Goal: Task Accomplishment & Management: Complete application form

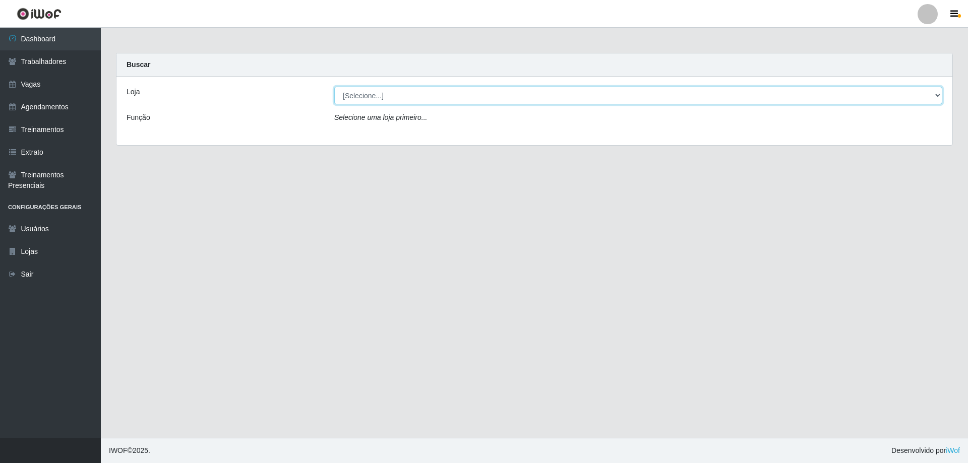
click at [429, 99] on select "[Selecione...] Minimercado Filezão O Filezão - Centenário" at bounding box center [638, 96] width 608 height 18
select select "204"
click at [334, 87] on select "[Selecione...] Minimercado Filezão O Filezão - Centenário" at bounding box center [638, 96] width 608 height 18
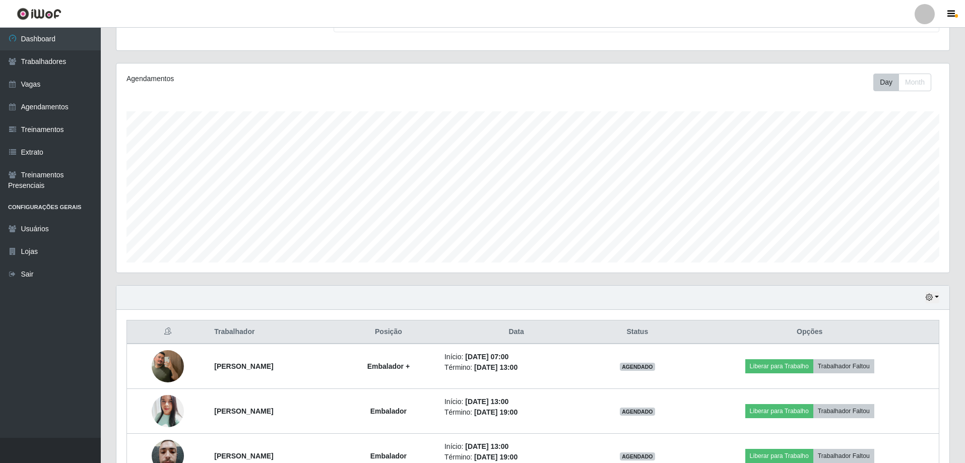
scroll to position [161, 0]
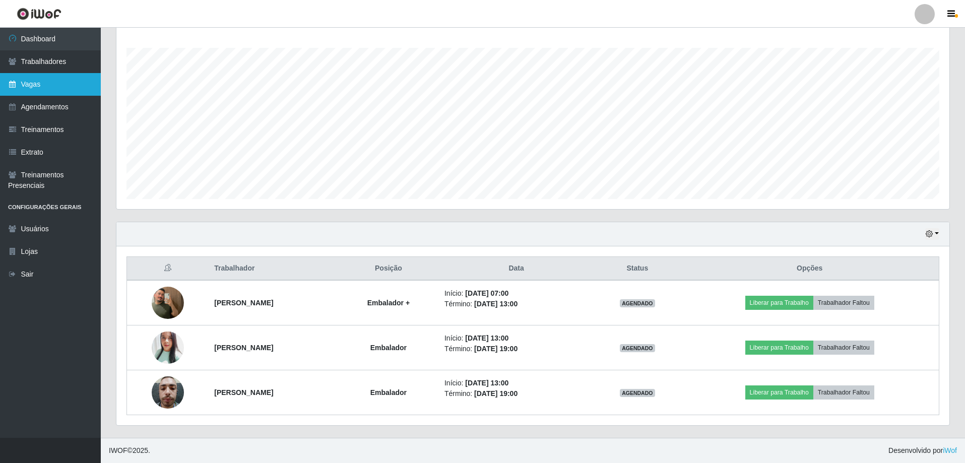
click at [78, 82] on link "Vagas" at bounding box center [50, 84] width 101 height 23
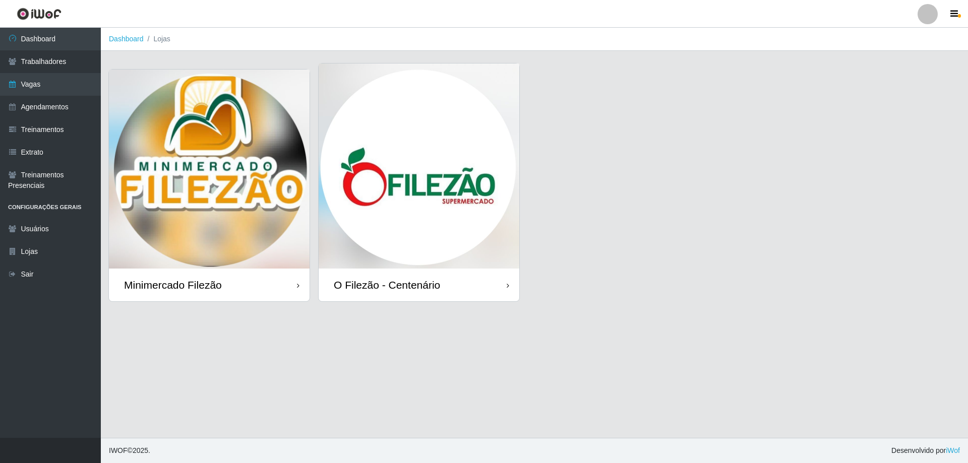
click at [253, 162] on img at bounding box center [209, 169] width 201 height 199
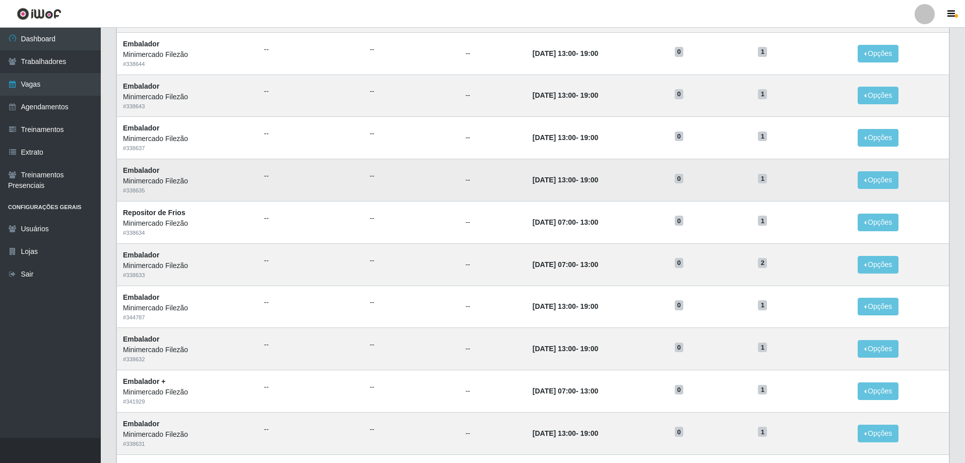
scroll to position [240, 0]
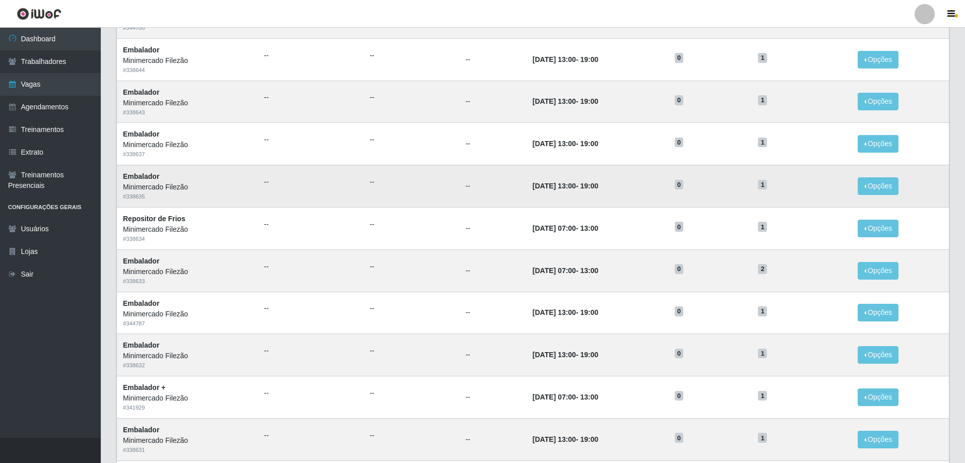
click at [636, 202] on td "[DATE] 13:00 - 19:00" at bounding box center [598, 186] width 142 height 42
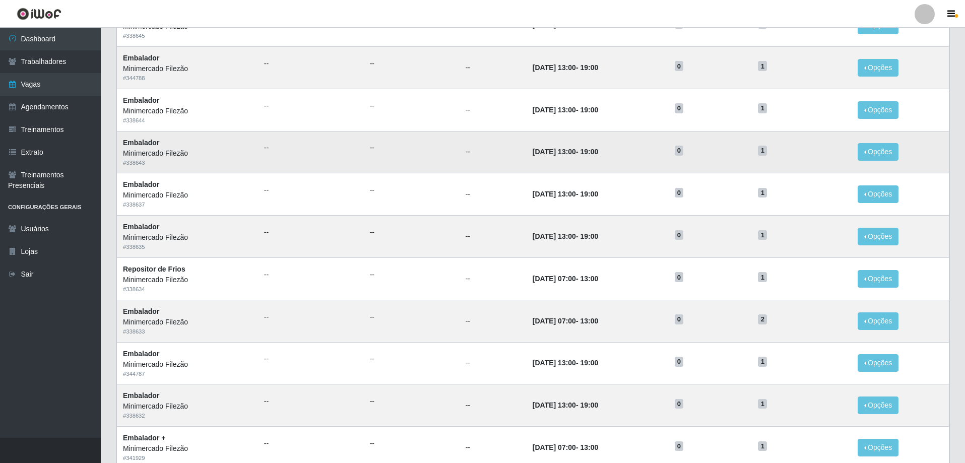
click at [610, 156] on td "[DATE] 13:00 - 19:00" at bounding box center [598, 152] width 142 height 42
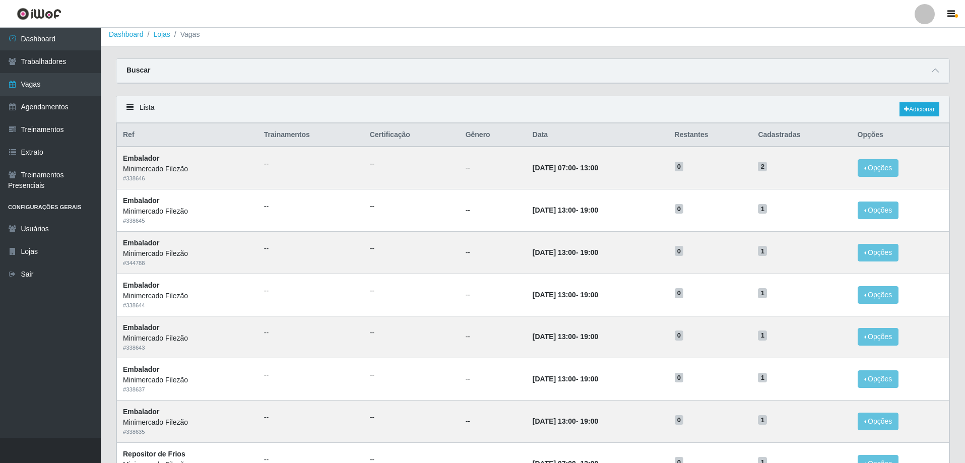
scroll to position [0, 0]
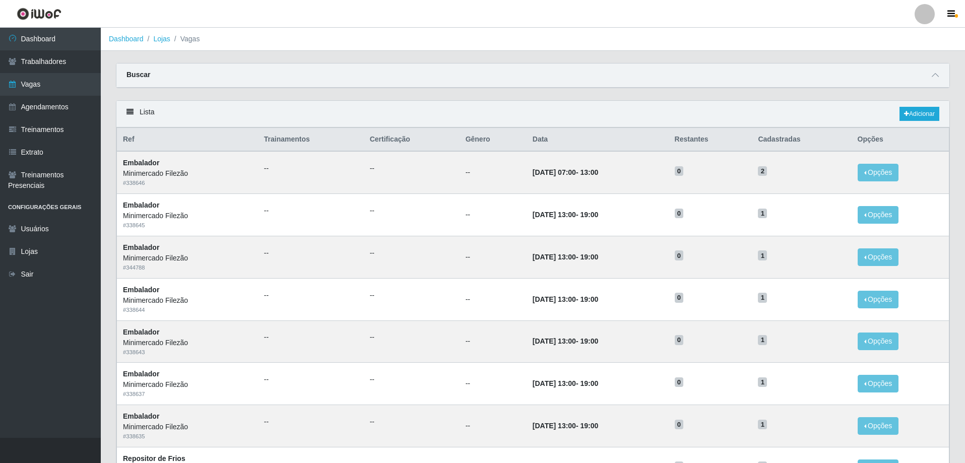
click at [893, 66] on div "Buscar" at bounding box center [532, 76] width 833 height 24
click at [915, 114] on link "Adicionar" at bounding box center [920, 114] width 40 height 14
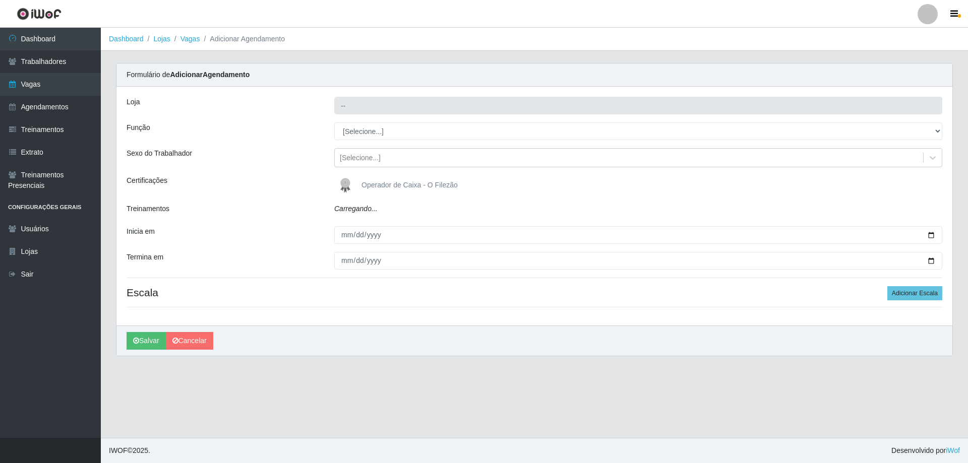
type input "Minimercado Filezão"
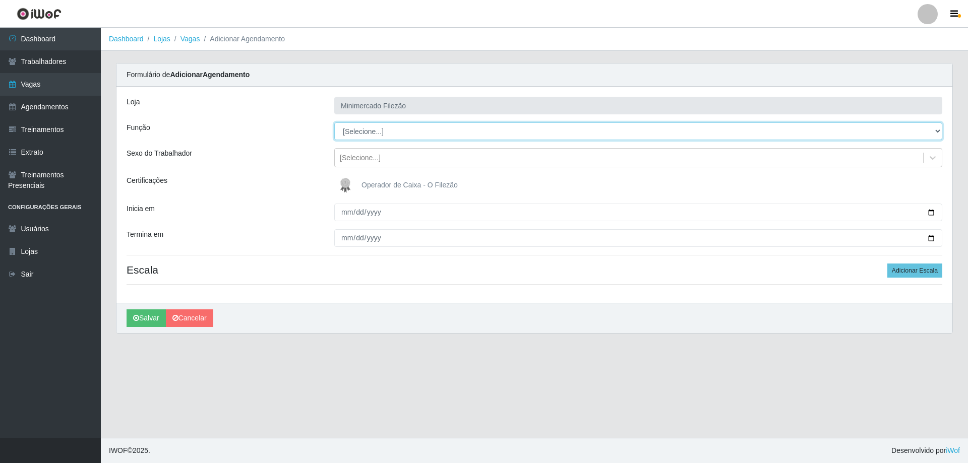
click at [394, 130] on select "[Selecione...] ASG ASG + ASG ++ Auxiliar de Estacionamento Auxiliar de Estacion…" at bounding box center [638, 131] width 608 height 18
select select "1"
click at [334, 122] on select "[Selecione...] ASG ASG + ASG ++ Auxiliar de Estacionamento Auxiliar de Estacion…" at bounding box center [638, 131] width 608 height 18
drag, startPoint x: 930, startPoint y: 212, endPoint x: 880, endPoint y: 235, distance: 55.2
click at [929, 212] on input "Inicia em" at bounding box center [638, 213] width 608 height 18
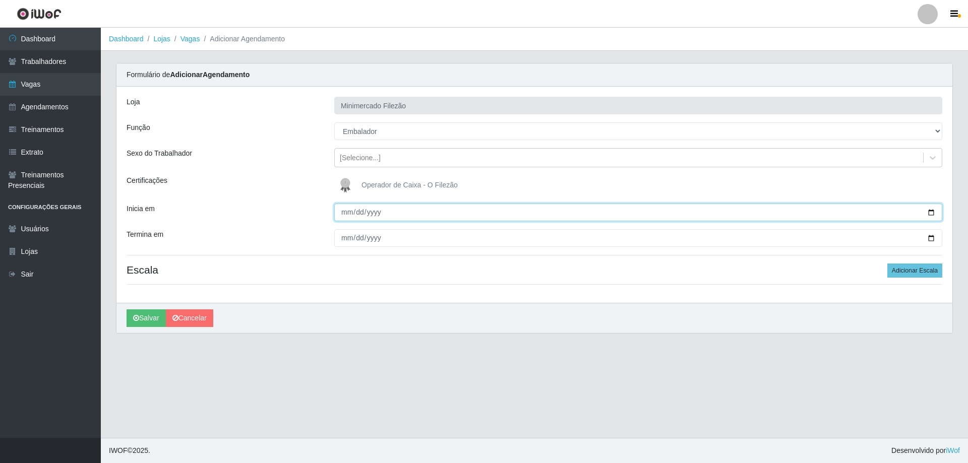
type input "[DATE]"
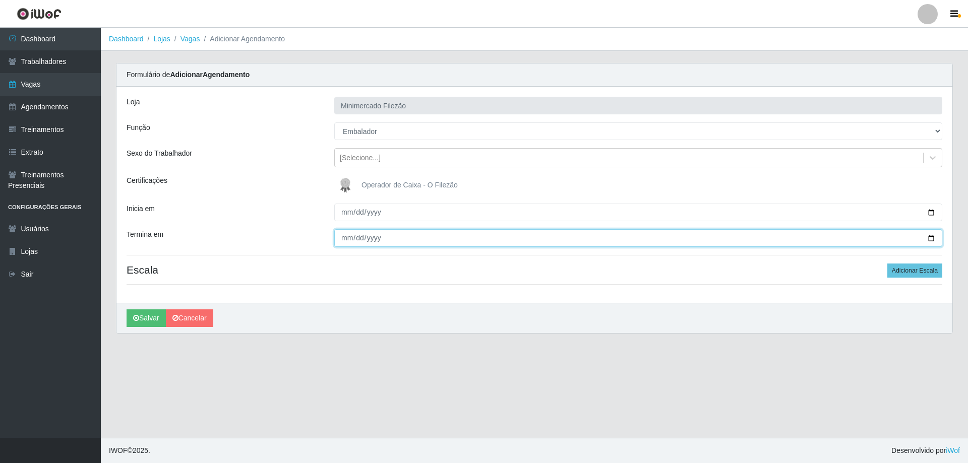
click at [929, 238] on input "Termina em" at bounding box center [638, 238] width 608 height 18
type input "[DATE]"
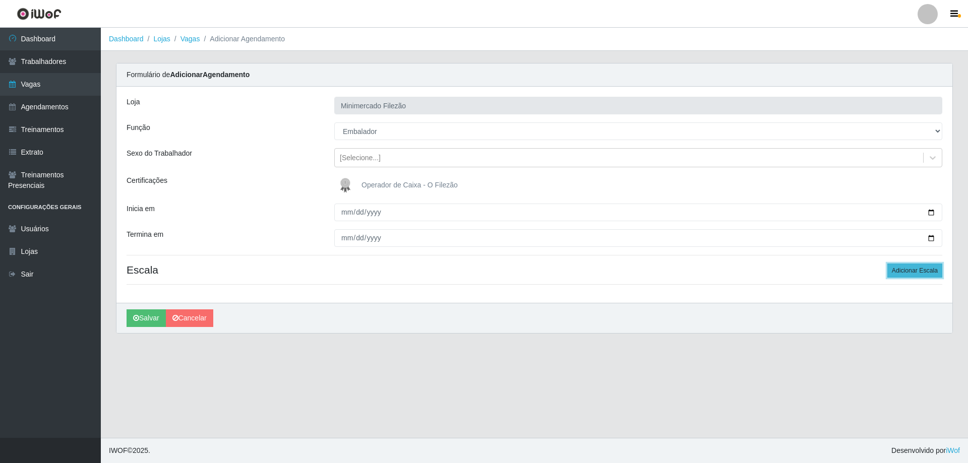
click at [901, 269] on button "Adicionar Escala" at bounding box center [914, 271] width 55 height 14
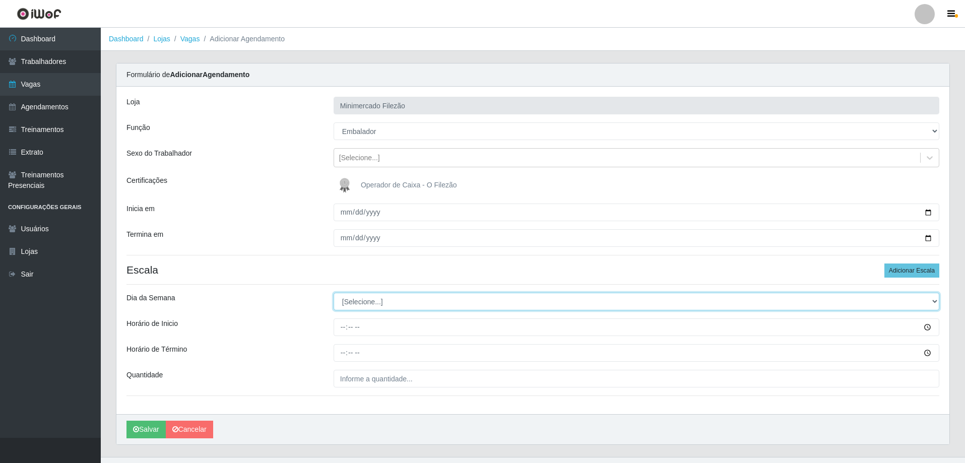
click at [389, 294] on select "[Selecione...] Segunda Terça Quarta Quinta Sexta Sábado Domingo" at bounding box center [637, 302] width 606 height 18
select select "3"
click at [334, 293] on select "[Selecione...] Segunda Terça Quarta Quinta Sexta Sábado Domingo" at bounding box center [637, 302] width 606 height 18
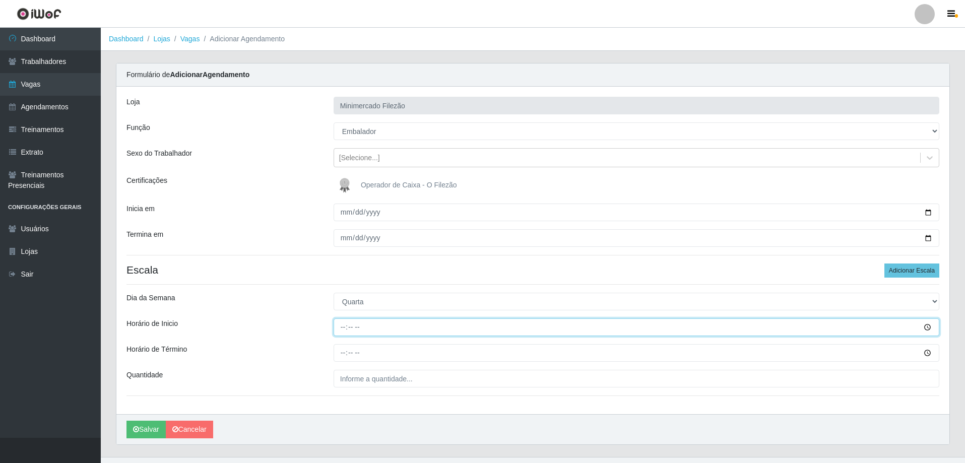
click at [387, 333] on input "Horário de Inicio" at bounding box center [637, 328] width 606 height 18
type input "13:00"
type input "19:00"
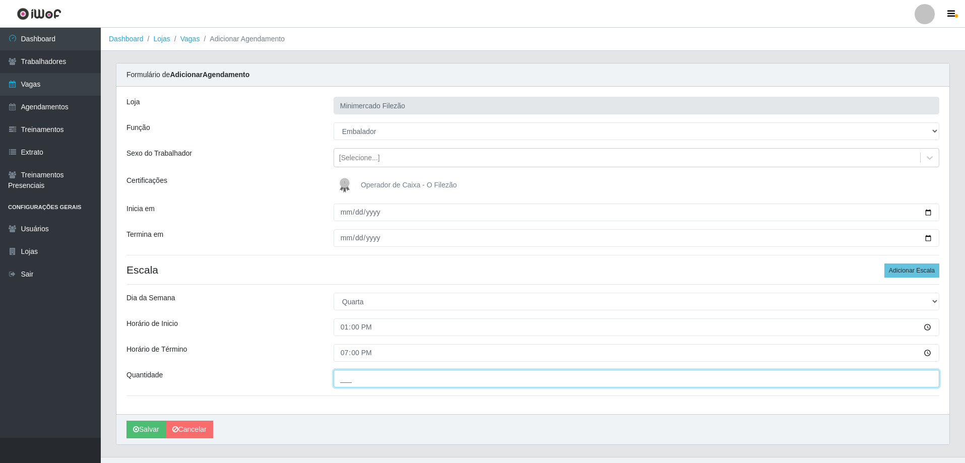
click at [365, 377] on input "___" at bounding box center [637, 379] width 606 height 18
type input "1__"
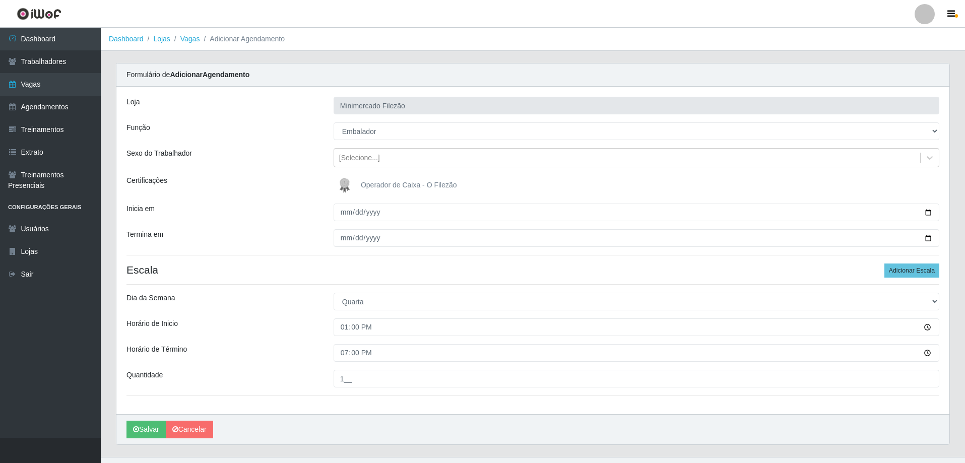
click at [345, 409] on div "Loja Minimercado Filezão Função [Selecione...] ASG ASG + ASG ++ Auxiliar de Est…" at bounding box center [532, 251] width 833 height 328
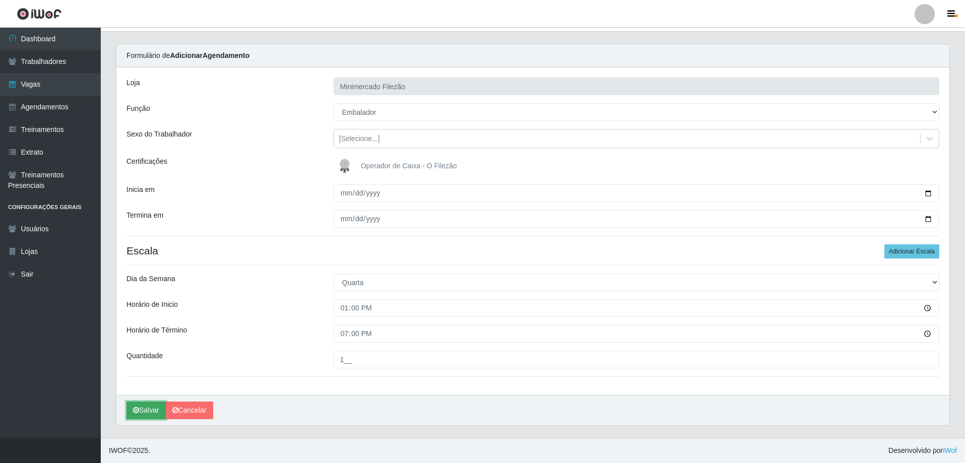
click at [160, 409] on button "Salvar" at bounding box center [146, 411] width 39 height 18
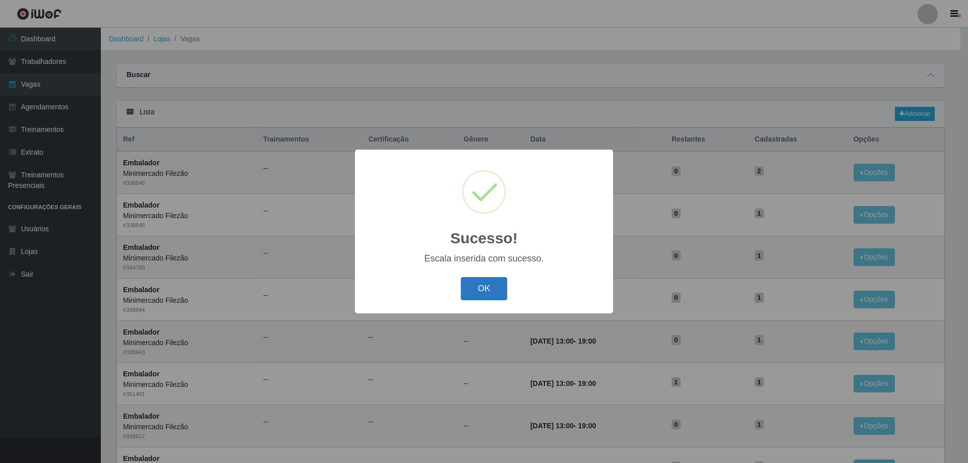
click at [488, 291] on button "OK" at bounding box center [484, 289] width 47 height 24
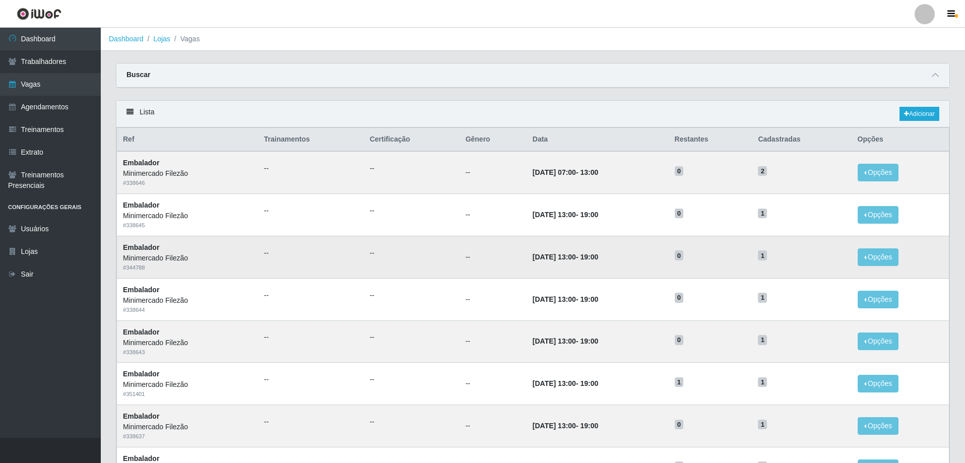
click at [541, 269] on td "[DATE] 13:00 - 19:00" at bounding box center [598, 257] width 142 height 42
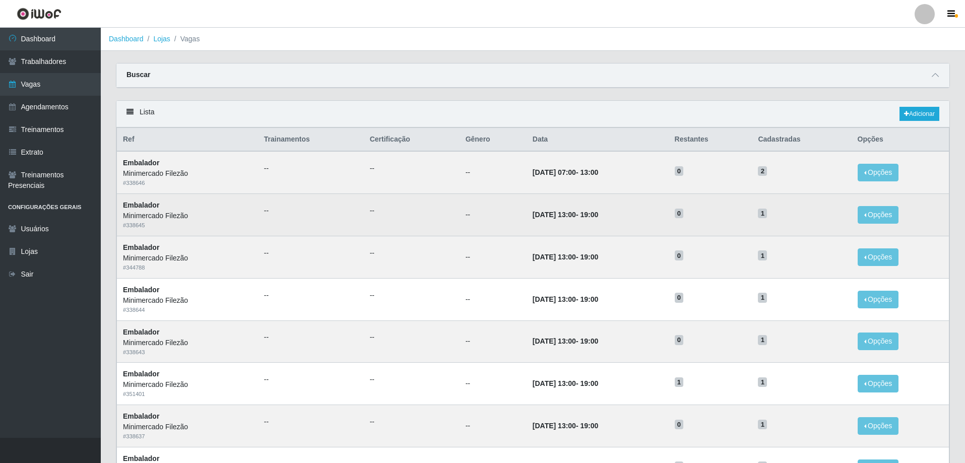
click at [634, 216] on td "[DATE] 13:00 - 19:00" at bounding box center [598, 215] width 142 height 42
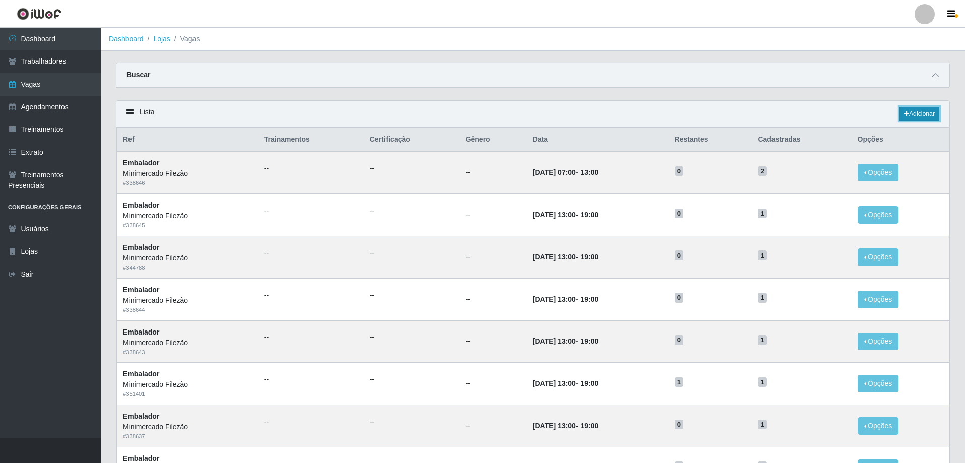
click at [904, 113] on icon at bounding box center [906, 114] width 5 height 6
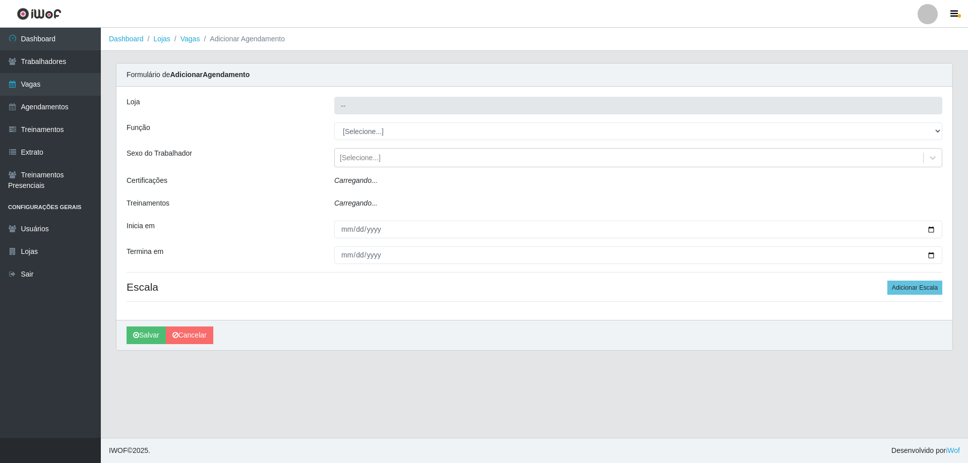
type input "Minimercado Filezão"
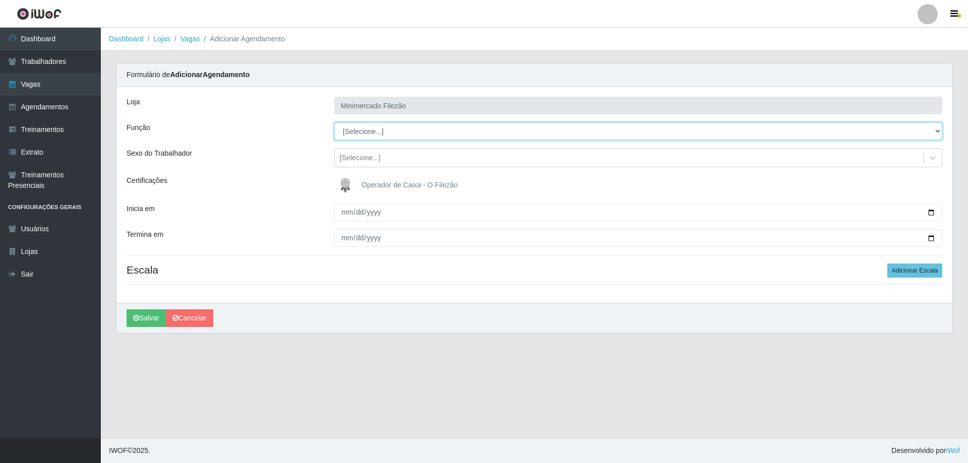
click at [389, 130] on select "[Selecione...] ASG ASG + ASG ++ Auxiliar de Estacionamento Auxiliar de Estacion…" at bounding box center [638, 131] width 608 height 18
select select "1"
click at [334, 122] on select "[Selecione...] ASG ASG + ASG ++ Auxiliar de Estacionamento Auxiliar de Estacion…" at bounding box center [638, 131] width 608 height 18
click at [386, 216] on input "Inicia em" at bounding box center [638, 213] width 608 height 18
click at [935, 211] on input "Inicia em" at bounding box center [638, 213] width 608 height 18
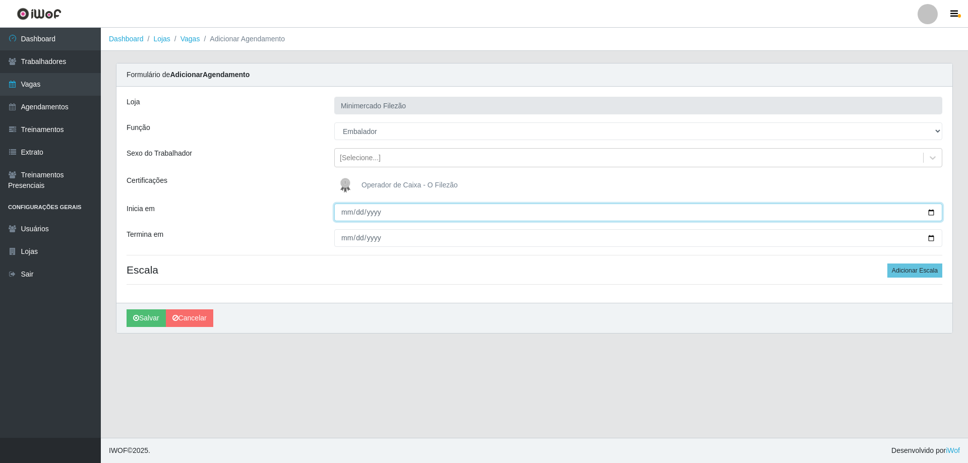
type input "[DATE]"
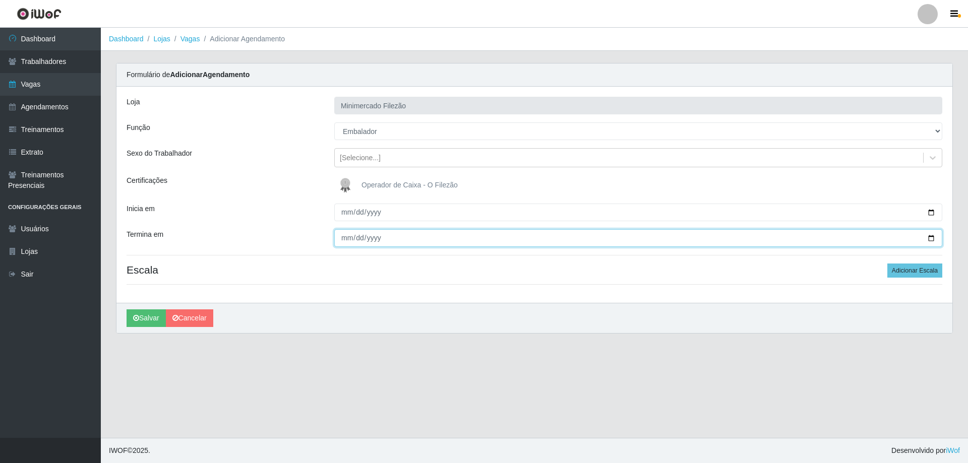
click at [932, 238] on input "Termina em" at bounding box center [638, 238] width 608 height 18
type input "[DATE]"
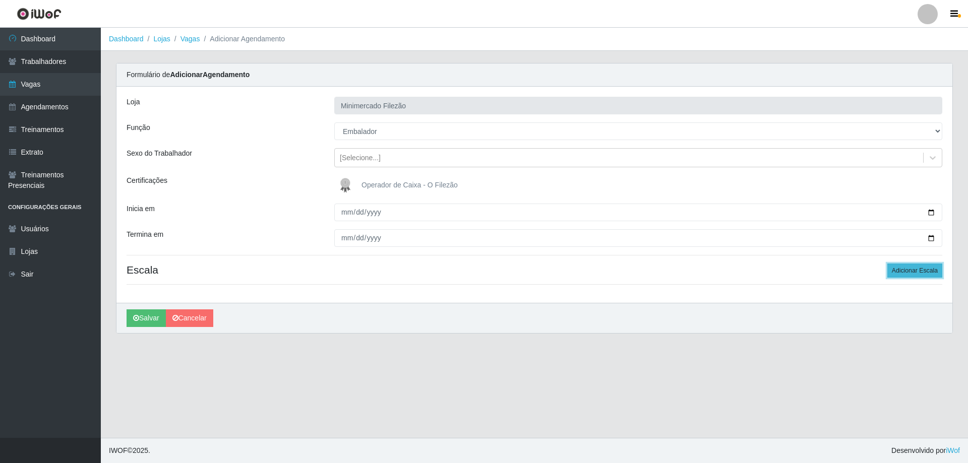
click at [898, 270] on button "Adicionar Escala" at bounding box center [914, 271] width 55 height 14
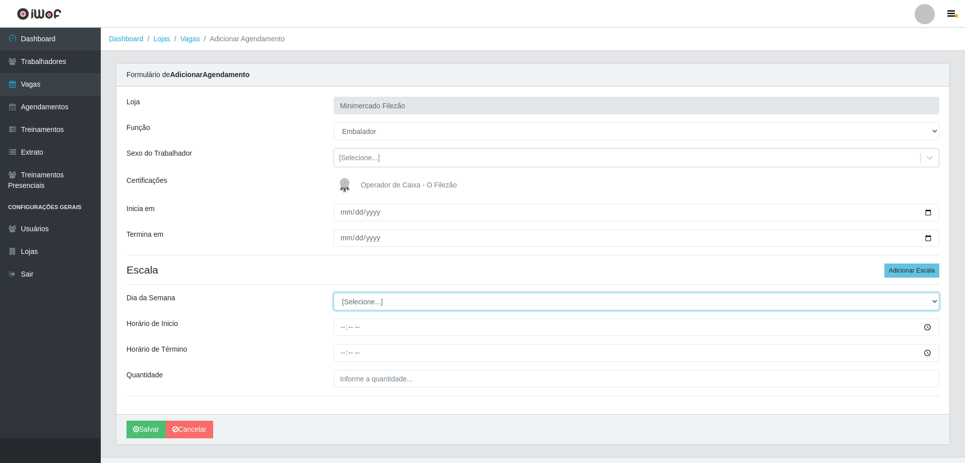
click at [363, 303] on select "[Selecione...] Segunda Terça Quarta Quinta Sexta Sábado Domingo" at bounding box center [637, 302] width 606 height 18
select select "6"
click at [334, 293] on select "[Selecione...] Segunda Terça Quarta Quinta Sexta Sábado Domingo" at bounding box center [637, 302] width 606 height 18
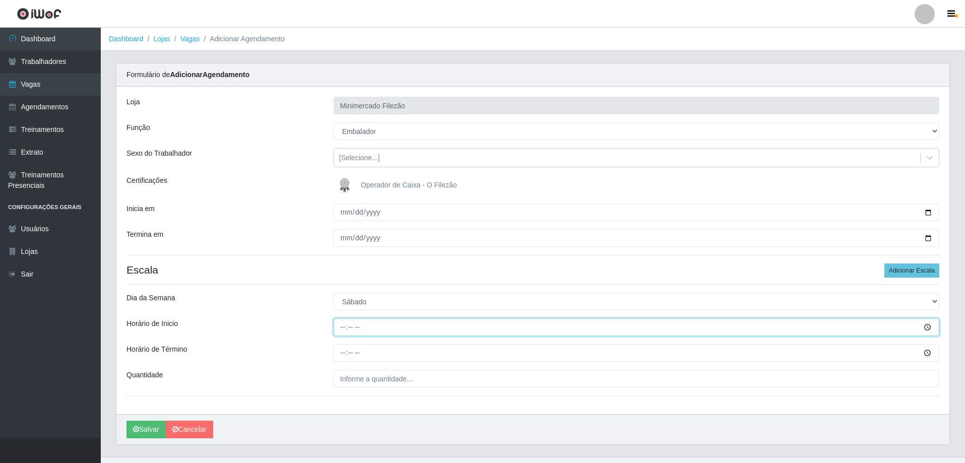
click at [390, 328] on input "Horário de Inicio" at bounding box center [637, 328] width 606 height 18
type input "07:00"
type input "13:00"
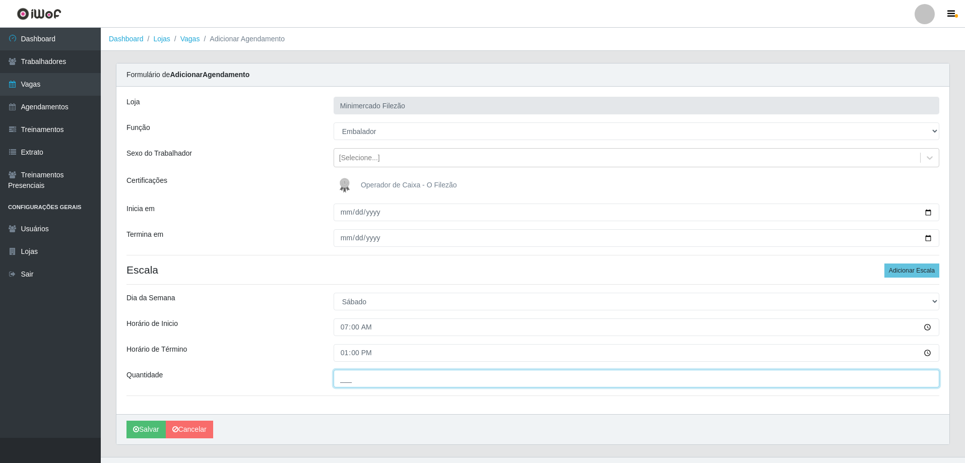
click at [390, 380] on input "___" at bounding box center [637, 379] width 606 height 18
type input "1__"
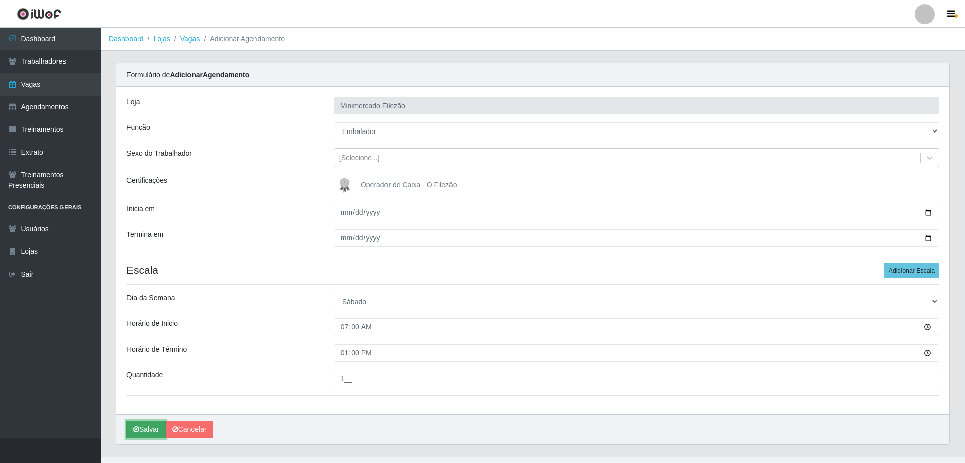
click at [129, 430] on button "Salvar" at bounding box center [146, 430] width 39 height 18
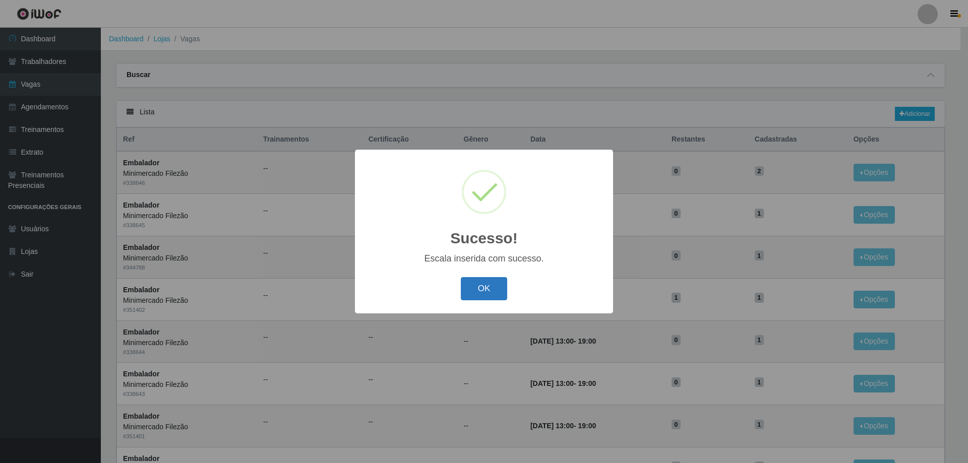
click at [498, 290] on button "OK" at bounding box center [484, 289] width 47 height 24
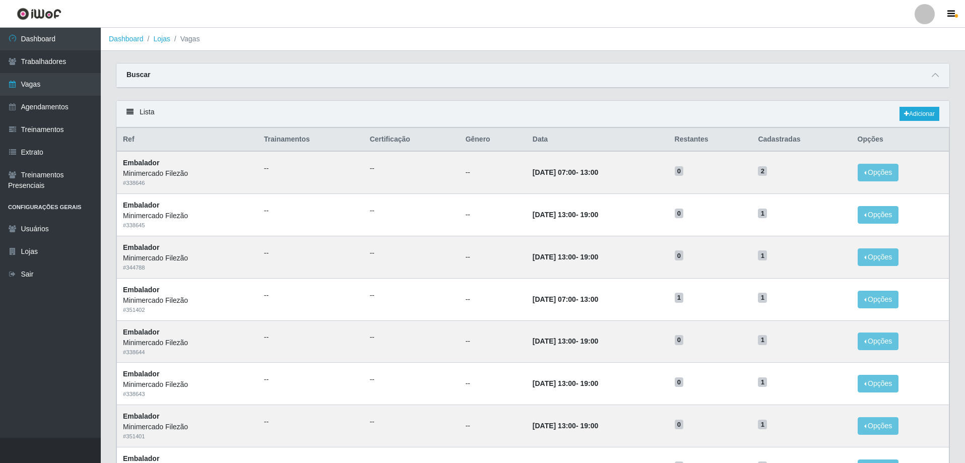
click at [687, 88] on div "Buscar Início em Término em Função [Selecione...] ASG ASG + ASG ++ Auxiliar de …" at bounding box center [533, 75] width 834 height 25
click at [905, 112] on icon at bounding box center [906, 114] width 5 height 6
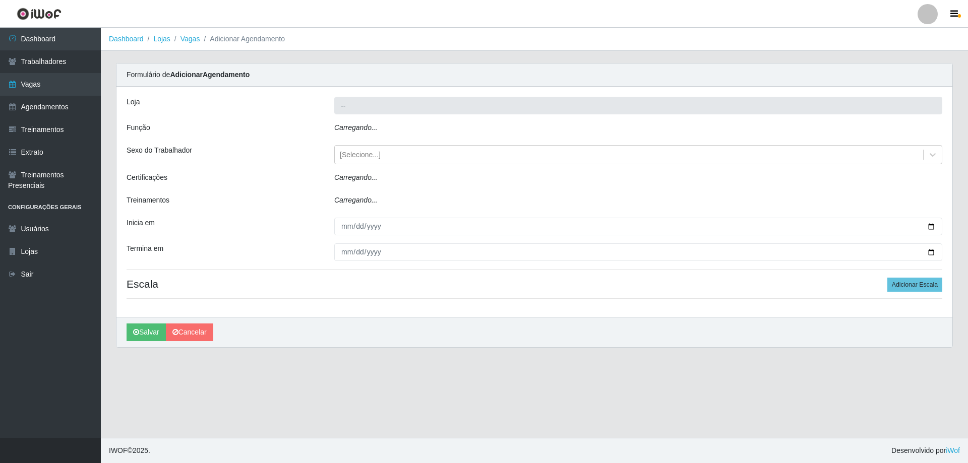
type input "Minimercado Filezão"
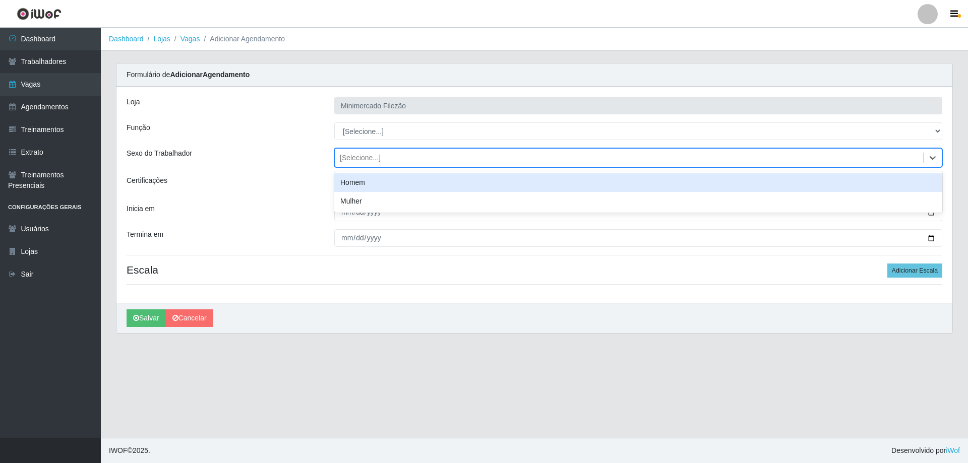
click at [411, 158] on div "[Selecione...]" at bounding box center [629, 158] width 588 height 17
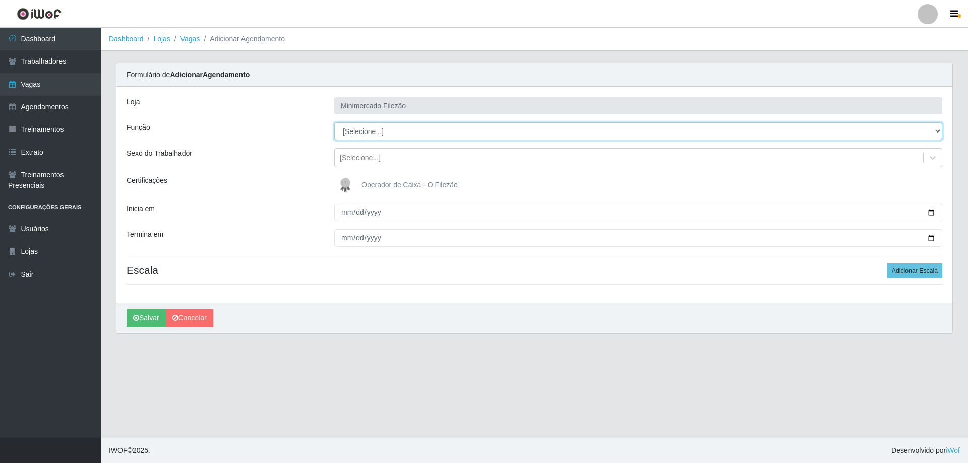
click at [349, 125] on select "[Selecione...] ASG ASG + ASG ++ Auxiliar de Estacionamento Auxiliar de Estacion…" at bounding box center [638, 131] width 608 height 18
select select "1"
click at [334, 122] on select "[Selecione...] ASG ASG + ASG ++ Auxiliar de Estacionamento Auxiliar de Estacion…" at bounding box center [638, 131] width 608 height 18
click at [928, 211] on input "Inicia em" at bounding box center [638, 213] width 608 height 18
type input "[DATE]"
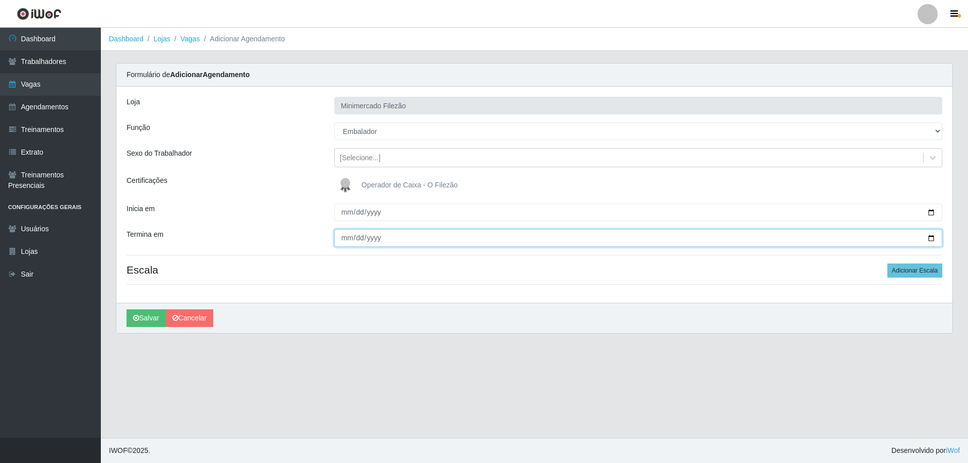
drag, startPoint x: 932, startPoint y: 241, endPoint x: 898, endPoint y: 248, distance: 34.5
click at [930, 241] on input "Termina em" at bounding box center [638, 238] width 608 height 18
type input "[DATE]"
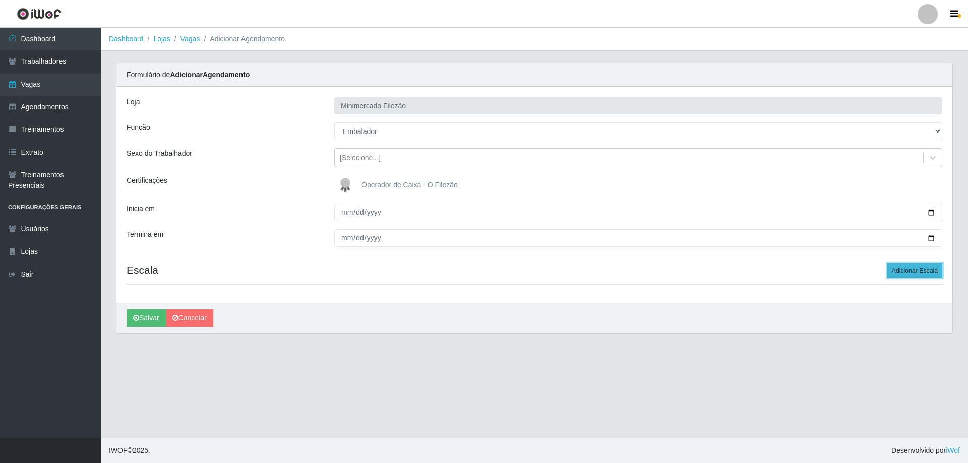
click at [900, 274] on button "Adicionar Escala" at bounding box center [914, 271] width 55 height 14
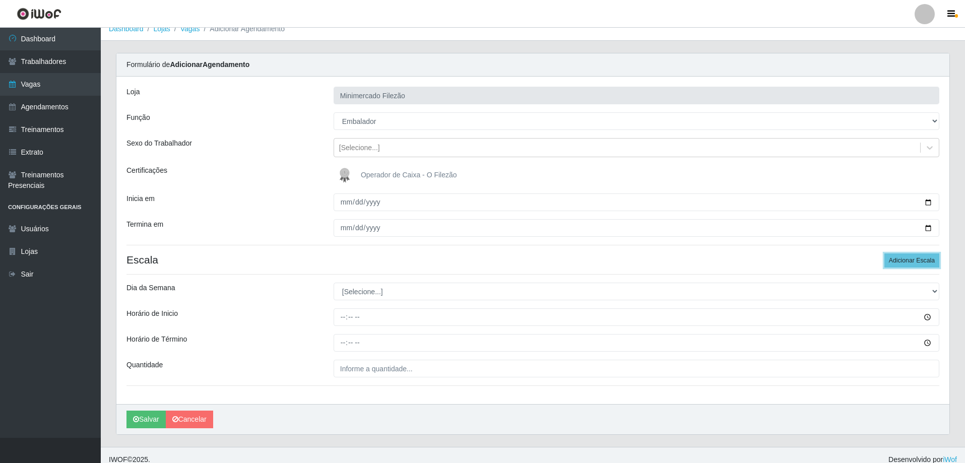
scroll to position [19, 0]
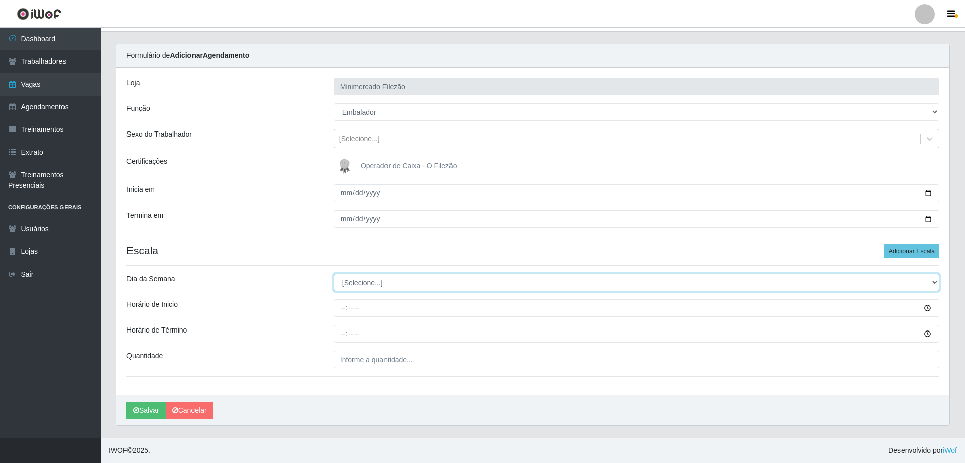
drag, startPoint x: 389, startPoint y: 285, endPoint x: 382, endPoint y: 281, distance: 8.4
click at [389, 285] on select "[Selecione...] Segunda Terça Quarta Quinta Sexta Sábado Domingo" at bounding box center [637, 283] width 606 height 18
select select "1"
click at [334, 274] on select "[Selecione...] Segunda Terça Quarta Quinta Sexta Sábado Domingo" at bounding box center [637, 283] width 606 height 18
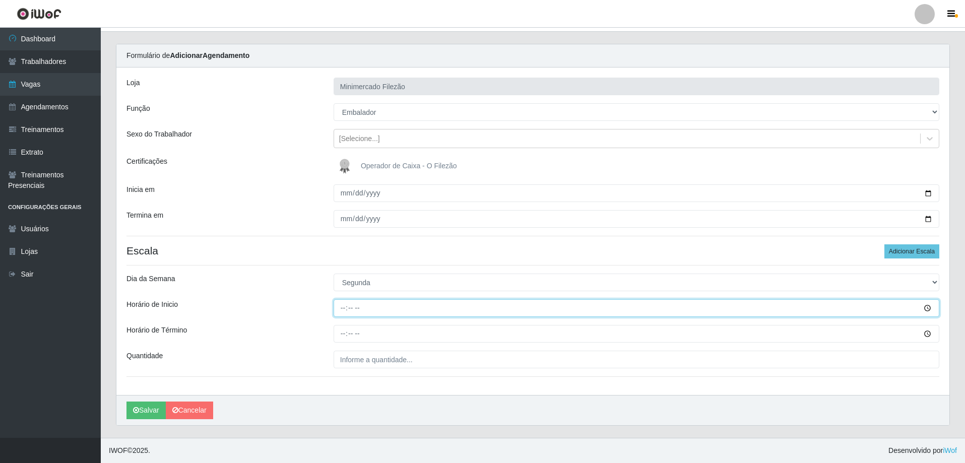
click at [373, 309] on input "Horário de Inicio" at bounding box center [637, 308] width 606 height 18
type input "07:00"
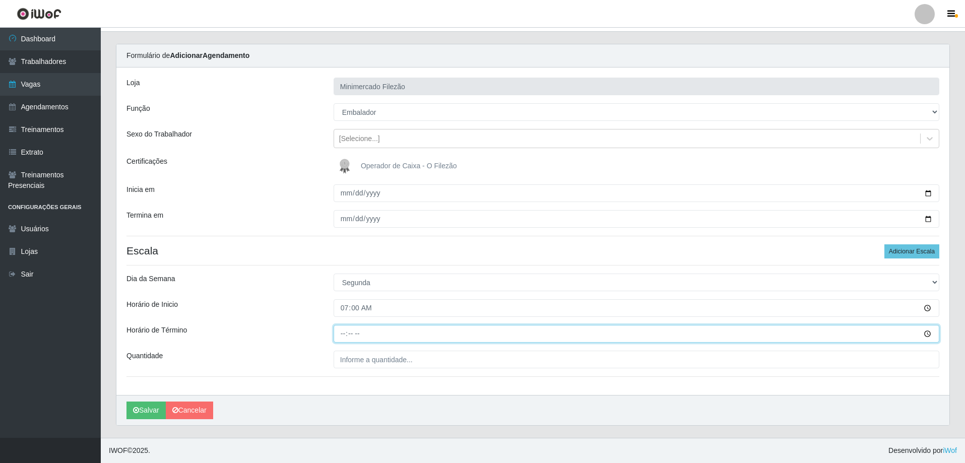
click at [373, 333] on input "Horário de Término" at bounding box center [637, 334] width 606 height 18
type input "13:00"
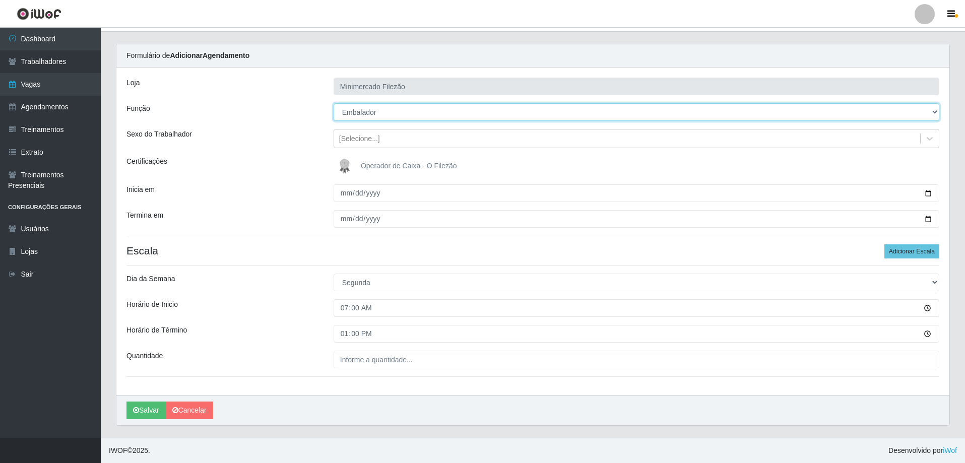
click at [398, 120] on select "[Selecione...] ASG ASG + ASG ++ Auxiliar de Estacionamento Auxiliar de Estacion…" at bounding box center [637, 112] width 606 height 18
select select "112"
click at [334, 103] on select "[Selecione...] ASG ASG + ASG ++ Auxiliar de Estacionamento Auxiliar de Estacion…" at bounding box center [637, 112] width 606 height 18
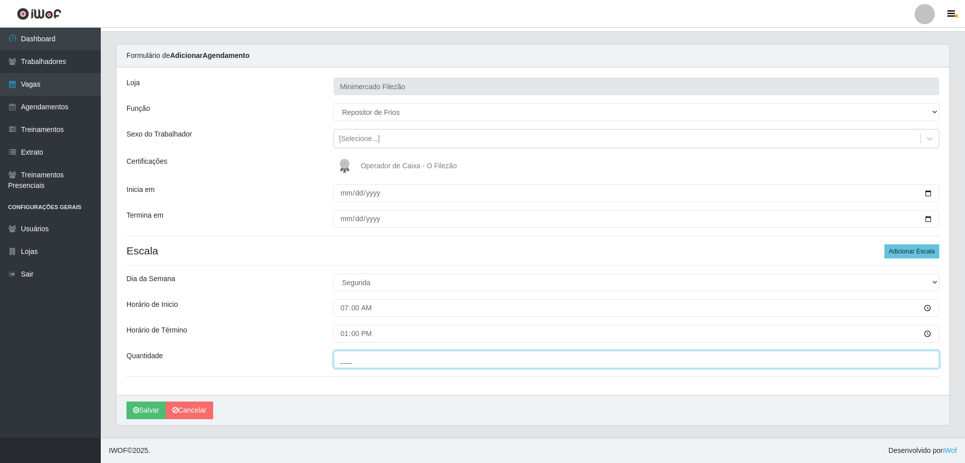
click at [398, 356] on input "___" at bounding box center [637, 360] width 606 height 18
type input "1__"
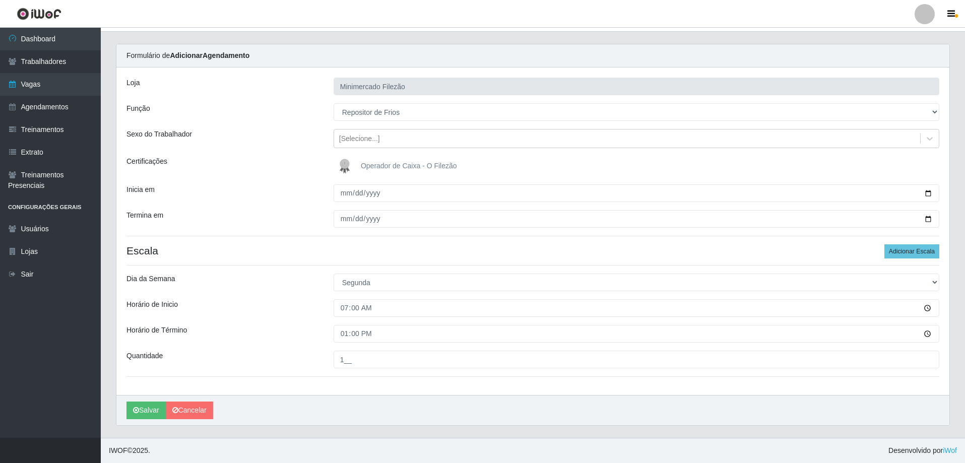
click at [317, 397] on div "[PERSON_NAME]" at bounding box center [532, 410] width 833 height 30
click at [423, 417] on div "[PERSON_NAME]" at bounding box center [532, 410] width 833 height 30
click at [135, 405] on button "Salvar" at bounding box center [146, 411] width 39 height 18
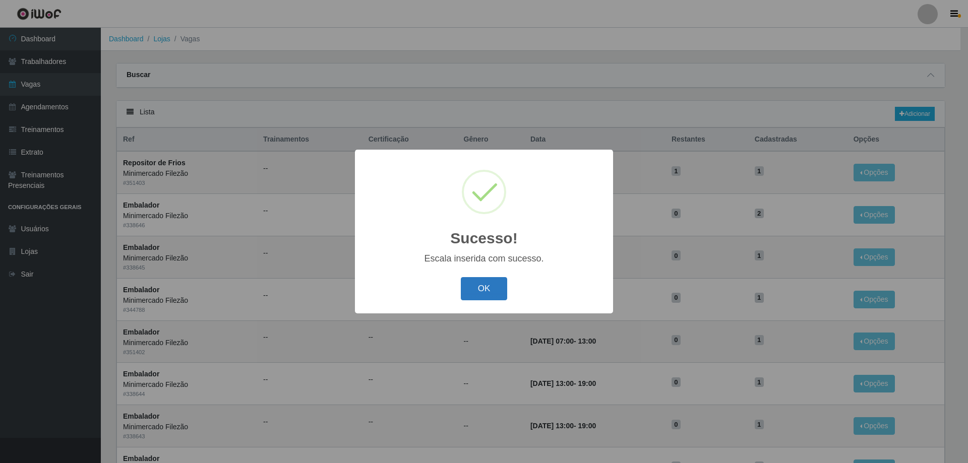
click at [482, 284] on button "OK" at bounding box center [484, 289] width 47 height 24
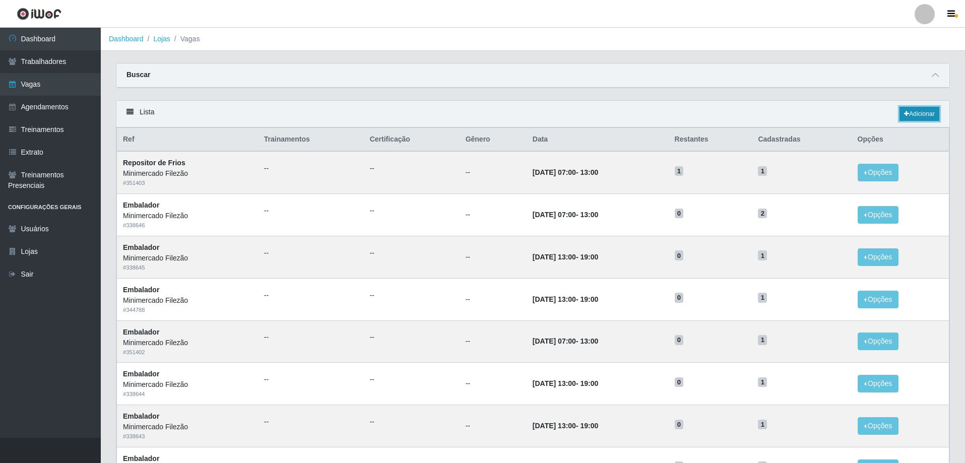
click at [906, 113] on icon at bounding box center [906, 114] width 5 height 6
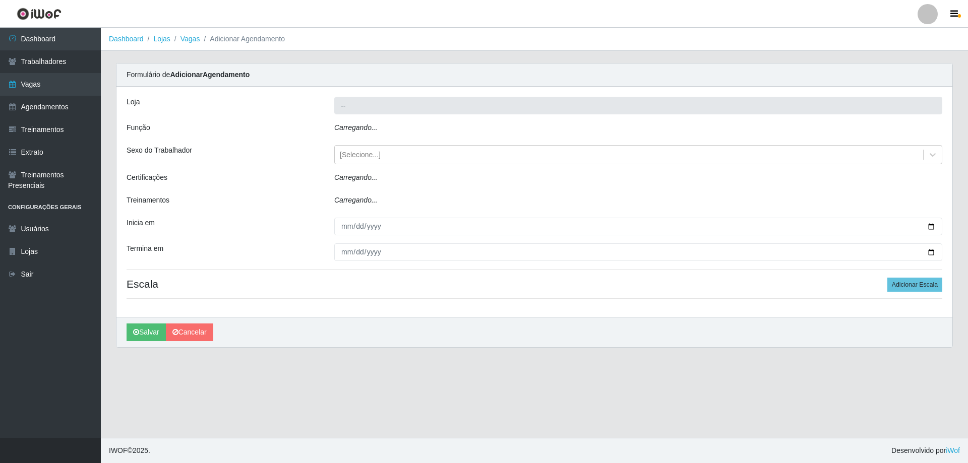
type input "Minimercado Filezão"
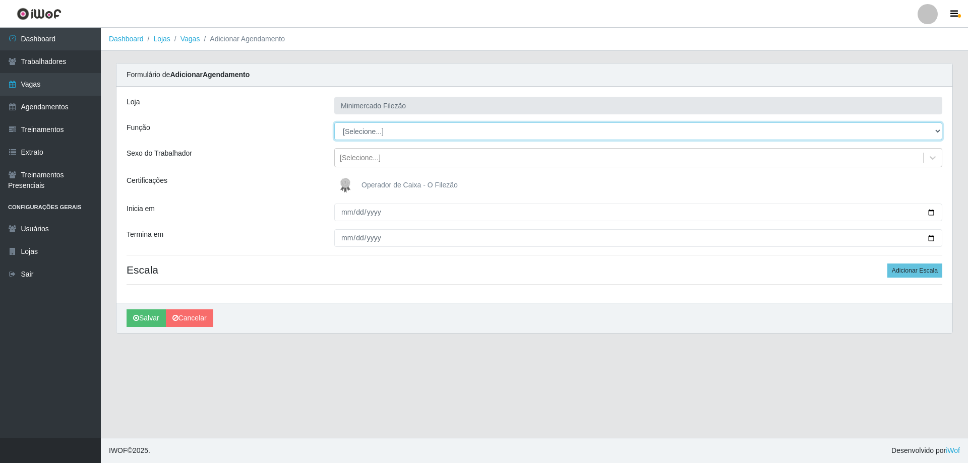
click at [353, 138] on select "[Selecione...] ASG ASG + ASG ++ Auxiliar de Estacionamento Auxiliar de Estacion…" at bounding box center [638, 131] width 608 height 18
select select "1"
click at [334, 122] on select "[Selecione...] ASG ASG + ASG ++ Auxiliar de Estacionamento Auxiliar de Estacion…" at bounding box center [638, 131] width 608 height 18
drag, startPoint x: 934, startPoint y: 211, endPoint x: 886, endPoint y: 228, distance: 51.3
click at [929, 212] on input "Inicia em" at bounding box center [638, 213] width 608 height 18
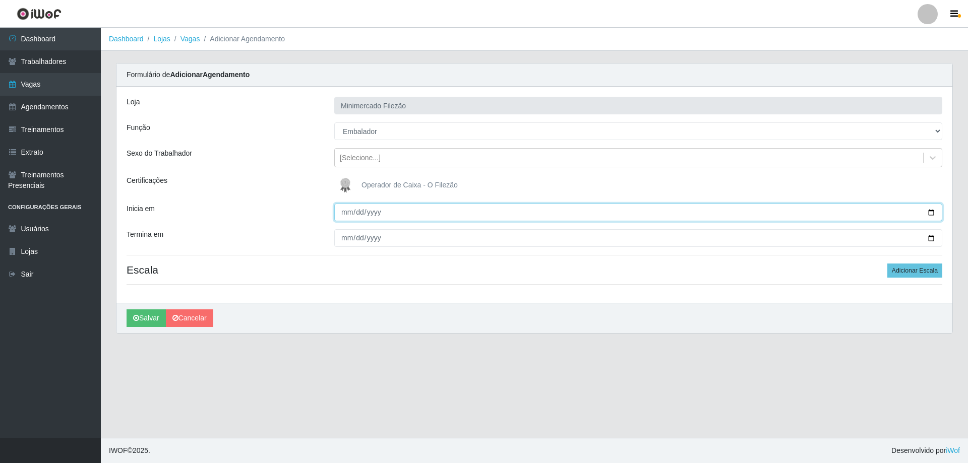
type input "[DATE]"
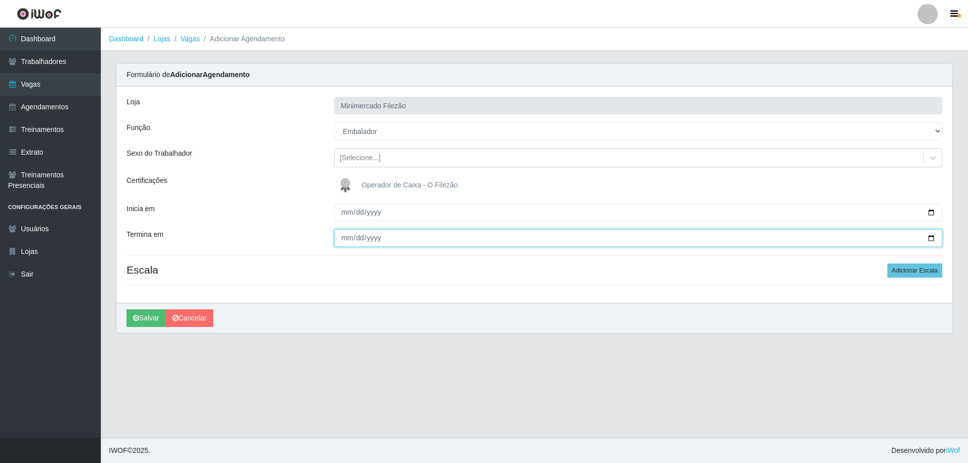
click at [932, 236] on input "Termina em" at bounding box center [638, 238] width 608 height 18
type input "[DATE]"
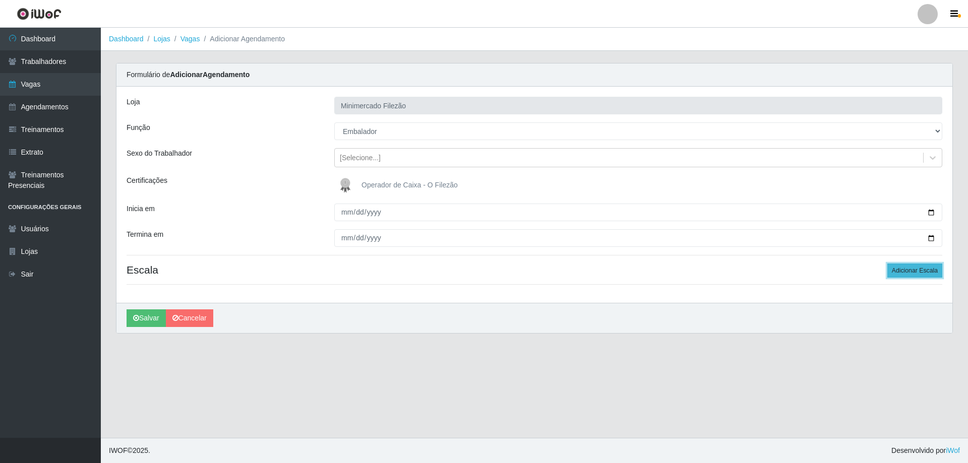
click at [907, 268] on button "Adicionar Escala" at bounding box center [914, 271] width 55 height 14
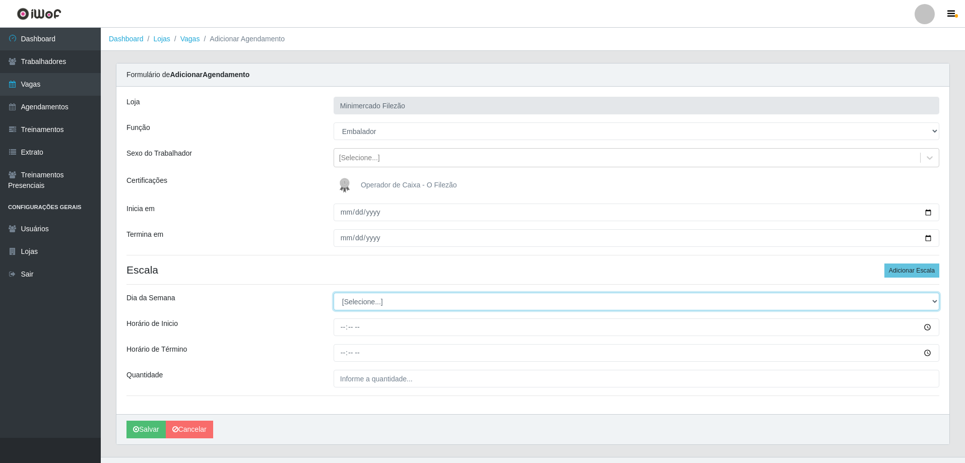
click at [359, 298] on select "[Selecione...] Segunda Terça Quarta Quinta Sexta Sábado Domingo" at bounding box center [637, 302] width 606 height 18
select select "1"
click at [334, 293] on select "[Selecione...] Segunda Terça Quarta Quinta Sexta Sábado Domingo" at bounding box center [637, 302] width 606 height 18
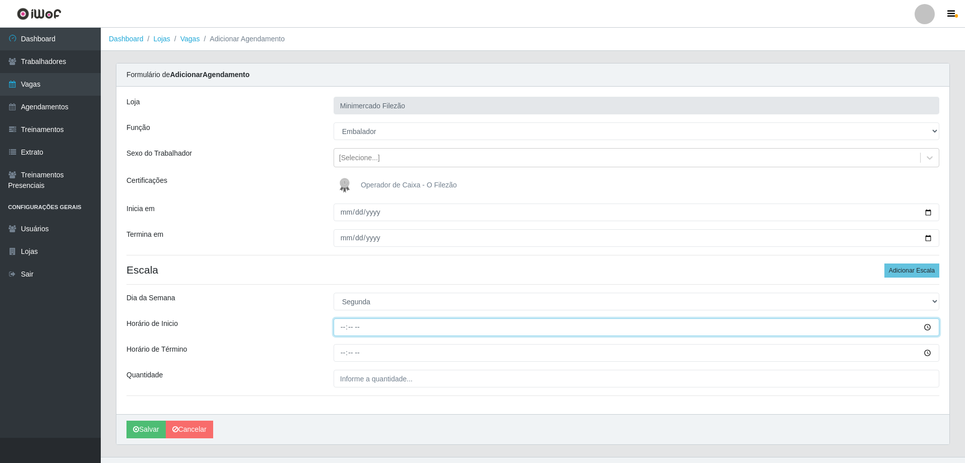
click at [366, 326] on input "Horário de Inicio" at bounding box center [637, 328] width 606 height 18
type input "13:00"
type input "19:00"
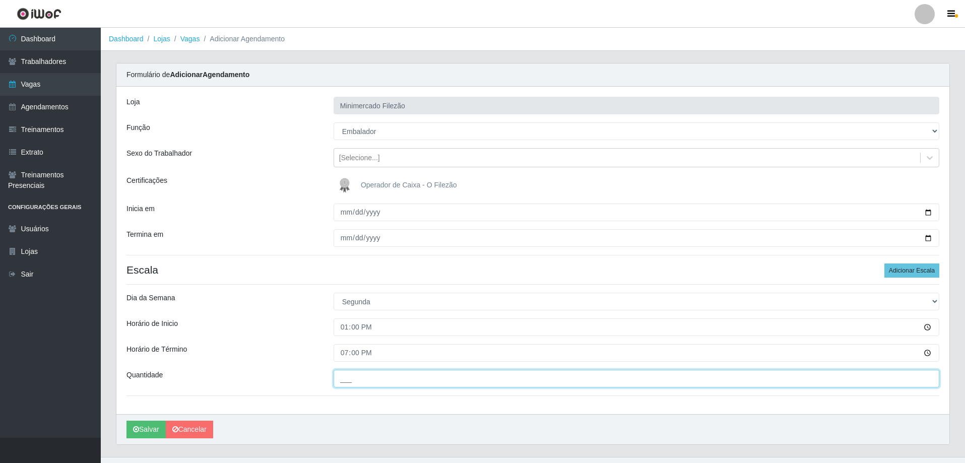
click at [374, 378] on input "___" at bounding box center [637, 379] width 606 height 18
type input "1__"
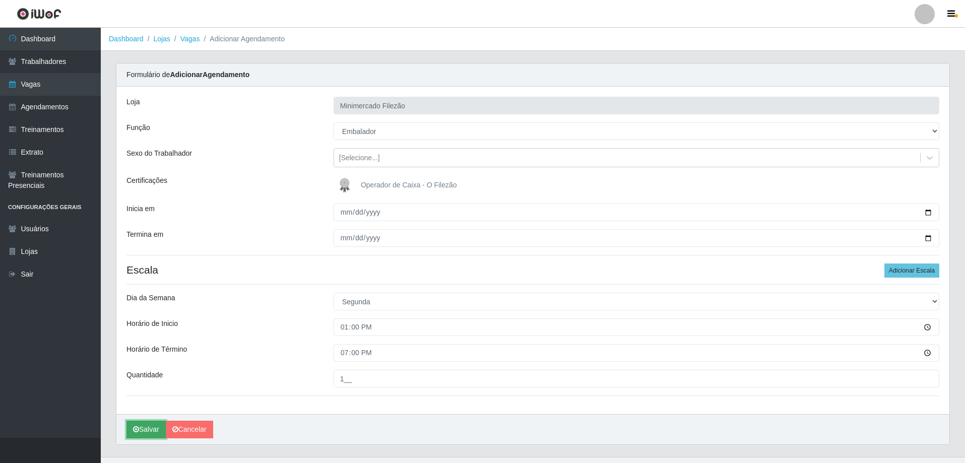
click at [144, 427] on button "Salvar" at bounding box center [146, 430] width 39 height 18
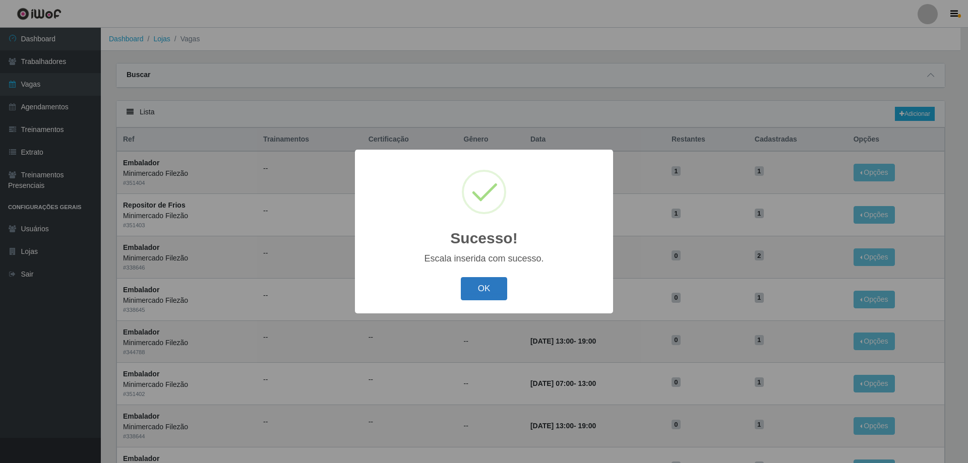
click at [478, 285] on button "OK" at bounding box center [484, 289] width 47 height 24
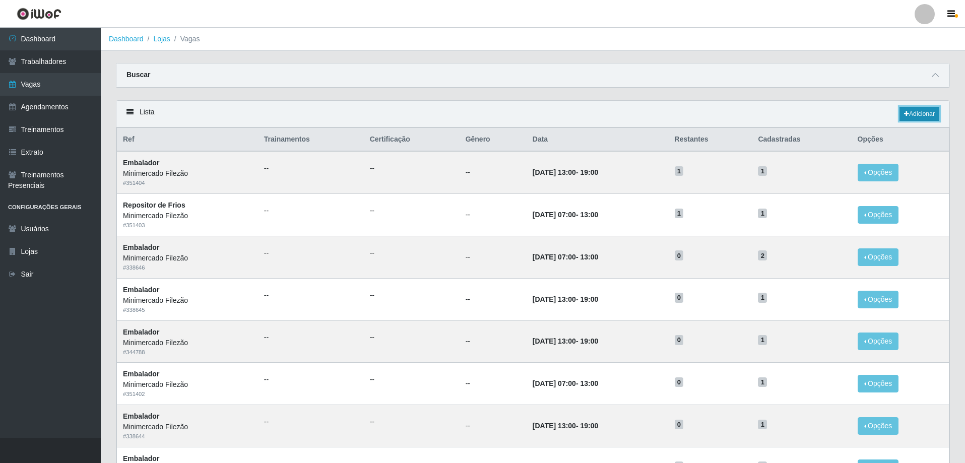
click at [910, 116] on link "Adicionar" at bounding box center [920, 114] width 40 height 14
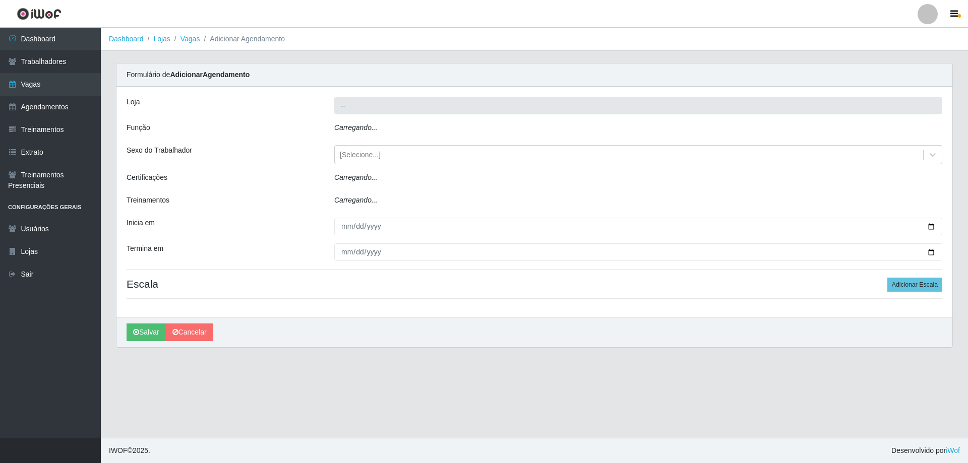
type input "Minimercado Filezão"
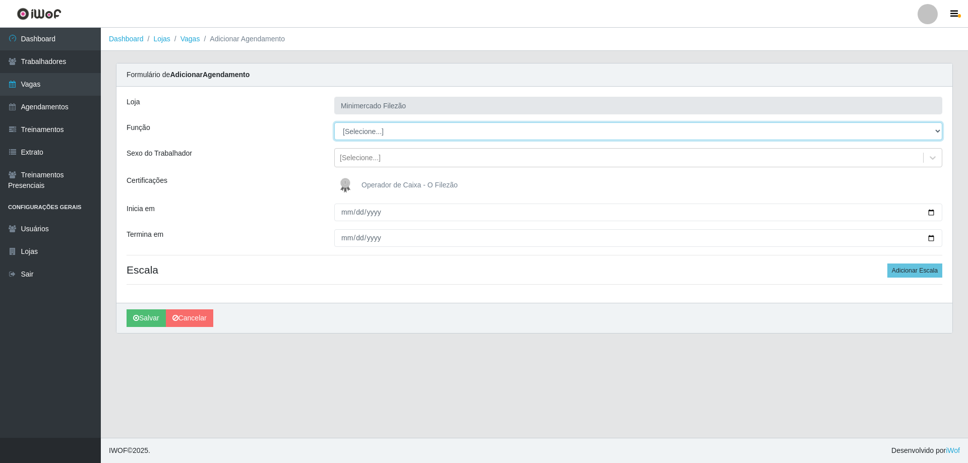
click at [386, 135] on select "[Selecione...] ASG ASG + ASG ++ Auxiliar de Estacionamento Auxiliar de Estacion…" at bounding box center [638, 131] width 608 height 18
select select "1"
click at [334, 122] on select "[Selecione...] ASG ASG + ASG ++ Auxiliar de Estacionamento Auxiliar de Estacion…" at bounding box center [638, 131] width 608 height 18
click at [929, 212] on input "Inicia em" at bounding box center [638, 213] width 608 height 18
type input "[DATE]"
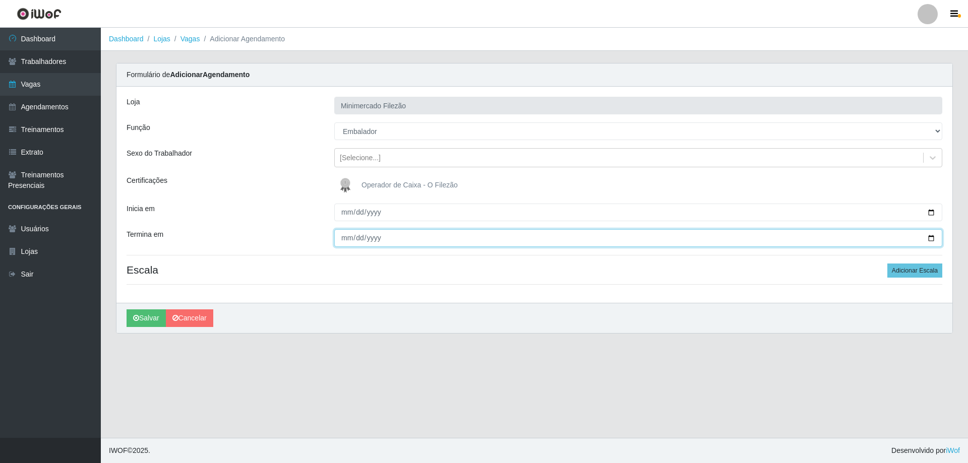
click at [934, 234] on input "Termina em" at bounding box center [638, 238] width 608 height 18
type input "[DATE]"
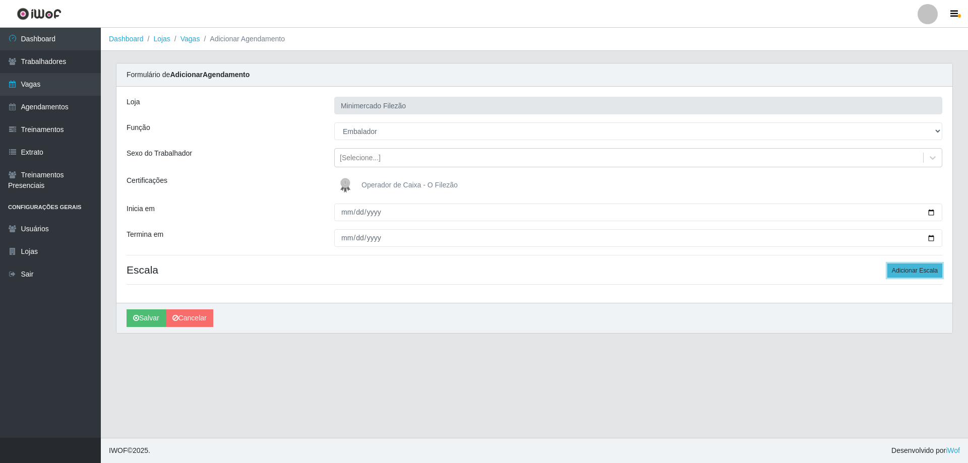
click at [908, 268] on button "Adicionar Escala" at bounding box center [914, 271] width 55 height 14
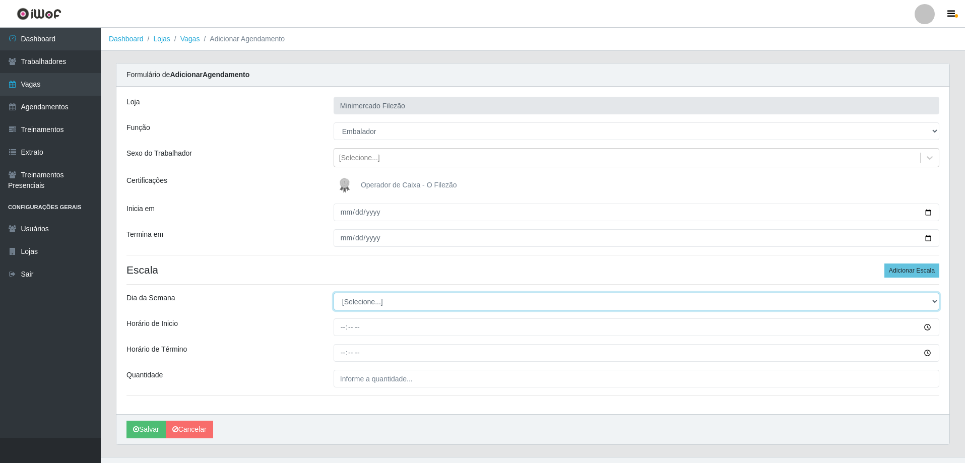
click at [412, 304] on select "[Selecione...] Segunda Terça Quarta Quinta Sexta Sábado Domingo" at bounding box center [637, 302] width 606 height 18
select select "2"
click at [334, 293] on select "[Selecione...] Segunda Terça Quarta Quinta Sexta Sábado Domingo" at bounding box center [637, 302] width 606 height 18
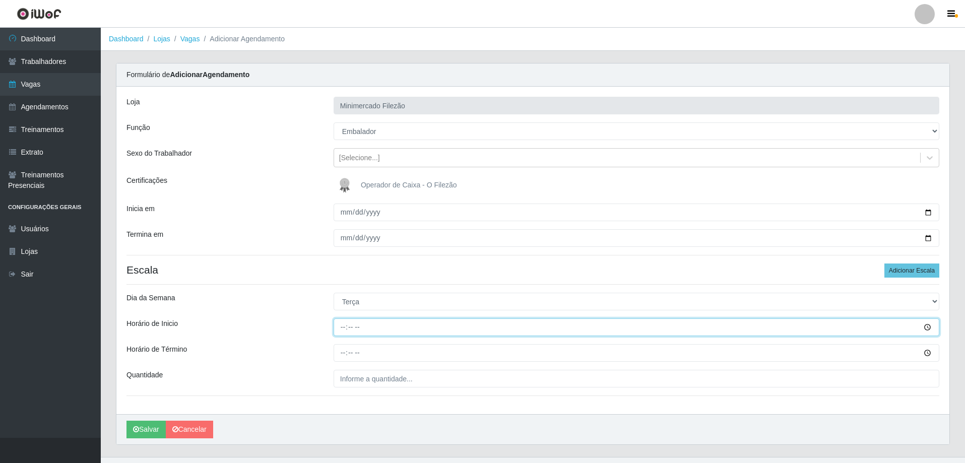
click at [400, 325] on input "Horário de Inicio" at bounding box center [637, 328] width 606 height 18
type input "13:00"
type input "19:00"
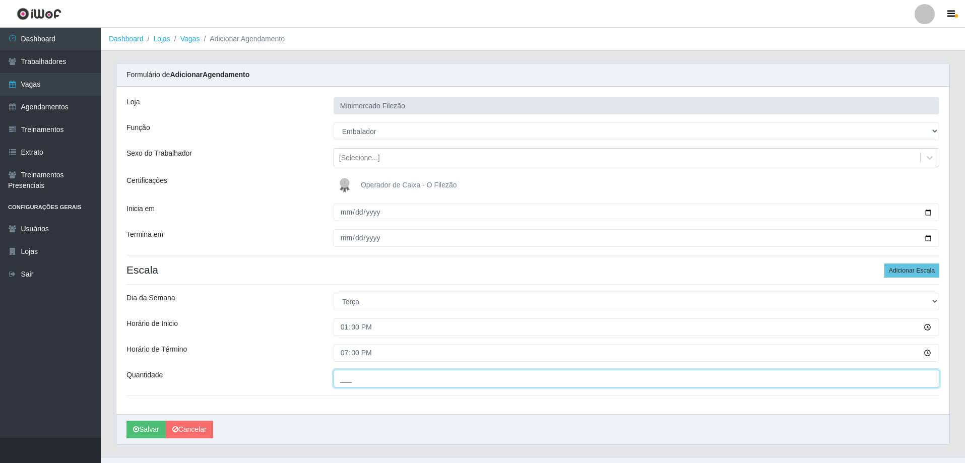
click at [400, 378] on input "___" at bounding box center [637, 379] width 606 height 18
type input "1__"
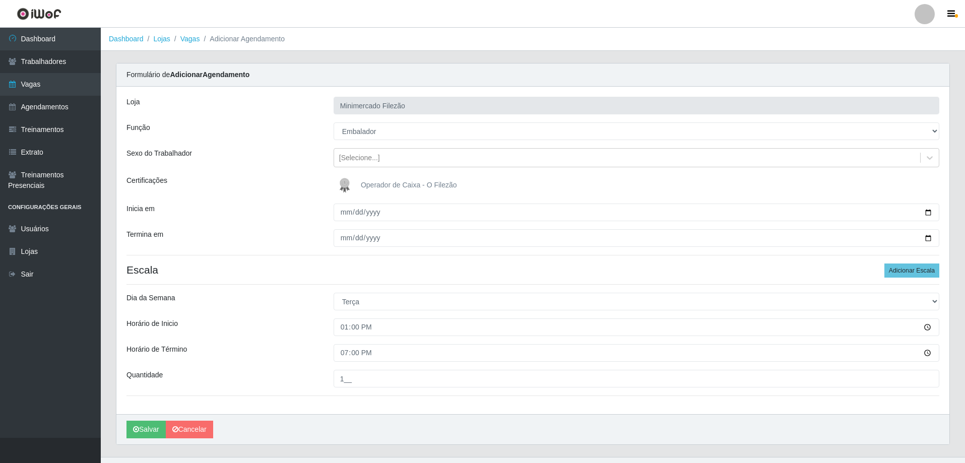
click at [306, 416] on div "[PERSON_NAME]" at bounding box center [532, 429] width 833 height 30
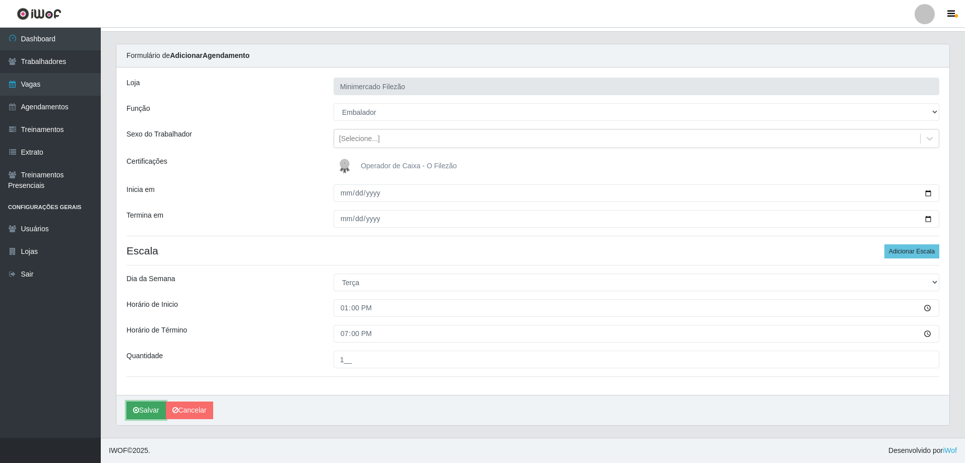
click at [154, 407] on button "Salvar" at bounding box center [146, 411] width 39 height 18
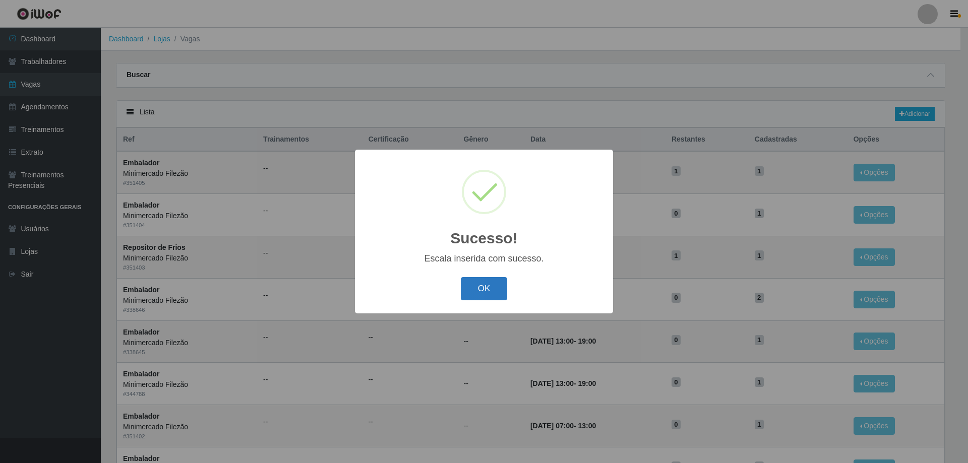
click at [484, 294] on button "OK" at bounding box center [484, 289] width 47 height 24
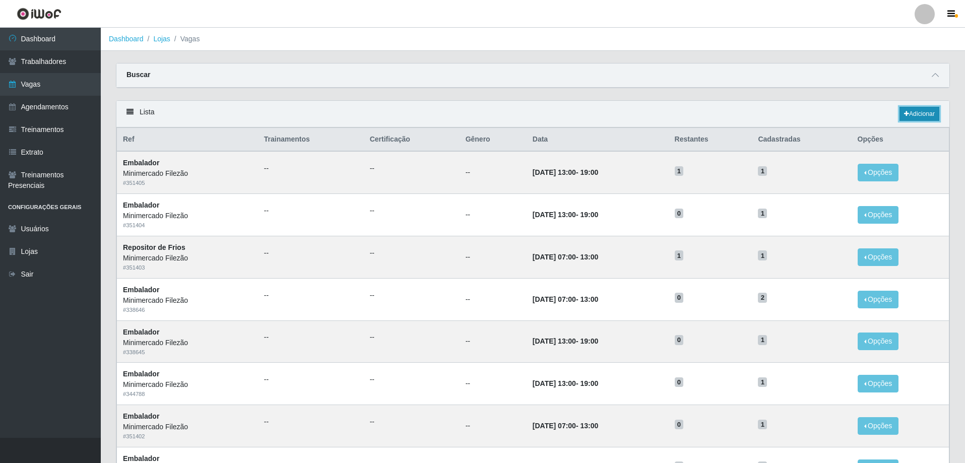
click at [919, 116] on link "Adicionar" at bounding box center [920, 114] width 40 height 14
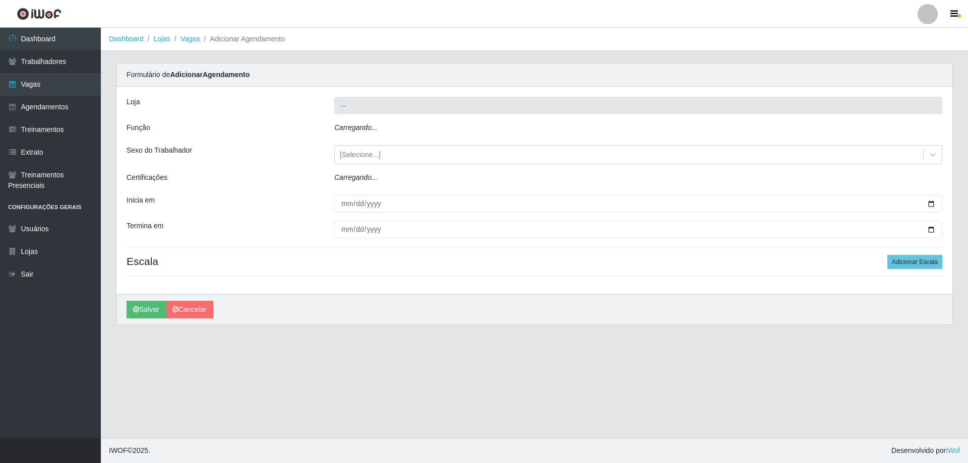
type input "Minimercado Filezão"
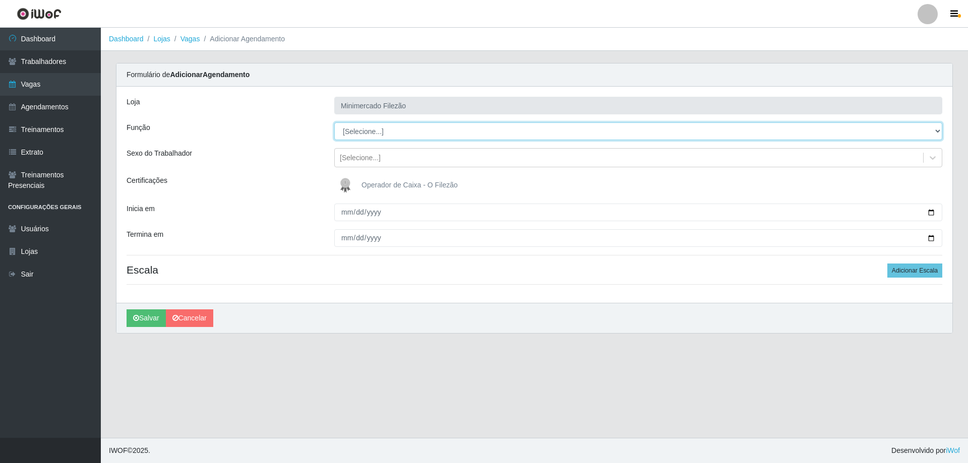
click at [375, 124] on select "[Selecione...] ASG ASG + ASG ++ Auxiliar de Estacionamento Auxiliar de Estacion…" at bounding box center [638, 131] width 608 height 18
select select "1"
click at [334, 122] on select "[Selecione...] ASG ASG + ASG ++ Auxiliar de Estacionamento Auxiliar de Estacion…" at bounding box center [638, 131] width 608 height 18
click at [934, 212] on input "Inicia em" at bounding box center [638, 213] width 608 height 18
type input "[DATE]"
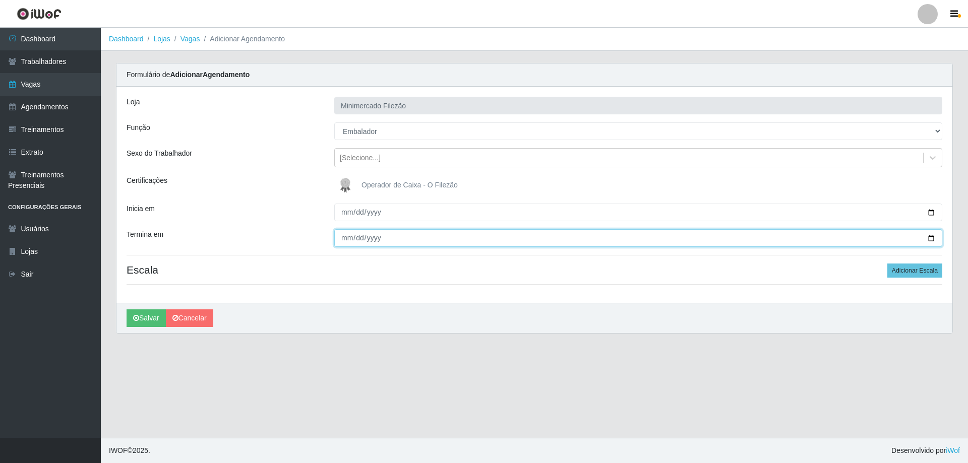
click at [930, 240] on input "Termina em" at bounding box center [638, 238] width 608 height 18
type input "[DATE]"
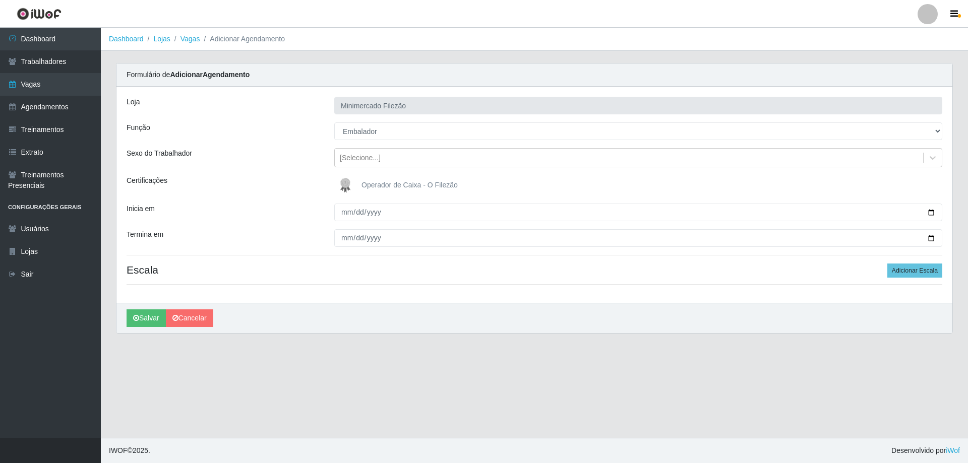
click at [917, 263] on div "Loja Minimercado Filezão Função [Selecione...] ASG ASG + ASG ++ Auxiliar de Est…" at bounding box center [534, 195] width 836 height 216
click at [917, 265] on button "Adicionar Escala" at bounding box center [914, 271] width 55 height 14
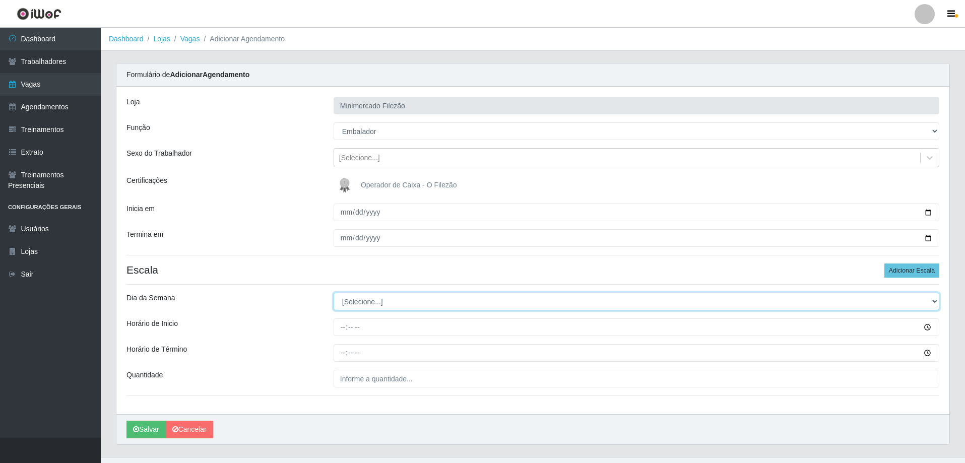
click at [421, 302] on select "[Selecione...] Segunda Terça Quarta Quinta Sexta Sábado Domingo" at bounding box center [637, 302] width 606 height 18
select select "3"
click at [334, 293] on select "[Selecione...] Segunda Terça Quarta Quinta Sexta Sábado Domingo" at bounding box center [637, 302] width 606 height 18
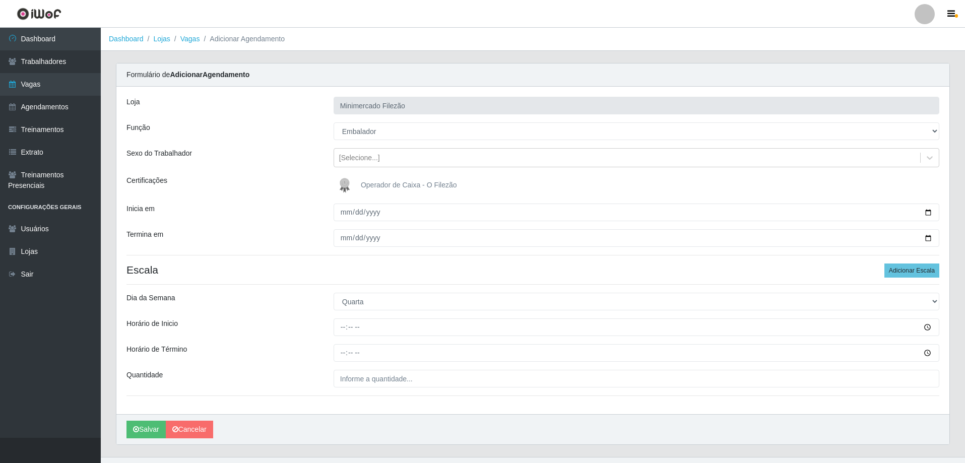
click at [924, 458] on footer "IWOF © 2025 . Desenvolvido por iWof" at bounding box center [533, 469] width 864 height 25
click at [643, 415] on div "[PERSON_NAME]" at bounding box center [532, 429] width 833 height 30
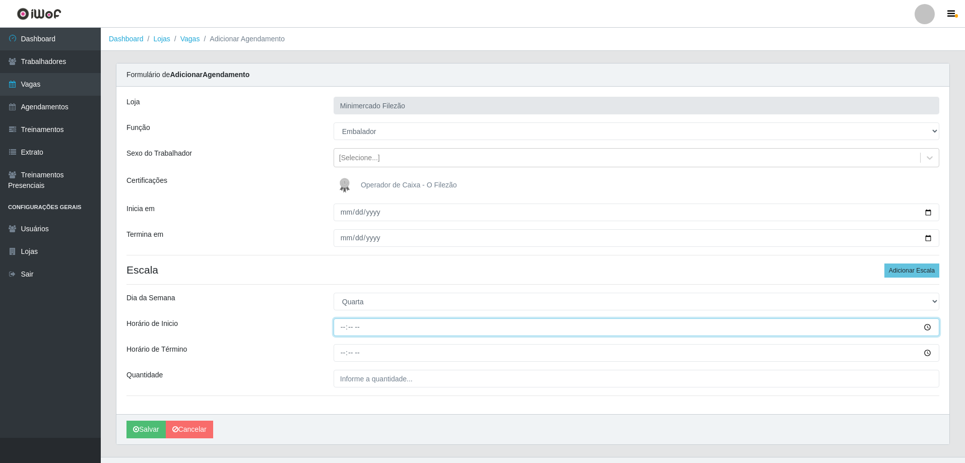
click at [394, 321] on input "Horário de Inicio" at bounding box center [637, 328] width 606 height 18
type input "13:00"
click at [387, 349] on input "Horário de Término" at bounding box center [637, 353] width 606 height 18
type input "19:00"
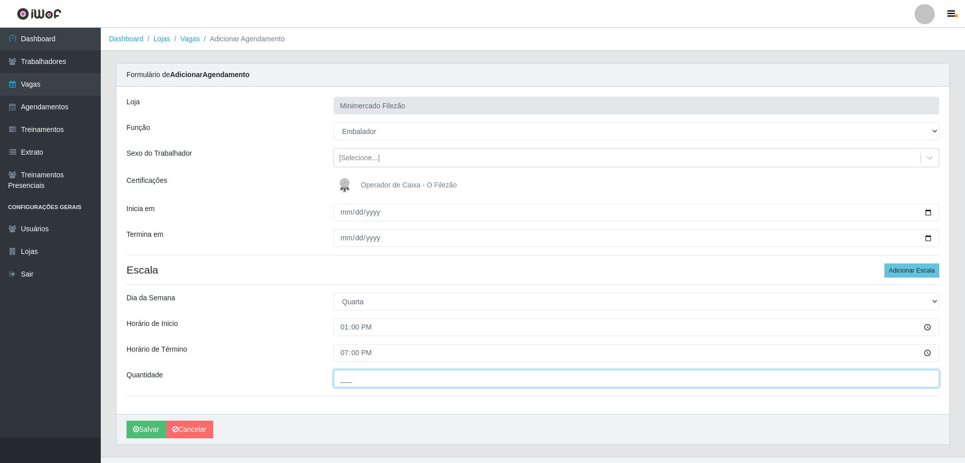
click at [391, 378] on input "___" at bounding box center [637, 379] width 606 height 18
type input "1__"
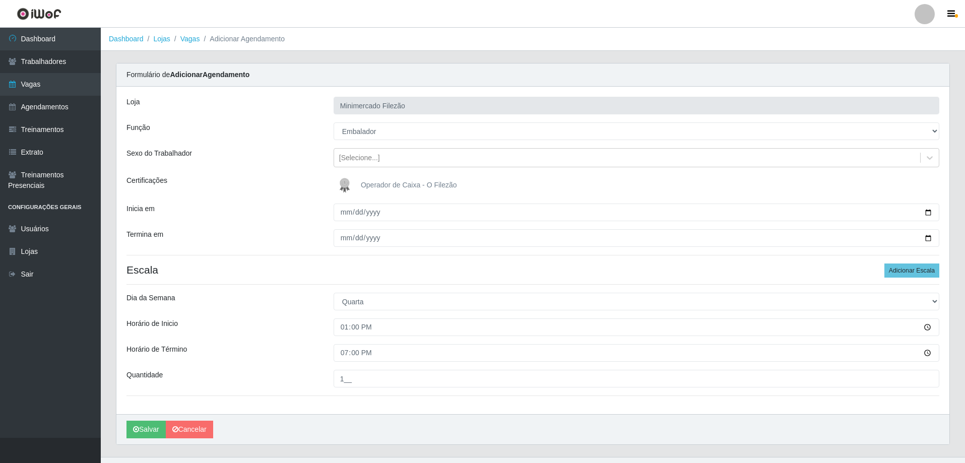
click at [364, 410] on div "Loja Minimercado Filezão Função [Selecione...] ASG ASG + ASG ++ Auxiliar de Est…" at bounding box center [532, 251] width 833 height 328
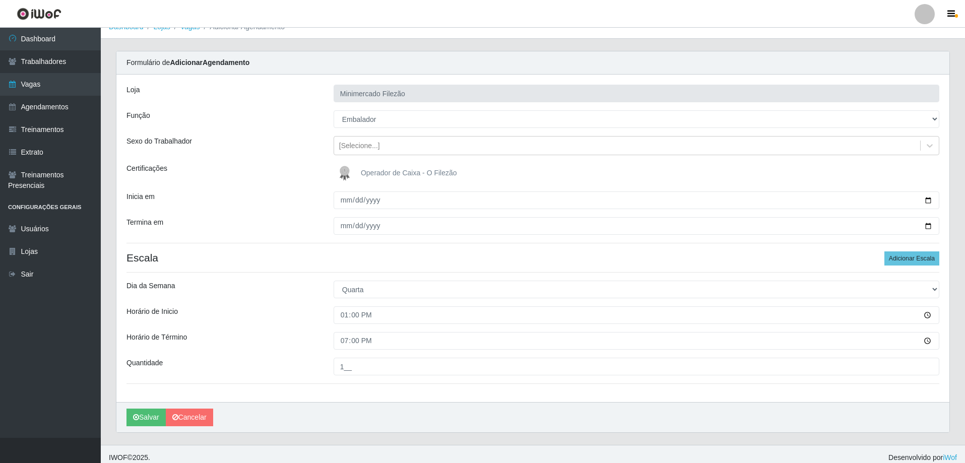
scroll to position [19, 0]
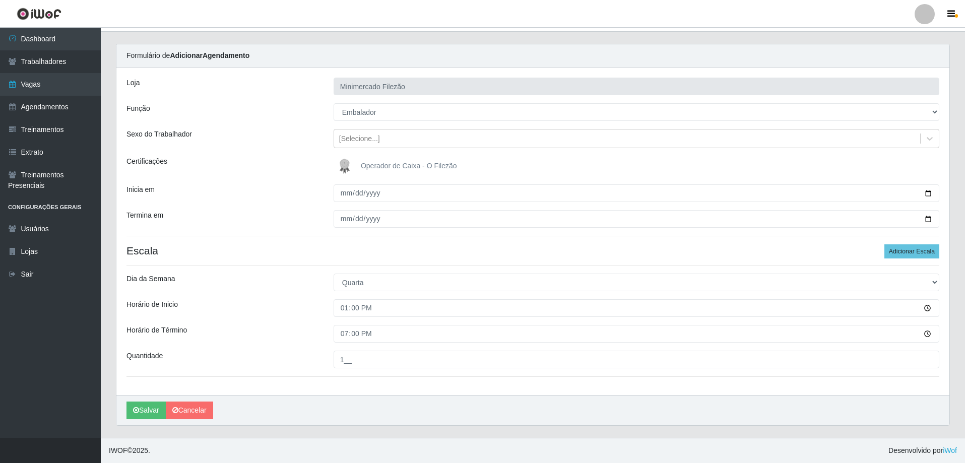
click at [436, 428] on div "Carregando... Formulário de Adicionar Agendamento Loja Minimercado Filezão Funç…" at bounding box center [532, 241] width 849 height 394
click at [141, 411] on button "Salvar" at bounding box center [146, 411] width 39 height 18
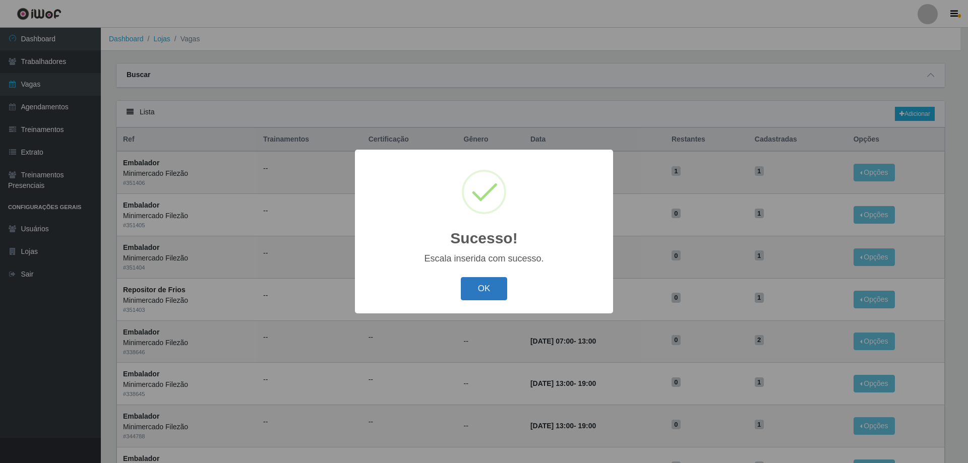
click at [472, 299] on button "OK" at bounding box center [484, 289] width 47 height 24
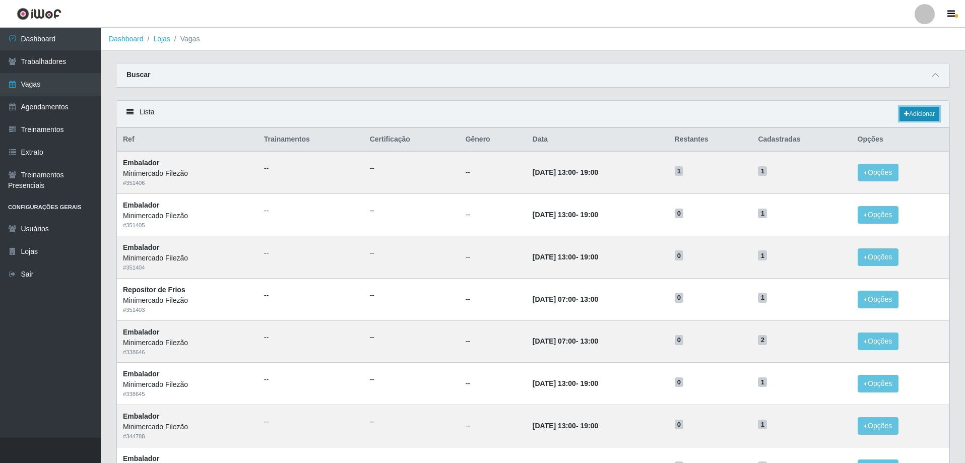
click at [904, 112] on icon at bounding box center [906, 114] width 5 height 6
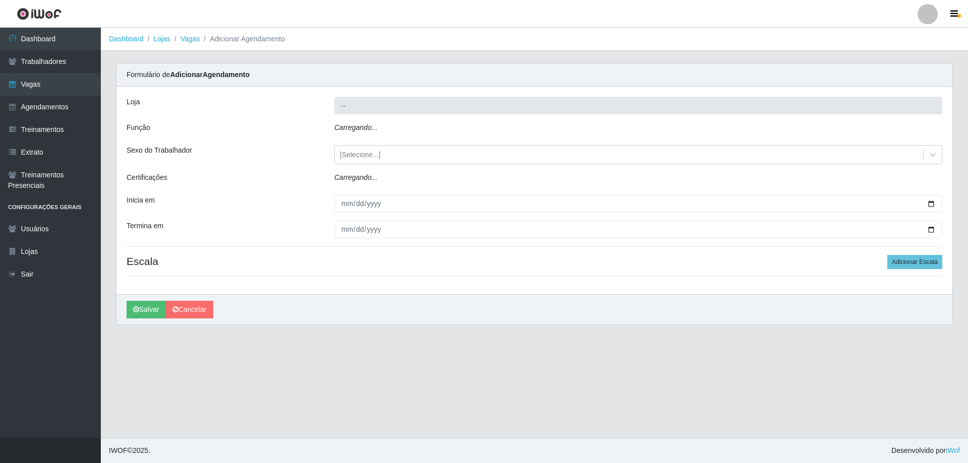
type input "Minimercado Filezão"
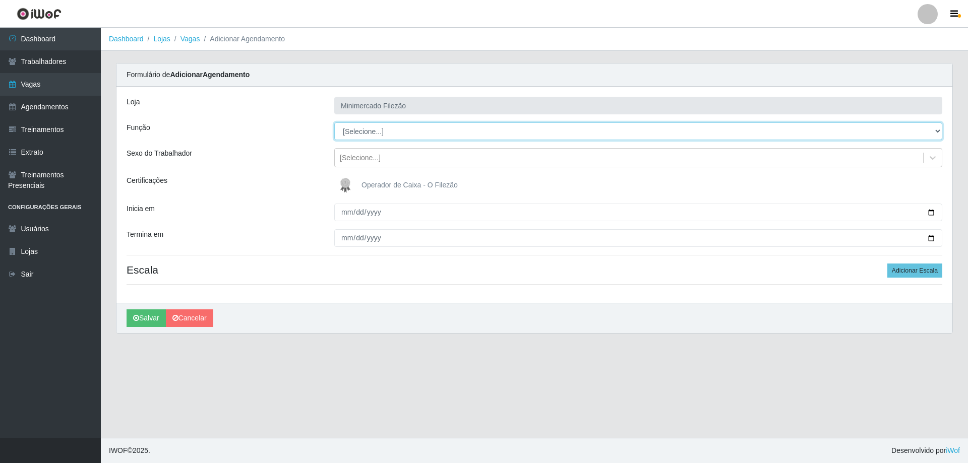
click at [394, 134] on select "[Selecione...] ASG ASG + ASG ++ Auxiliar de Estacionamento Auxiliar de Estacion…" at bounding box center [638, 131] width 608 height 18
select select "1"
click at [334, 122] on select "[Selecione...] ASG ASG + ASG ++ Auxiliar de Estacionamento Auxiliar de Estacion…" at bounding box center [638, 131] width 608 height 18
click at [932, 214] on input "Inicia em" at bounding box center [638, 213] width 608 height 18
type input "[DATE]"
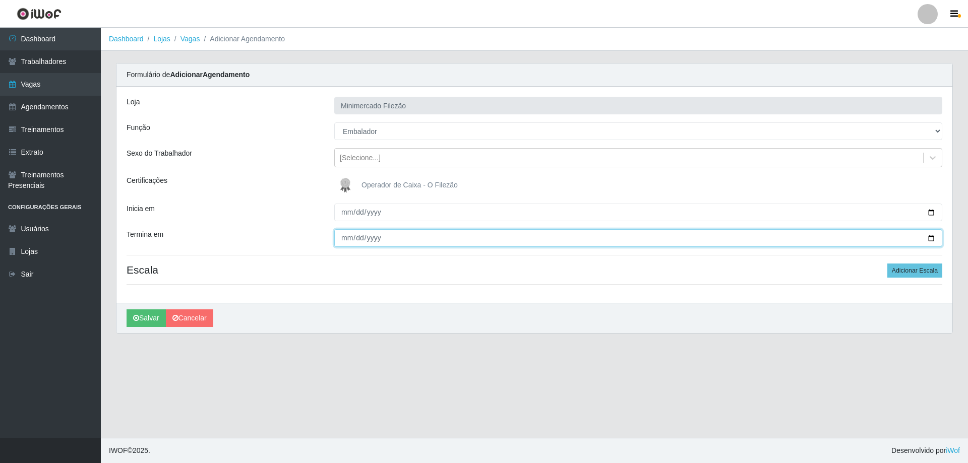
click at [933, 235] on input "Termina em" at bounding box center [638, 238] width 608 height 18
type input "[DATE]"
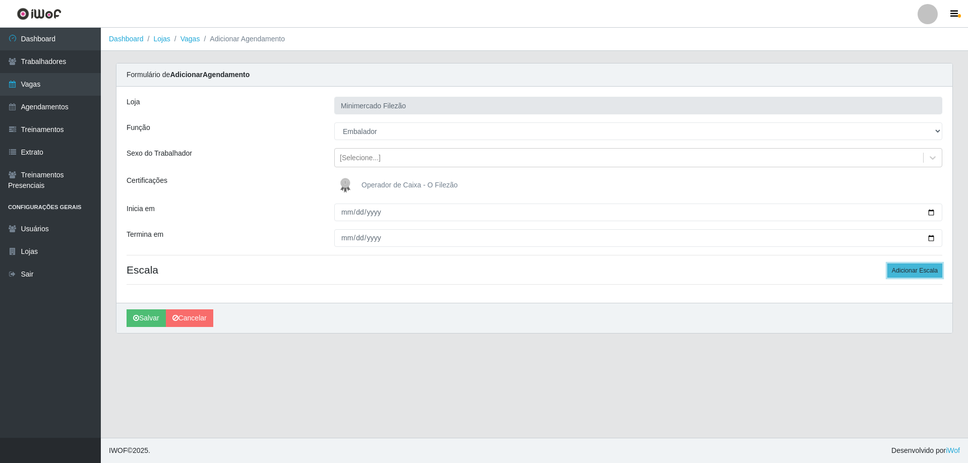
click at [927, 271] on button "Adicionar Escala" at bounding box center [914, 271] width 55 height 14
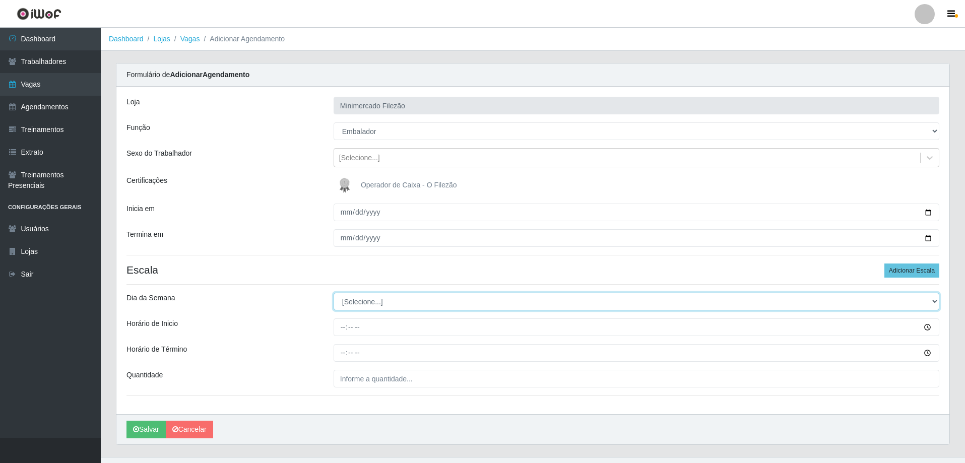
click at [383, 296] on select "[Selecione...] Segunda Terça Quarta Quinta Sexta Sábado Domingo" at bounding box center [637, 302] width 606 height 18
select select "4"
click at [334, 293] on select "[Selecione...] Segunda Terça Quarta Quinta Sexta Sábado Domingo" at bounding box center [637, 302] width 606 height 18
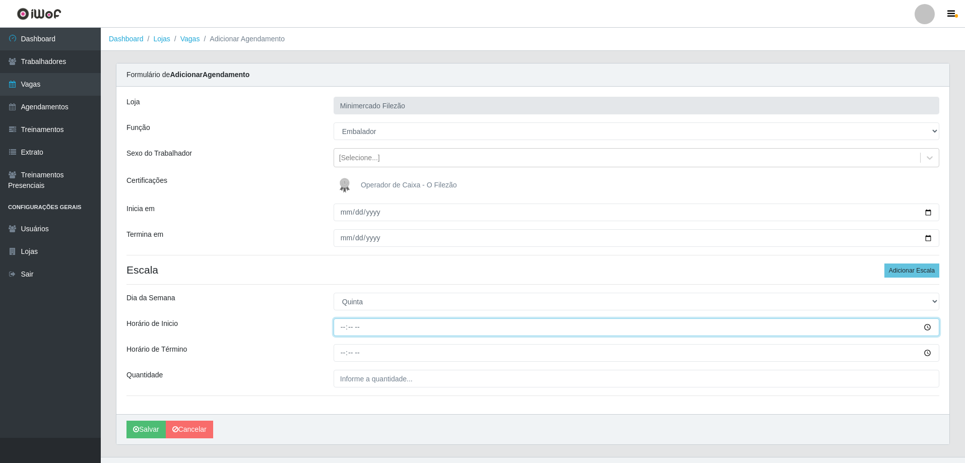
click at [377, 322] on input "Horário de Inicio" at bounding box center [637, 328] width 606 height 18
type input "13:00"
type input "19:00"
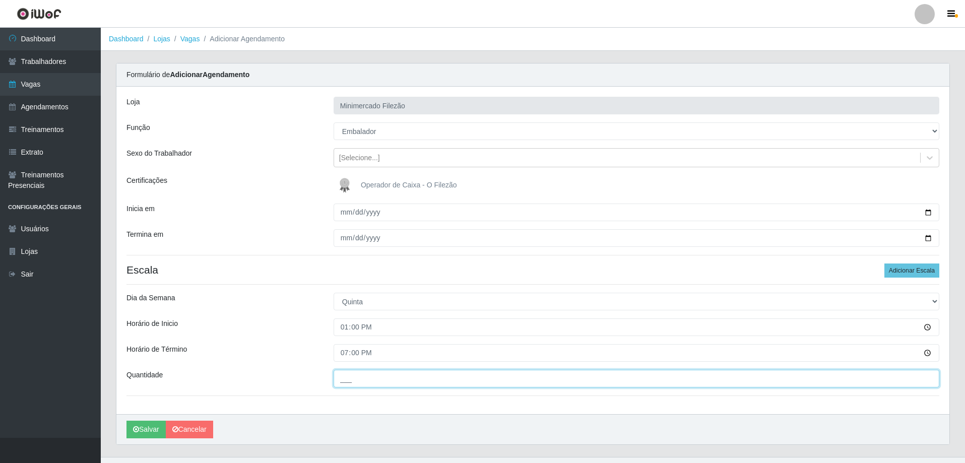
click at [389, 386] on input "___" at bounding box center [637, 379] width 606 height 18
type input "1__"
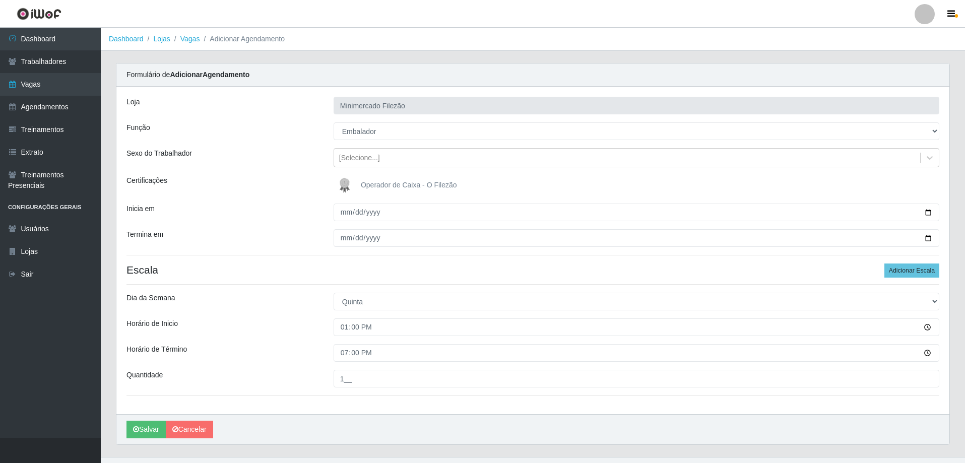
click at [338, 413] on div "Loja Minimercado Filezão Função [Selecione...] ASG ASG + ASG ++ Auxiliar de Est…" at bounding box center [532, 251] width 833 height 328
click at [152, 431] on button "Salvar" at bounding box center [146, 430] width 39 height 18
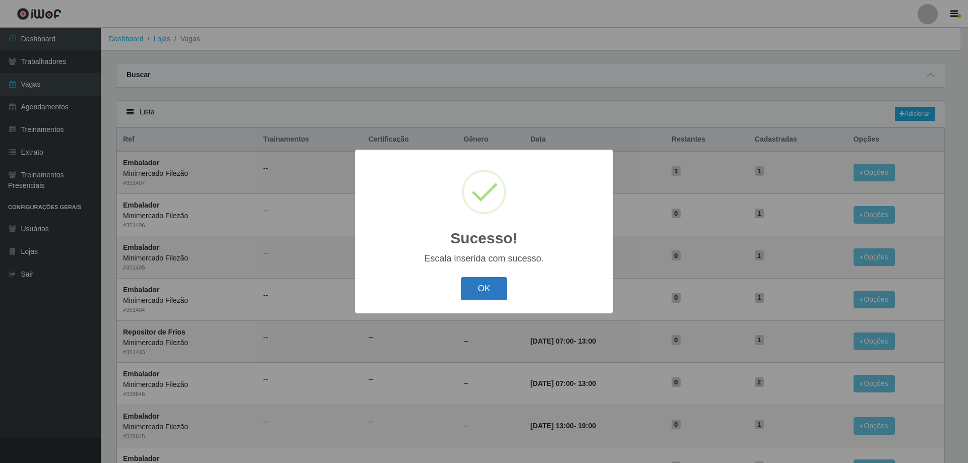
click at [473, 287] on button "OK" at bounding box center [484, 289] width 47 height 24
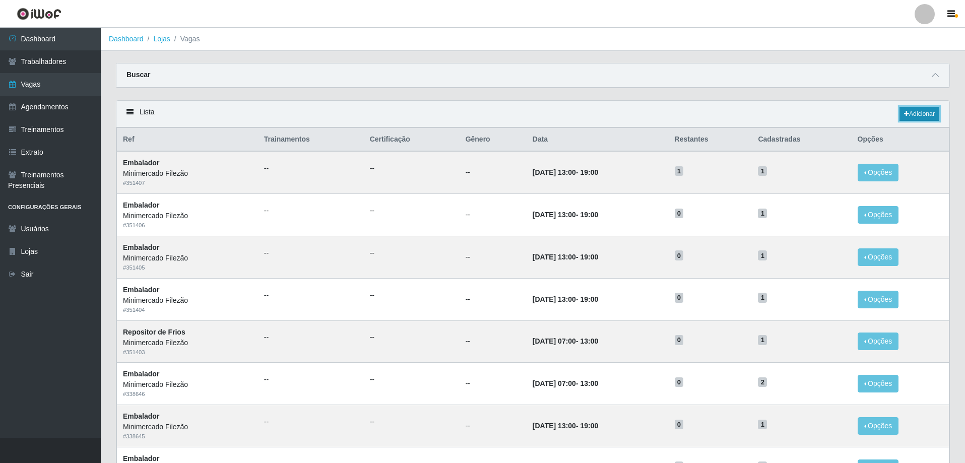
click at [902, 116] on link "Adicionar" at bounding box center [920, 114] width 40 height 14
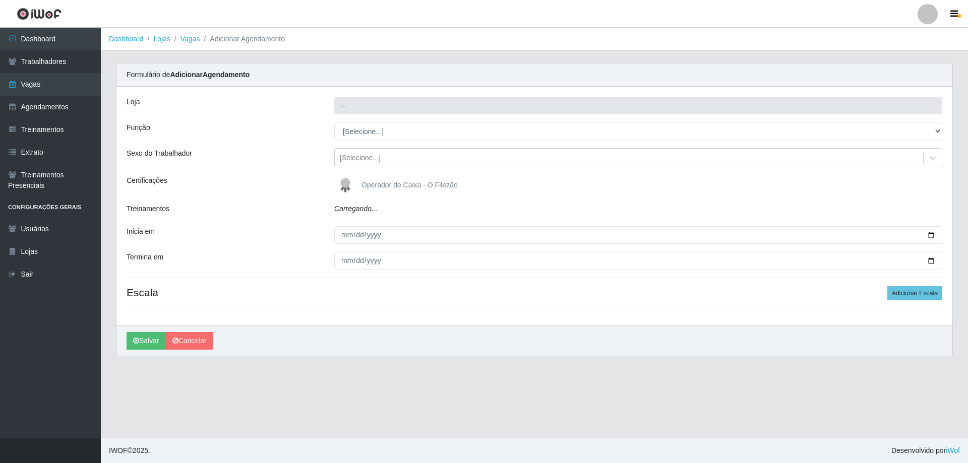
type input "Minimercado Filezão"
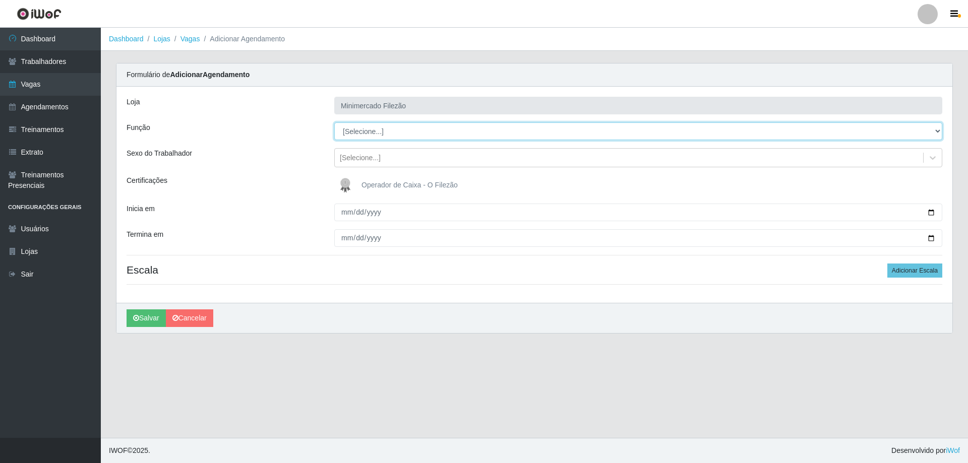
click at [396, 135] on select "[Selecione...] ASG ASG + ASG ++ Auxiliar de Estacionamento Auxiliar de Estacion…" at bounding box center [638, 131] width 608 height 18
select select "1"
click at [334, 122] on select "[Selecione...] ASG ASG + ASG ++ Auxiliar de Estacionamento Auxiliar de Estacion…" at bounding box center [638, 131] width 608 height 18
click at [932, 213] on input "Inicia em" at bounding box center [638, 213] width 608 height 18
type input "[DATE]"
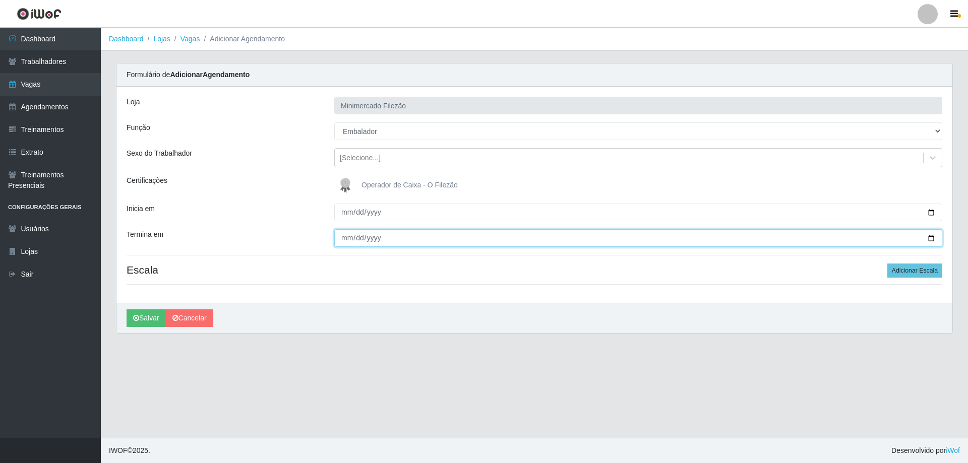
click at [934, 238] on input "Termina em" at bounding box center [638, 238] width 608 height 18
type input "[DATE]"
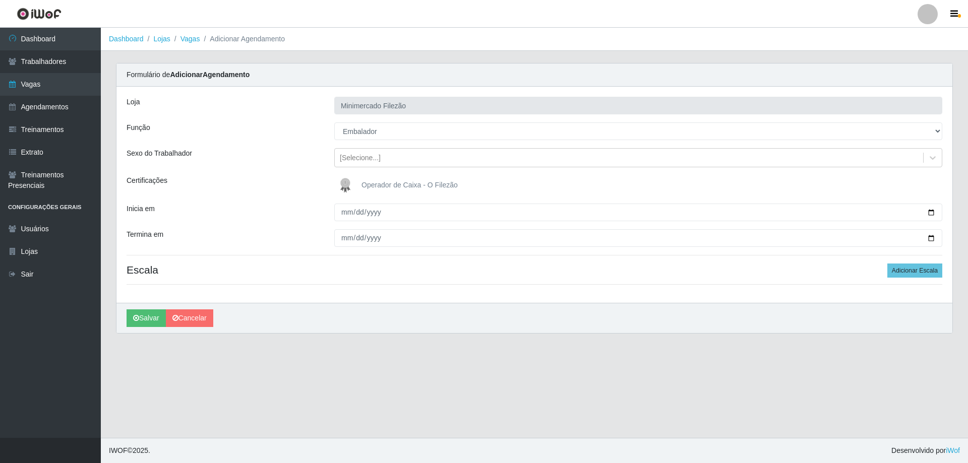
click at [481, 296] on div "Loja Minimercado Filezão Função [Selecione...] ASG ASG + ASG ++ Auxiliar de Est…" at bounding box center [534, 195] width 836 height 216
click at [924, 269] on button "Adicionar Escala" at bounding box center [914, 271] width 55 height 14
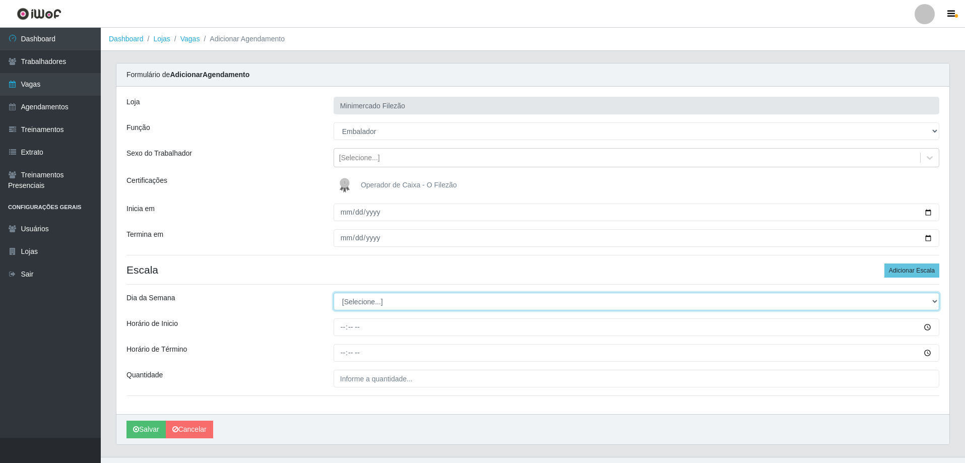
drag, startPoint x: 388, startPoint y: 296, endPoint x: 381, endPoint y: 310, distance: 15.3
click at [388, 296] on select "[Selecione...] Segunda Terça Quarta Quinta Sexta Sábado Domingo" at bounding box center [637, 302] width 606 height 18
select select "5"
click at [334, 293] on select "[Selecione...] Segunda Terça Quarta Quinta Sexta Sábado Domingo" at bounding box center [637, 302] width 606 height 18
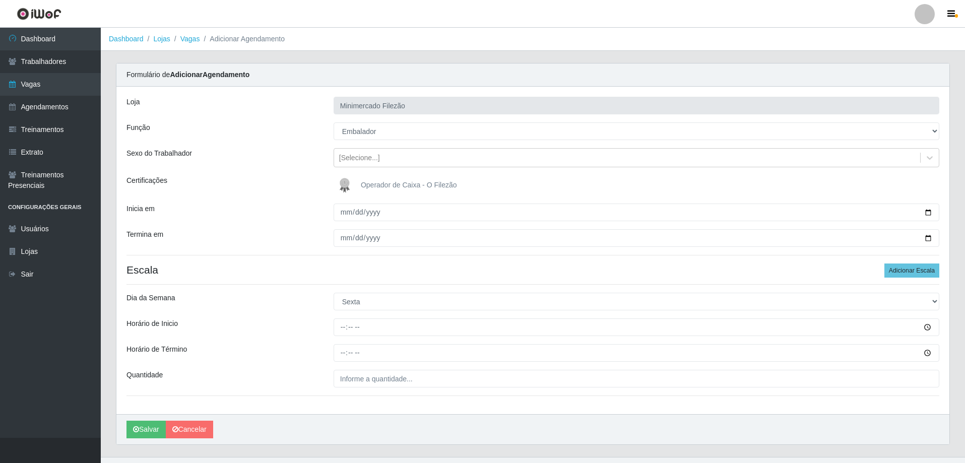
click at [656, 425] on div "[PERSON_NAME]" at bounding box center [532, 429] width 833 height 30
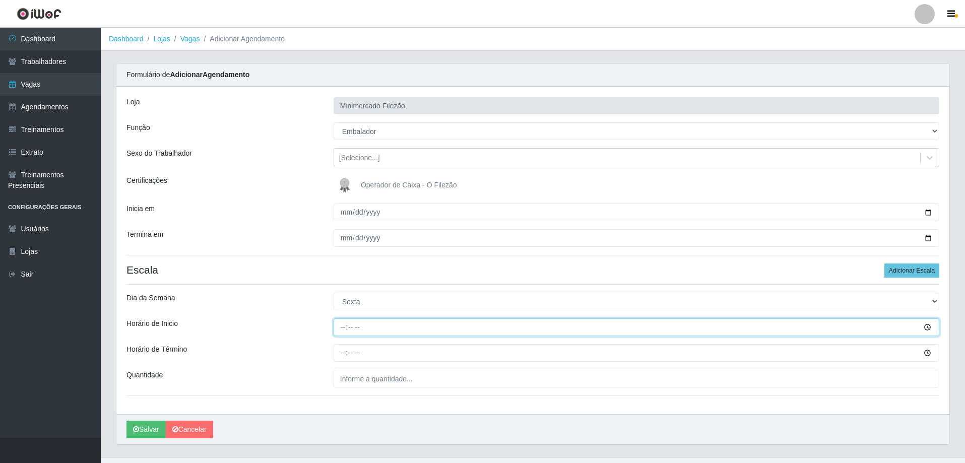
click at [375, 326] on input "Horário de Inicio" at bounding box center [637, 328] width 606 height 18
type input "13:00"
type input "19:00"
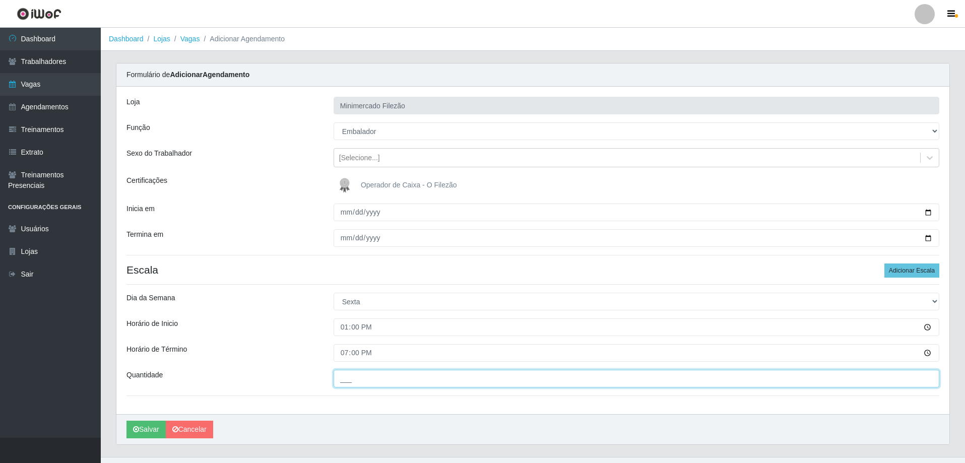
click at [389, 378] on input "___" at bounding box center [637, 379] width 606 height 18
type input "1__"
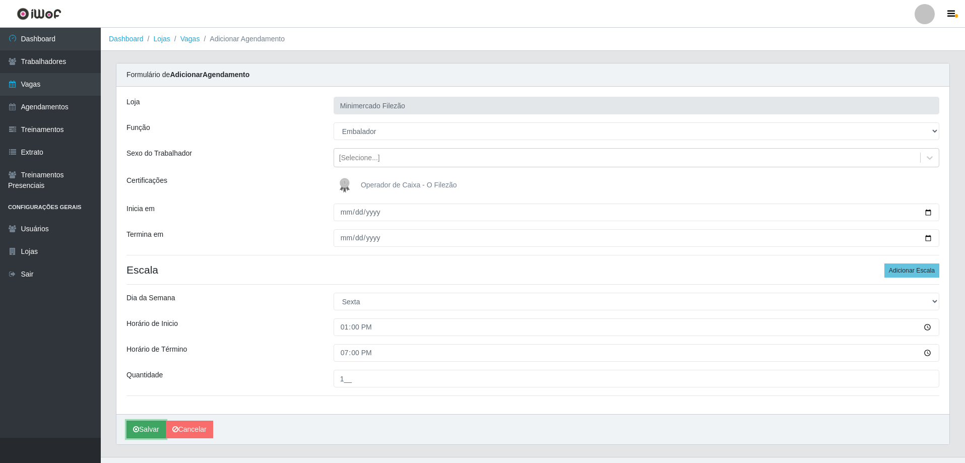
click at [148, 425] on button "Salvar" at bounding box center [146, 430] width 39 height 18
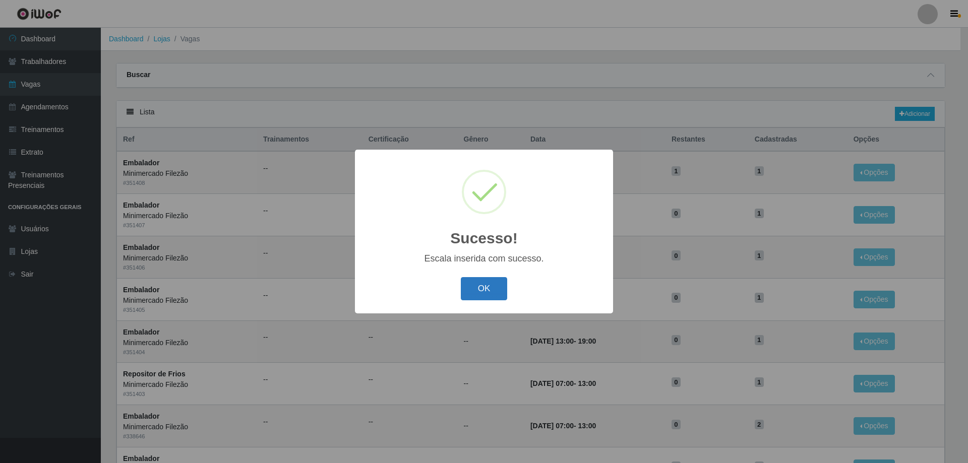
click at [469, 293] on button "OK" at bounding box center [484, 289] width 47 height 24
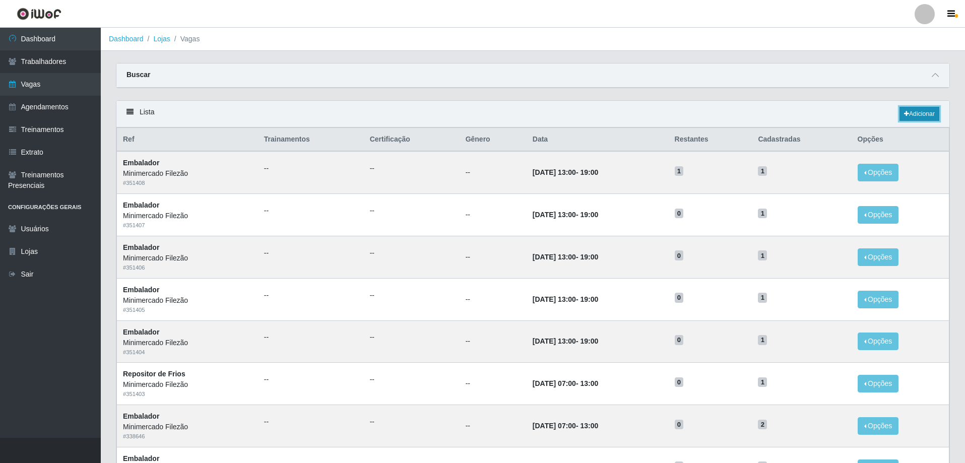
click at [918, 107] on link "Adicionar" at bounding box center [920, 114] width 40 height 14
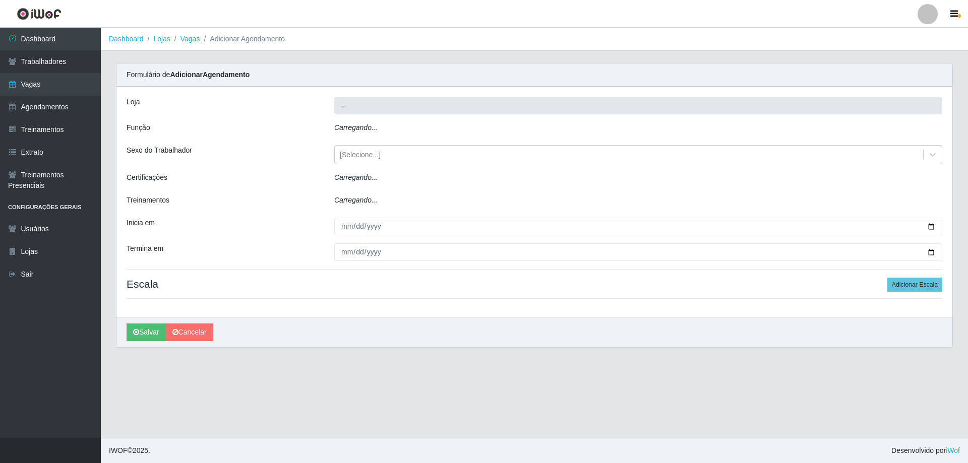
type input "Minimercado Filezão"
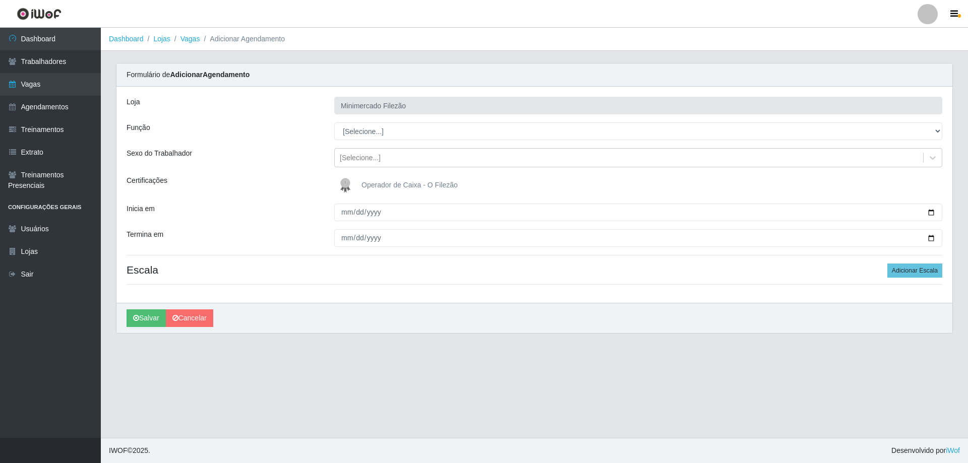
click at [380, 141] on div "Loja Minimercado Filezão Função [Selecione...] ASG ASG + ASG ++ Auxiliar de Est…" at bounding box center [534, 195] width 836 height 216
click at [383, 131] on select "[Selecione...] ASG ASG + ASG ++ Auxiliar de Estacionamento Auxiliar de Estacion…" at bounding box center [638, 131] width 608 height 18
select select "1"
click at [334, 122] on select "[Selecione...] ASG ASG + ASG ++ Auxiliar de Estacionamento Auxiliar de Estacion…" at bounding box center [638, 131] width 608 height 18
click at [935, 213] on input "Inicia em" at bounding box center [638, 213] width 608 height 18
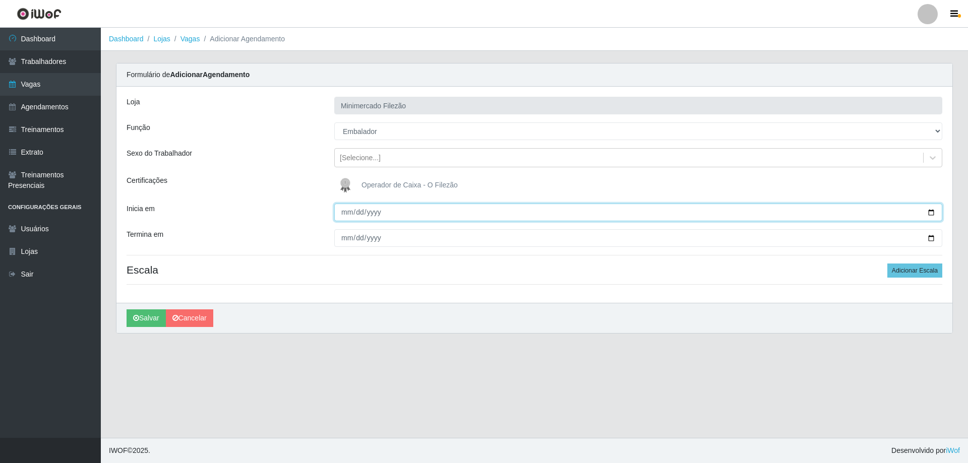
type input "[DATE]"
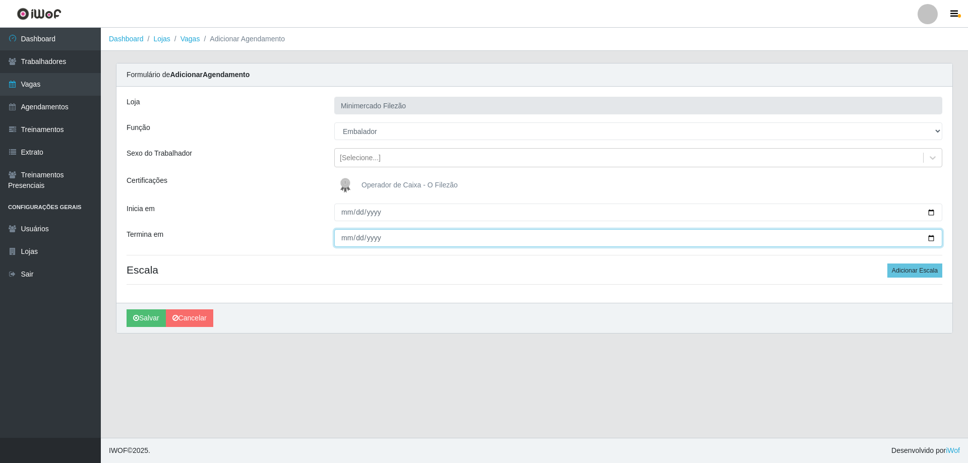
click at [931, 236] on input "Termina em" at bounding box center [638, 238] width 608 height 18
type input "[DATE]"
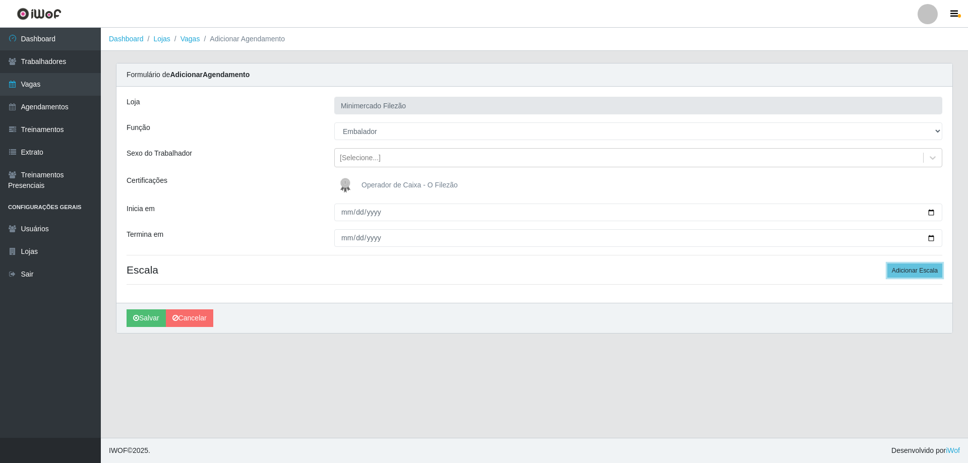
drag, startPoint x: 897, startPoint y: 274, endPoint x: 838, endPoint y: 282, distance: 60.0
click at [896, 274] on button "Adicionar Escala" at bounding box center [914, 271] width 55 height 14
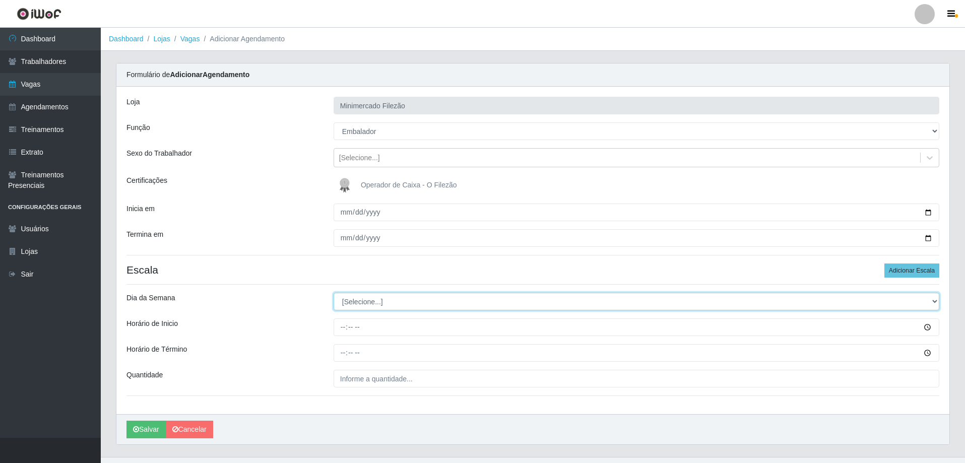
click at [403, 302] on select "[Selecione...] Segunda Terça Quarta Quinta Sexta Sábado Domingo" at bounding box center [637, 302] width 606 height 18
select select "6"
click at [334, 293] on select "[Selecione...] Segunda Terça Quarta Quinta Sexta Sábado Domingo" at bounding box center [637, 302] width 606 height 18
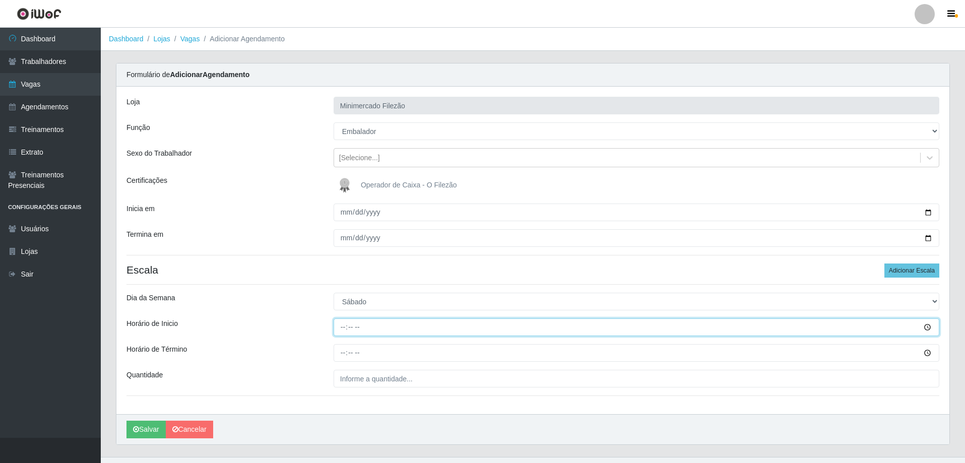
click at [393, 330] on input "Horário de Inicio" at bounding box center [637, 328] width 606 height 18
type input "07:00"
click at [383, 348] on input "Horário de Término" at bounding box center [637, 353] width 606 height 18
type input "13:00"
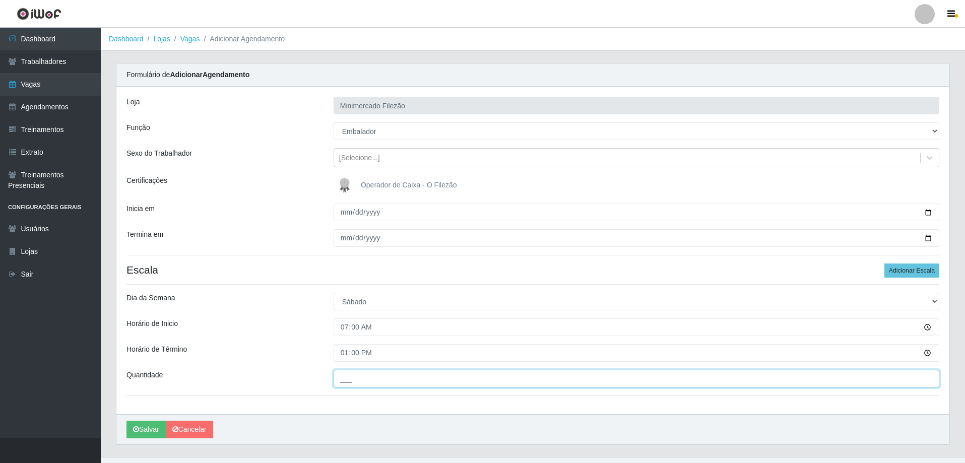
click at [382, 378] on input "___" at bounding box center [637, 379] width 606 height 18
type input "2__"
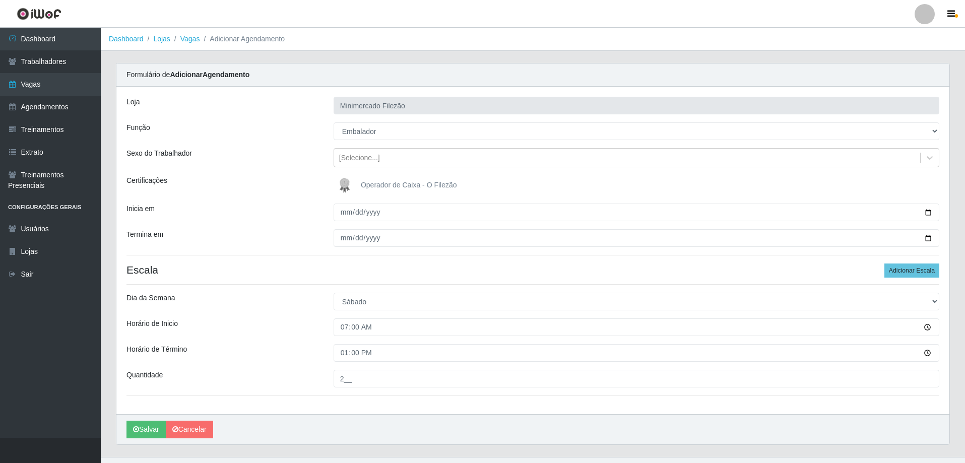
click at [283, 416] on div "[PERSON_NAME]" at bounding box center [532, 429] width 833 height 30
click at [150, 435] on button "Salvar" at bounding box center [146, 430] width 39 height 18
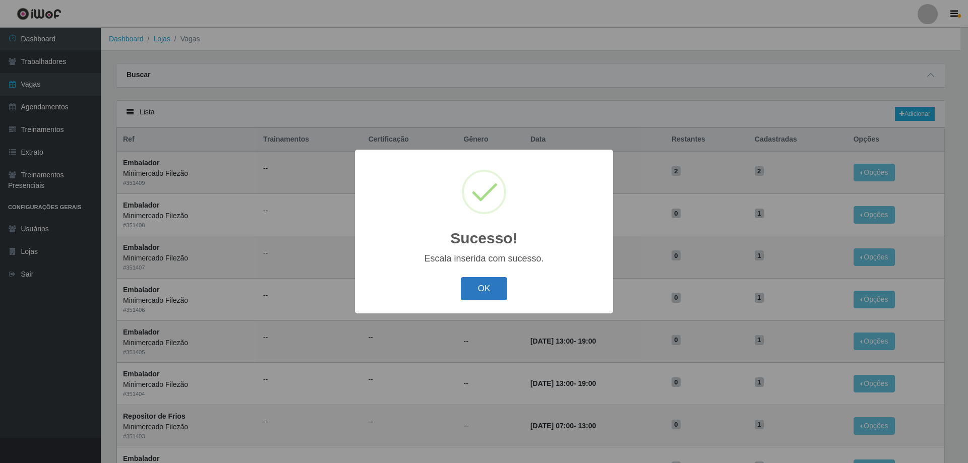
click at [485, 296] on button "OK" at bounding box center [484, 289] width 47 height 24
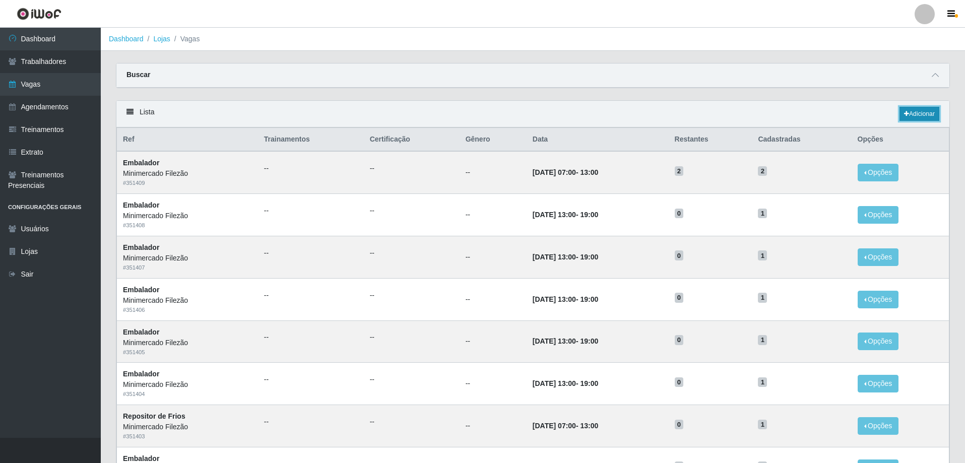
click at [910, 115] on link "Adicionar" at bounding box center [920, 114] width 40 height 14
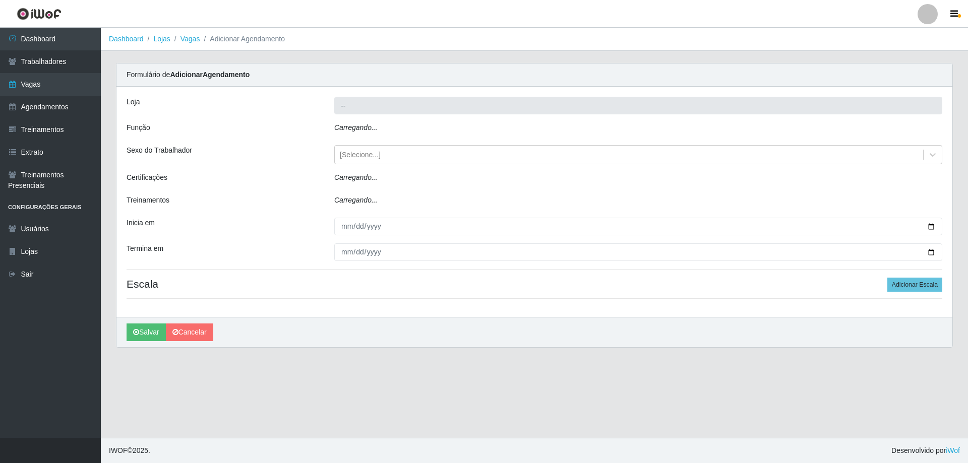
type input "Minimercado Filezão"
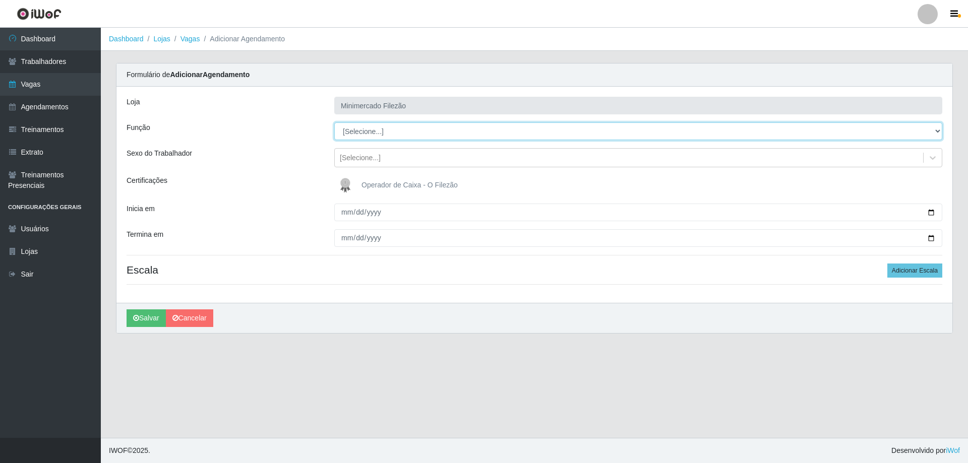
click at [455, 132] on select "[Selecione...] ASG ASG + ASG ++ Auxiliar de Estacionamento Auxiliar de Estacion…" at bounding box center [638, 131] width 608 height 18
select select "1"
click at [334, 122] on select "[Selecione...] ASG ASG + ASG ++ Auxiliar de Estacionamento Auxiliar de Estacion…" at bounding box center [638, 131] width 608 height 18
click at [932, 210] on input "Inicia em" at bounding box center [638, 213] width 608 height 18
type input "[DATE]"
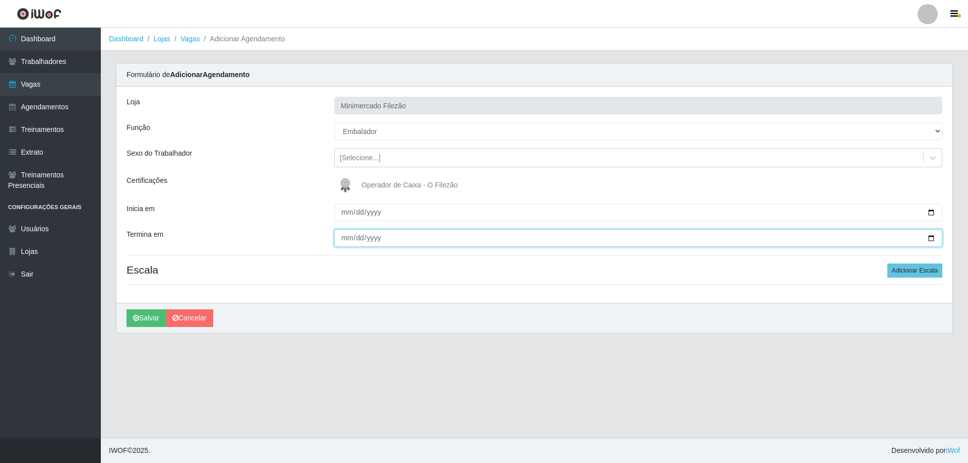
click at [930, 237] on input "Termina em" at bounding box center [638, 238] width 608 height 18
type input "[DATE]"
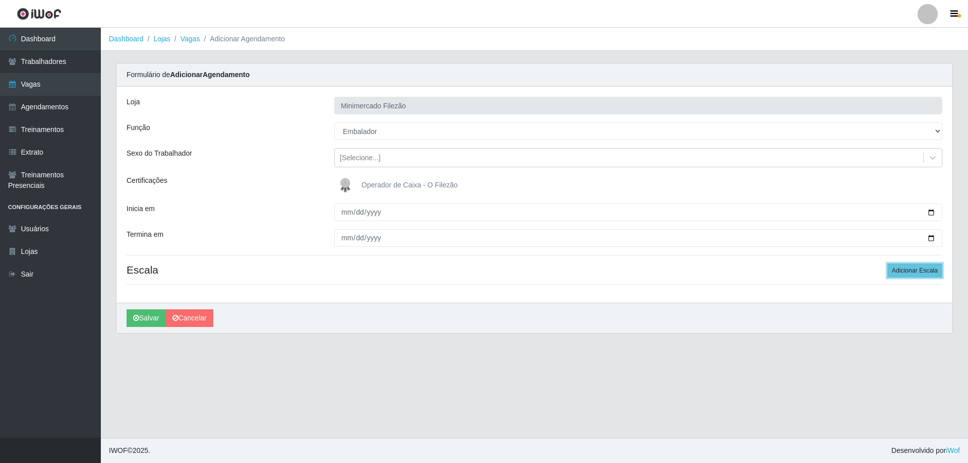
drag, startPoint x: 905, startPoint y: 271, endPoint x: 592, endPoint y: 317, distance: 315.8
click at [904, 272] on button "Adicionar Escala" at bounding box center [914, 271] width 55 height 14
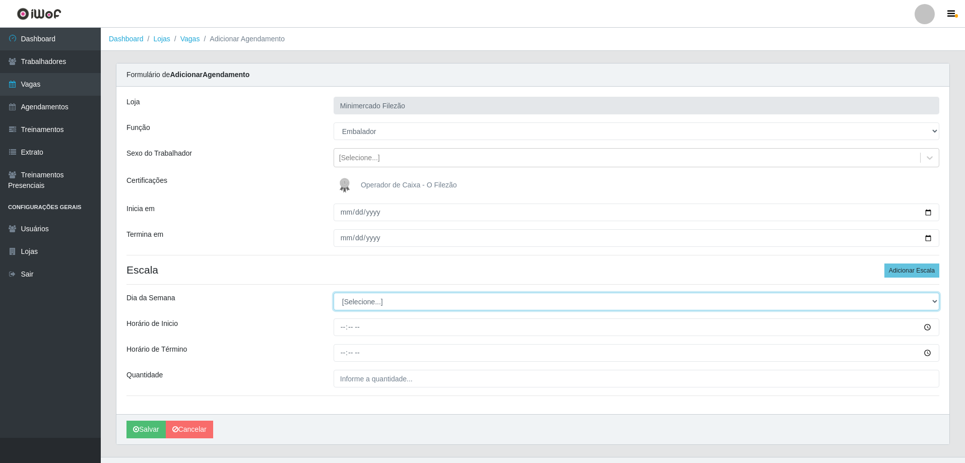
drag, startPoint x: 420, startPoint y: 304, endPoint x: 411, endPoint y: 309, distance: 10.6
click at [419, 304] on select "[Selecione...] Segunda Terça Quarta Quinta Sexta Sábado Domingo" at bounding box center [637, 302] width 606 height 18
select select "0"
click at [334, 293] on select "[Selecione...] Segunda Terça Quarta Quinta Sexta Sábado Domingo" at bounding box center [637, 302] width 606 height 18
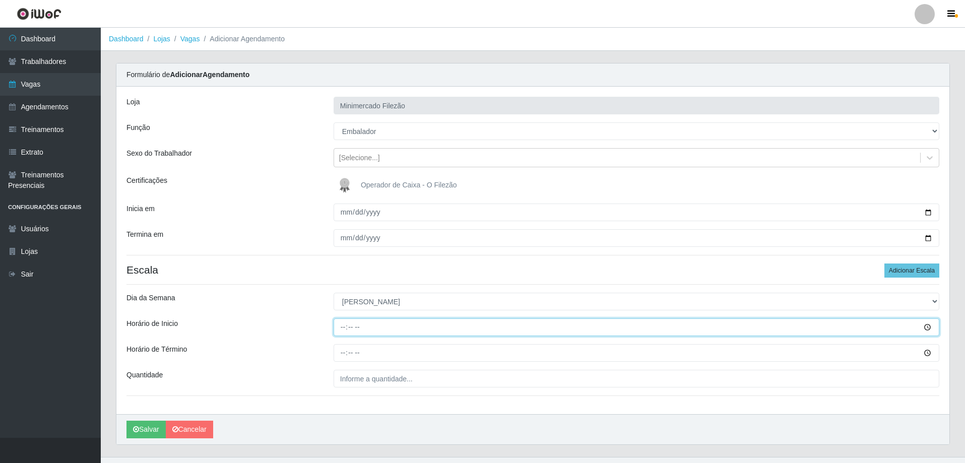
click at [389, 329] on input "Horário de Inicio" at bounding box center [637, 328] width 606 height 18
type input "07:00"
click at [388, 348] on input "Horário de Término" at bounding box center [637, 353] width 606 height 18
type input "13:00"
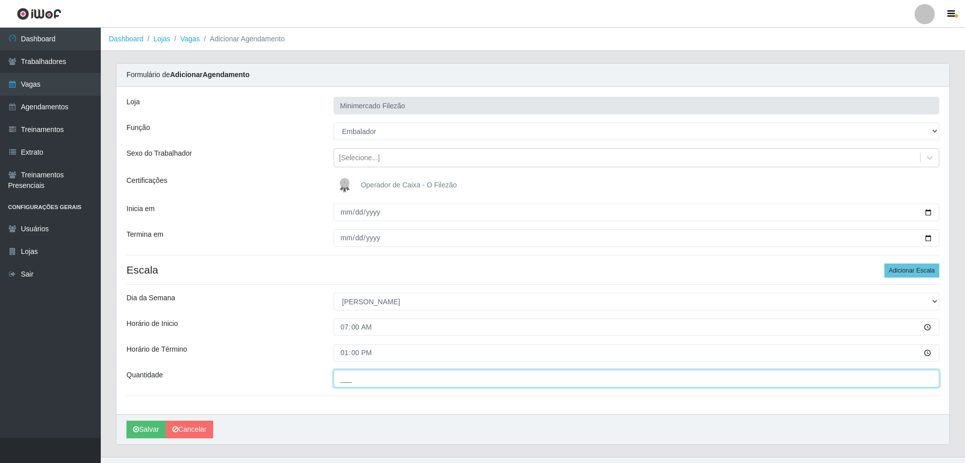
click at [382, 374] on input "___" at bounding box center [637, 379] width 606 height 18
type input "2__"
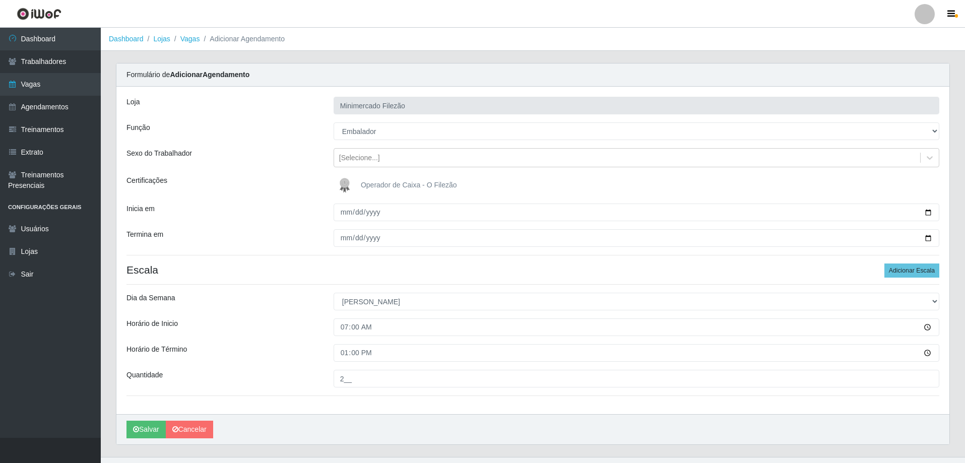
click at [338, 430] on div "[PERSON_NAME]" at bounding box center [532, 429] width 833 height 30
click at [152, 426] on button "Salvar" at bounding box center [146, 430] width 39 height 18
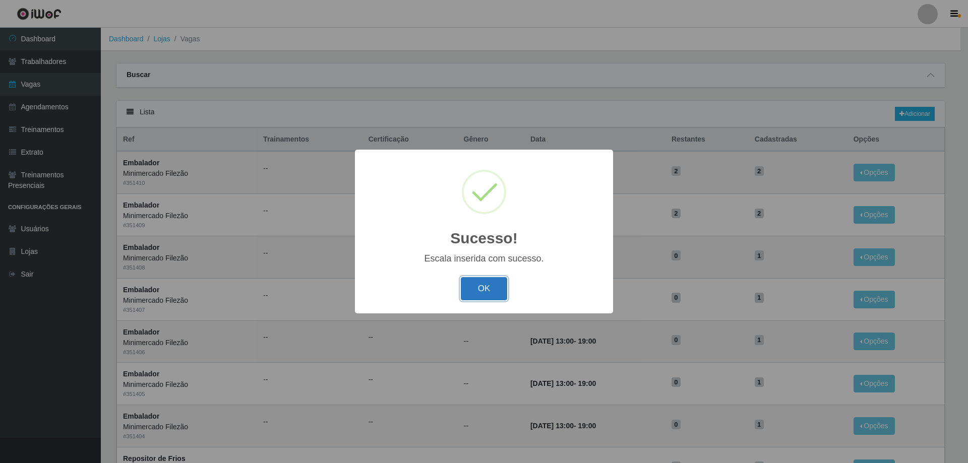
click at [487, 284] on button "OK" at bounding box center [484, 289] width 47 height 24
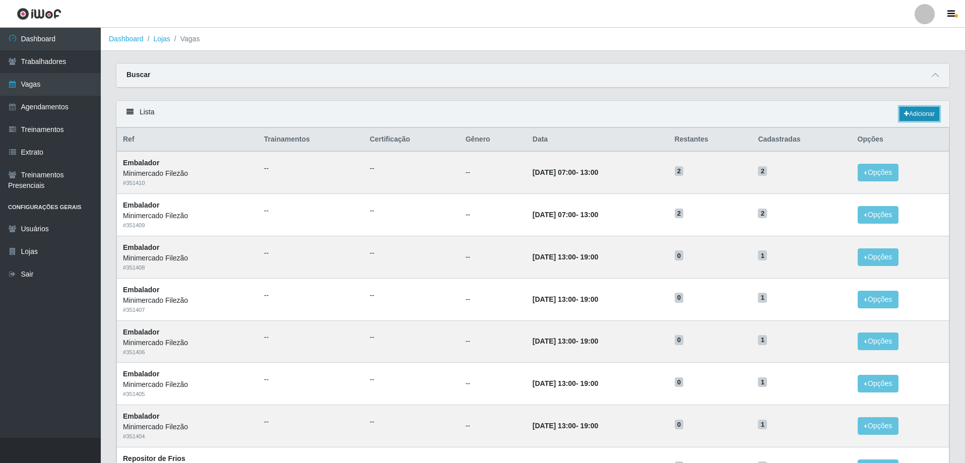
click at [906, 115] on icon at bounding box center [906, 114] width 5 height 6
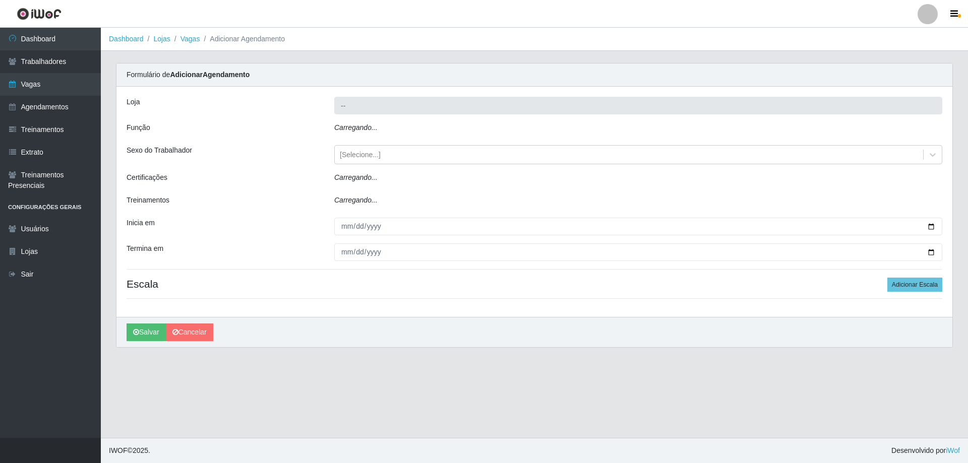
type input "Minimercado Filezão"
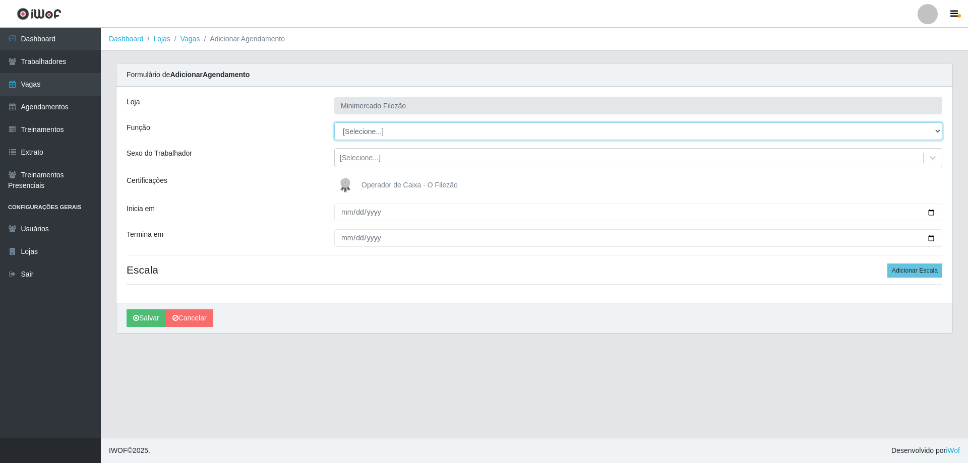
click at [362, 132] on select "[Selecione...] ASG ASG + ASG ++ Auxiliar de Estacionamento Auxiliar de Estacion…" at bounding box center [638, 131] width 608 height 18
select select "1"
click at [334, 122] on select "[Selecione...] ASG ASG + ASG ++ Auxiliar de Estacionamento Auxiliar de Estacion…" at bounding box center [638, 131] width 608 height 18
click at [931, 215] on input "Inicia em" at bounding box center [638, 213] width 608 height 18
type input "[DATE]"
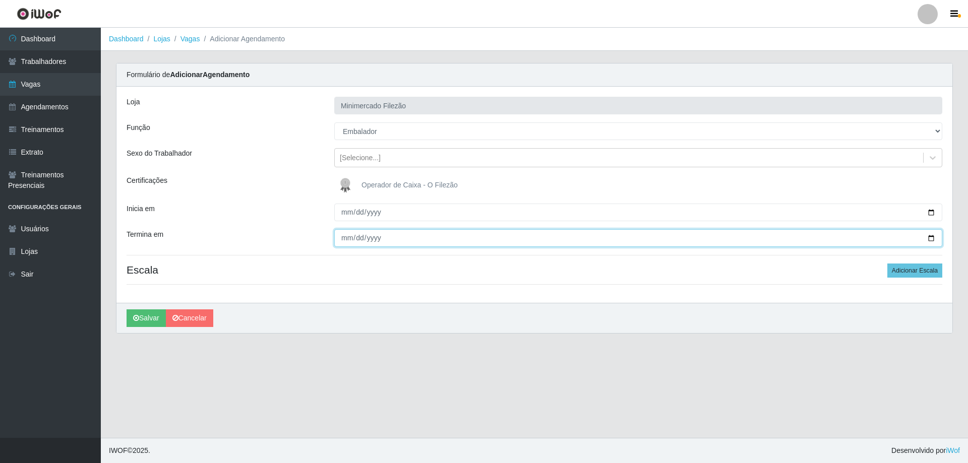
click at [931, 235] on input "Termina em" at bounding box center [638, 238] width 608 height 18
type input "[DATE]"
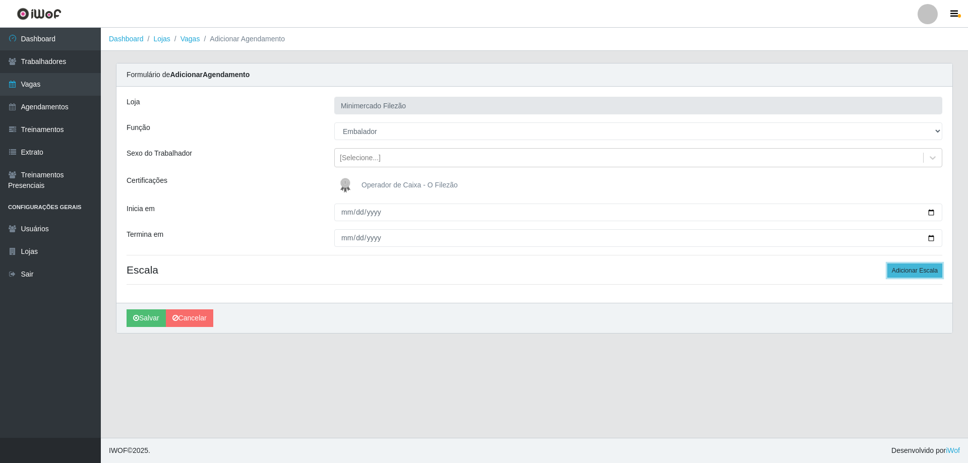
click at [890, 272] on button "Adicionar Escala" at bounding box center [914, 271] width 55 height 14
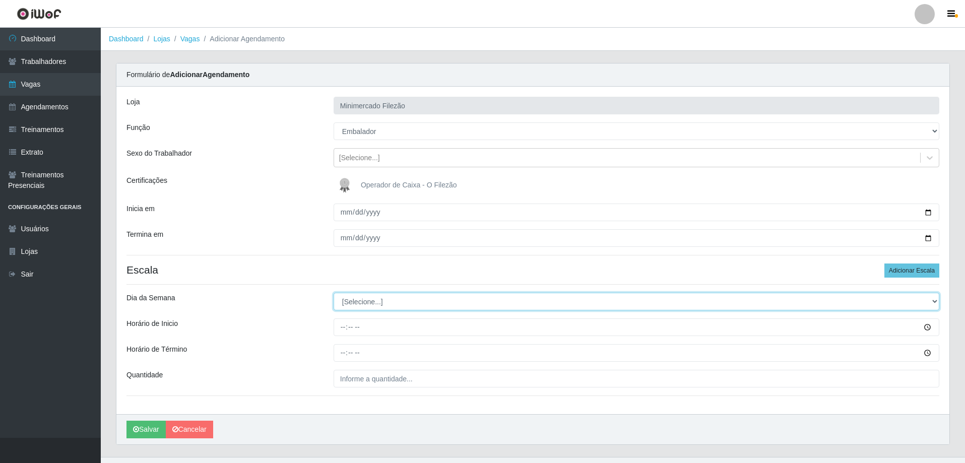
click at [345, 301] on select "[Selecione...] Segunda Terça Quarta Quinta Sexta Sábado Domingo" at bounding box center [637, 302] width 606 height 18
select select "1"
click at [334, 293] on select "[Selecione...] Segunda Terça Quarta Quinta Sexta Sábado Domingo" at bounding box center [637, 302] width 606 height 18
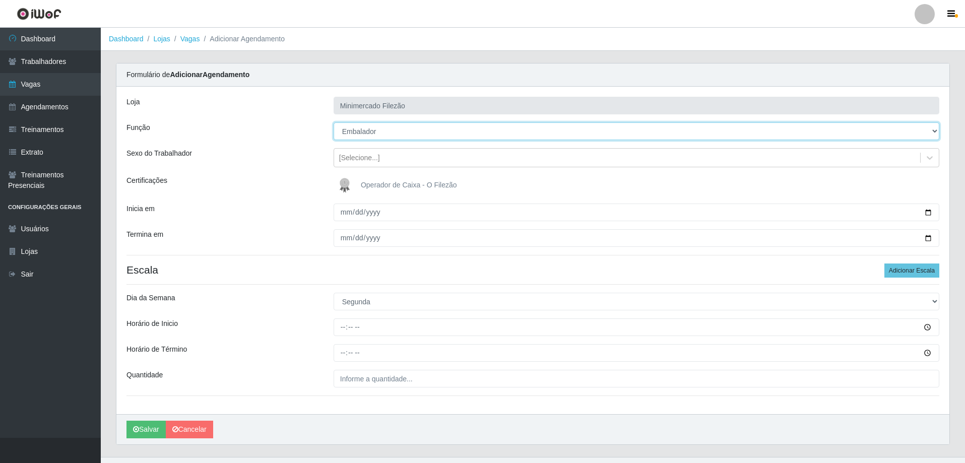
click at [413, 133] on select "[Selecione...] ASG ASG + ASG ++ Auxiliar de Estacionamento Auxiliar de Estacion…" at bounding box center [637, 131] width 606 height 18
select select "112"
click at [334, 122] on select "[Selecione...] ASG ASG + ASG ++ Auxiliar de Estacionamento Auxiliar de Estacion…" at bounding box center [637, 131] width 606 height 18
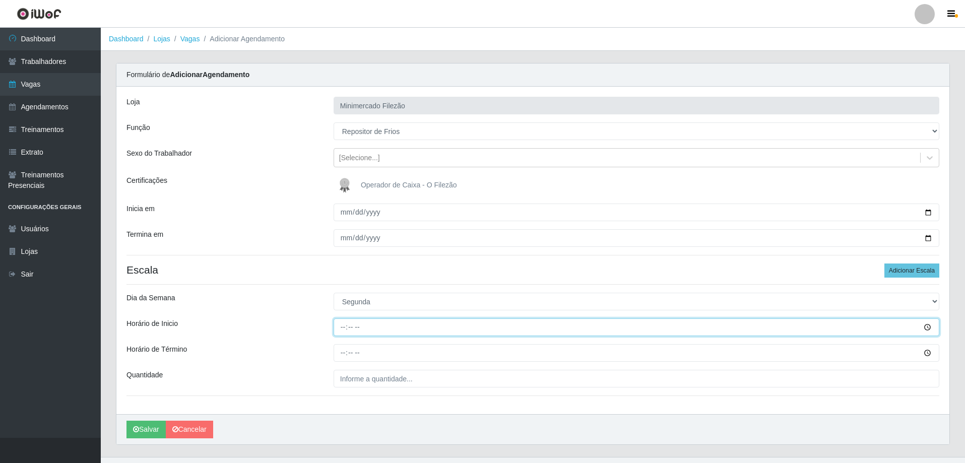
click at [391, 325] on input "Horário de Inicio" at bounding box center [637, 328] width 606 height 18
type input "07:00"
click at [378, 357] on input "Horário de Término" at bounding box center [637, 353] width 606 height 18
type input "13:00"
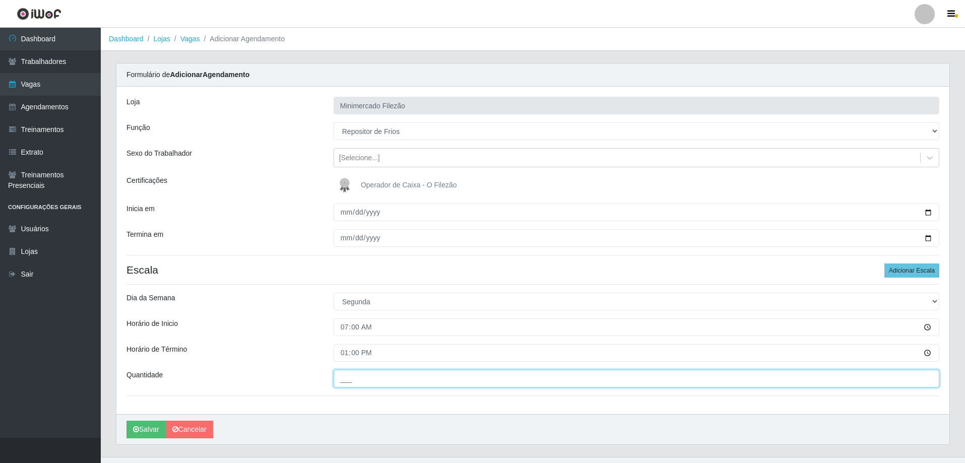
click at [383, 378] on input "___" at bounding box center [637, 379] width 606 height 18
type input "1__"
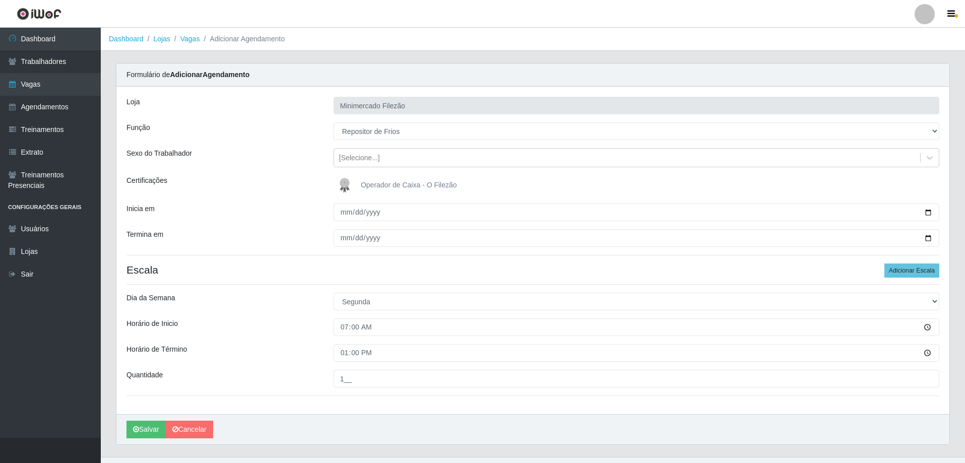
click at [341, 407] on div "Loja Minimercado Filezão Função [Selecione...] ASG ASG + ASG ++ Auxiliar de Est…" at bounding box center [532, 251] width 833 height 328
click at [426, 438] on div "[PERSON_NAME]" at bounding box center [532, 429] width 833 height 30
click at [153, 429] on button "Salvar" at bounding box center [146, 430] width 39 height 18
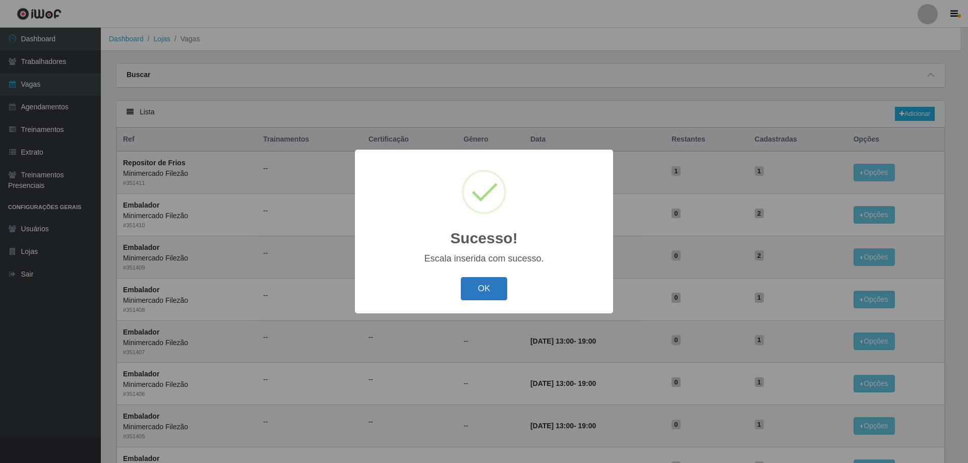
click at [485, 289] on button "OK" at bounding box center [484, 289] width 47 height 24
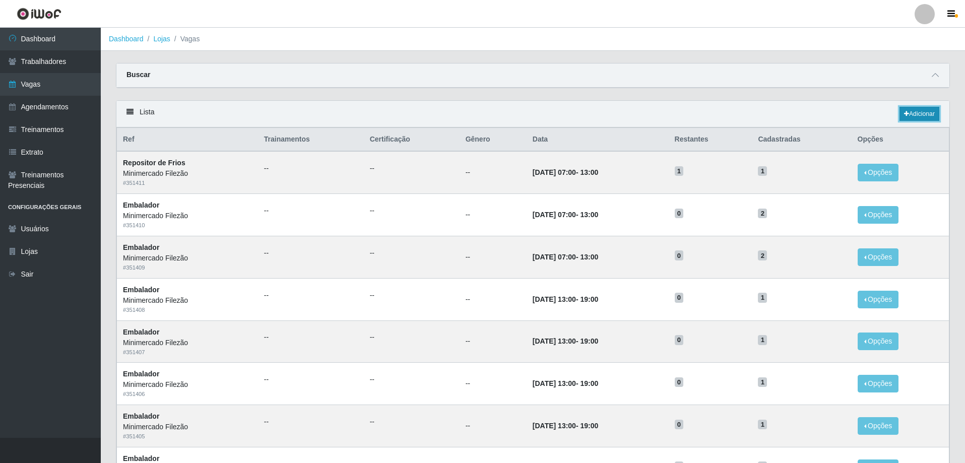
click at [914, 108] on link "Adicionar" at bounding box center [920, 114] width 40 height 14
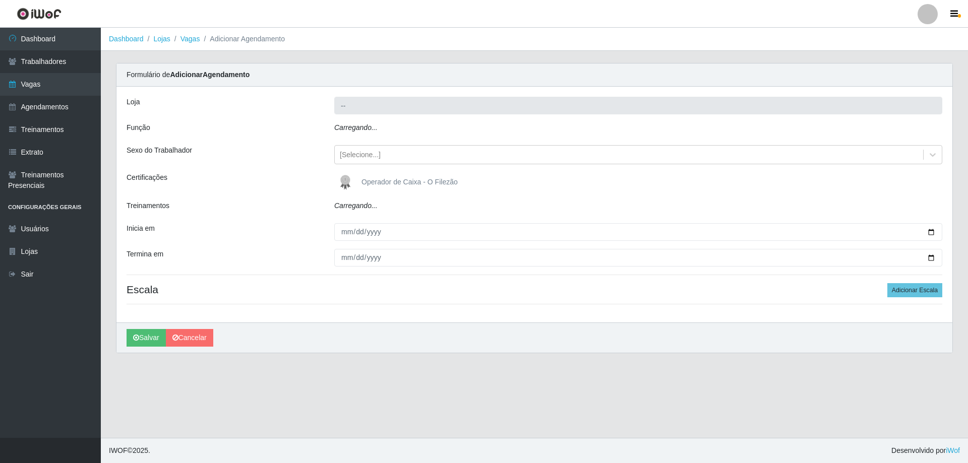
type input "Minimercado Filezão"
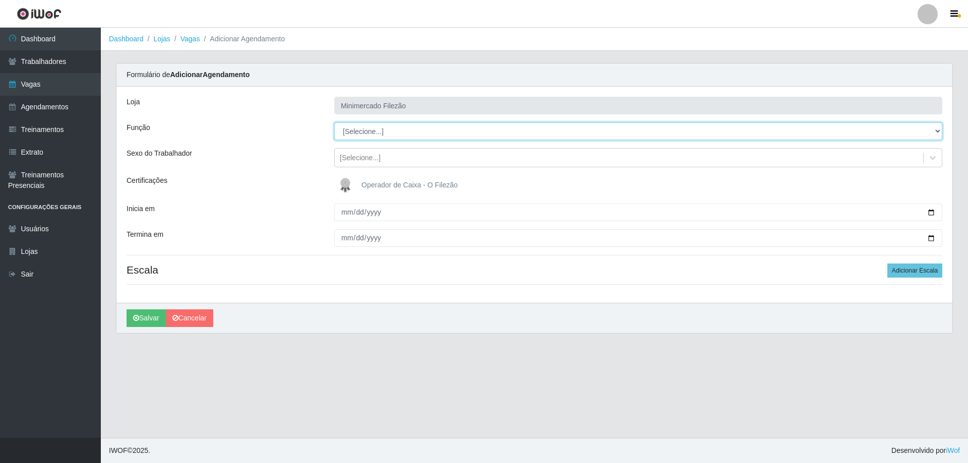
click at [409, 131] on select "[Selecione...] ASG ASG + ASG ++ Auxiliar de Estacionamento Auxiliar de Estacion…" at bounding box center [638, 131] width 608 height 18
select select "1"
click at [334, 122] on select "[Selecione...] ASG ASG + ASG ++ Auxiliar de Estacionamento Auxiliar de Estacion…" at bounding box center [638, 131] width 608 height 18
drag, startPoint x: 932, startPoint y: 212, endPoint x: 862, endPoint y: 241, distance: 75.2
click at [931, 212] on input "Inicia em" at bounding box center [638, 213] width 608 height 18
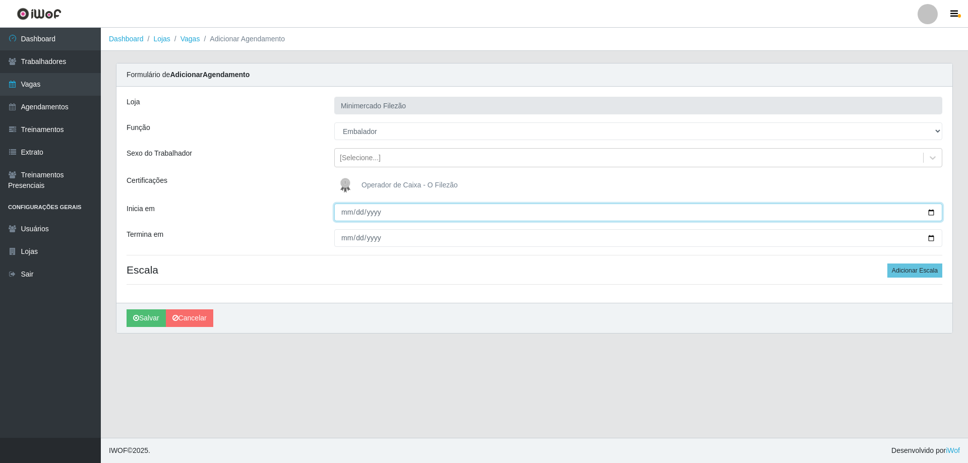
type input "[DATE]"
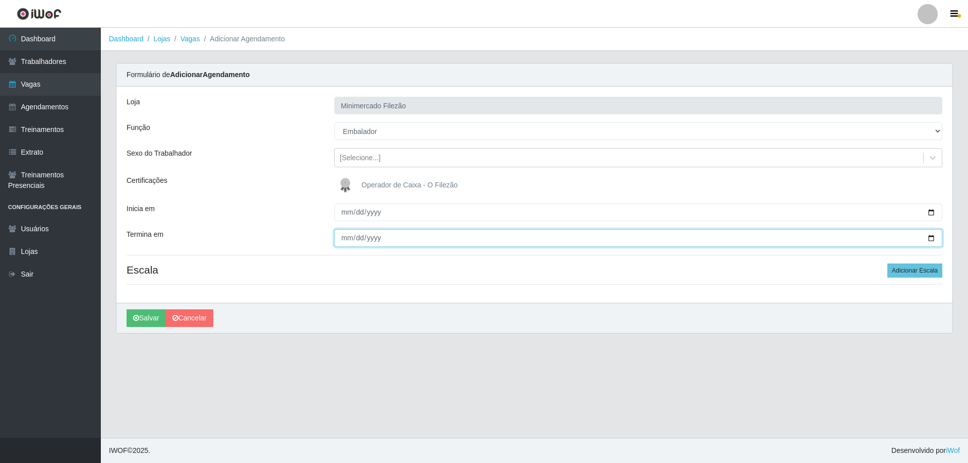
click at [932, 235] on input "Termina em" at bounding box center [638, 238] width 608 height 18
type input "[DATE]"
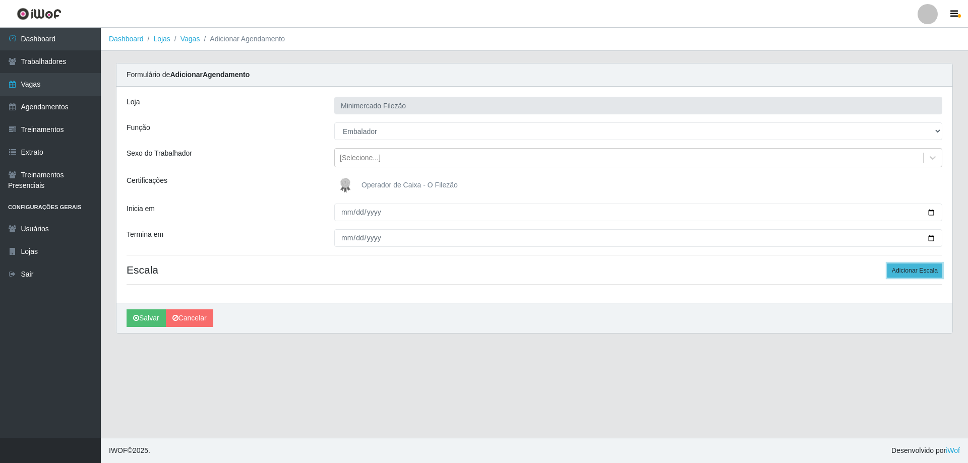
click at [902, 269] on button "Adicionar Escala" at bounding box center [914, 271] width 55 height 14
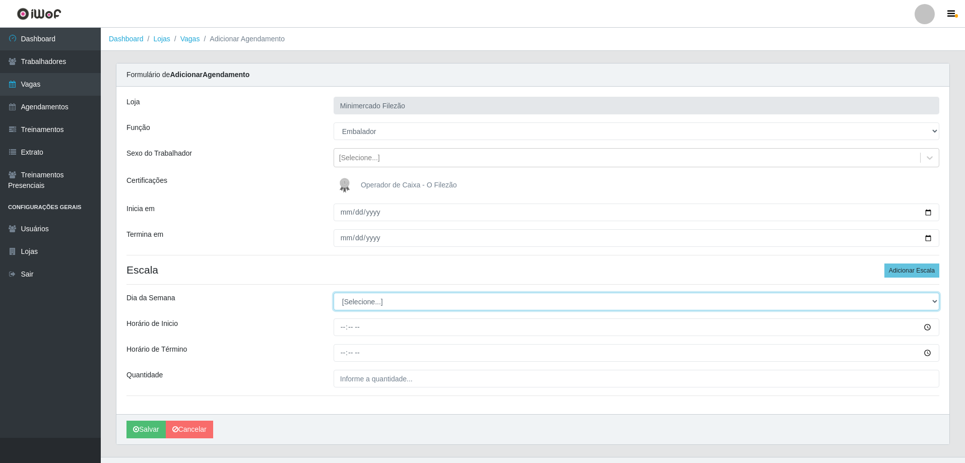
drag, startPoint x: 399, startPoint y: 304, endPoint x: 382, endPoint y: 309, distance: 17.5
click at [399, 304] on select "[Selecione...] Segunda Terça Quarta Quinta Sexta Sábado Domingo" at bounding box center [637, 302] width 606 height 18
select select "1"
click at [334, 293] on select "[Selecione...] Segunda Terça Quarta Quinta Sexta Sábado Domingo" at bounding box center [637, 302] width 606 height 18
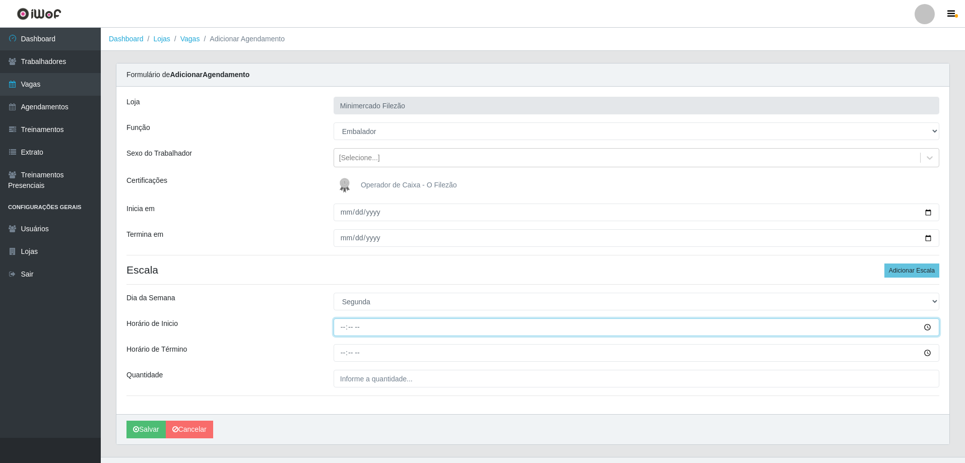
click at [370, 332] on input "Horário de Inicio" at bounding box center [637, 328] width 606 height 18
type input "13:00"
click at [370, 355] on input "Horário de Término" at bounding box center [637, 353] width 606 height 18
type input "19:00"
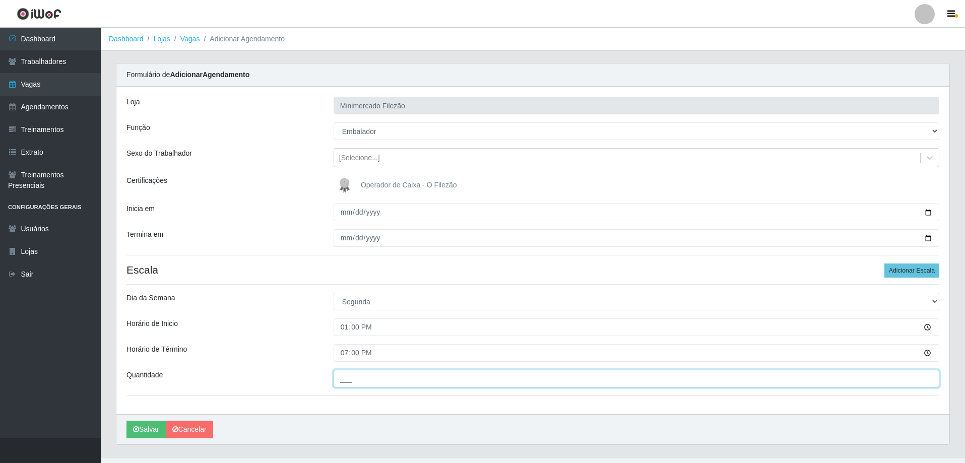
drag, startPoint x: 370, startPoint y: 377, endPoint x: 369, endPoint y: 386, distance: 8.6
click at [370, 377] on input "___" at bounding box center [637, 379] width 606 height 18
type input "1__"
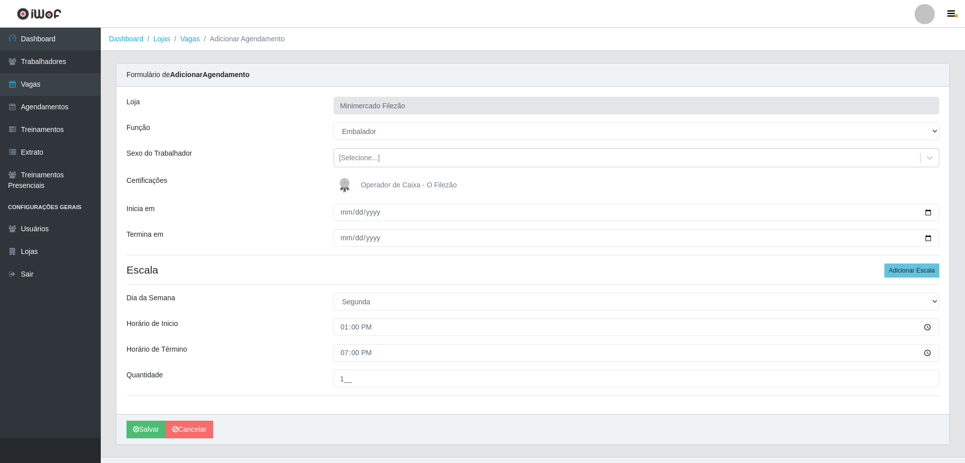
drag, startPoint x: 310, startPoint y: 407, endPoint x: 220, endPoint y: 413, distance: 90.5
click at [307, 407] on div "Loja Minimercado Filezão Função [Selecione...] ASG ASG + ASG ++ Auxiliar de Est…" at bounding box center [532, 251] width 833 height 328
click at [151, 432] on button "Salvar" at bounding box center [146, 430] width 39 height 18
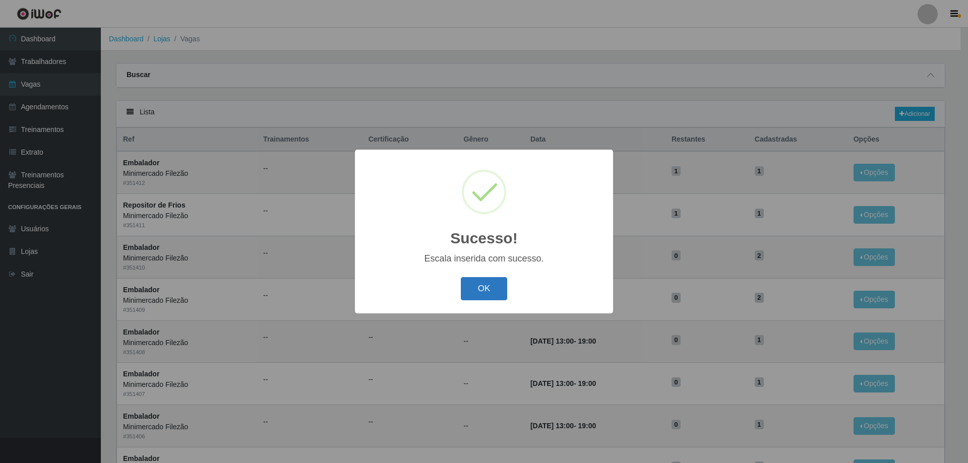
click at [473, 286] on button "OK" at bounding box center [484, 289] width 47 height 24
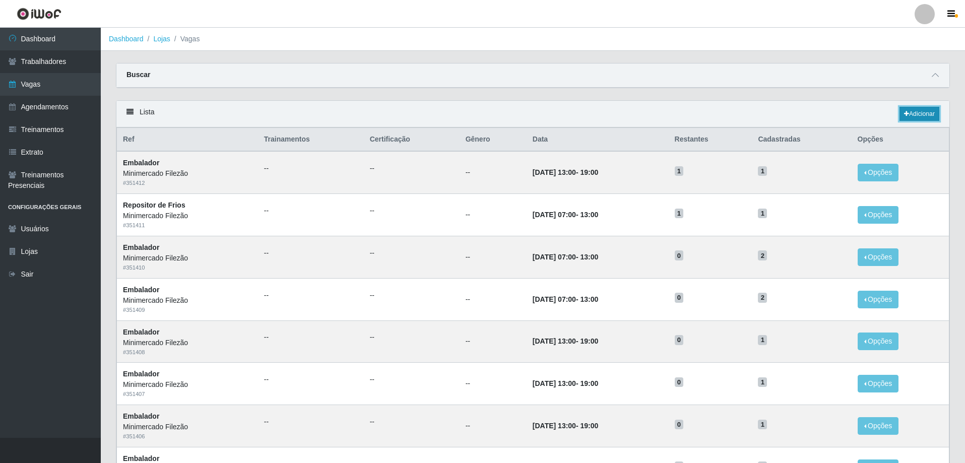
click at [905, 120] on link "Adicionar" at bounding box center [920, 114] width 40 height 14
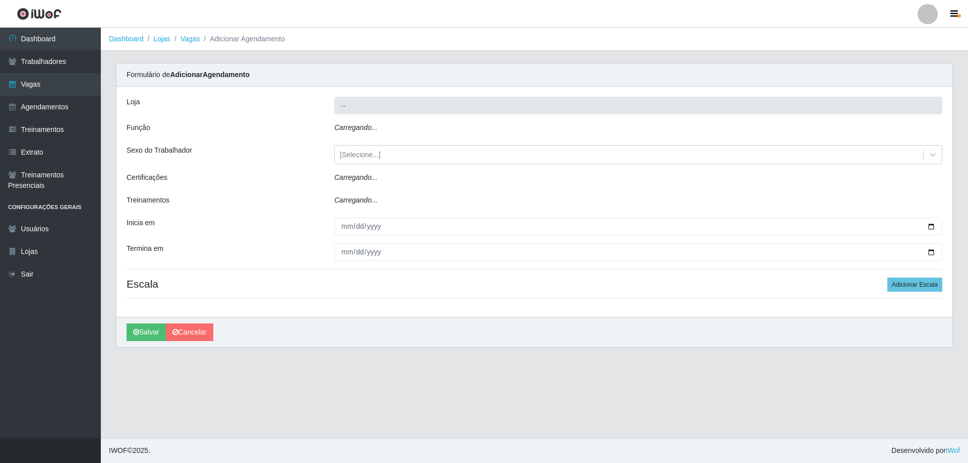
type input "Minimercado Filezão"
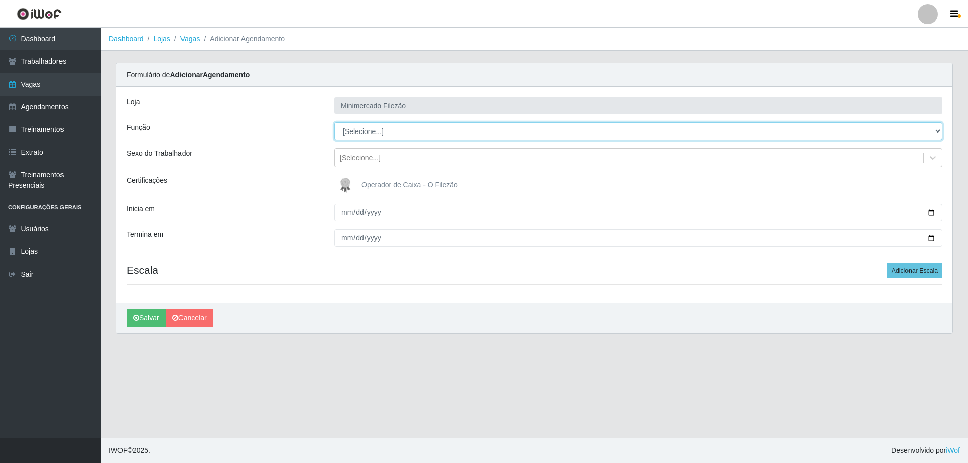
click at [390, 138] on select "[Selecione...] ASG ASG + ASG ++ Auxiliar de Estacionamento Auxiliar de Estacion…" at bounding box center [638, 131] width 608 height 18
select select "1"
click at [334, 122] on select "[Selecione...] ASG ASG + ASG ++ Auxiliar de Estacionamento Auxiliar de Estacion…" at bounding box center [638, 131] width 608 height 18
click at [933, 213] on input "Inicia em" at bounding box center [638, 213] width 608 height 18
type input "[DATE]"
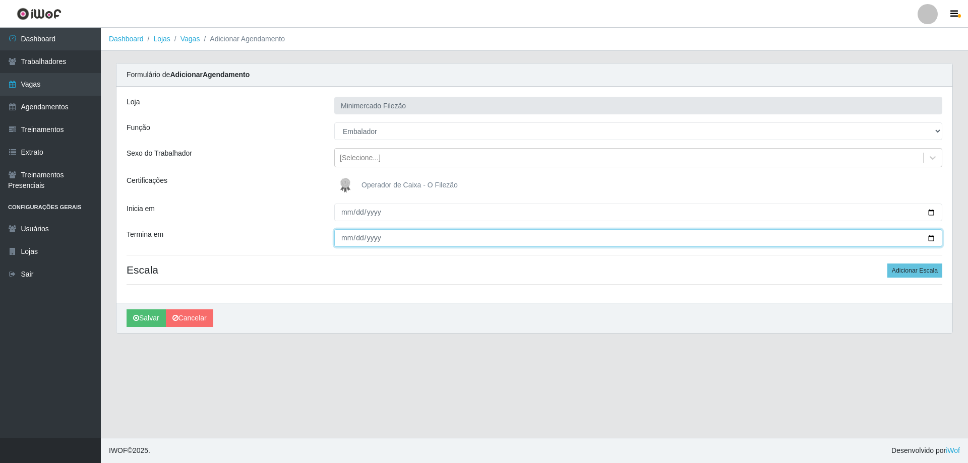
click at [930, 235] on input "Termina em" at bounding box center [638, 238] width 608 height 18
type input "[DATE]"
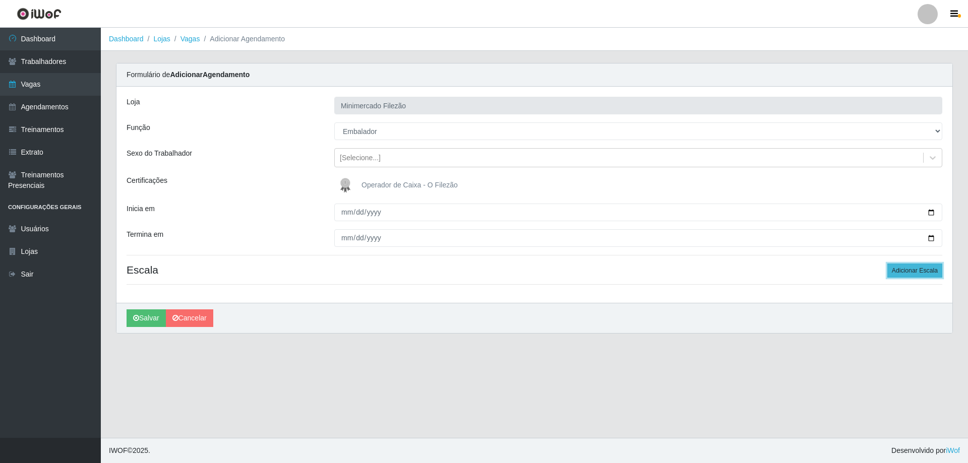
click at [925, 270] on button "Adicionar Escala" at bounding box center [914, 271] width 55 height 14
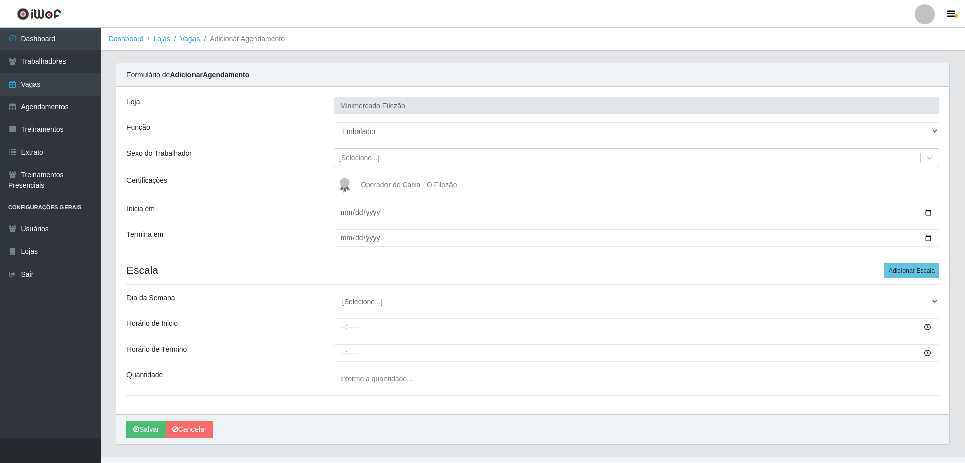
click at [369, 313] on div "Loja Minimercado Filezão Função [Selecione...] ASG ASG + ASG ++ Auxiliar de Est…" at bounding box center [532, 251] width 833 height 328
click at [368, 304] on select "[Selecione...] Segunda Terça Quarta Quinta Sexta Sábado Domingo" at bounding box center [637, 302] width 606 height 18
select select "2"
click at [334, 293] on select "[Selecione...] Segunda Terça Quarta Quinta Sexta Sábado Domingo" at bounding box center [637, 302] width 606 height 18
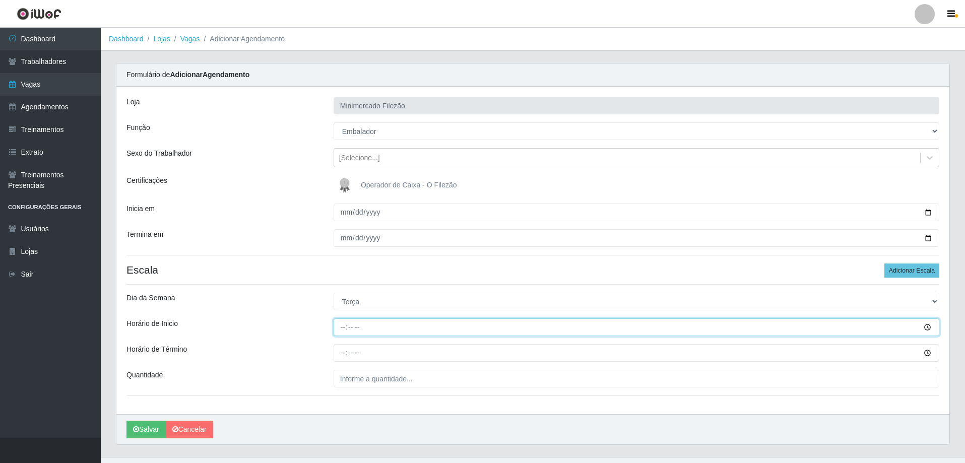
click at [368, 334] on input "Horário de Inicio" at bounding box center [637, 328] width 606 height 18
type input "13:00"
click at [369, 359] on input "Horário de Término" at bounding box center [637, 353] width 606 height 18
type input "19:00"
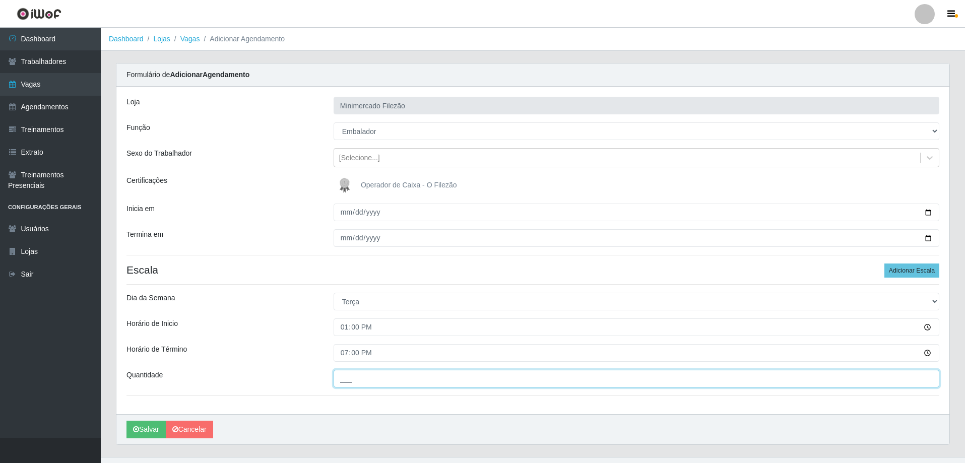
click at [366, 383] on input "___" at bounding box center [637, 379] width 606 height 18
type input "1__"
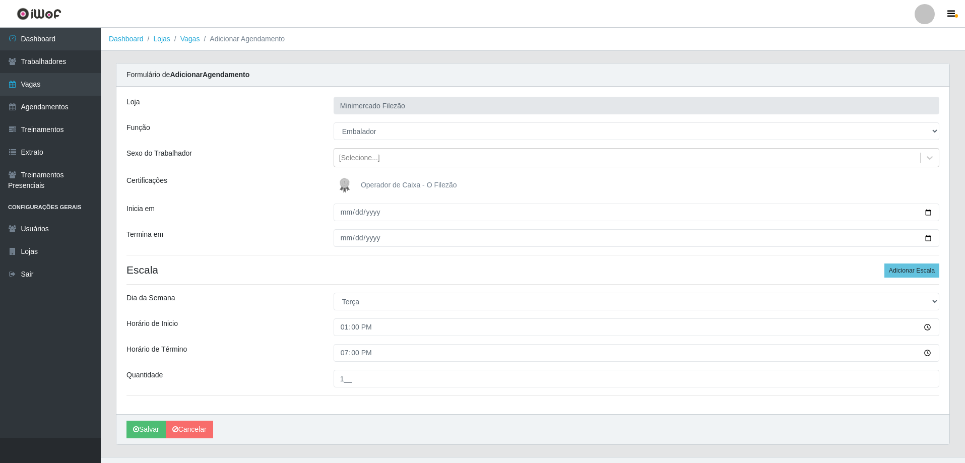
click at [327, 403] on div "Loja Minimercado Filezão Função [Selecione...] ASG ASG + ASG ++ Auxiliar de Est…" at bounding box center [532, 251] width 833 height 328
click at [155, 426] on button "Salvar" at bounding box center [146, 430] width 39 height 18
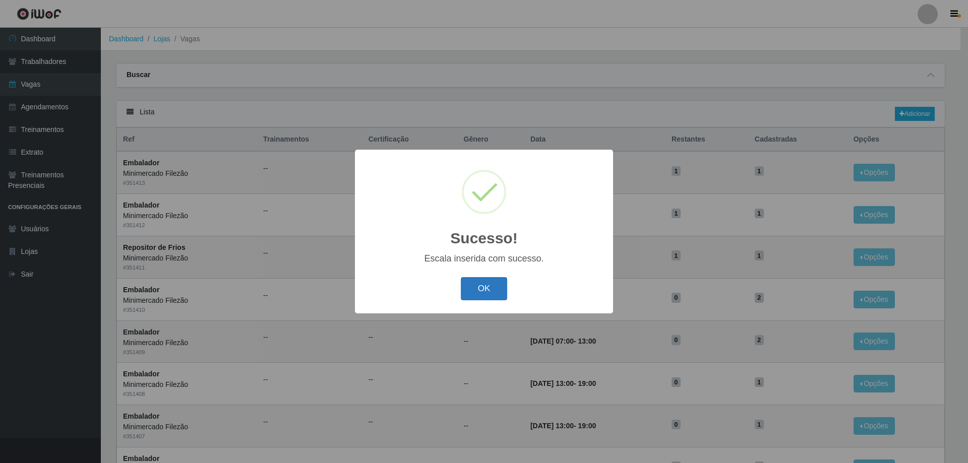
click at [490, 290] on button "OK" at bounding box center [484, 289] width 47 height 24
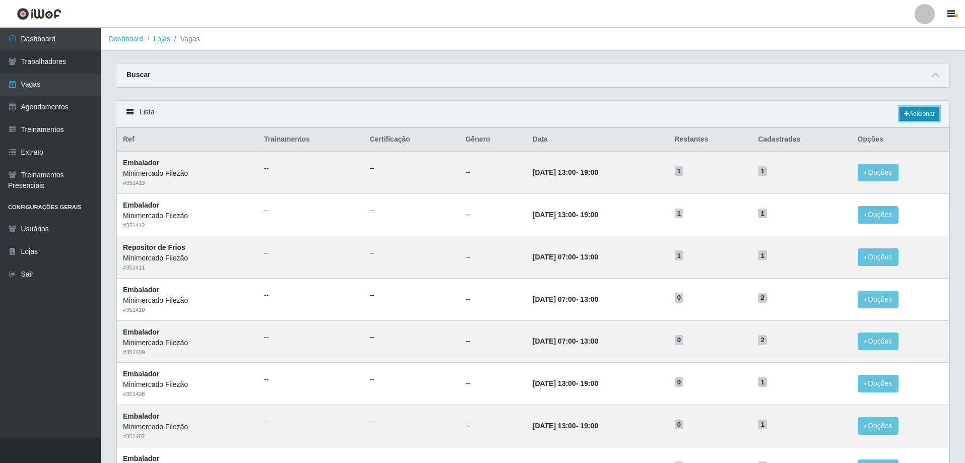
click at [921, 109] on link "Adicionar" at bounding box center [920, 114] width 40 height 14
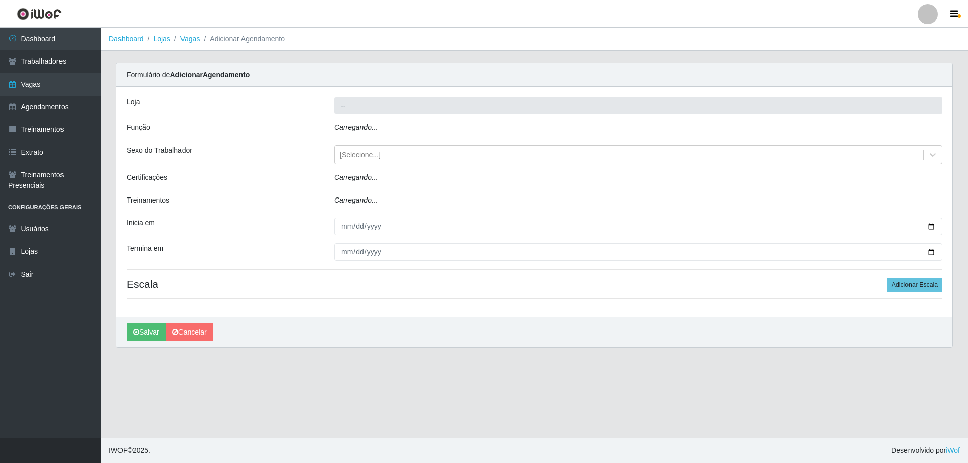
type input "Minimercado Filezão"
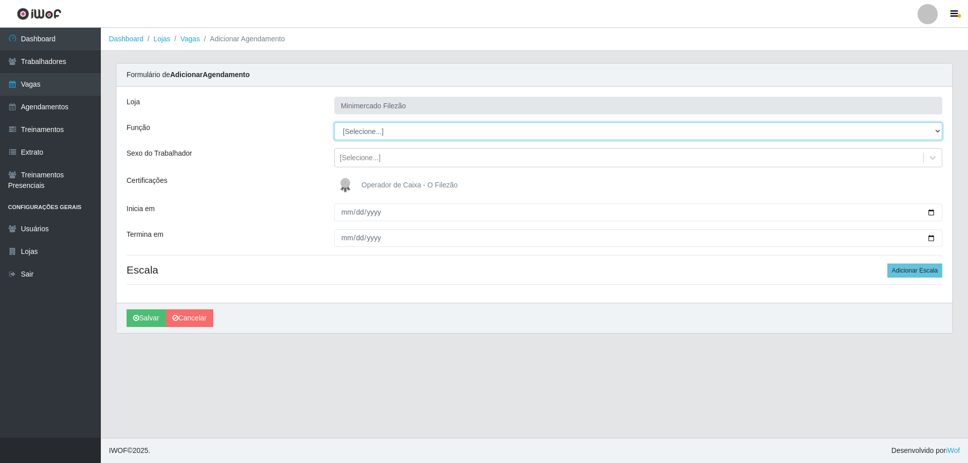
click at [381, 133] on select "[Selecione...] ASG ASG + ASG ++ Auxiliar de Estacionamento Auxiliar de Estacion…" at bounding box center [638, 131] width 608 height 18
select select "1"
click at [334, 122] on select "[Selecione...] ASG ASG + ASG ++ Auxiliar de Estacionamento Auxiliar de Estacion…" at bounding box center [638, 131] width 608 height 18
click at [932, 213] on input "Inicia em" at bounding box center [638, 213] width 608 height 18
type input "[DATE]"
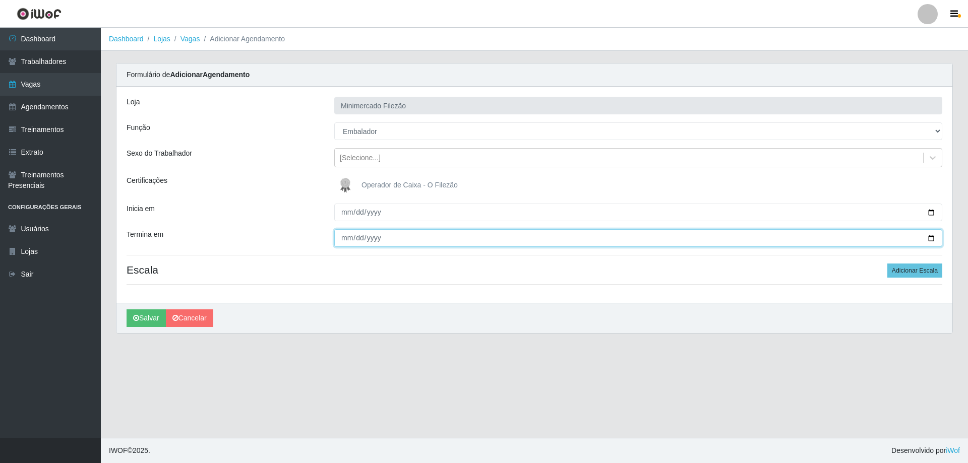
click at [934, 238] on input "Termina em" at bounding box center [638, 238] width 608 height 18
type input "[DATE]"
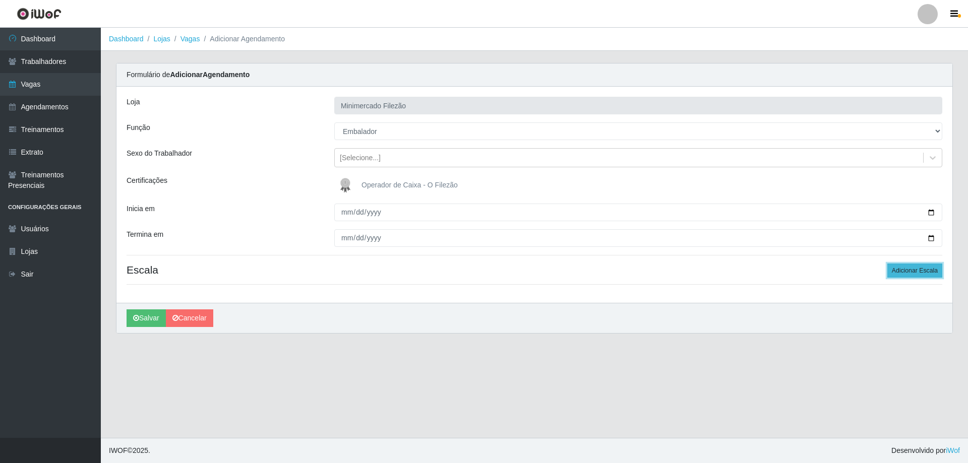
drag, startPoint x: 919, startPoint y: 270, endPoint x: 911, endPoint y: 271, distance: 8.2
click at [918, 270] on button "Adicionar Escala" at bounding box center [914, 271] width 55 height 14
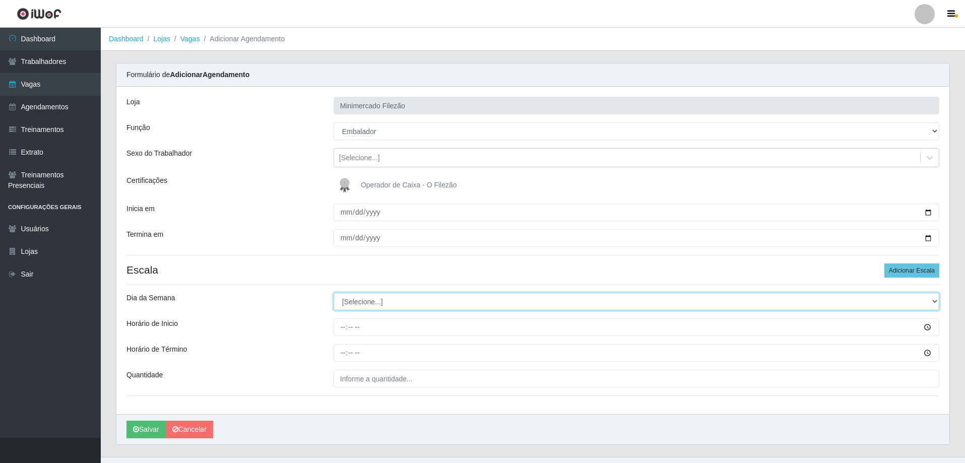
click at [359, 305] on select "[Selecione...] Segunda Terça Quarta Quinta Sexta Sábado Domingo" at bounding box center [637, 302] width 606 height 18
select select "3"
click at [334, 293] on select "[Selecione...] Segunda Terça Quarta Quinta Sexta Sábado Domingo" at bounding box center [637, 302] width 606 height 18
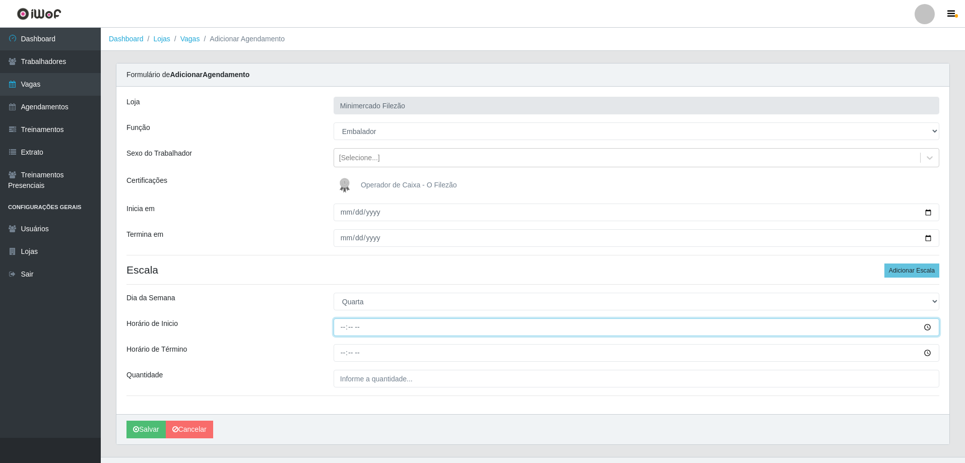
click at [410, 331] on input "Horário de Inicio" at bounding box center [637, 328] width 606 height 18
type input "13:00"
click at [404, 354] on input "Horário de Término" at bounding box center [637, 353] width 606 height 18
type input "19:00"
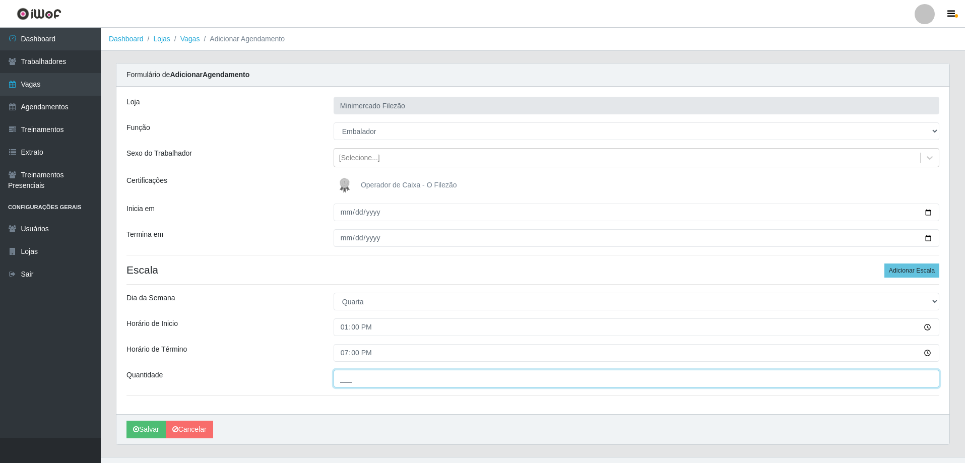
drag, startPoint x: 399, startPoint y: 381, endPoint x: 404, endPoint y: 387, distance: 7.2
click at [399, 381] on input "___" at bounding box center [637, 379] width 606 height 18
type input "1__"
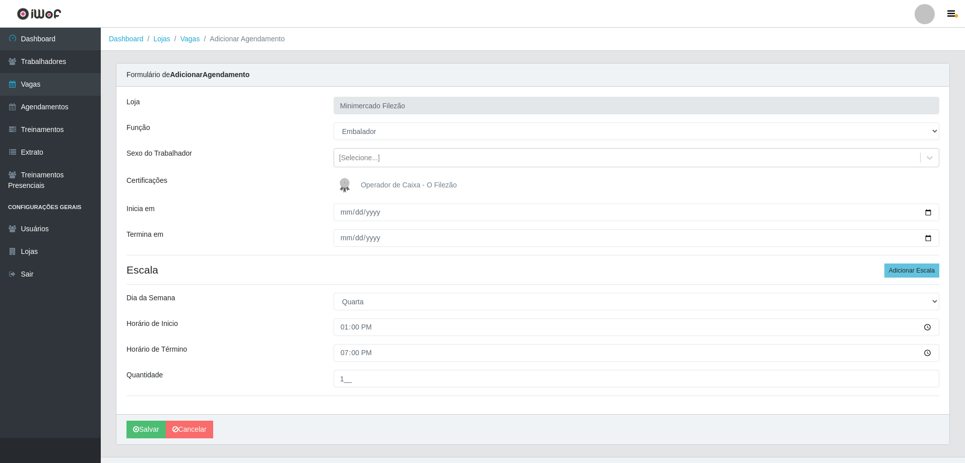
click at [282, 432] on div "[PERSON_NAME]" at bounding box center [532, 429] width 833 height 30
click at [154, 425] on button "Salvar" at bounding box center [146, 430] width 39 height 18
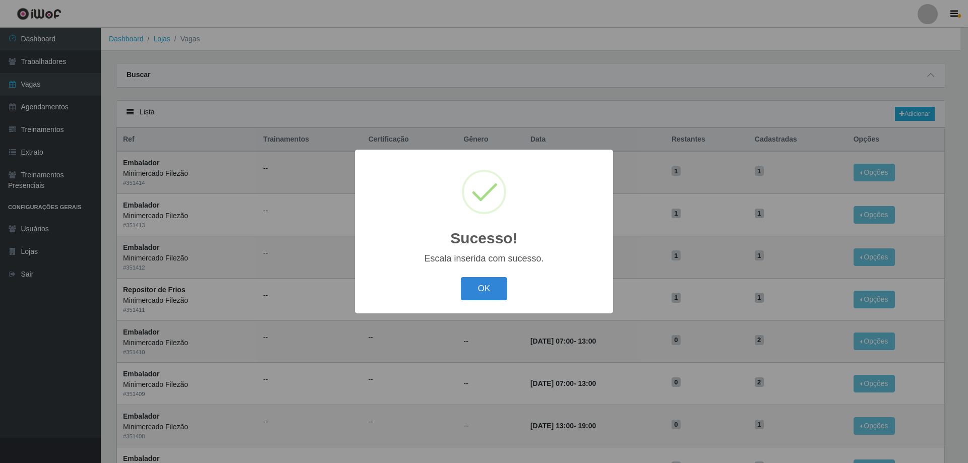
click at [485, 274] on div "Sucesso! × Escala inserida com sucesso. OK Cancel" at bounding box center [484, 231] width 258 height 163
click at [483, 283] on button "OK" at bounding box center [484, 289] width 47 height 24
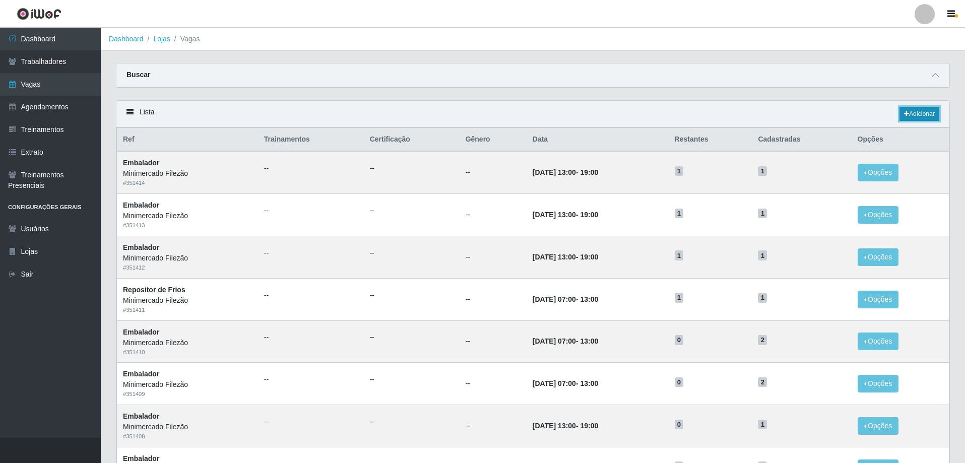
click at [912, 111] on link "Adicionar" at bounding box center [920, 114] width 40 height 14
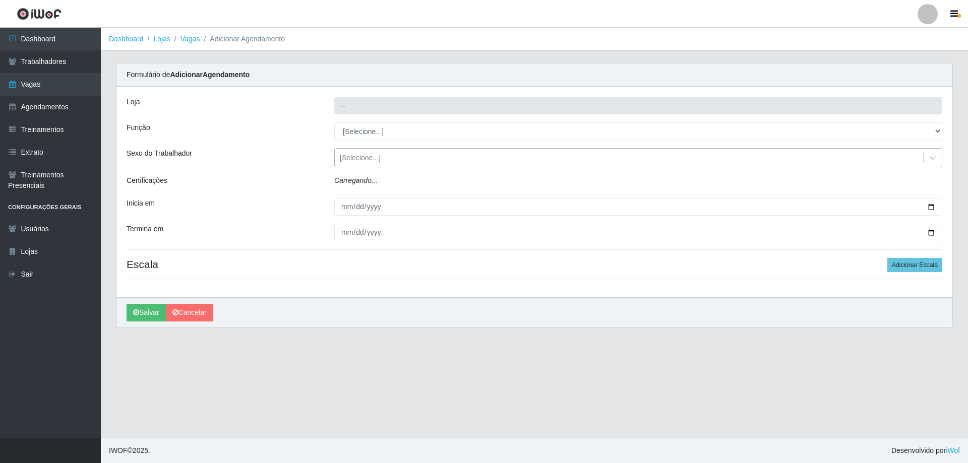
type input "Minimercado Filezão"
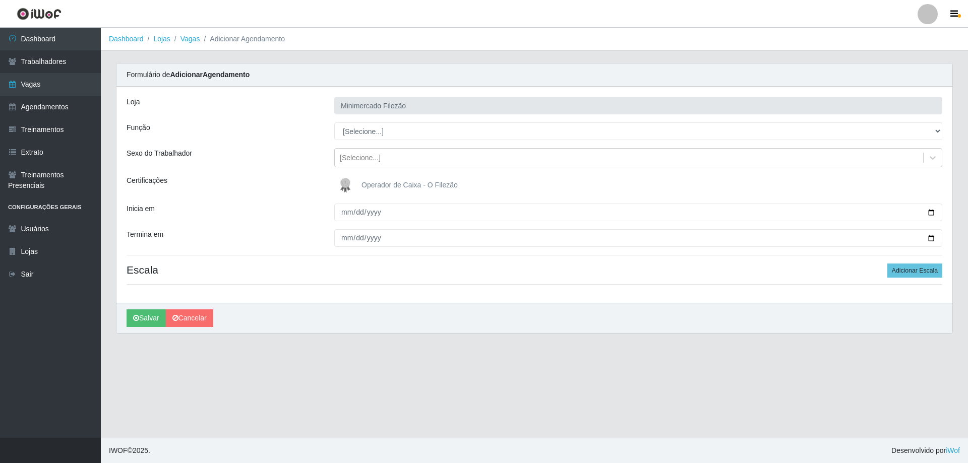
click at [366, 122] on div "Loja Minimercado Filezão Função [Selecione...] ASG ASG + ASG ++ Auxiliar de Est…" at bounding box center [534, 195] width 836 height 216
click at [368, 131] on select "[Selecione...] ASG ASG + ASG ++ Auxiliar de Estacionamento Auxiliar de Estacion…" at bounding box center [638, 131] width 608 height 18
select select "1"
click at [334, 122] on select "[Selecione...] ASG ASG + ASG ++ Auxiliar de Estacionamento Auxiliar de Estacion…" at bounding box center [638, 131] width 608 height 18
click at [928, 209] on input "Inicia em" at bounding box center [638, 213] width 608 height 18
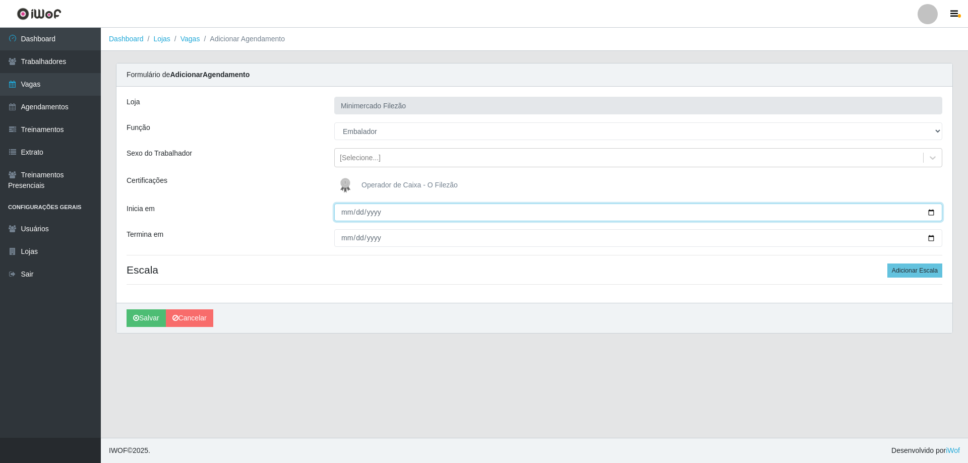
type input "[DATE]"
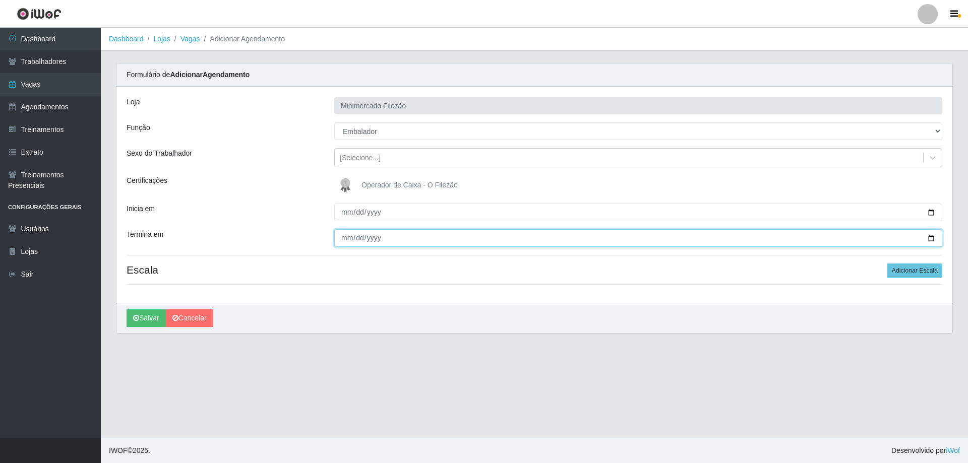
click at [929, 235] on input "Termina em" at bounding box center [638, 238] width 608 height 18
type input "[DATE]"
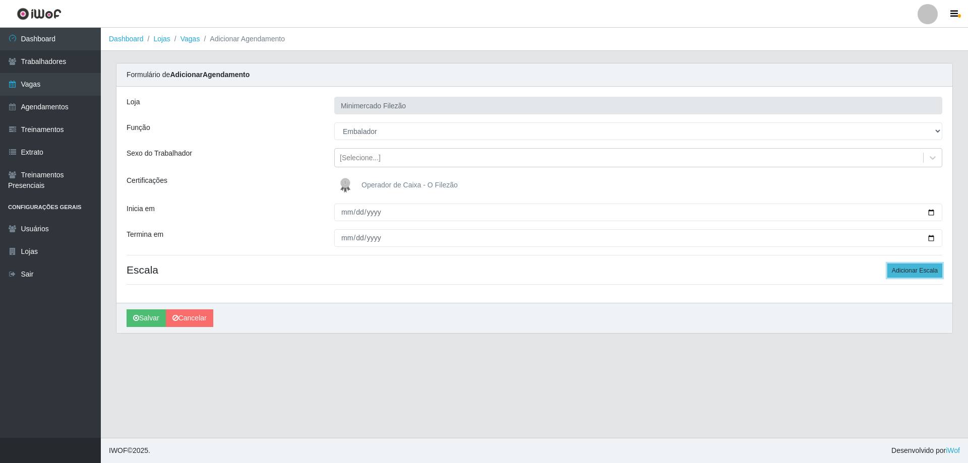
click at [895, 267] on button "Adicionar Escala" at bounding box center [914, 271] width 55 height 14
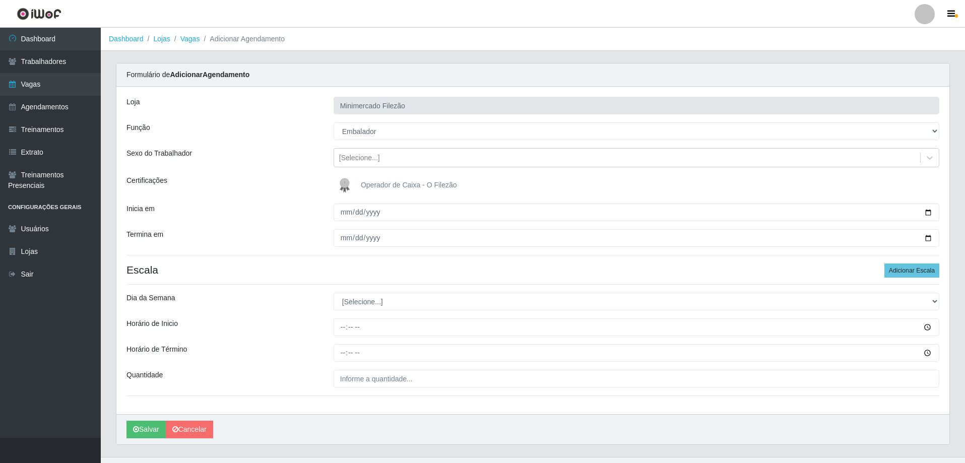
click at [422, 296] on div "Loja Minimercado Filezão Função [Selecione...] ASG ASG + ASG ++ Auxiliar de Est…" at bounding box center [532, 251] width 833 height 328
click at [389, 305] on select "[Selecione...] Segunda Terça Quarta Quinta Sexta Sábado Domingo" at bounding box center [637, 302] width 606 height 18
select select "4"
click at [334, 293] on select "[Selecione...] Segunda Terça Quarta Quinta Sexta Sábado Domingo" at bounding box center [637, 302] width 606 height 18
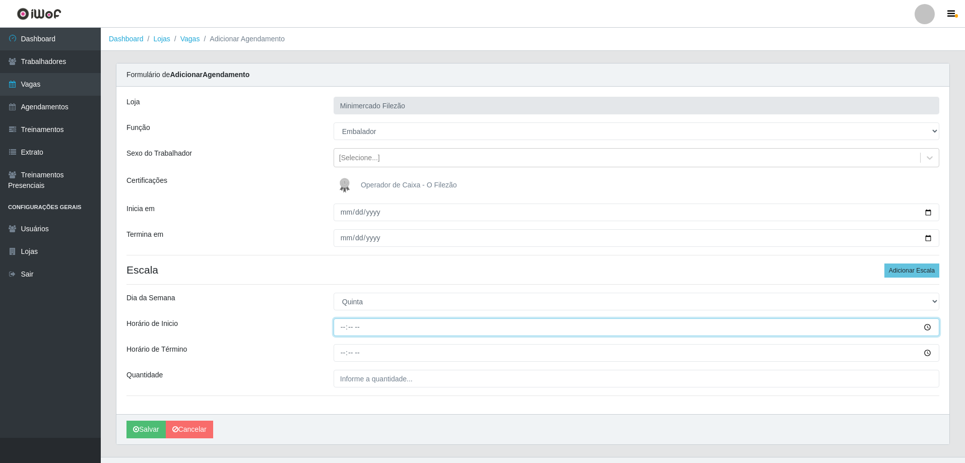
click at [378, 331] on input "Horário de Inicio" at bounding box center [637, 328] width 606 height 18
type input "13:00"
click at [365, 355] on input "Horário de Término" at bounding box center [637, 353] width 606 height 18
type input "19:00"
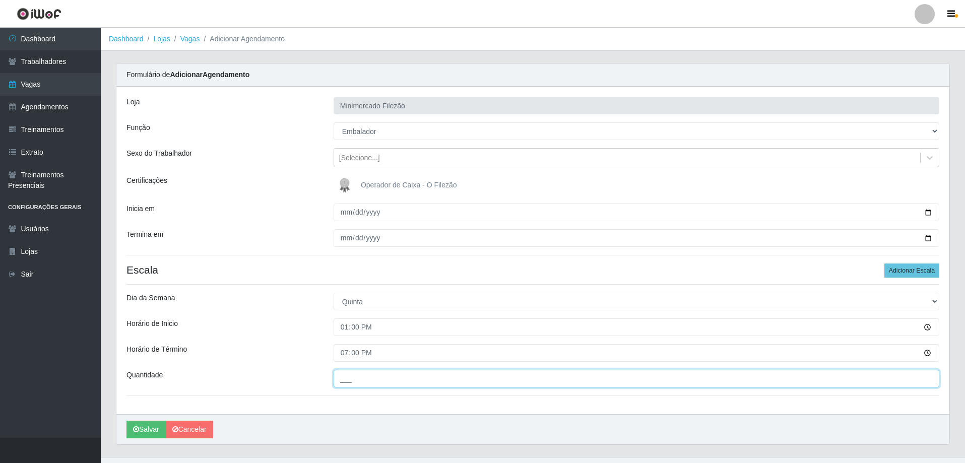
click at [374, 375] on input "___" at bounding box center [637, 379] width 606 height 18
type input "1__"
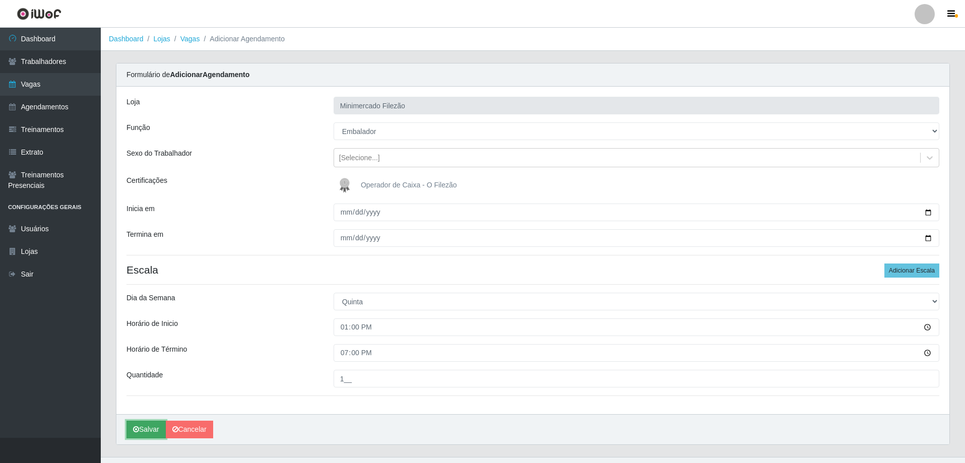
click at [134, 427] on icon "submit" at bounding box center [136, 429] width 6 height 7
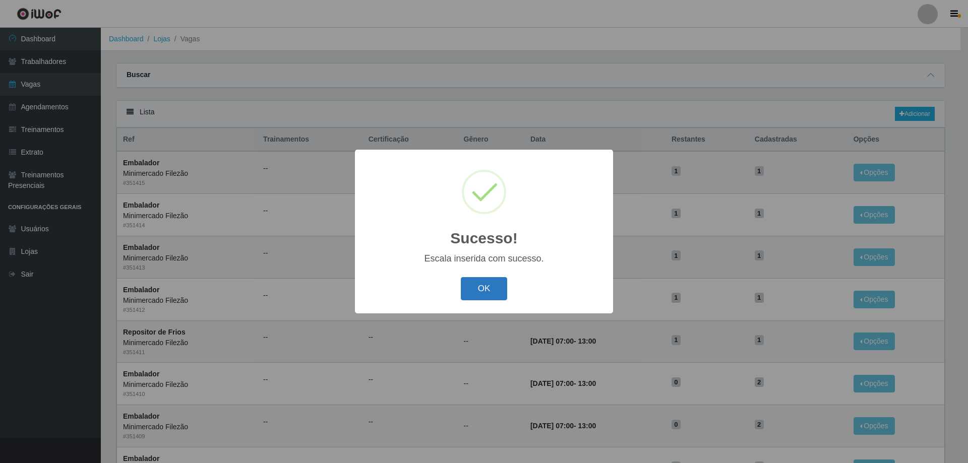
click at [482, 290] on button "OK" at bounding box center [484, 289] width 47 height 24
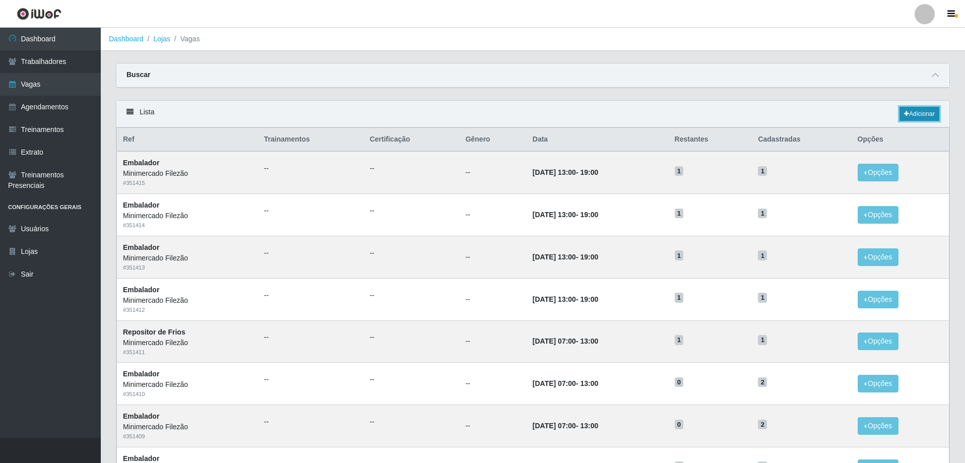
click at [916, 113] on link "Adicionar" at bounding box center [920, 114] width 40 height 14
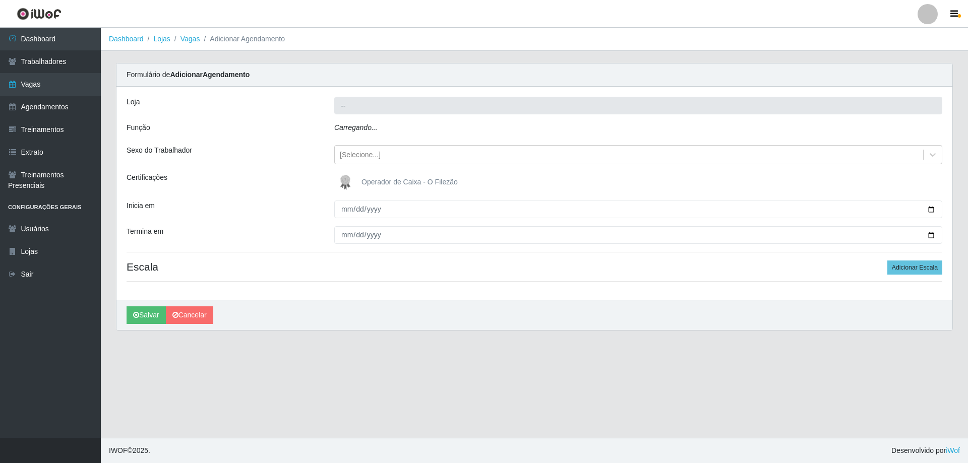
type input "Minimercado Filezão"
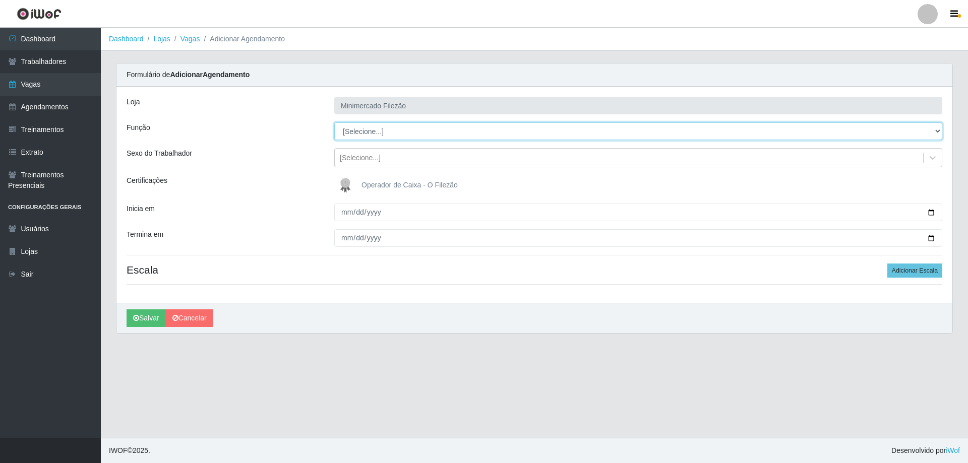
click at [432, 132] on select "[Selecione...] ASG ASG + ASG ++ Auxiliar de Estacionamento Auxiliar de Estacion…" at bounding box center [638, 131] width 608 height 18
select select "1"
click at [334, 122] on select "[Selecione...] ASG ASG + ASG ++ Auxiliar de Estacionamento Auxiliar de Estacion…" at bounding box center [638, 131] width 608 height 18
click at [927, 213] on input "Inicia em" at bounding box center [638, 213] width 608 height 18
type input "[DATE]"
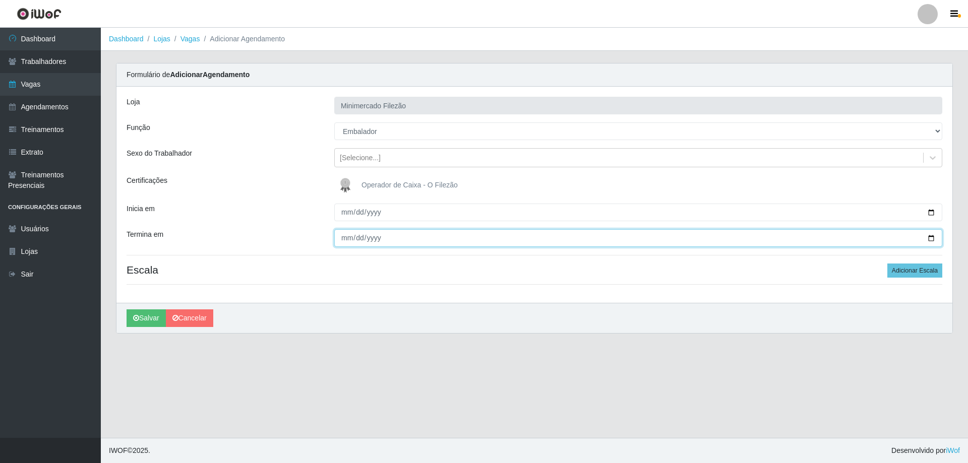
click at [932, 238] on input "Termina em" at bounding box center [638, 238] width 608 height 18
type input "[DATE]"
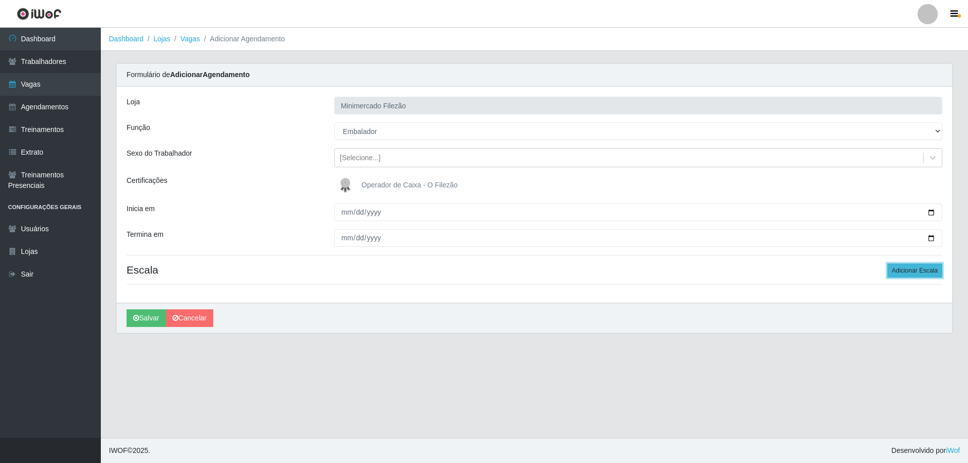
click at [901, 272] on button "Adicionar Escala" at bounding box center [914, 271] width 55 height 14
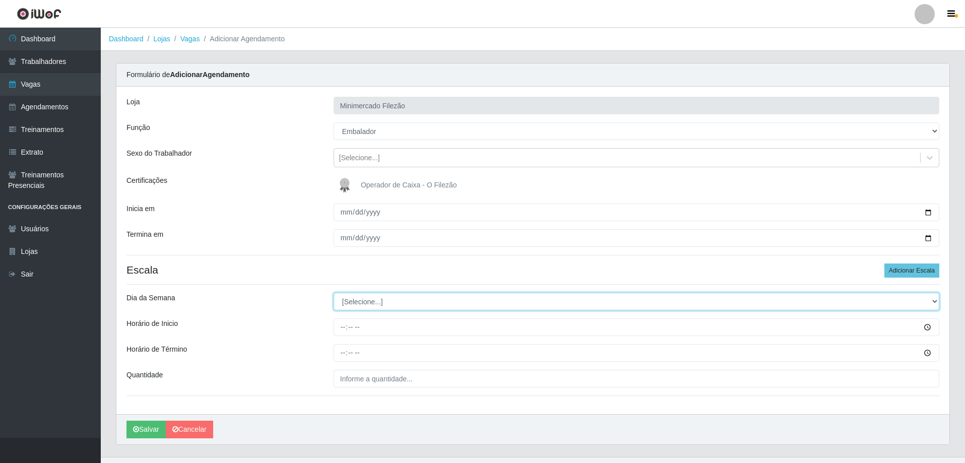
click at [368, 298] on select "[Selecione...] Segunda Terça Quarta Quinta Sexta Sábado Domingo" at bounding box center [637, 302] width 606 height 18
select select "5"
click at [334, 293] on select "[Selecione...] Segunda Terça Quarta Quinta Sexta Sábado Domingo" at bounding box center [637, 302] width 606 height 18
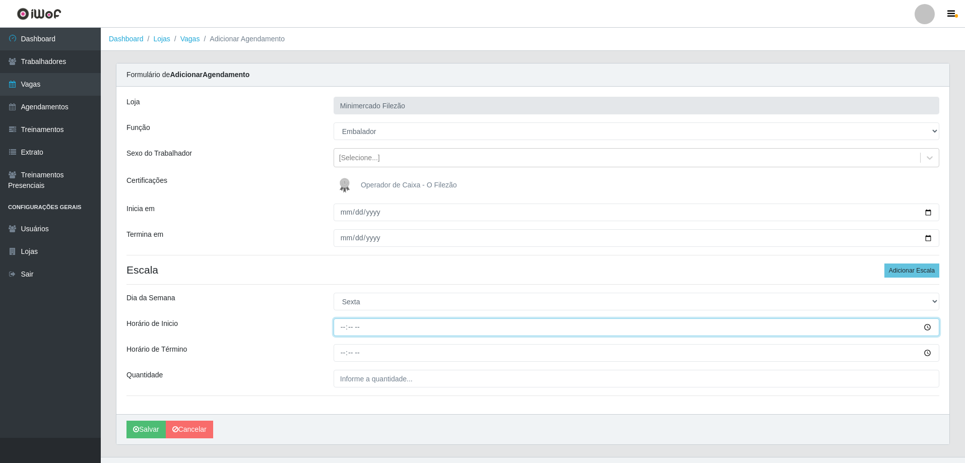
click at [400, 329] on input "Horário de Inicio" at bounding box center [637, 328] width 606 height 18
type input "13:00"
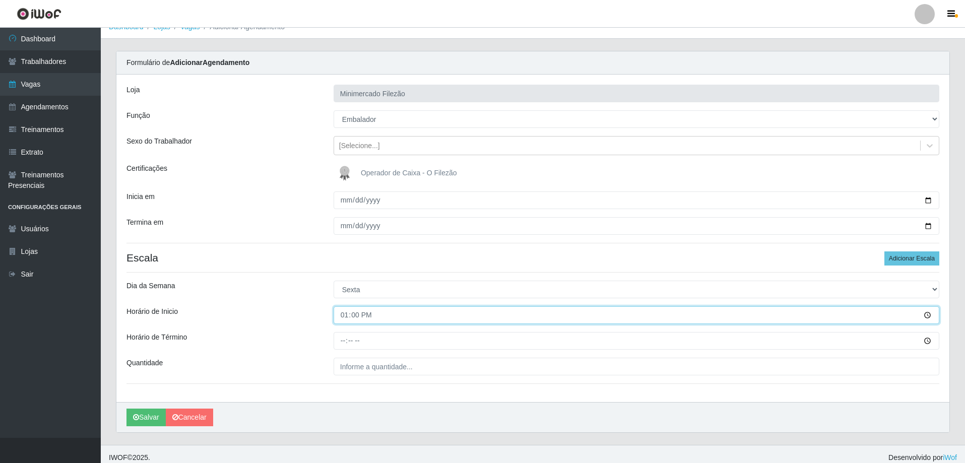
scroll to position [19, 0]
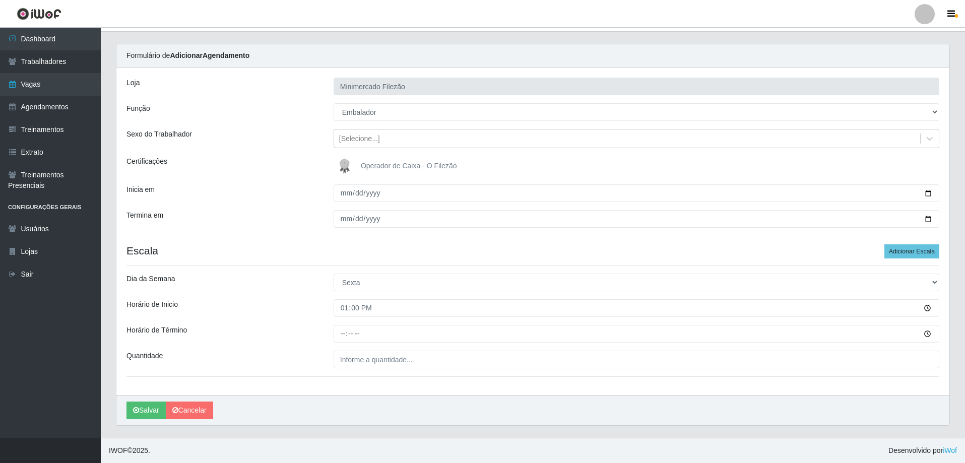
click at [396, 346] on div "Loja Minimercado Filezão Função [Selecione...] ASG ASG + ASG ++ Auxiliar de Est…" at bounding box center [532, 232] width 833 height 328
click at [397, 339] on input "Horário de Término" at bounding box center [637, 334] width 606 height 18
type input "19:00"
click at [398, 347] on div "Loja Minimercado Filezão Função [Selecione...] ASG ASG + ASG ++ Auxiliar de Est…" at bounding box center [532, 232] width 833 height 328
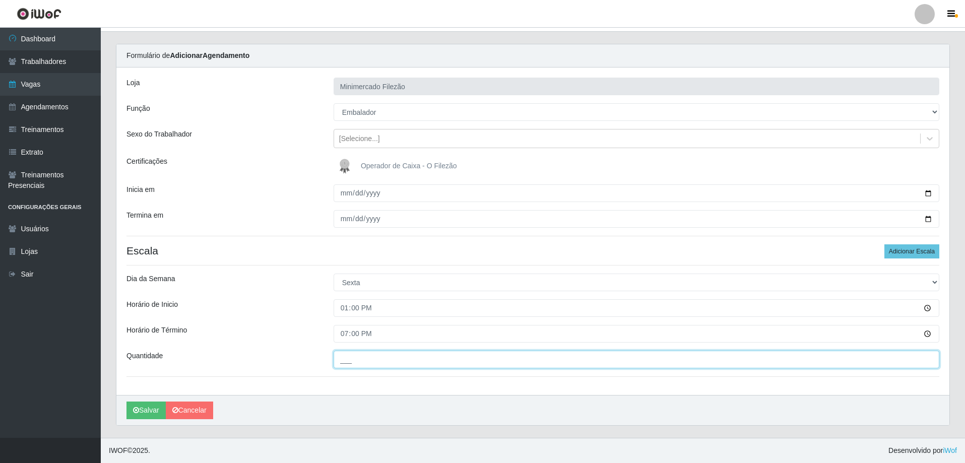
drag, startPoint x: 402, startPoint y: 362, endPoint x: 406, endPoint y: 368, distance: 6.9
click at [402, 362] on input "___" at bounding box center [637, 360] width 606 height 18
type input "1__"
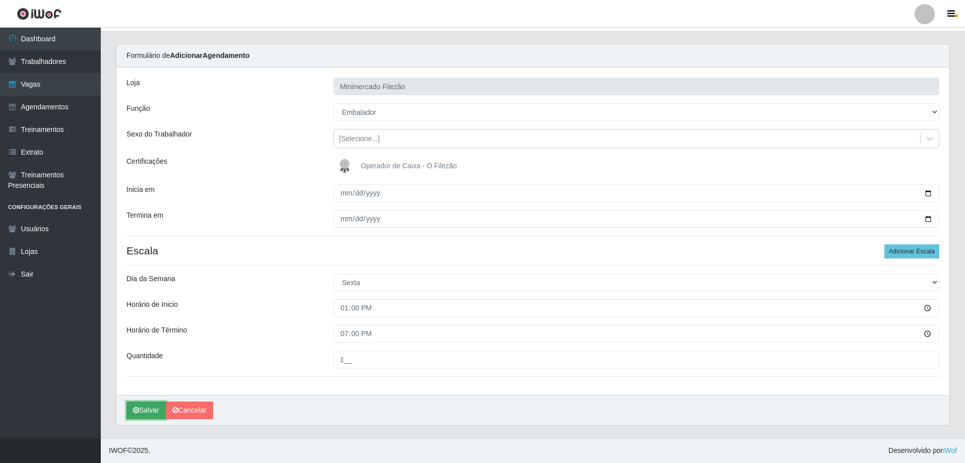
click at [150, 409] on button "Salvar" at bounding box center [146, 411] width 39 height 18
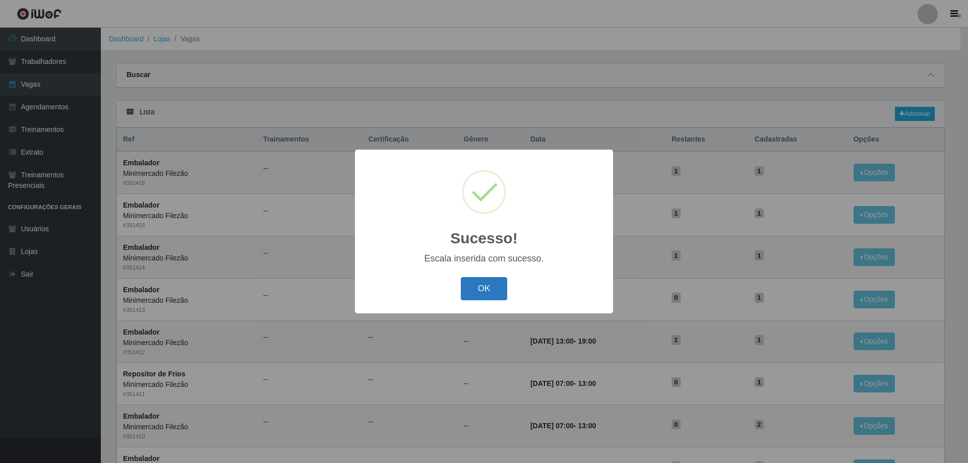
click at [475, 292] on button "OK" at bounding box center [484, 289] width 47 height 24
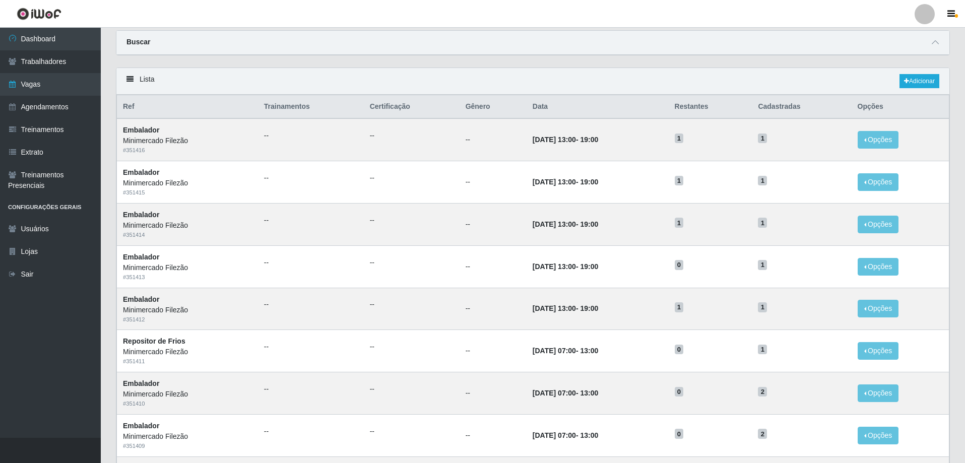
scroll to position [50, 0]
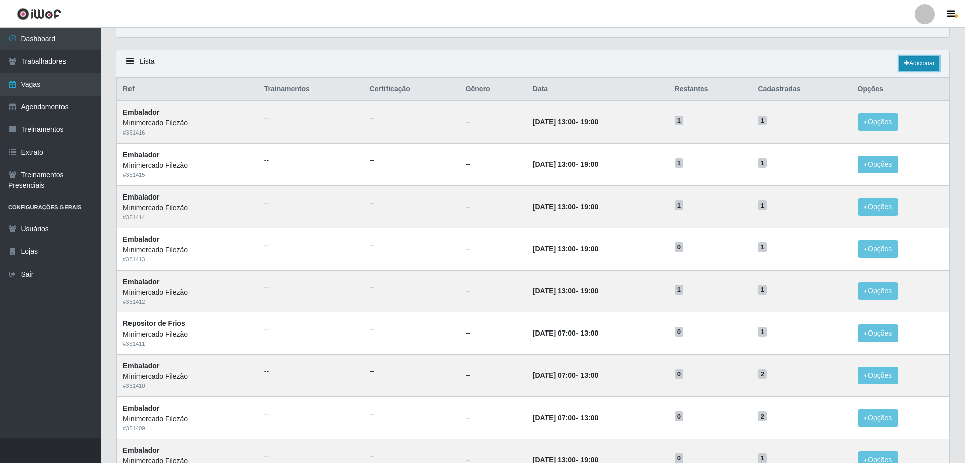
click at [905, 71] on link "Adicionar" at bounding box center [920, 63] width 40 height 14
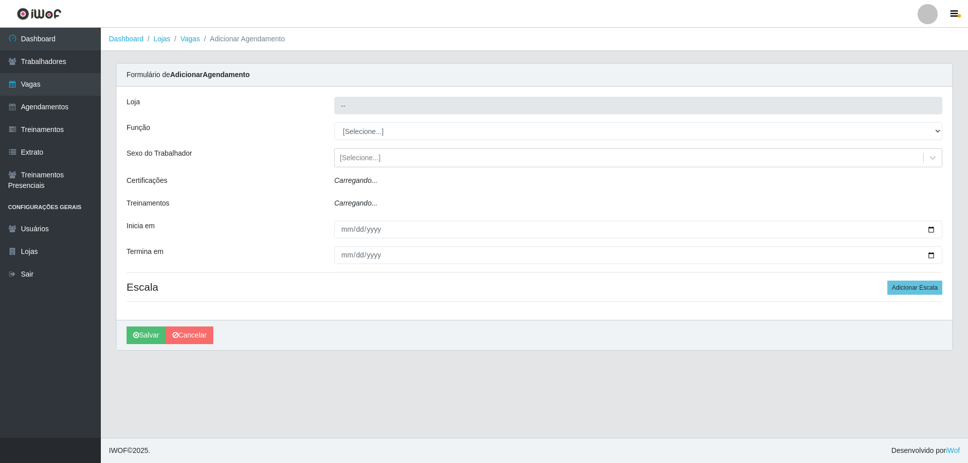
type input "Minimercado Filezão"
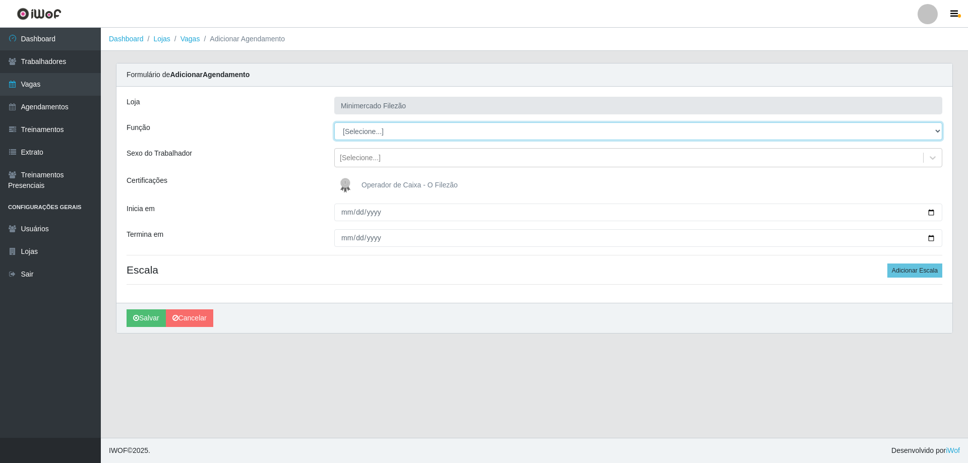
click at [415, 135] on select "[Selecione...] ASG ASG + ASG ++ Auxiliar de Estacionamento Auxiliar de Estacion…" at bounding box center [638, 131] width 608 height 18
select select "1"
click at [334, 122] on select "[Selecione...] ASG ASG + ASG ++ Auxiliar de Estacionamento Auxiliar de Estacion…" at bounding box center [638, 131] width 608 height 18
click at [934, 212] on input "Inicia em" at bounding box center [638, 213] width 608 height 18
type input "[DATE]"
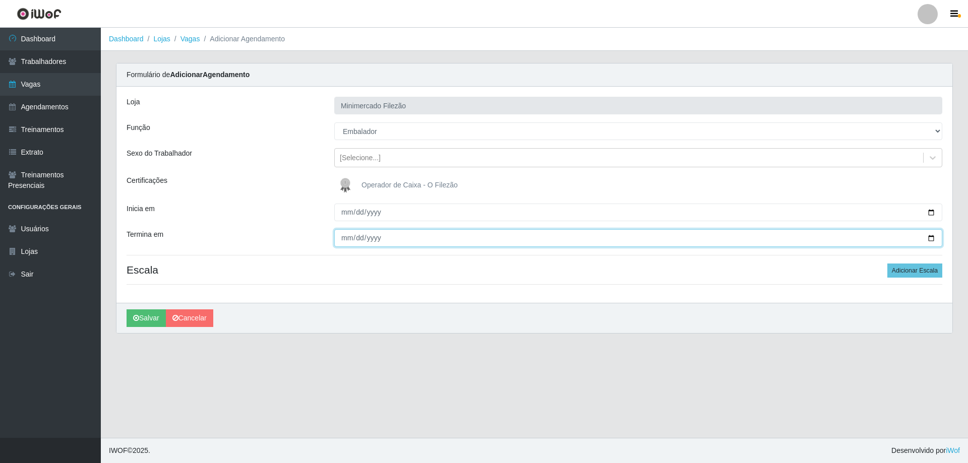
click at [933, 240] on input "Termina em" at bounding box center [638, 238] width 608 height 18
type input "[DATE]"
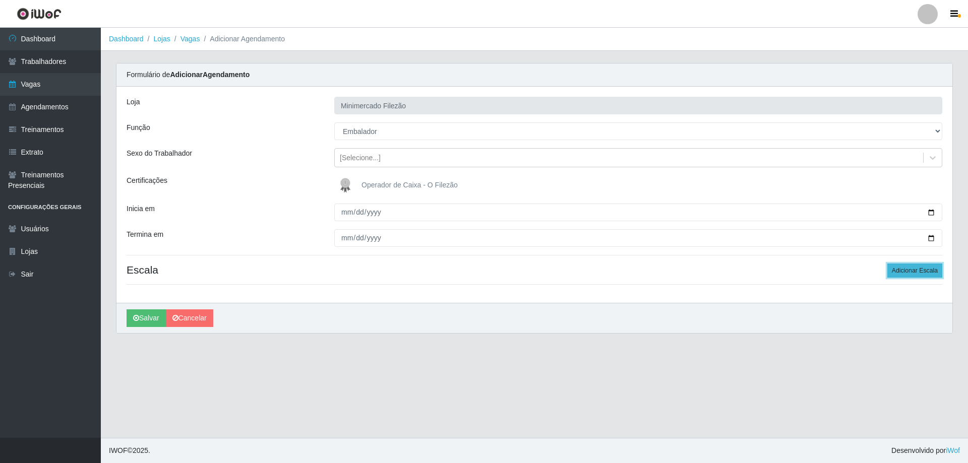
click at [911, 272] on button "Adicionar Escala" at bounding box center [914, 271] width 55 height 14
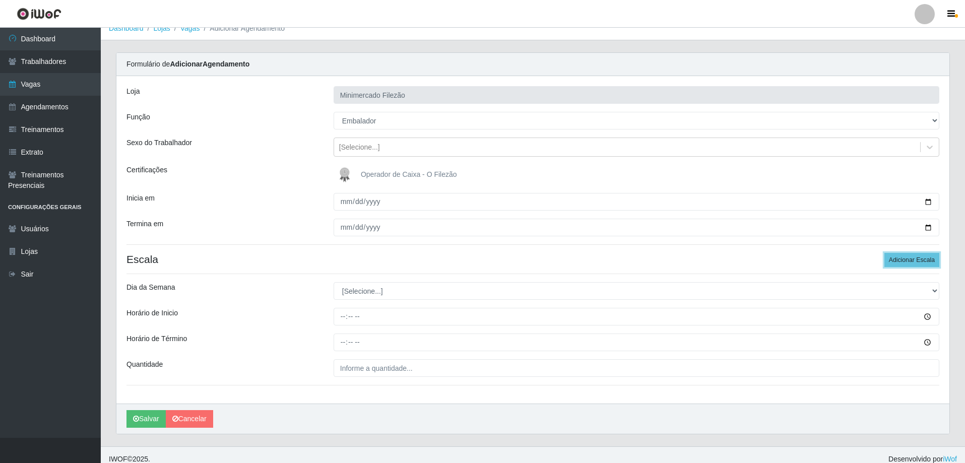
scroll to position [19, 0]
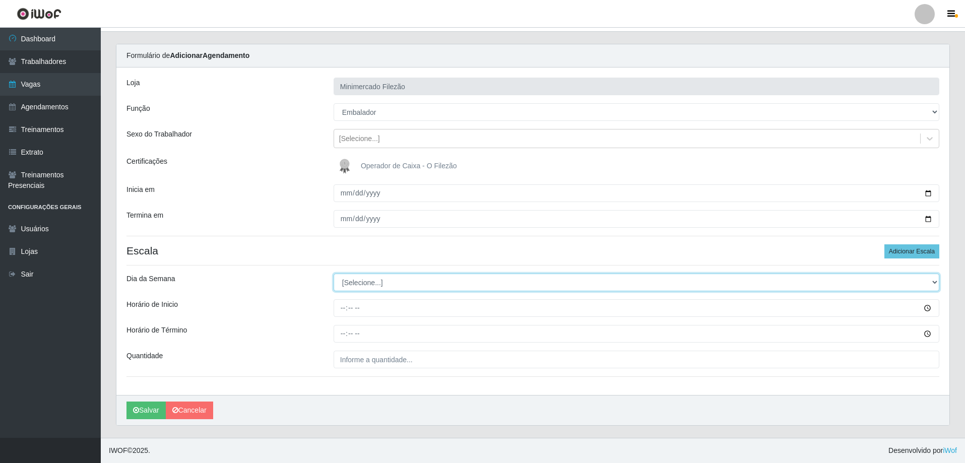
click at [375, 285] on select "[Selecione...] Segunda Terça Quarta Quinta Sexta Sábado Domingo" at bounding box center [637, 283] width 606 height 18
select select "6"
click at [334, 274] on select "[Selecione...] Segunda Terça Quarta Quinta Sexta Sábado Domingo" at bounding box center [637, 283] width 606 height 18
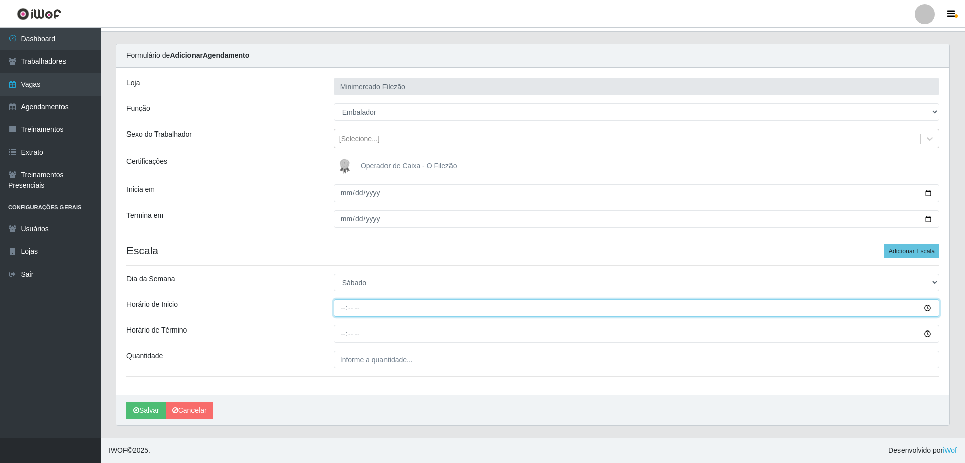
click at [366, 311] on input "Horário de Inicio" at bounding box center [637, 308] width 606 height 18
type input "07:00"
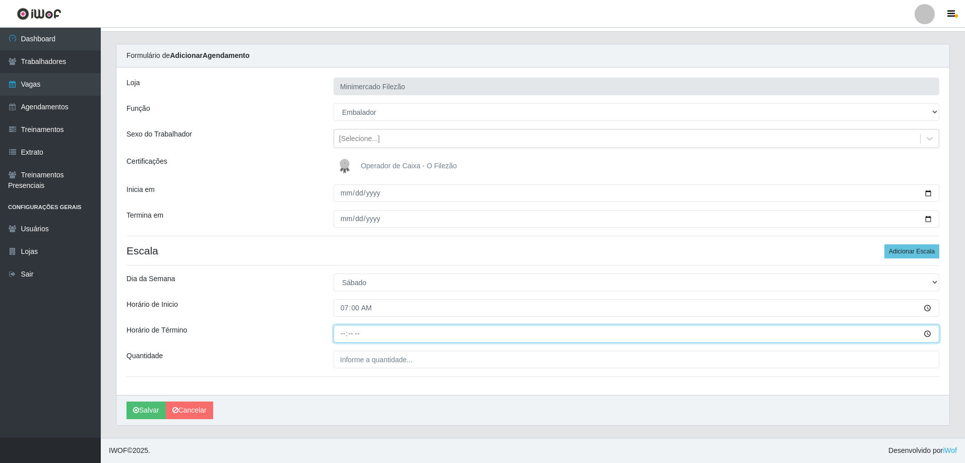
click at [370, 337] on input "Horário de Término" at bounding box center [637, 334] width 606 height 18
type input "13:00"
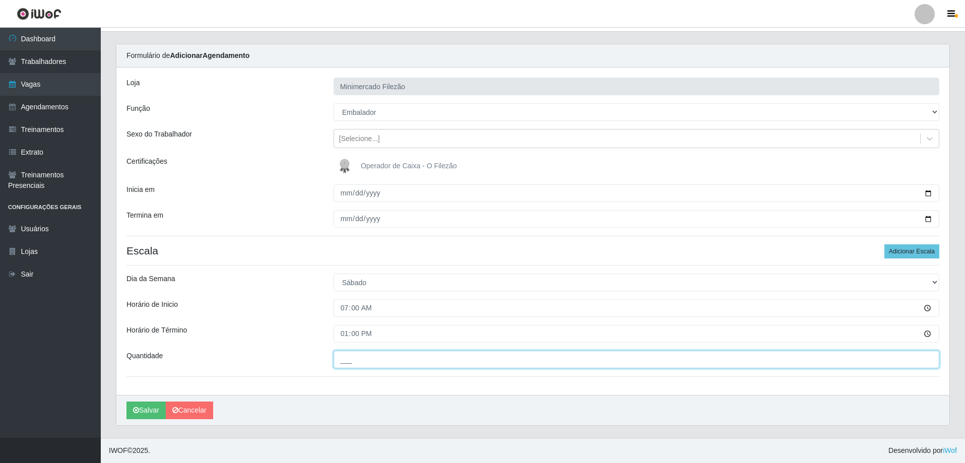
click at [373, 355] on input "___" at bounding box center [637, 360] width 606 height 18
type input "1__"
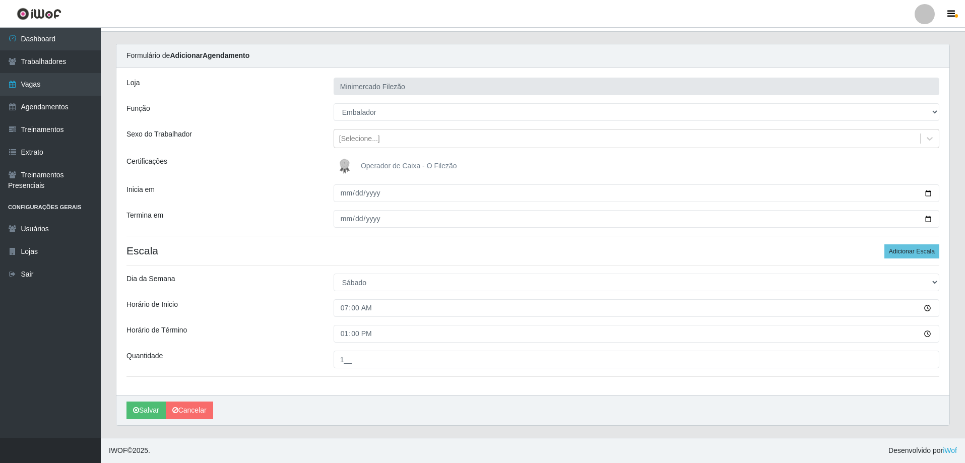
click at [349, 389] on div "Loja Minimercado Filezão Função [Selecione...] ASG ASG + ASG ++ Auxiliar de Est…" at bounding box center [532, 232] width 833 height 328
click at [144, 407] on button "Salvar" at bounding box center [146, 411] width 39 height 18
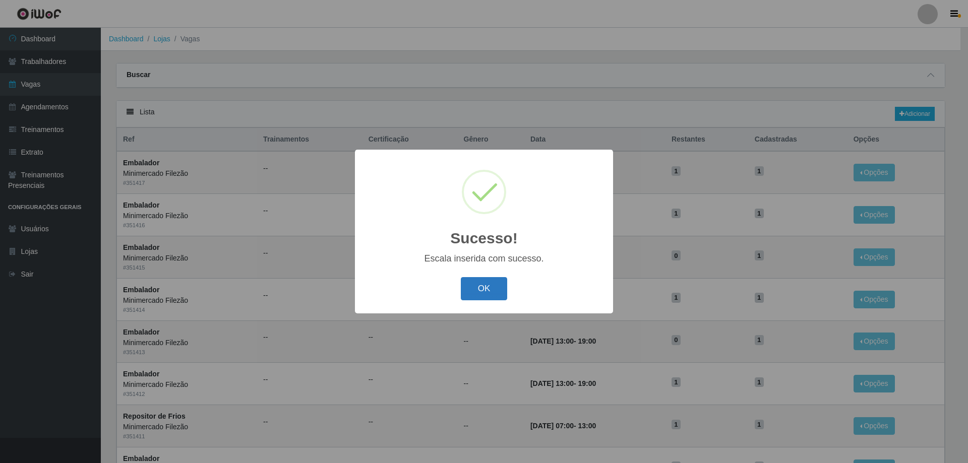
drag, startPoint x: 481, startPoint y: 297, endPoint x: 474, endPoint y: 295, distance: 7.3
click at [481, 296] on button "OK" at bounding box center [484, 289] width 47 height 24
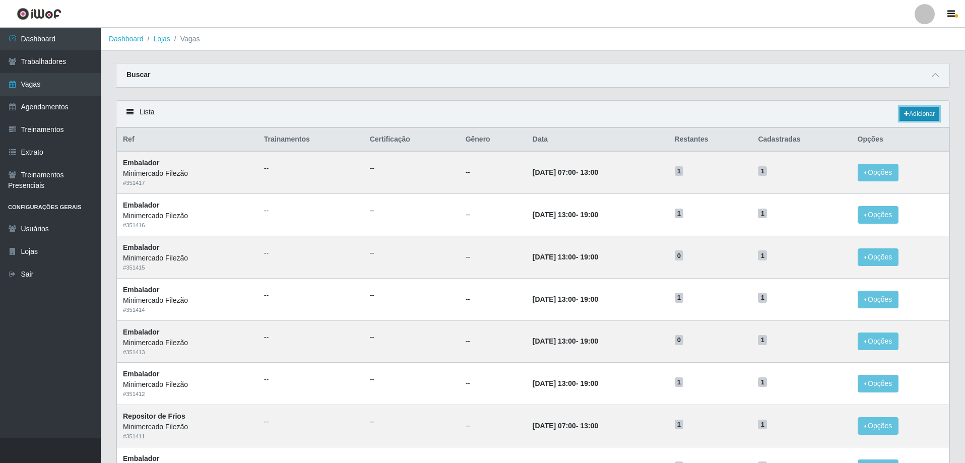
click at [916, 116] on link "Adicionar" at bounding box center [920, 114] width 40 height 14
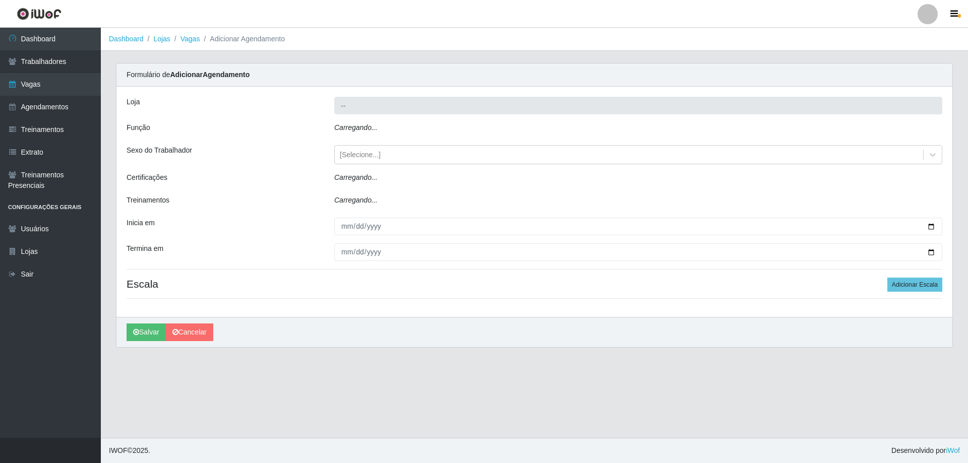
type input "Minimercado Filezão"
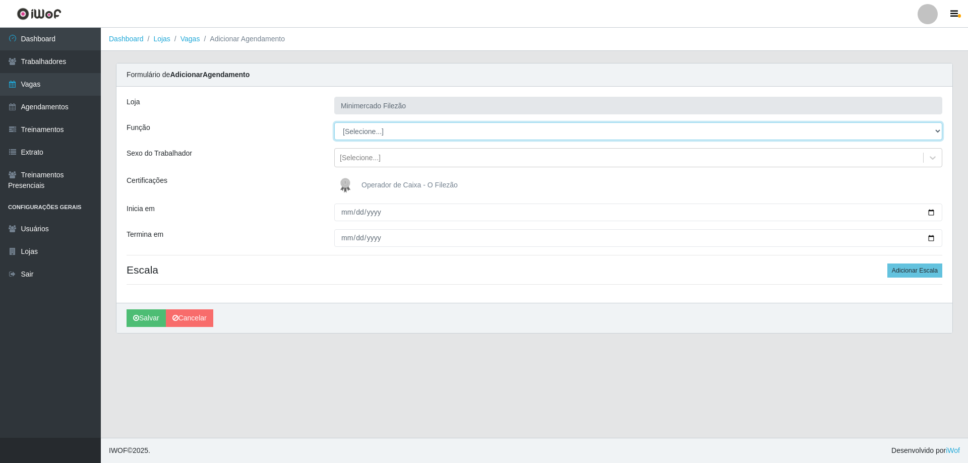
click at [362, 135] on select "[Selecione...] ASG ASG + ASG ++ Auxiliar de Estacionamento Auxiliar de Estacion…" at bounding box center [638, 131] width 608 height 18
select select "1"
click at [334, 122] on select "[Selecione...] ASG ASG + ASG ++ Auxiliar de Estacionamento Auxiliar de Estacion…" at bounding box center [638, 131] width 608 height 18
click at [933, 214] on input "Inicia em" at bounding box center [638, 213] width 608 height 18
type input "[DATE]"
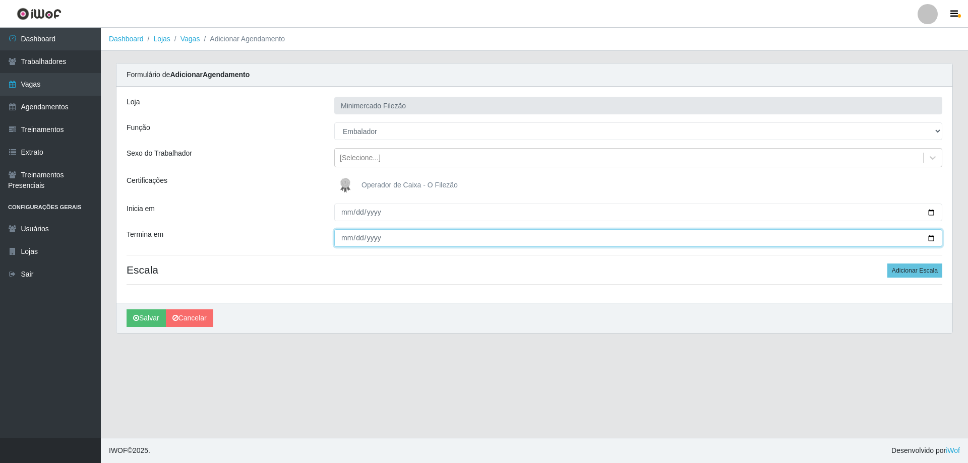
click at [932, 239] on input "Termina em" at bounding box center [638, 238] width 608 height 18
type input "[DATE]"
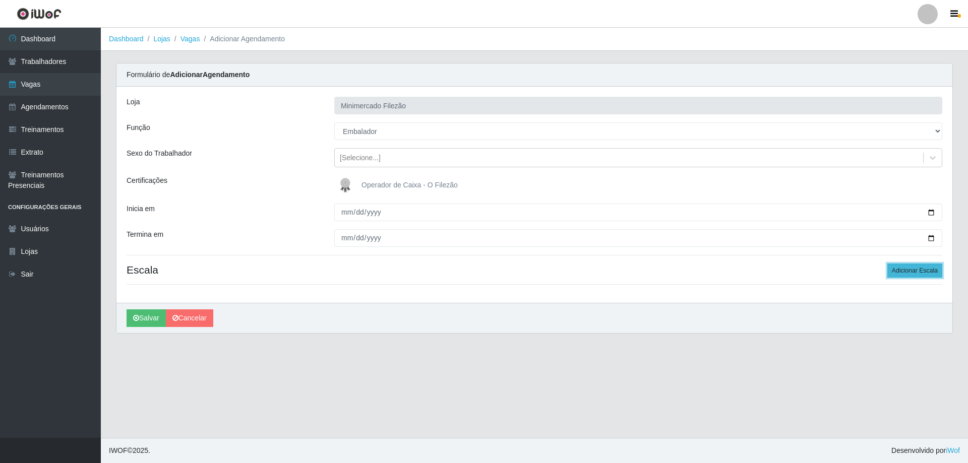
click at [899, 271] on button "Adicionar Escala" at bounding box center [914, 271] width 55 height 14
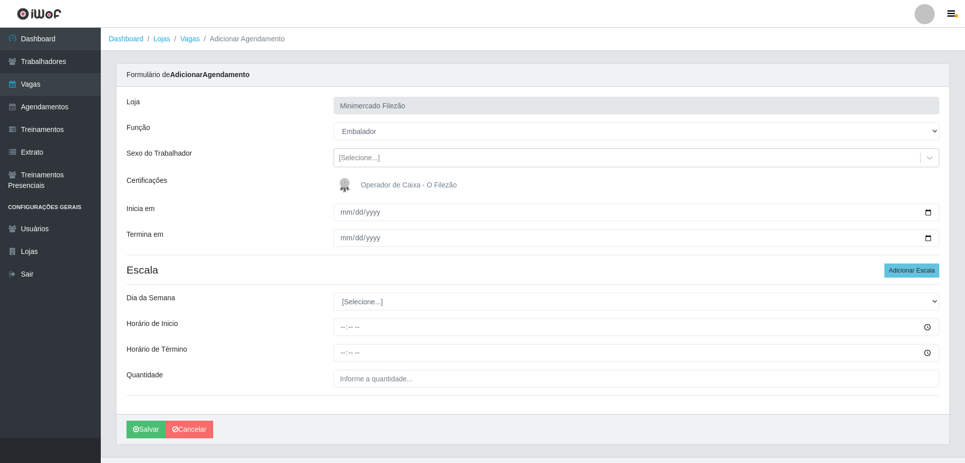
click at [374, 316] on div "Loja Minimercado Filezão Função [Selecione...] ASG ASG + ASG ++ Auxiliar de Est…" at bounding box center [532, 251] width 833 height 328
click at [377, 309] on select "[Selecione...] Segunda Terça Quarta Quinta Sexta Sábado Domingo" at bounding box center [637, 302] width 606 height 18
select select "6"
click at [334, 293] on select "[Selecione...] Segunda Terça Quarta Quinta Sexta Sábado Domingo" at bounding box center [637, 302] width 606 height 18
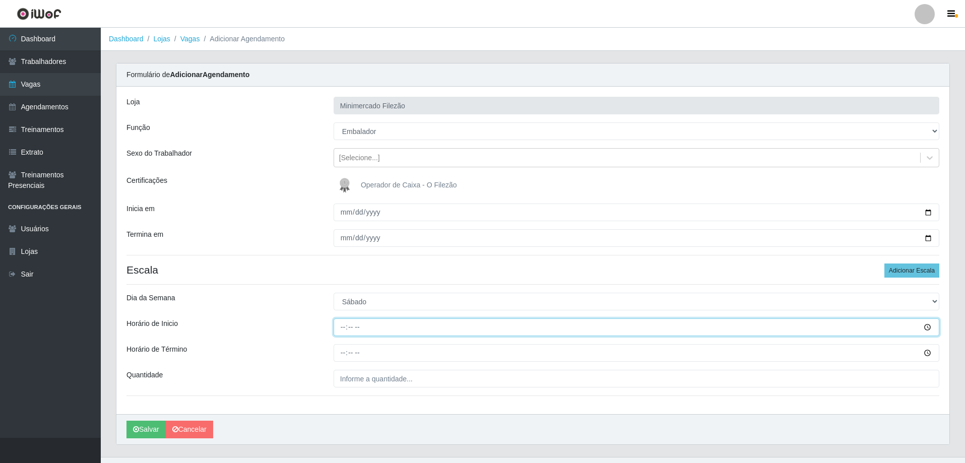
click at [363, 327] on input "Horário de Inicio" at bounding box center [637, 328] width 606 height 18
type input "13:00"
click at [378, 358] on input "Horário de Término" at bounding box center [637, 353] width 606 height 18
type input "18:00"
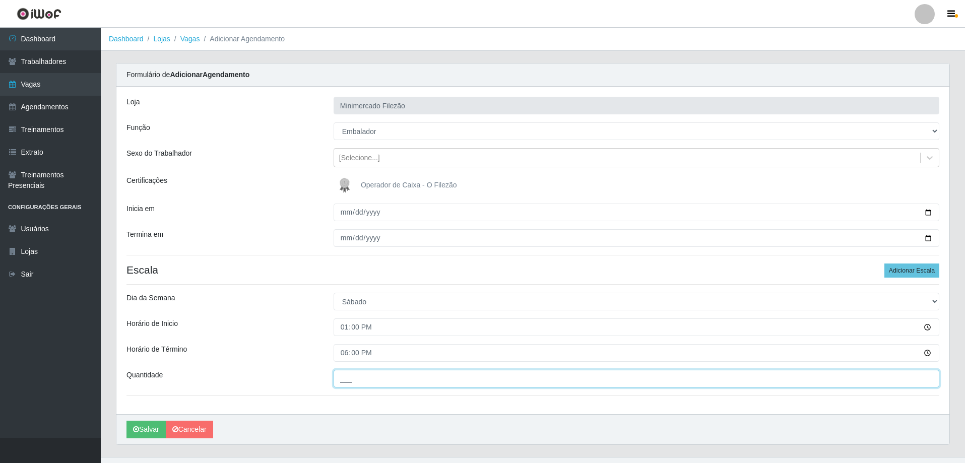
drag, startPoint x: 393, startPoint y: 373, endPoint x: 392, endPoint y: 385, distance: 12.1
click at [393, 373] on input "___" at bounding box center [637, 379] width 606 height 18
type input "2__"
click at [368, 356] on input "18:00" at bounding box center [637, 353] width 606 height 18
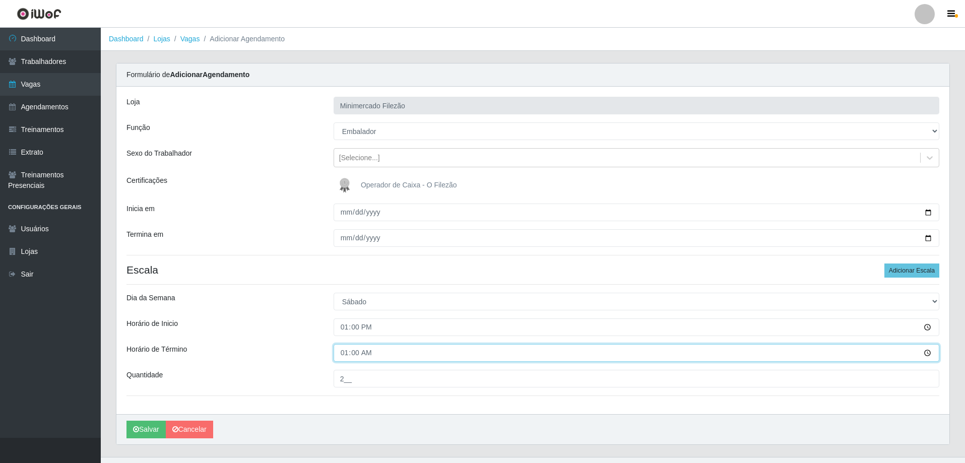
type input "19:00"
click at [149, 429] on button "Salvar" at bounding box center [146, 430] width 39 height 18
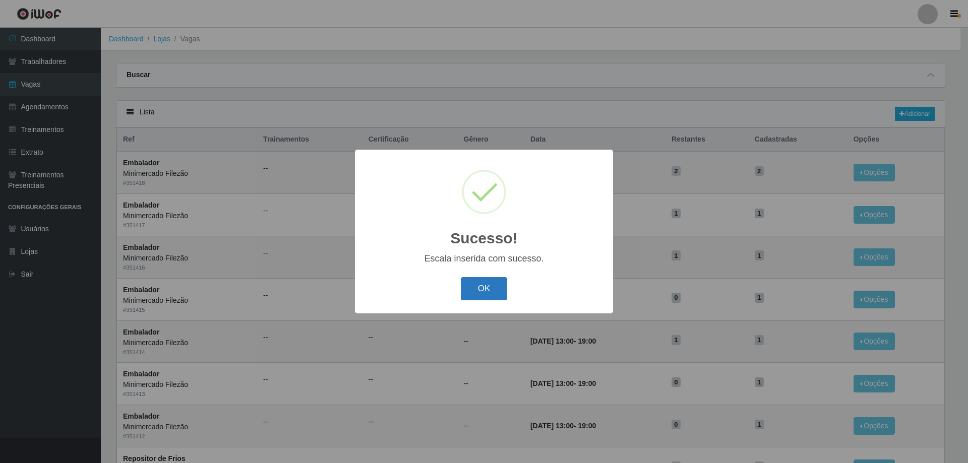
click at [486, 292] on button "OK" at bounding box center [484, 289] width 47 height 24
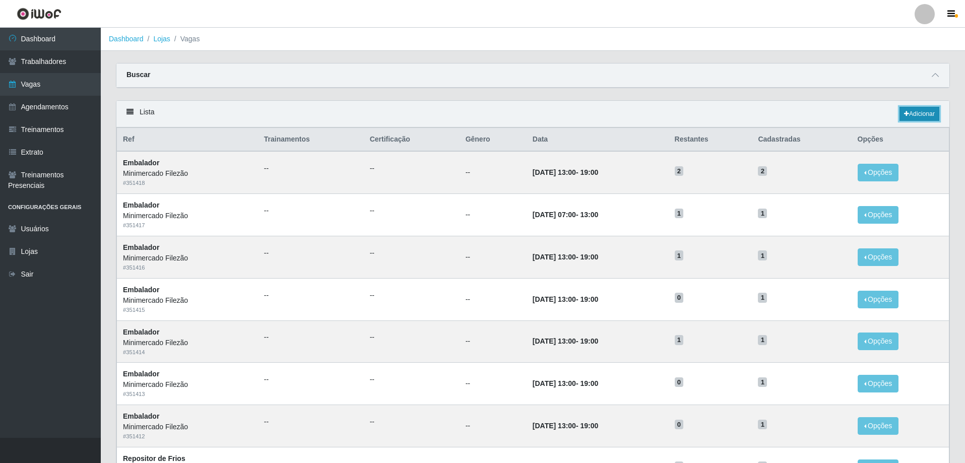
click at [915, 120] on link "Adicionar" at bounding box center [920, 114] width 40 height 14
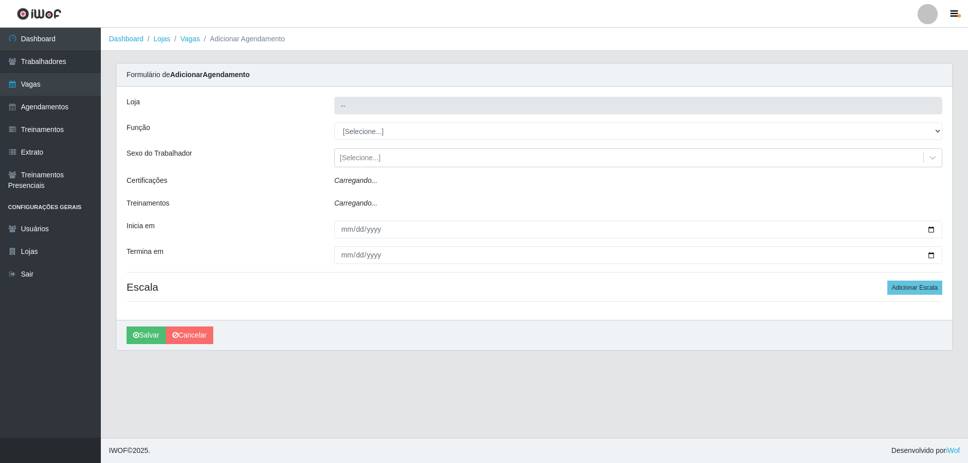
type input "Minimercado Filezão"
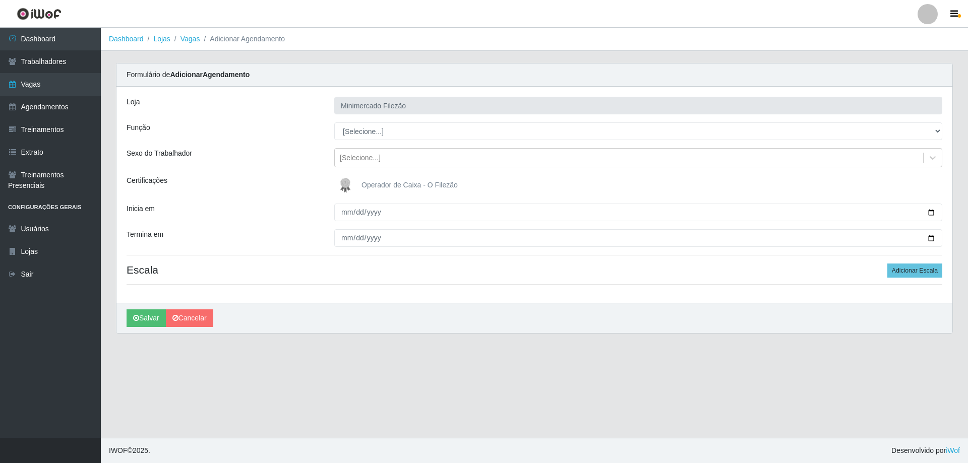
click at [381, 121] on div "Loja Minimercado Filezão Função [Selecione...] ASG ASG + ASG ++ Auxiliar de Est…" at bounding box center [534, 195] width 836 height 216
click at [381, 123] on select "[Selecione...] ASG ASG + ASG ++ Auxiliar de Estacionamento Auxiliar de Estacion…" at bounding box center [638, 131] width 608 height 18
select select "1"
click at [334, 122] on select "[Selecione...] ASG ASG + ASG ++ Auxiliar de Estacionamento Auxiliar de Estacion…" at bounding box center [638, 131] width 608 height 18
click at [929, 209] on input "Inicia em" at bounding box center [638, 213] width 608 height 18
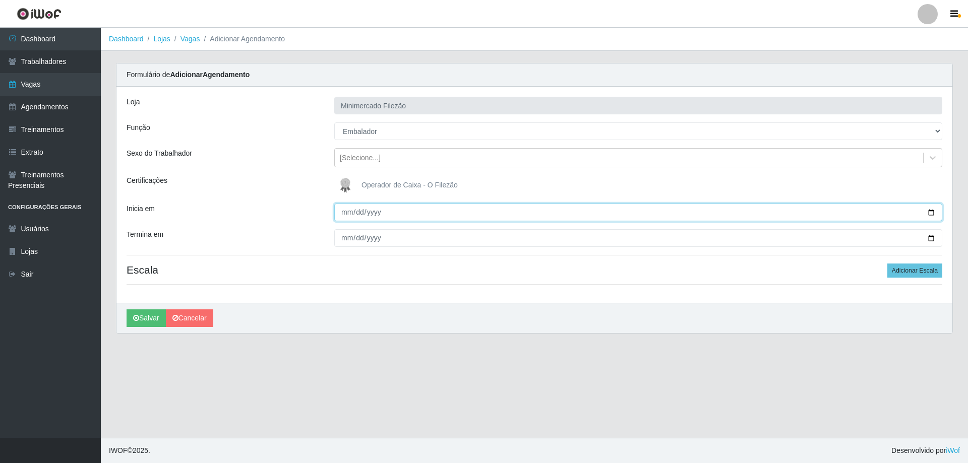
type input "[DATE]"
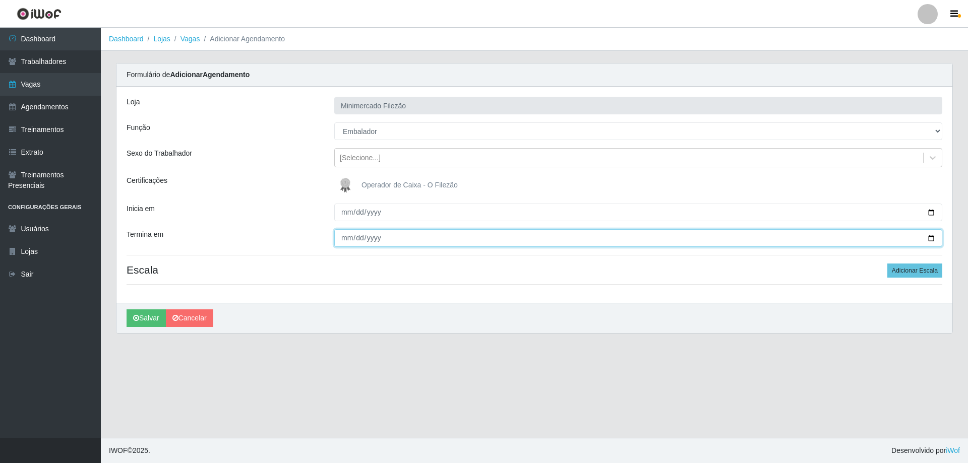
click at [932, 239] on input "Termina em" at bounding box center [638, 238] width 608 height 18
type input "[DATE]"
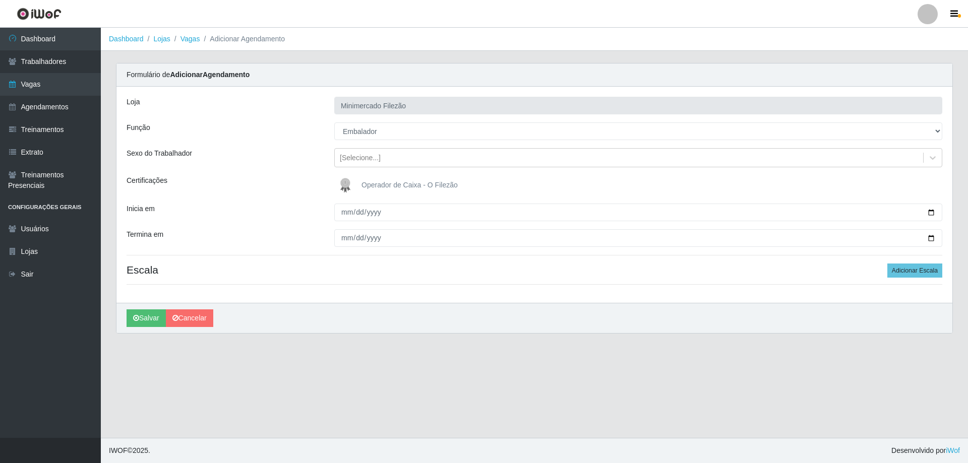
click at [924, 462] on footer "IWOF © 2025 . Desenvolvido por iWof" at bounding box center [534, 450] width 867 height 25
click at [421, 269] on h4 "Escala Adicionar Escala" at bounding box center [535, 270] width 816 height 13
click at [910, 270] on button "Adicionar Escala" at bounding box center [914, 271] width 55 height 14
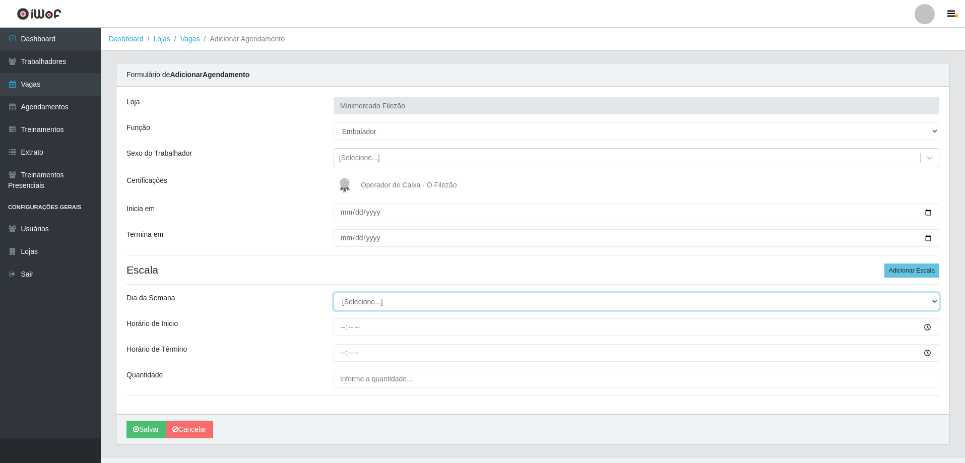
click at [382, 307] on select "[Selecione...] Segunda Terça Quarta Quinta Sexta Sábado Domingo" at bounding box center [637, 302] width 606 height 18
select select "0"
click at [334, 293] on select "[Selecione...] Segunda Terça Quarta Quinta Sexta Sábado Domingo" at bounding box center [637, 302] width 606 height 18
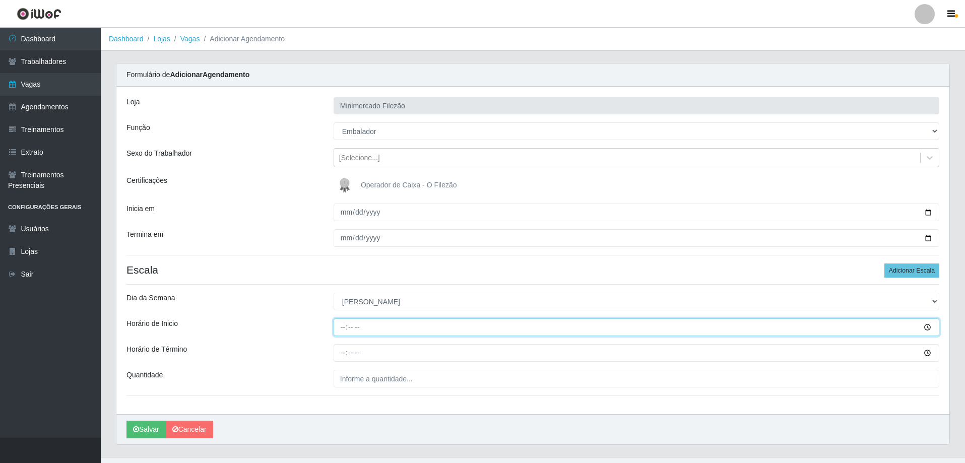
click at [382, 332] on input "Horário de Inicio" at bounding box center [637, 328] width 606 height 18
type input "07:00"
click at [380, 352] on input "Horário de Término" at bounding box center [637, 353] width 606 height 18
type input "13:00"
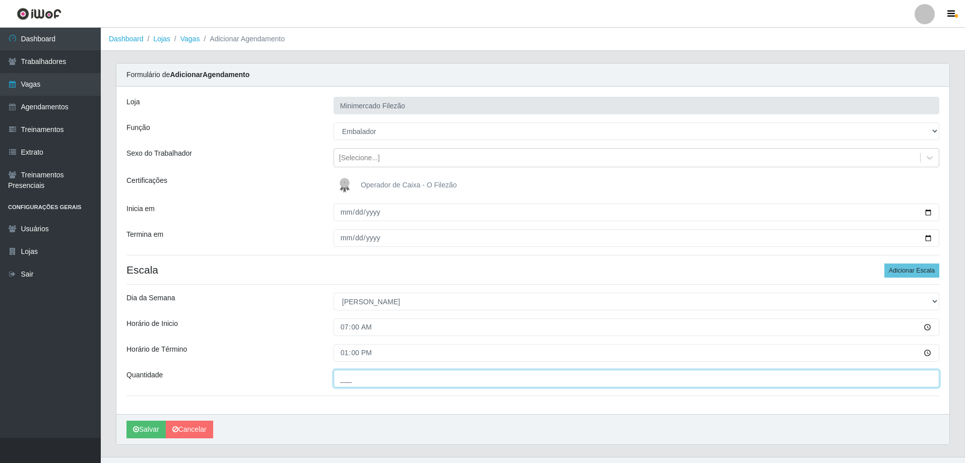
click at [389, 385] on input "___" at bounding box center [637, 379] width 606 height 18
type input "2__"
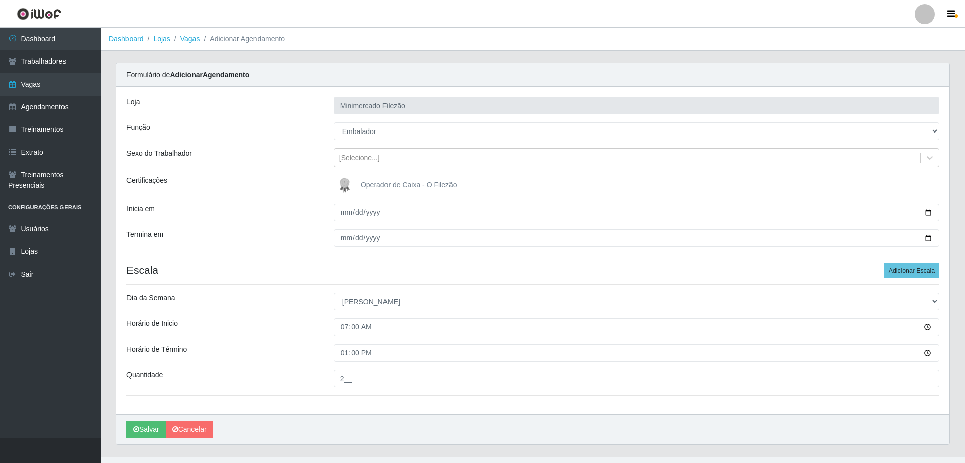
click at [394, 417] on div "[PERSON_NAME]" at bounding box center [532, 429] width 833 height 30
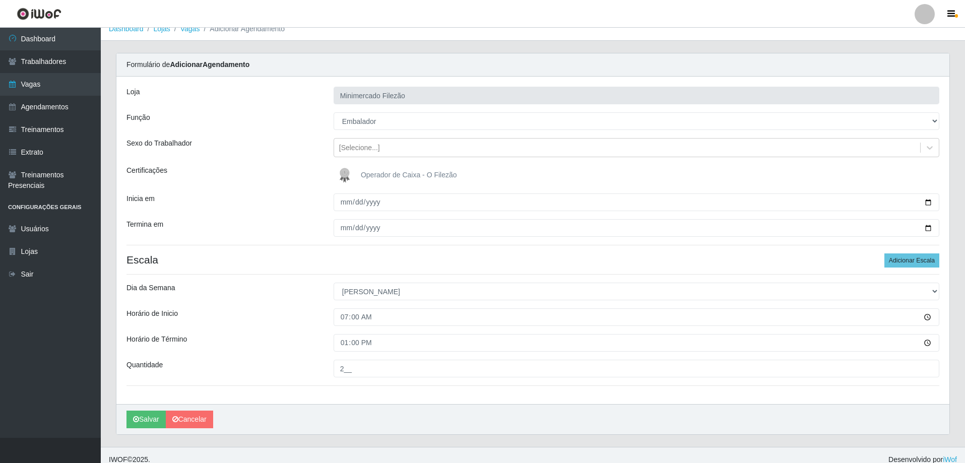
scroll to position [19, 0]
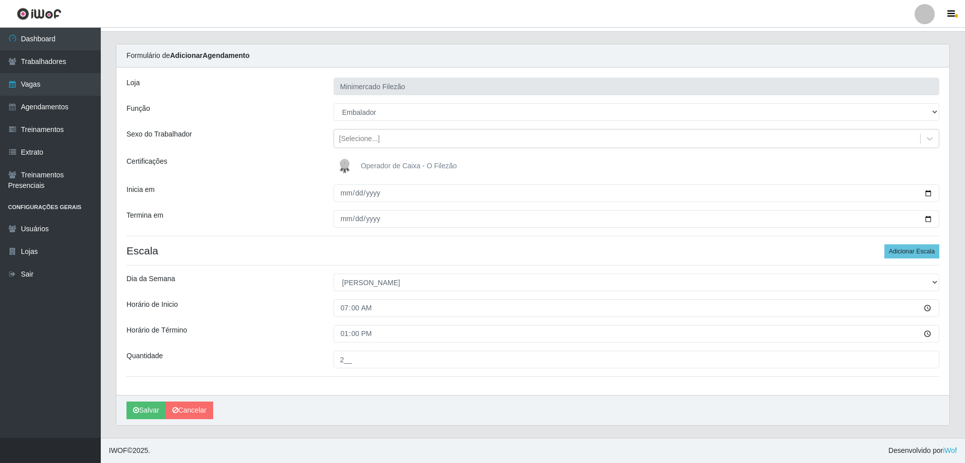
click at [431, 412] on div "[PERSON_NAME]" at bounding box center [532, 410] width 833 height 30
click at [142, 408] on button "Salvar" at bounding box center [146, 411] width 39 height 18
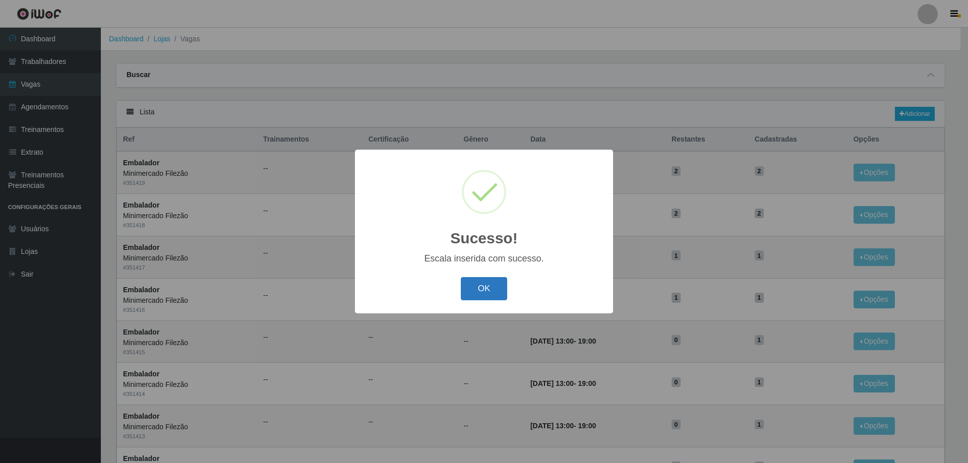
click at [485, 286] on button "OK" at bounding box center [484, 289] width 47 height 24
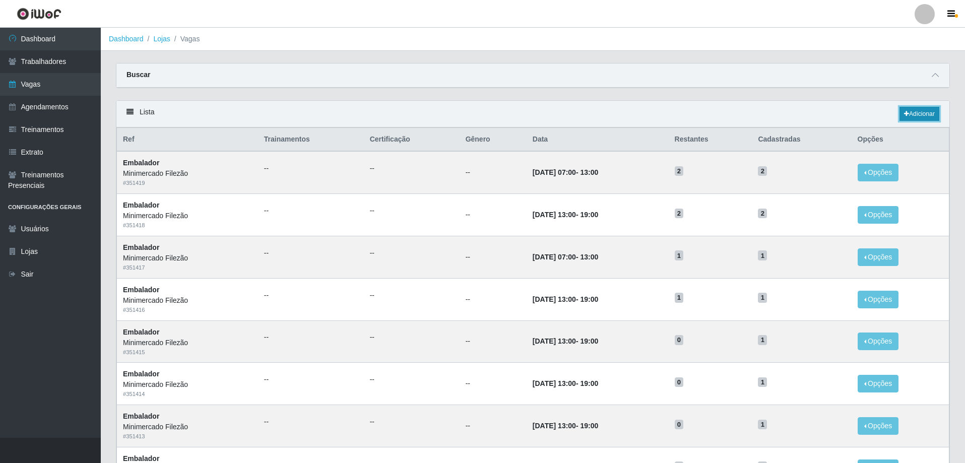
click at [913, 113] on link "Adicionar" at bounding box center [920, 114] width 40 height 14
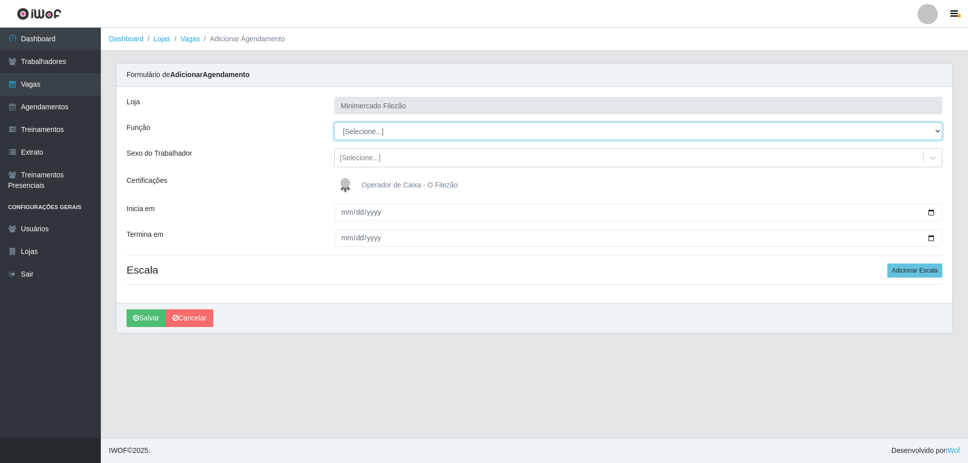
click at [447, 127] on select "[Selecione...] ASG ASG + ASG ++ Auxiliar de Estacionamento Auxiliar de Estacion…" at bounding box center [638, 131] width 608 height 18
select select "1"
click at [334, 122] on select "[Selecione...] ASG ASG + ASG ++ Auxiliar de Estacionamento Auxiliar de Estacion…" at bounding box center [638, 131] width 608 height 18
click at [931, 217] on input "Inicia em" at bounding box center [638, 213] width 608 height 18
type input "[DATE]"
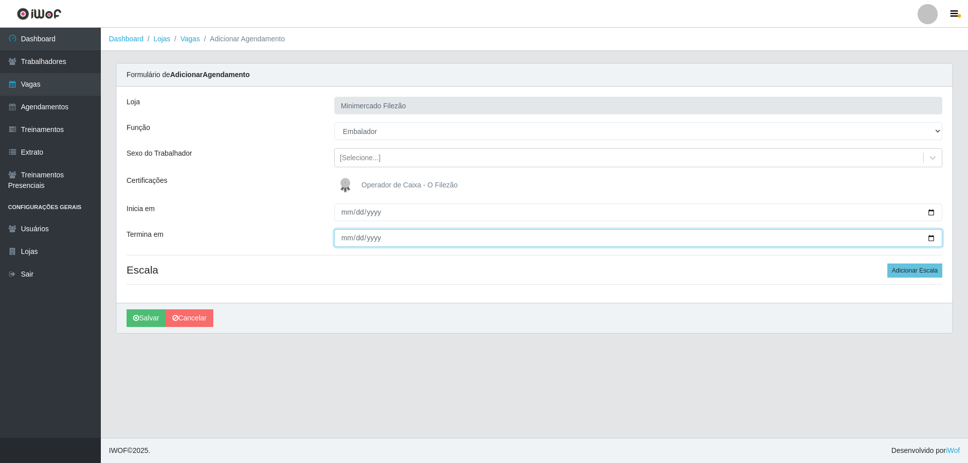
drag, startPoint x: 931, startPoint y: 238, endPoint x: 477, endPoint y: 324, distance: 461.8
click at [930, 238] on input "Termina em" at bounding box center [638, 238] width 608 height 18
type input "[DATE]"
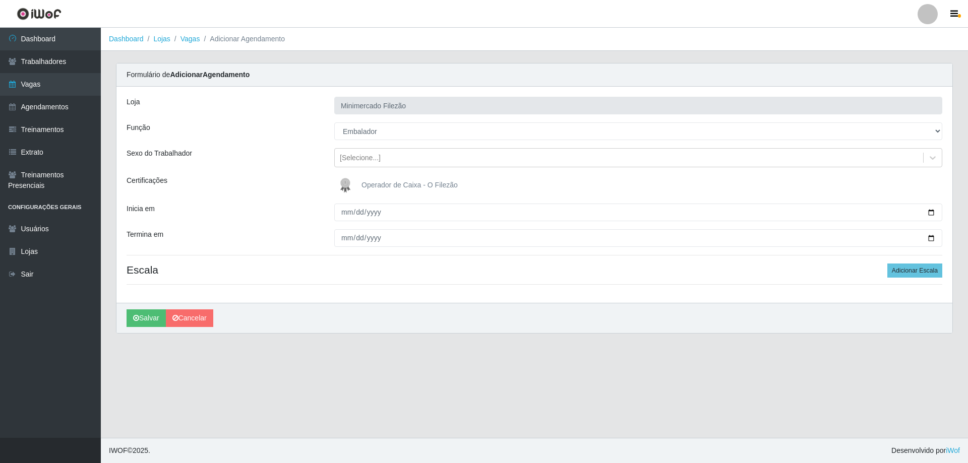
drag, startPoint x: 651, startPoint y: 291, endPoint x: 843, endPoint y: 268, distance: 193.5
click at [652, 291] on div "Loja Minimercado Filezão Função [Selecione...] ASG ASG + ASG ++ Auxiliar de Est…" at bounding box center [534, 195] width 836 height 216
click at [900, 265] on button "Adicionar Escala" at bounding box center [914, 271] width 55 height 14
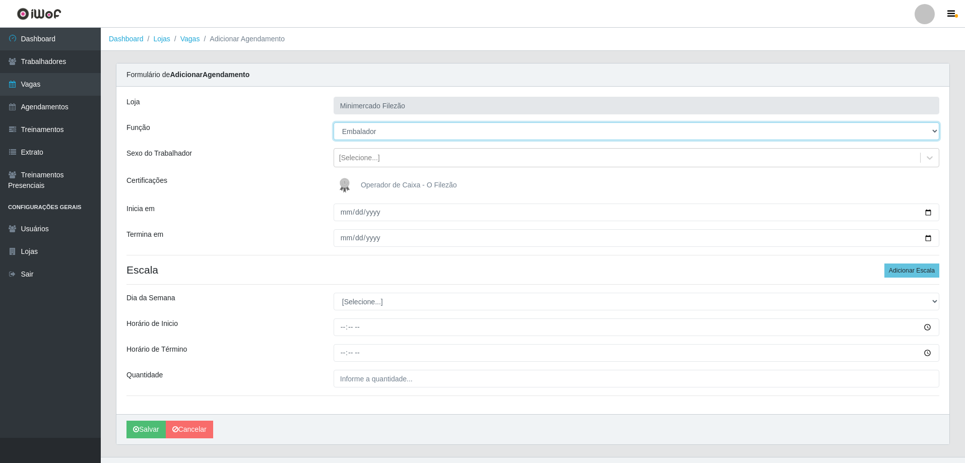
click at [367, 134] on select "[Selecione...] ASG ASG + ASG ++ Auxiliar de Estacionamento Auxiliar de Estacion…" at bounding box center [637, 131] width 606 height 18
select select "112"
click at [334, 122] on select "[Selecione...] ASG ASG + ASG ++ Auxiliar de Estacionamento Auxiliar de Estacion…" at bounding box center [637, 131] width 606 height 18
click at [312, 274] on h4 "Escala Adicionar Escala" at bounding box center [533, 270] width 813 height 13
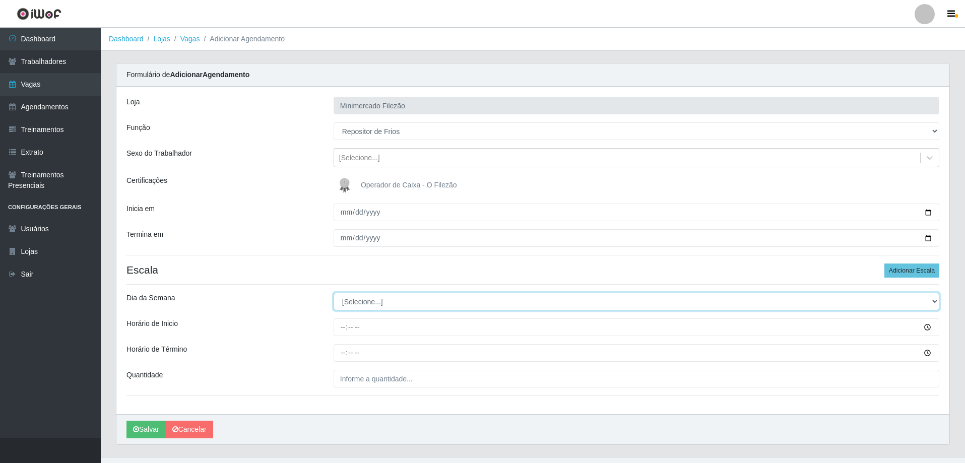
click at [389, 303] on select "[Selecione...] Segunda Terça Quarta Quinta Sexta Sábado Domingo" at bounding box center [637, 302] width 606 height 18
select select "1"
click at [334, 293] on select "[Selecione...] Segunda Terça Quarta Quinta Sexta Sábado Domingo" at bounding box center [637, 302] width 606 height 18
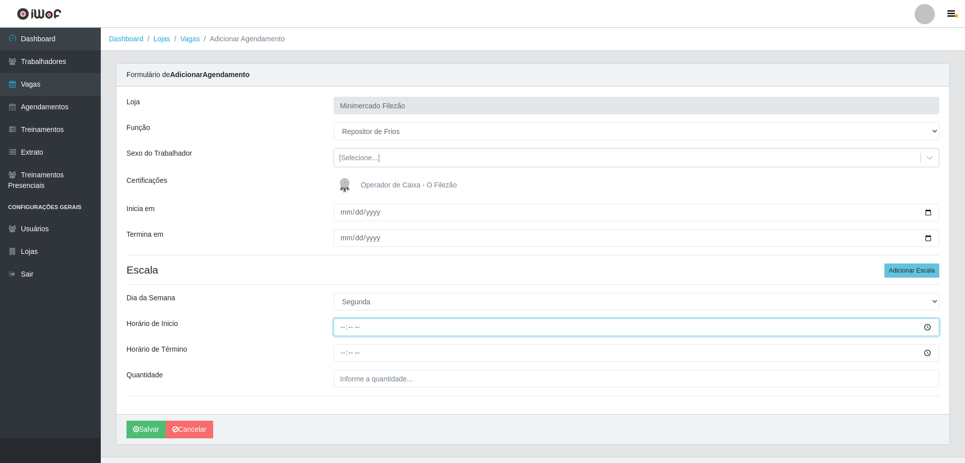
click at [391, 329] on input "Horário de Inicio" at bounding box center [637, 328] width 606 height 18
type input "07:00"
click at [386, 351] on input "Horário de Término" at bounding box center [637, 353] width 606 height 18
type input "13:00"
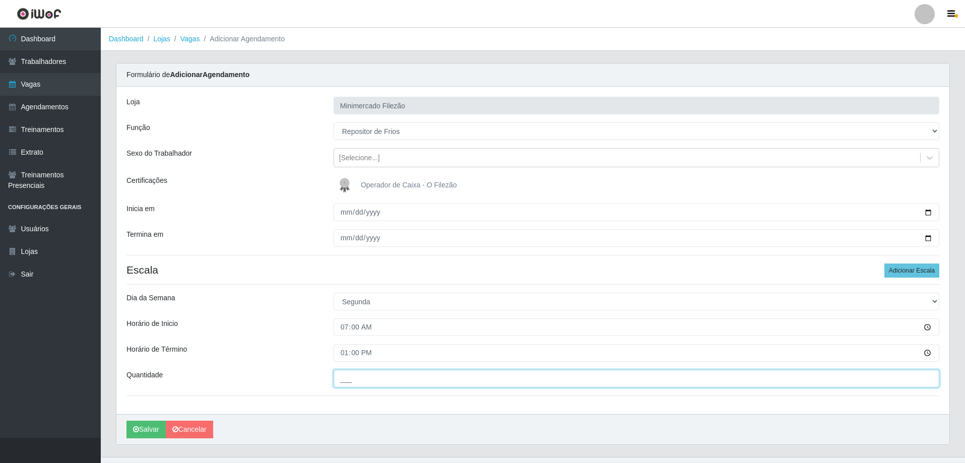
click at [395, 382] on input "___" at bounding box center [637, 379] width 606 height 18
type input "1__"
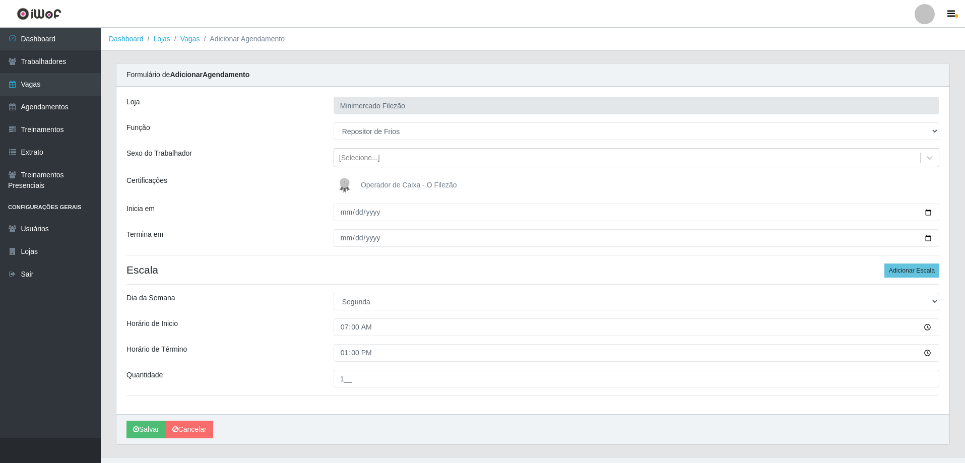
click at [325, 406] on div "Loja Minimercado Filezão Função [Selecione...] ASG ASG + ASG ++ Auxiliar de Est…" at bounding box center [532, 251] width 833 height 328
click at [148, 430] on button "Salvar" at bounding box center [146, 430] width 39 height 18
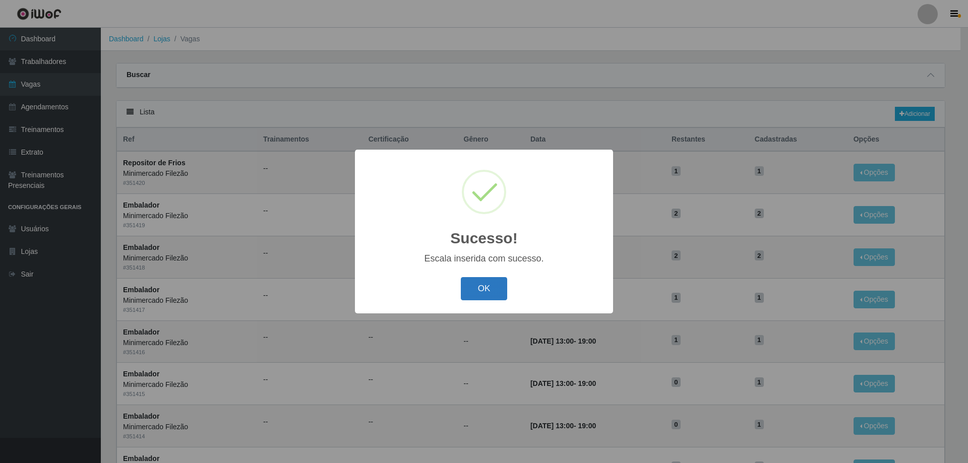
click at [482, 282] on button "OK" at bounding box center [484, 289] width 47 height 24
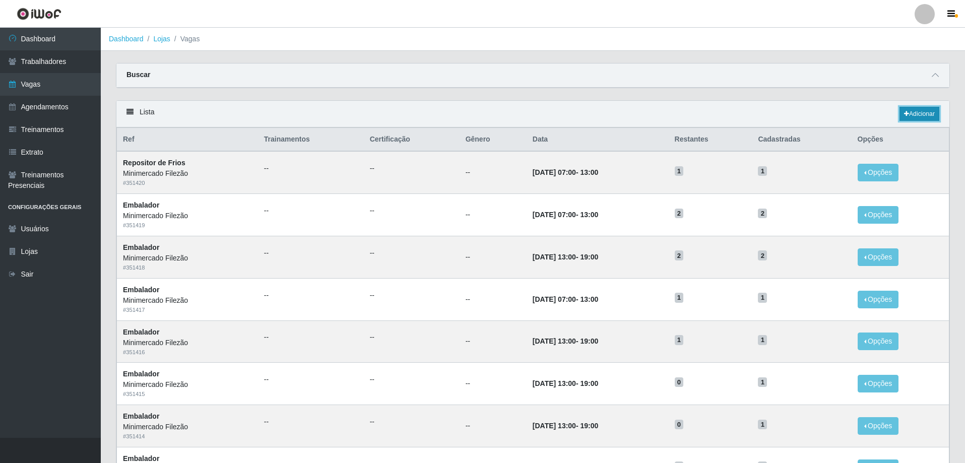
click at [913, 114] on link "Adicionar" at bounding box center [920, 114] width 40 height 14
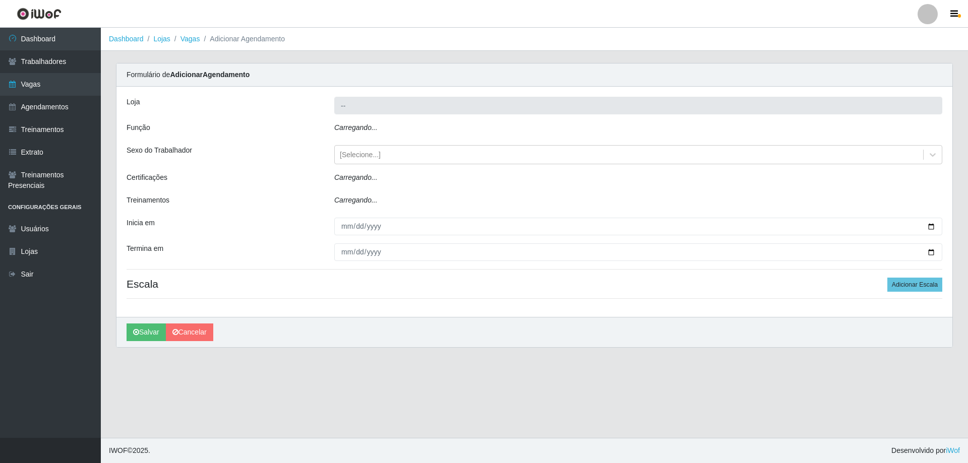
type input "Minimercado Filezão"
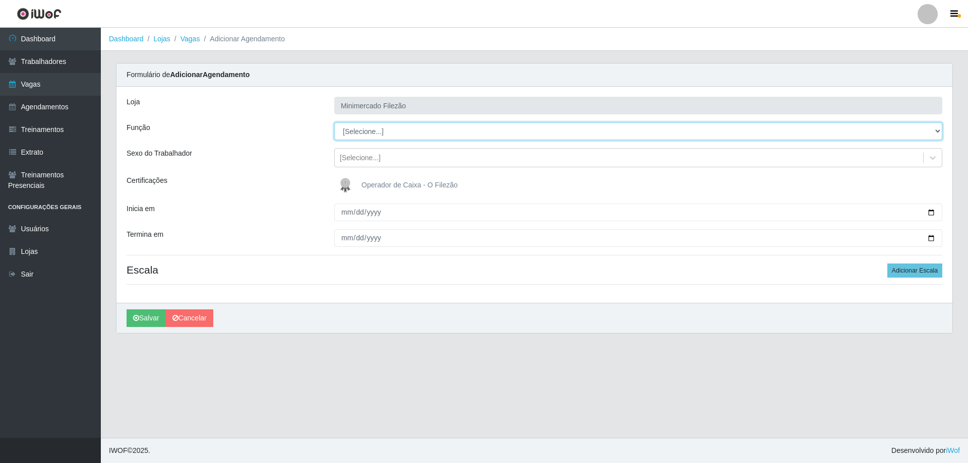
click at [407, 128] on select "[Selecione...] ASG ASG + ASG ++ Auxiliar de Estacionamento Auxiliar de Estacion…" at bounding box center [638, 131] width 608 height 18
select select "1"
click at [334, 122] on select "[Selecione...] ASG ASG + ASG ++ Auxiliar de Estacionamento Auxiliar de Estacion…" at bounding box center [638, 131] width 608 height 18
click at [932, 213] on input "Inicia em" at bounding box center [638, 213] width 608 height 18
type input "[DATE]"
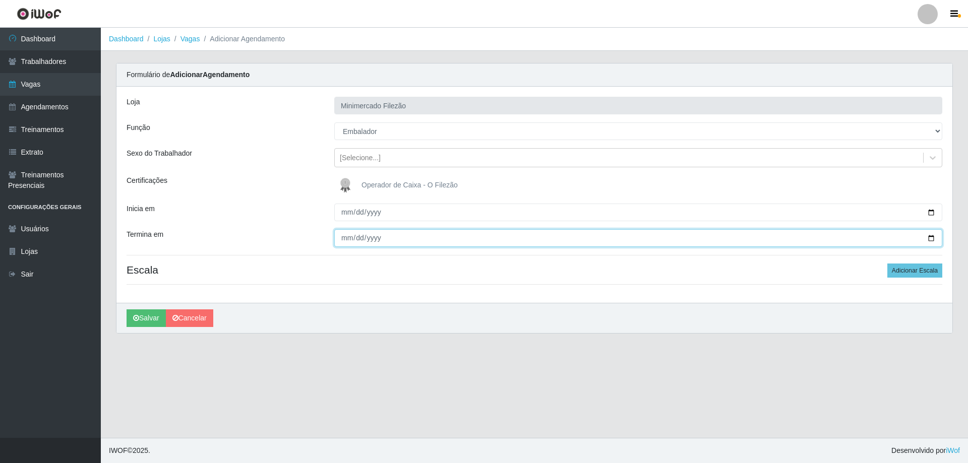
click at [930, 239] on input "Termina em" at bounding box center [638, 238] width 608 height 18
type input "[DATE]"
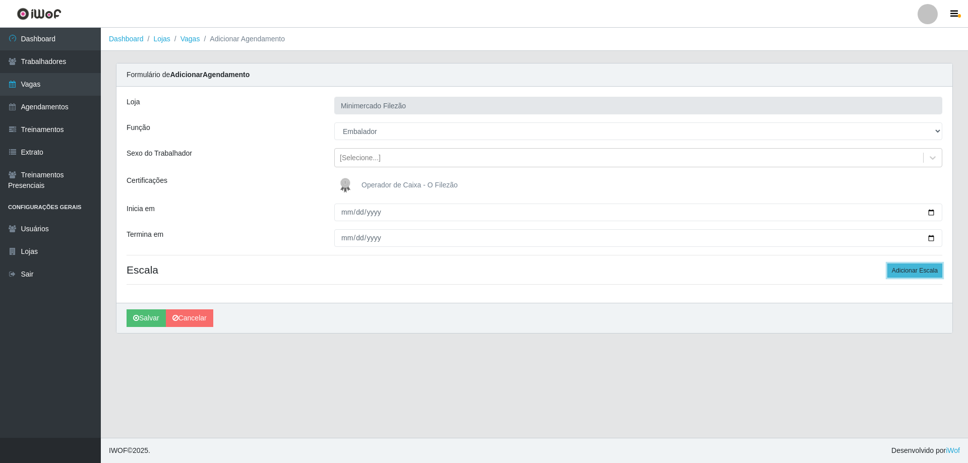
click at [900, 272] on button "Adicionar Escala" at bounding box center [914, 271] width 55 height 14
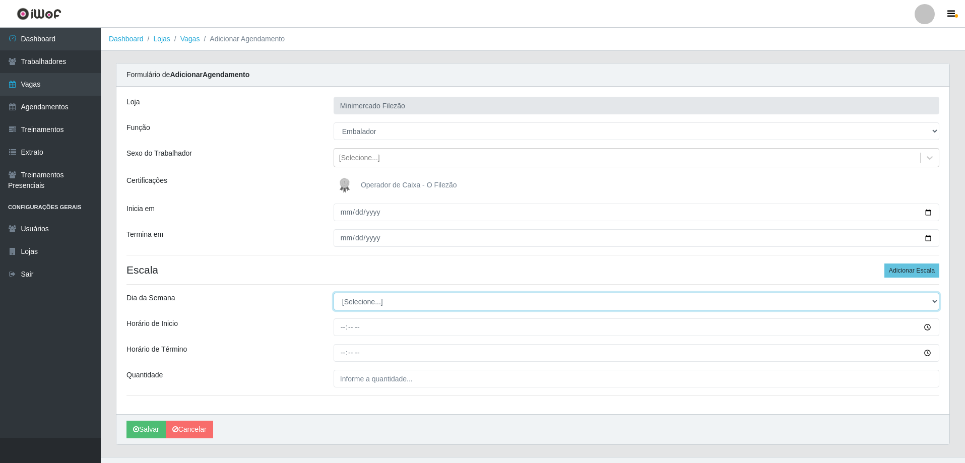
click at [397, 302] on select "[Selecione...] Segunda Terça Quarta Quinta Sexta Sábado Domingo" at bounding box center [637, 302] width 606 height 18
select select "1"
click at [334, 293] on select "[Selecione...] Segunda Terça Quarta Quinta Sexta Sábado Domingo" at bounding box center [637, 302] width 606 height 18
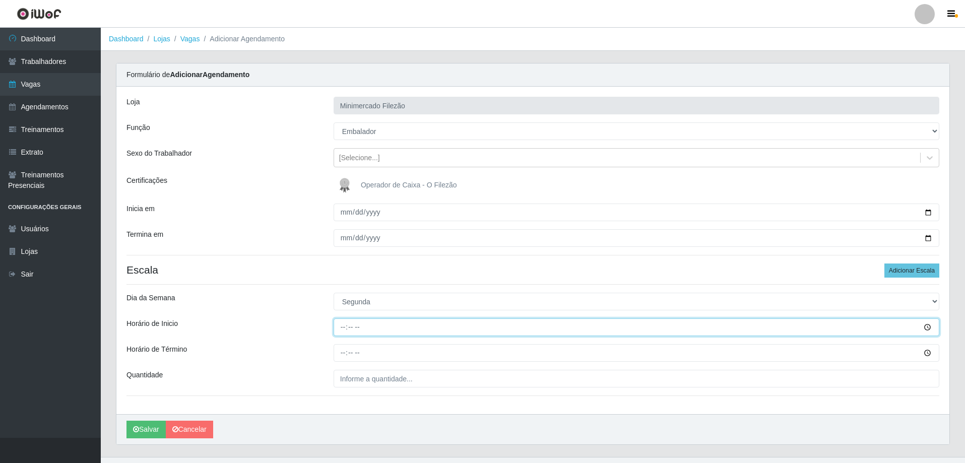
click at [383, 328] on input "Horário de Inicio" at bounding box center [637, 328] width 606 height 18
type input "13:00"
click at [368, 354] on input "Horário de Término" at bounding box center [637, 353] width 606 height 18
type input "19:00"
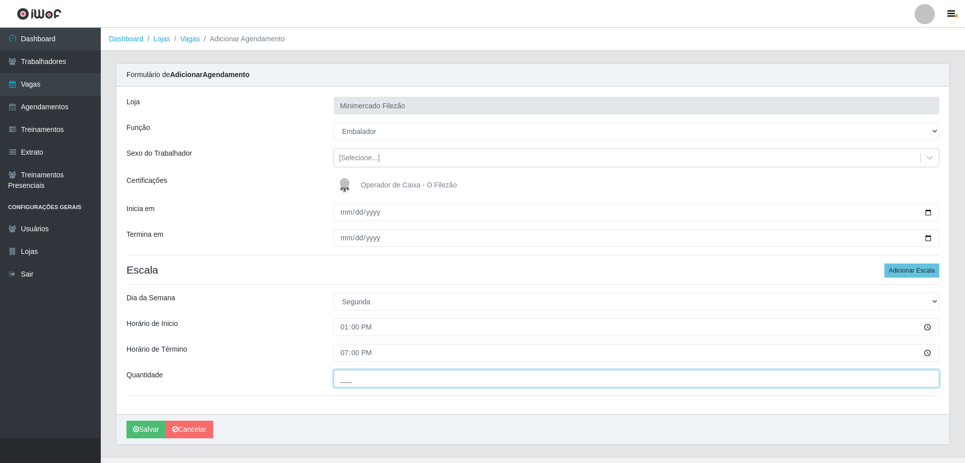
click at [370, 373] on input "___" at bounding box center [637, 379] width 606 height 18
type input "1__"
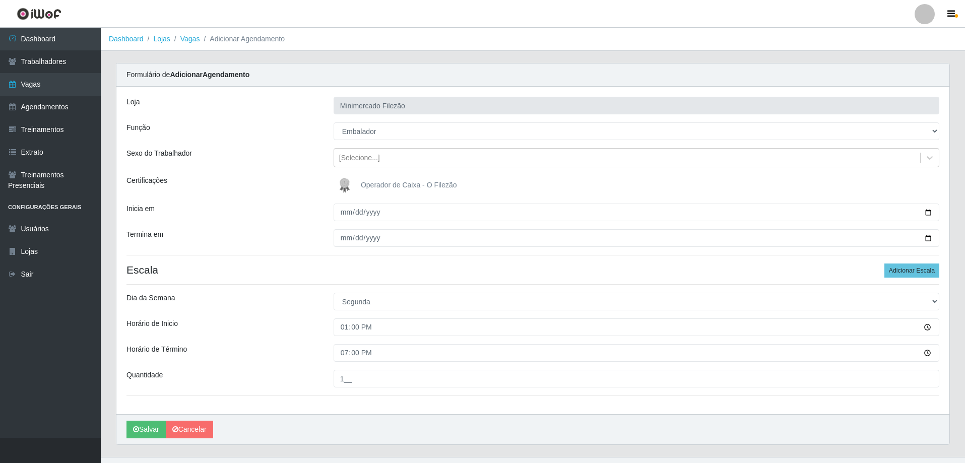
click at [399, 407] on div "Loja Minimercado Filezão Função [Selecione...] ASG ASG + ASG ++ Auxiliar de Est…" at bounding box center [532, 251] width 833 height 328
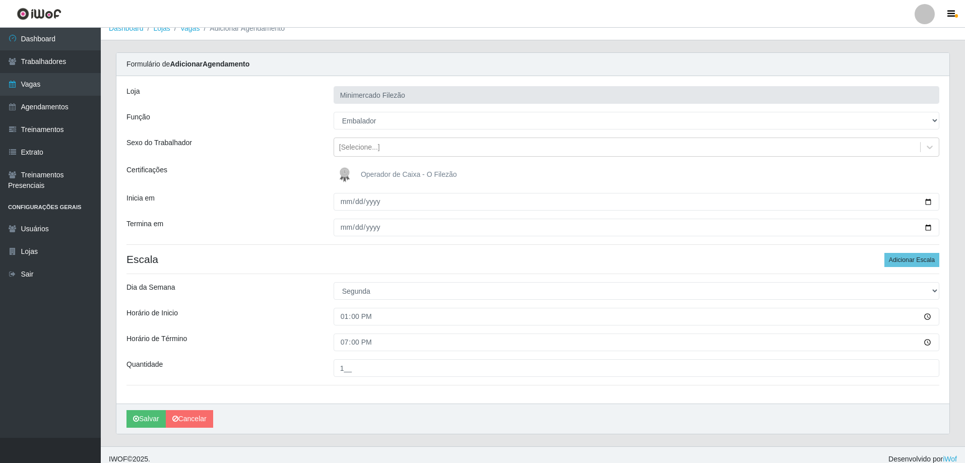
scroll to position [19, 0]
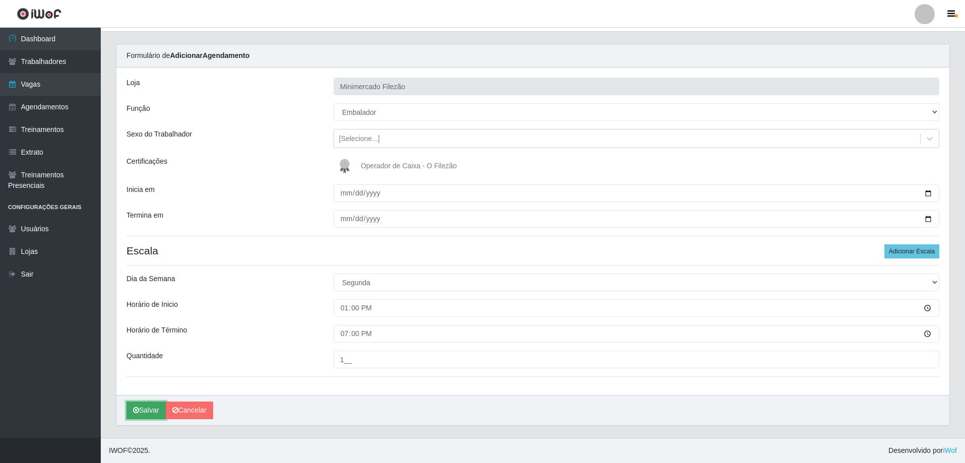
click at [147, 408] on button "Salvar" at bounding box center [146, 411] width 39 height 18
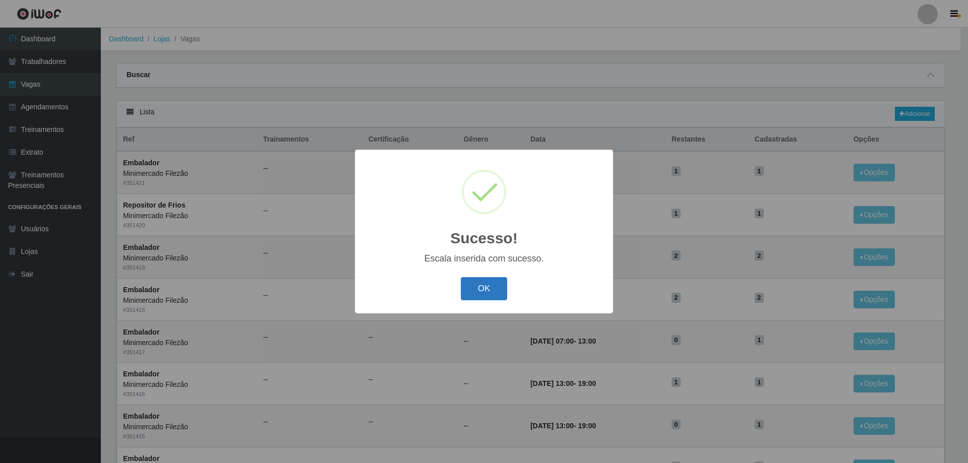
click at [490, 285] on button "OK" at bounding box center [484, 289] width 47 height 24
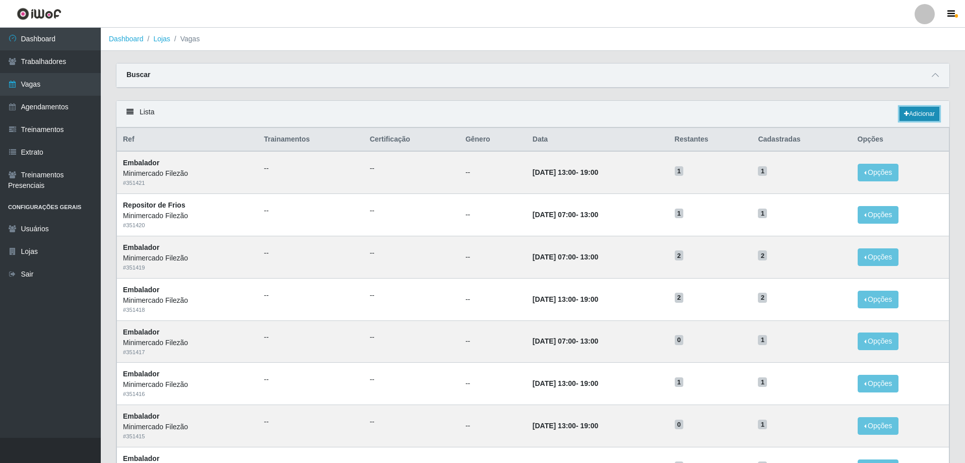
click at [909, 109] on link "Adicionar" at bounding box center [920, 114] width 40 height 14
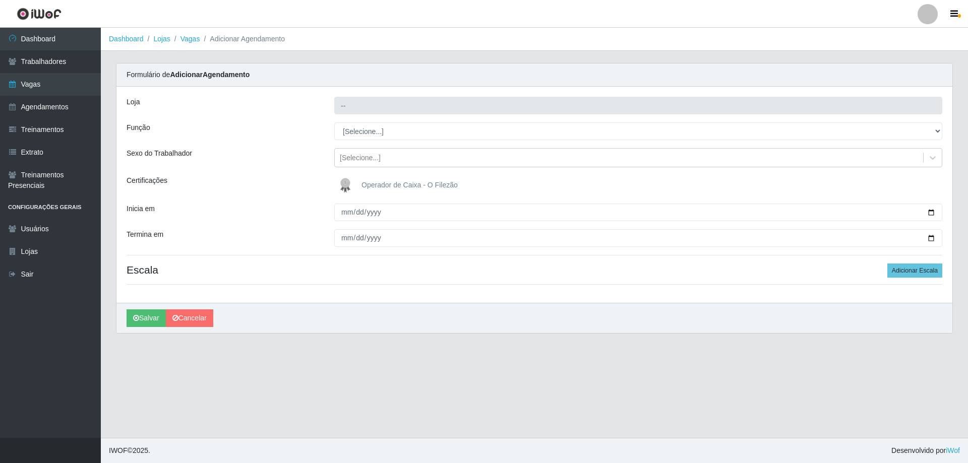
type input "Minimercado Filezão"
click at [931, 216] on input "Inicia em" at bounding box center [638, 213] width 608 height 18
type input "[DATE]"
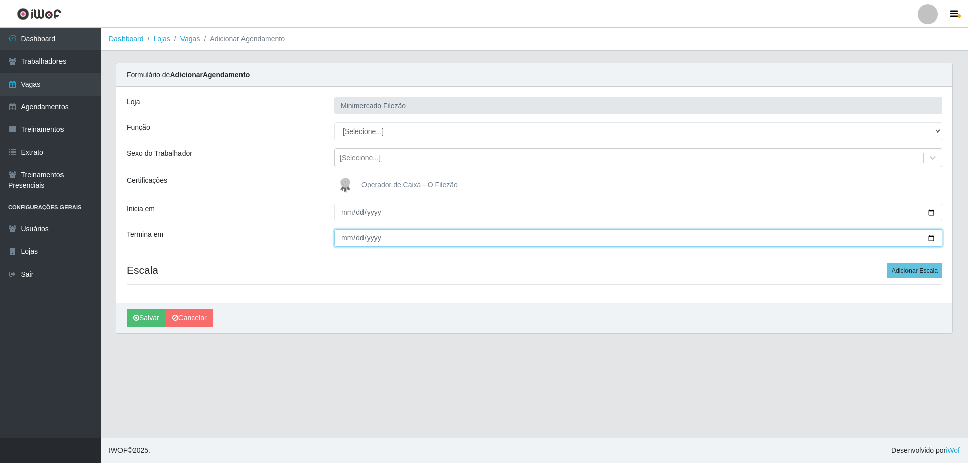
click at [931, 233] on input "Termina em" at bounding box center [638, 238] width 608 height 18
click at [931, 236] on input "Termina em" at bounding box center [638, 238] width 608 height 18
type input "[DATE]"
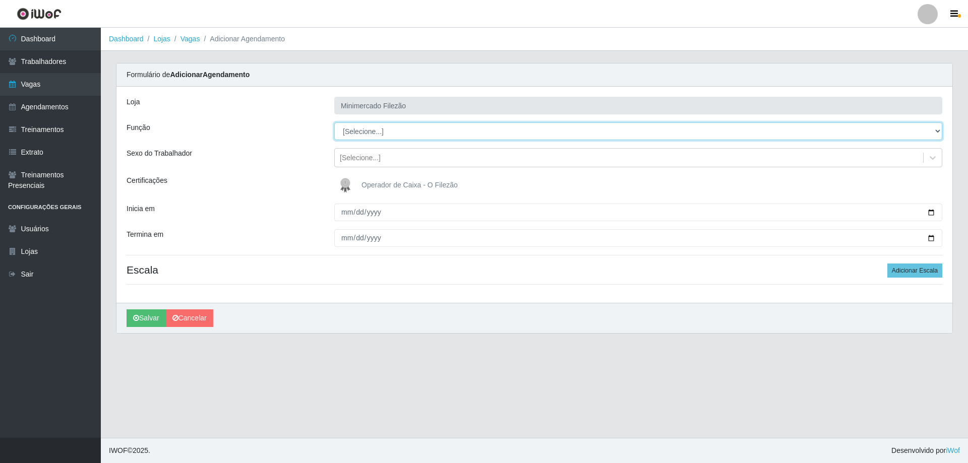
click at [403, 130] on select "[Selecione...] ASG ASG + ASG ++ Auxiliar de Estacionamento Auxiliar de Estacion…" at bounding box center [638, 131] width 608 height 18
select select "1"
click at [334, 122] on select "[Selecione...] ASG ASG + ASG ++ Auxiliar de Estacionamento Auxiliar de Estacion…" at bounding box center [638, 131] width 608 height 18
click at [924, 264] on button "Adicionar Escala" at bounding box center [914, 271] width 55 height 14
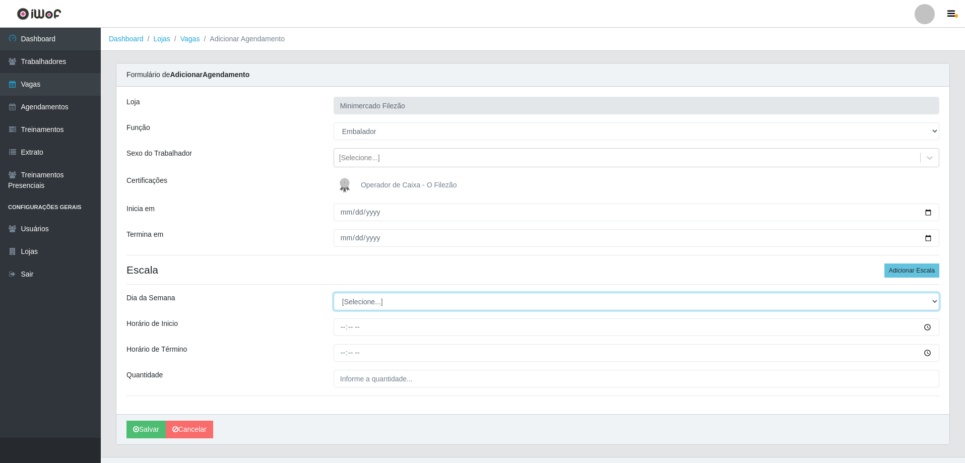
click at [378, 303] on select "[Selecione...] Segunda Terça Quarta Quinta Sexta Sábado Domingo" at bounding box center [637, 302] width 606 height 18
select select "2"
click at [334, 293] on select "[Selecione...] Segunda Terça Quarta Quinta Sexta Sábado Domingo" at bounding box center [637, 302] width 606 height 18
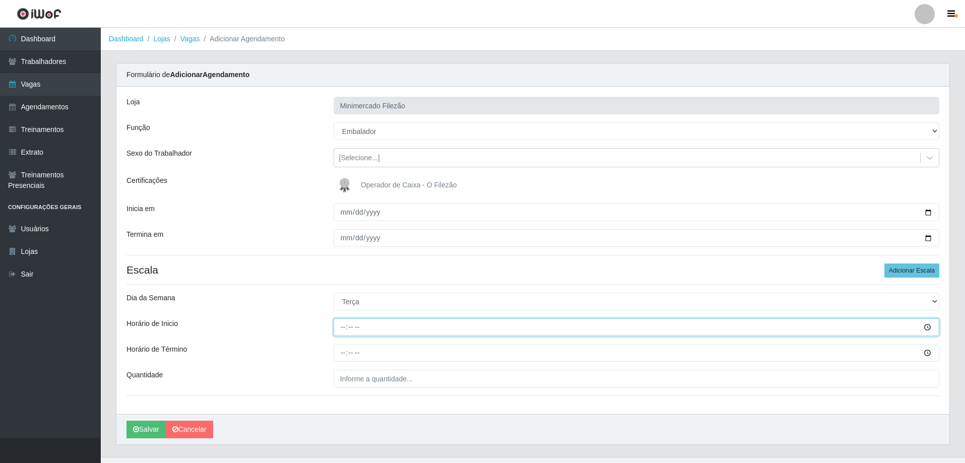
click at [426, 329] on input "Horário de Inicio" at bounding box center [637, 328] width 606 height 18
type input "13:00"
click at [413, 350] on input "Horário de Término" at bounding box center [637, 353] width 606 height 18
type input "19:00"
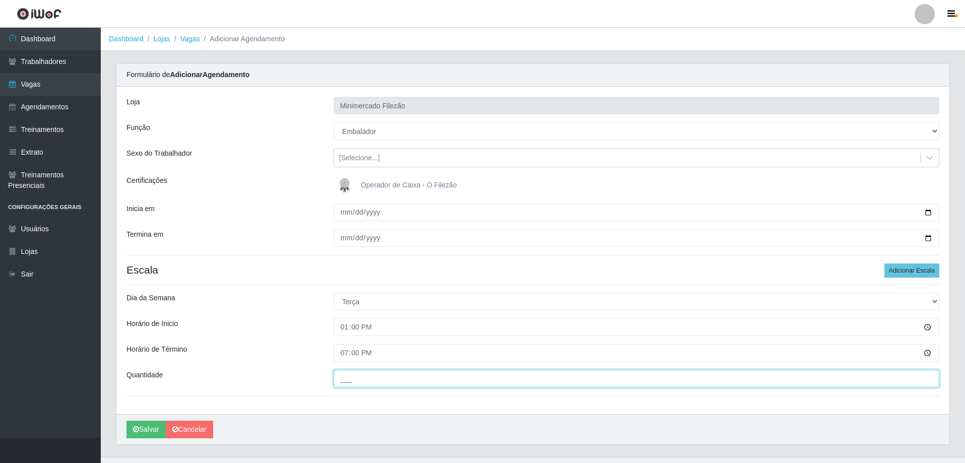
drag, startPoint x: 412, startPoint y: 381, endPoint x: 420, endPoint y: 388, distance: 10.8
click at [412, 381] on input "___" at bounding box center [637, 379] width 606 height 18
type input "1__"
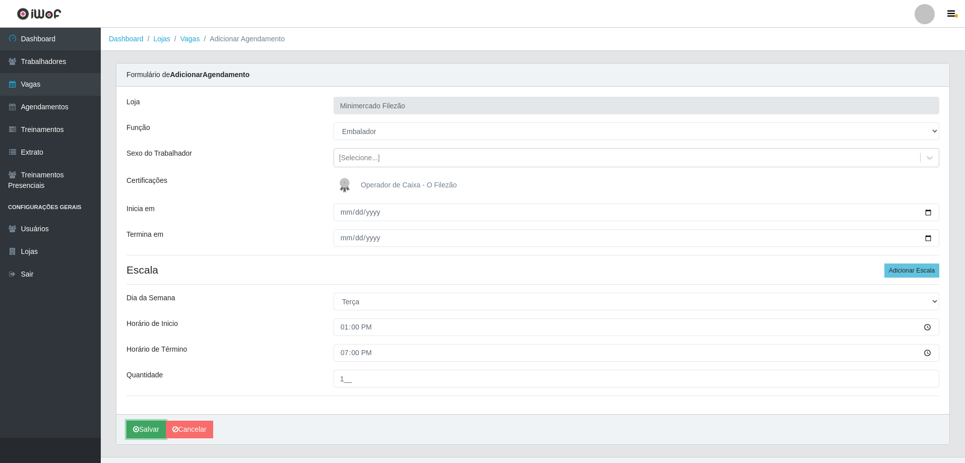
click at [138, 427] on icon "submit" at bounding box center [136, 429] width 6 height 7
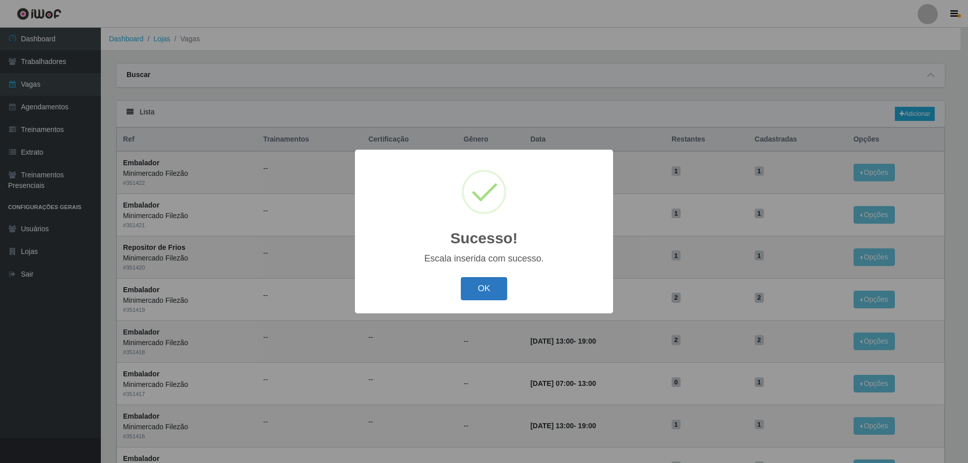
click at [469, 283] on button "OK" at bounding box center [484, 289] width 47 height 24
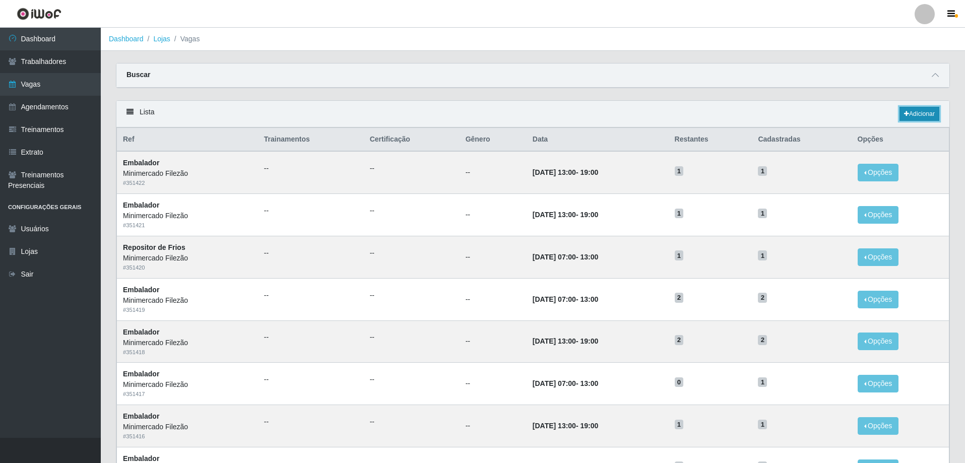
click at [904, 117] on icon at bounding box center [906, 114] width 5 height 6
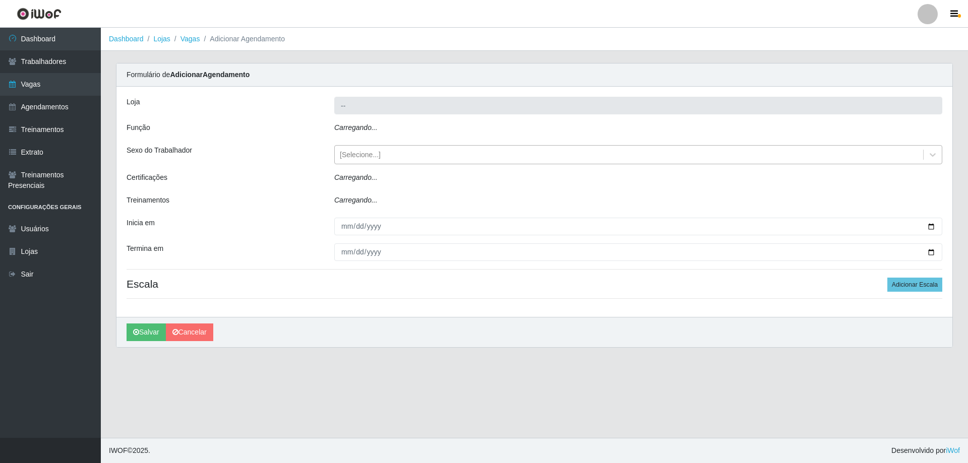
type input "Minimercado Filezão"
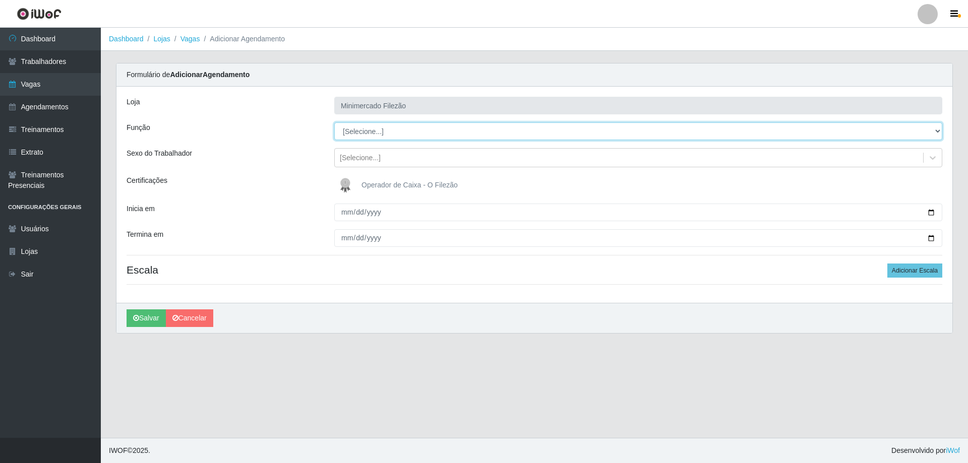
click at [367, 136] on select "[Selecione...] ASG ASG + ASG ++ Auxiliar de Estacionamento Auxiliar de Estacion…" at bounding box center [638, 131] width 608 height 18
select select "1"
click at [334, 122] on select "[Selecione...] ASG ASG + ASG ++ Auxiliar de Estacionamento Auxiliar de Estacion…" at bounding box center [638, 131] width 608 height 18
click at [933, 214] on input "Inicia em" at bounding box center [638, 213] width 608 height 18
type input "[DATE]"
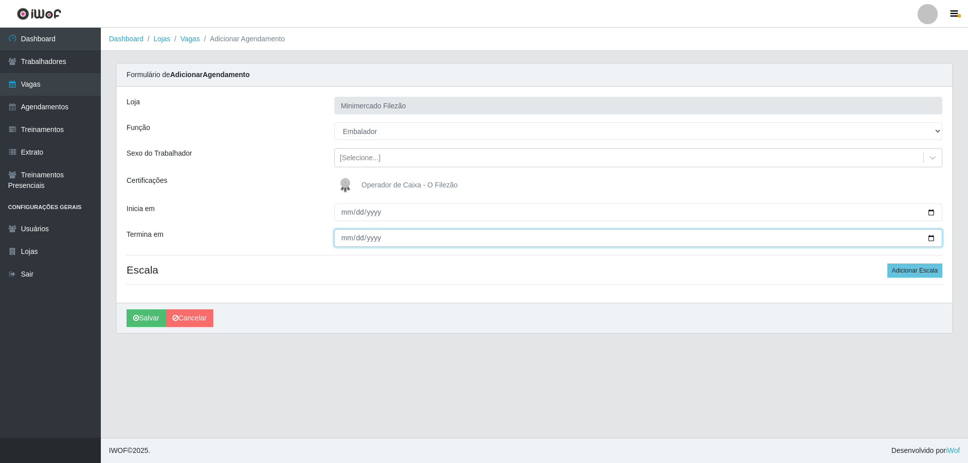
click at [932, 238] on input "Termina em" at bounding box center [638, 238] width 608 height 18
type input "[DATE]"
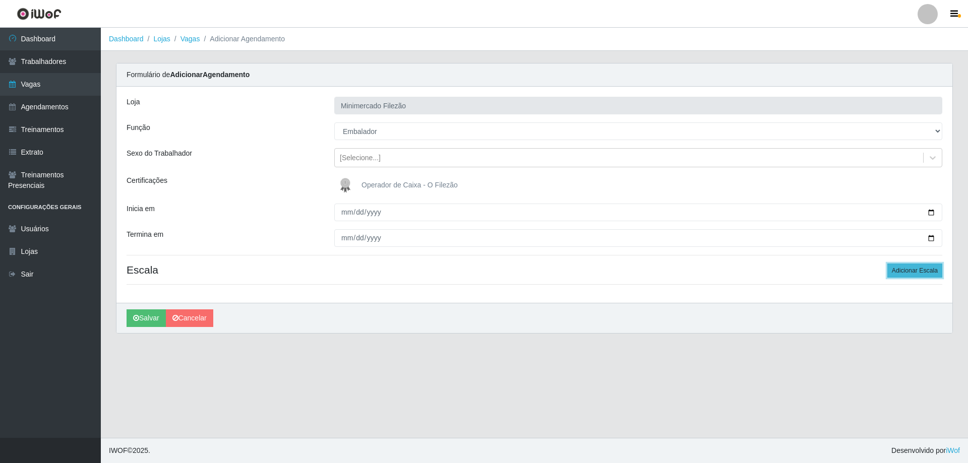
click at [922, 277] on button "Adicionar Escala" at bounding box center [914, 271] width 55 height 14
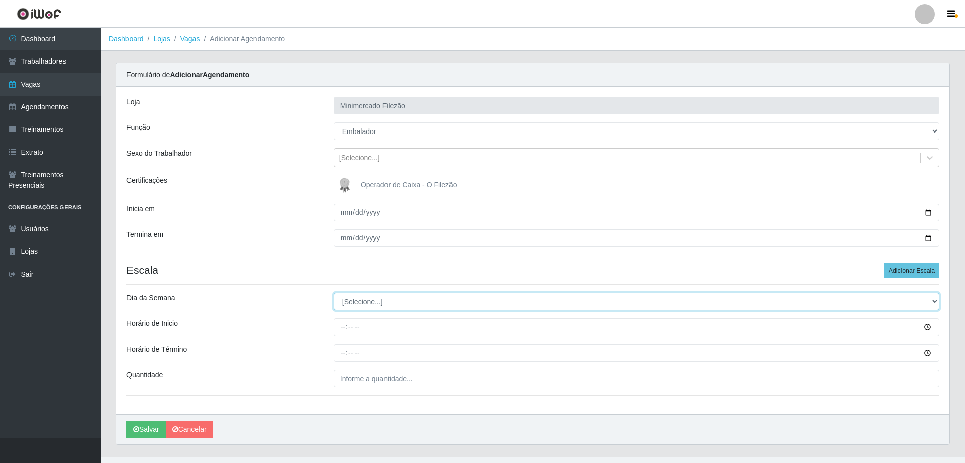
click at [407, 304] on select "[Selecione...] Segunda Terça Quarta Quinta Sexta Sábado Domingo" at bounding box center [637, 302] width 606 height 18
select select "3"
click at [334, 293] on select "[Selecione...] Segunda Terça Quarta Quinta Sexta Sábado Domingo" at bounding box center [637, 302] width 606 height 18
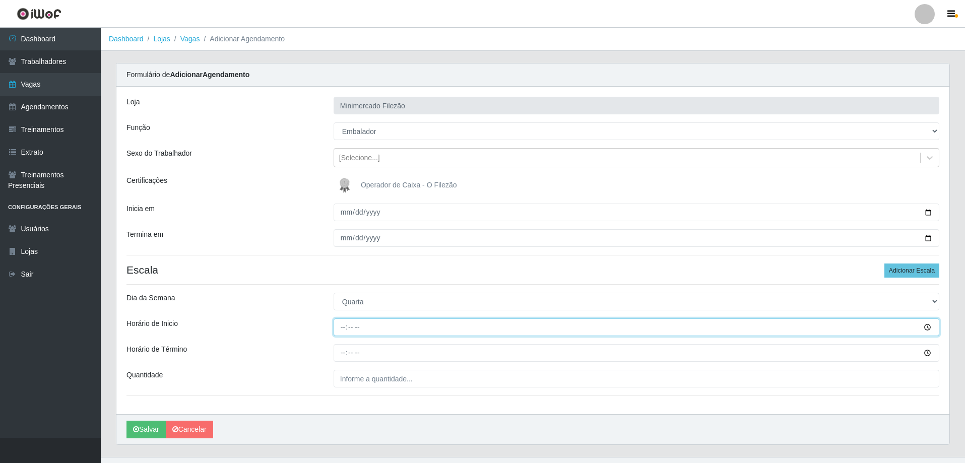
click at [493, 330] on input "Horário de Inicio" at bounding box center [637, 328] width 606 height 18
type input "13:00"
click at [457, 359] on input "Horário de Término" at bounding box center [637, 353] width 606 height 18
type input "19:00"
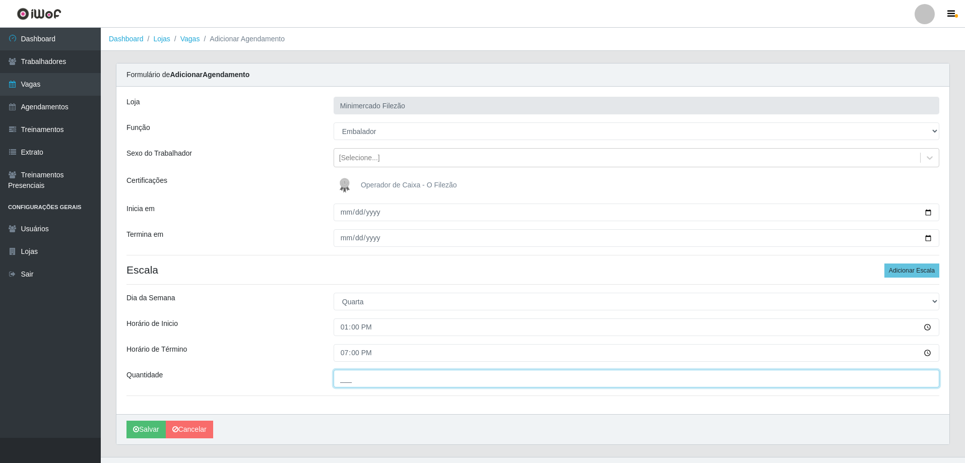
click at [438, 387] on input "___" at bounding box center [637, 379] width 606 height 18
type input "1__"
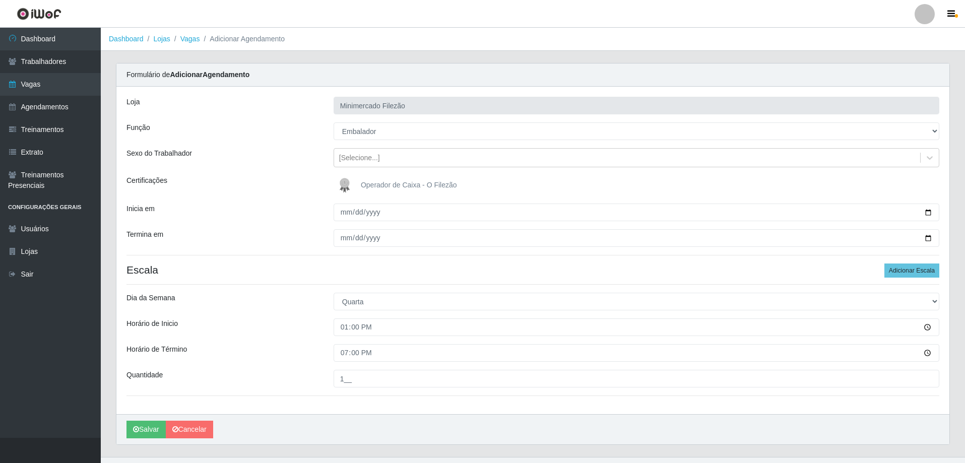
click at [297, 413] on div "Loja Minimercado Filezão Função [Selecione...] ASG ASG + ASG ++ Auxiliar de Est…" at bounding box center [532, 251] width 833 height 328
click at [156, 429] on button "Salvar" at bounding box center [146, 430] width 39 height 18
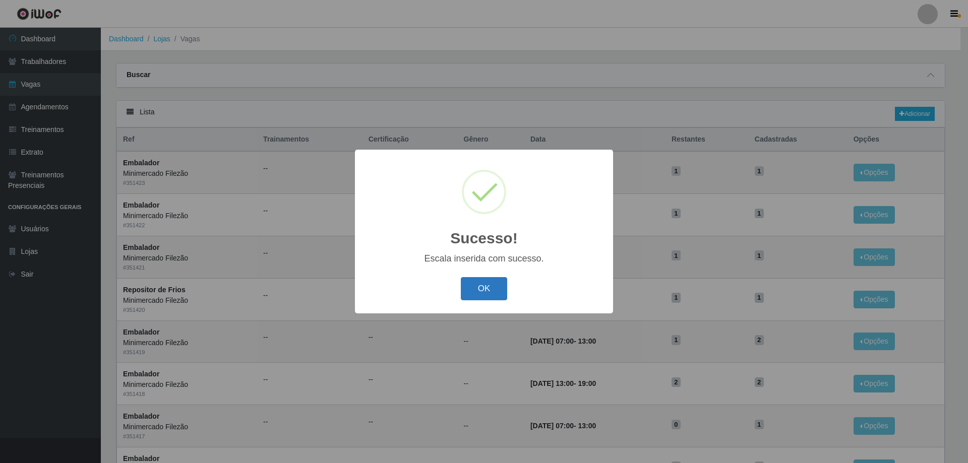
click at [474, 287] on button "OK" at bounding box center [484, 289] width 47 height 24
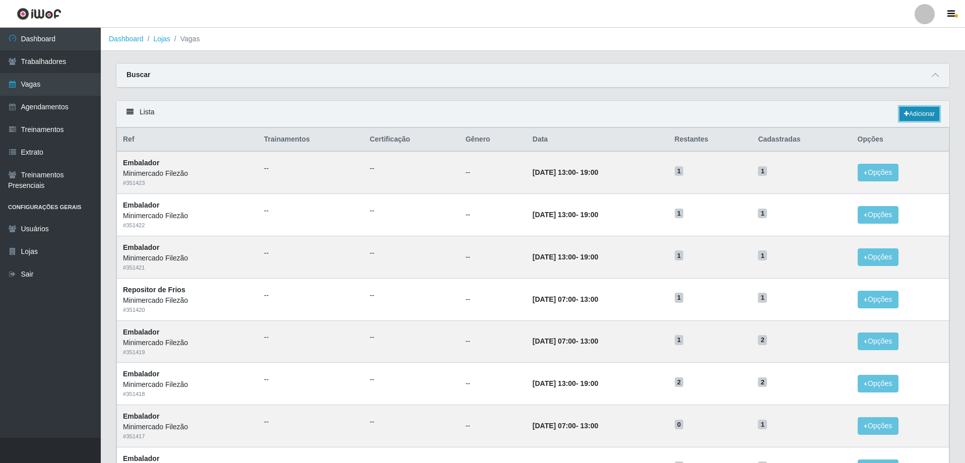
click at [930, 115] on link "Adicionar" at bounding box center [920, 114] width 40 height 14
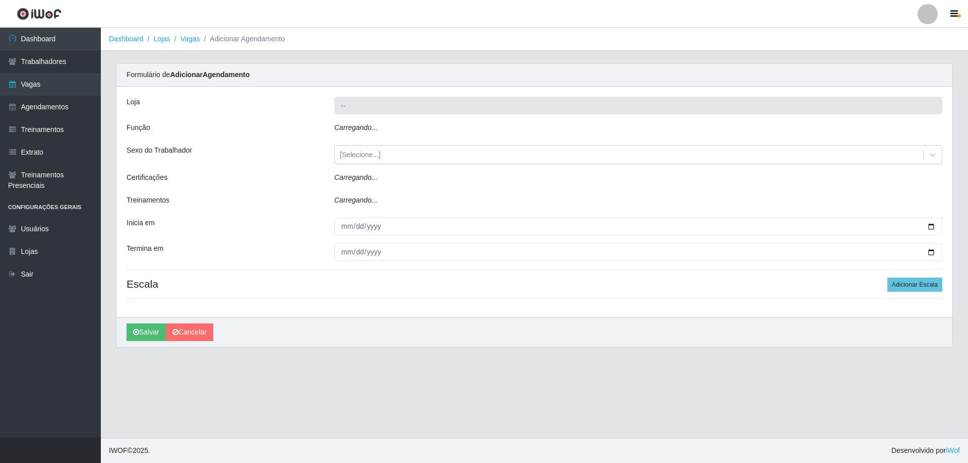
type input "Minimercado Filezão"
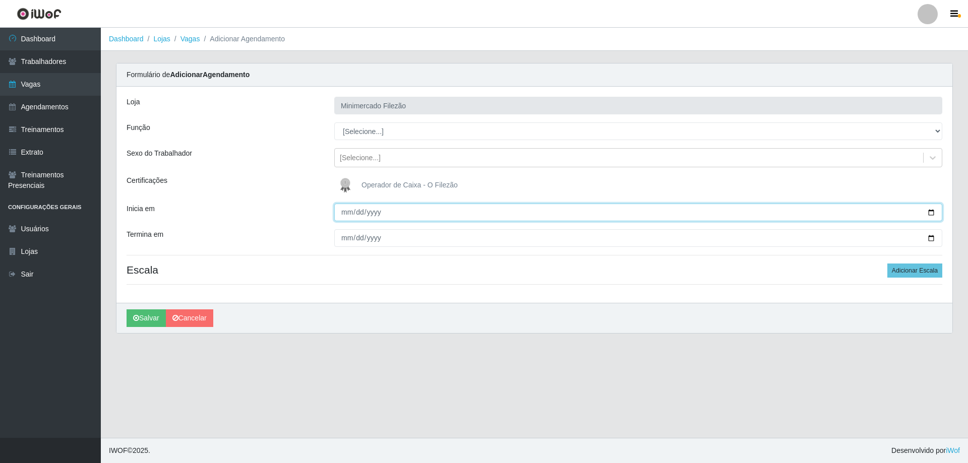
click at [931, 210] on input "Inicia em" at bounding box center [638, 213] width 608 height 18
type input "[DATE]"
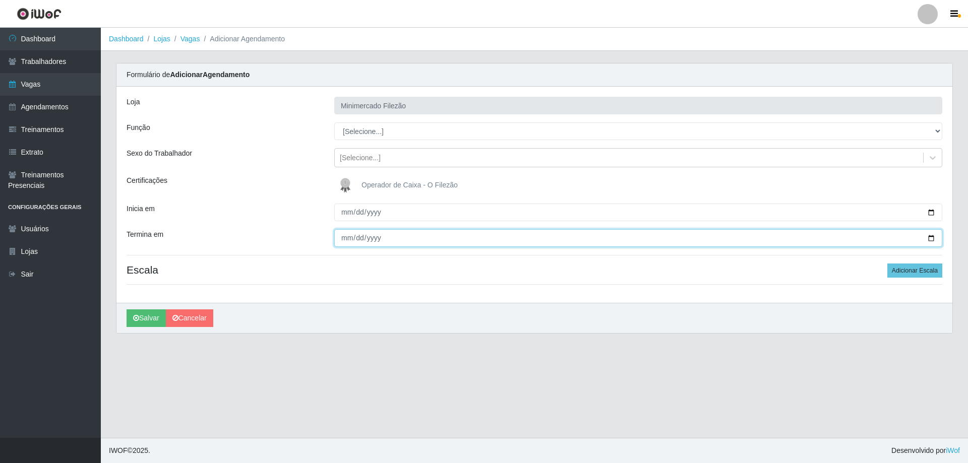
click at [931, 236] on input "Termina em" at bounding box center [638, 238] width 608 height 18
type input "[DATE]"
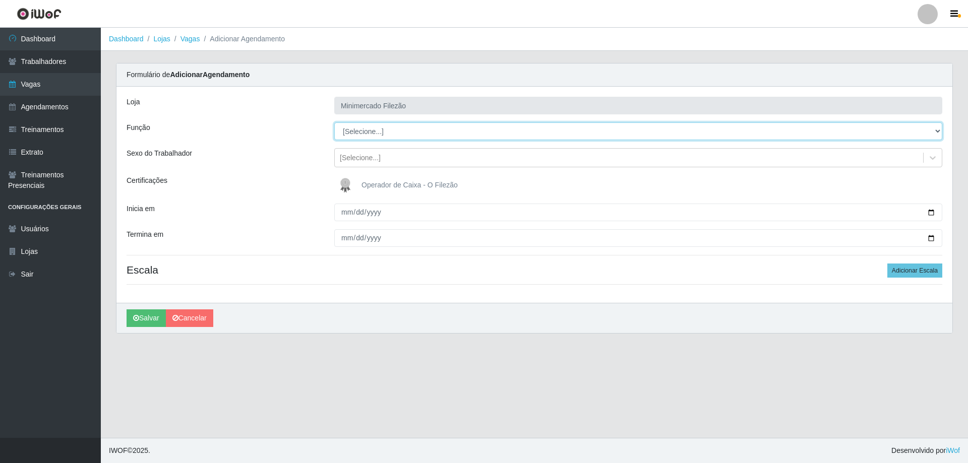
click at [426, 126] on select "[Selecione...] ASG ASG + ASG ++ Auxiliar de Estacionamento Auxiliar de Estacion…" at bounding box center [638, 131] width 608 height 18
select select "1"
click at [334, 122] on select "[Selecione...] ASG ASG + ASG ++ Auxiliar de Estacionamento Auxiliar de Estacion…" at bounding box center [638, 131] width 608 height 18
click at [702, 291] on div "Loja Minimercado Filezão Função [Selecione...] ASG ASG + ASG ++ Auxiliar de Est…" at bounding box center [534, 195] width 836 height 216
click at [915, 272] on button "Adicionar Escala" at bounding box center [914, 271] width 55 height 14
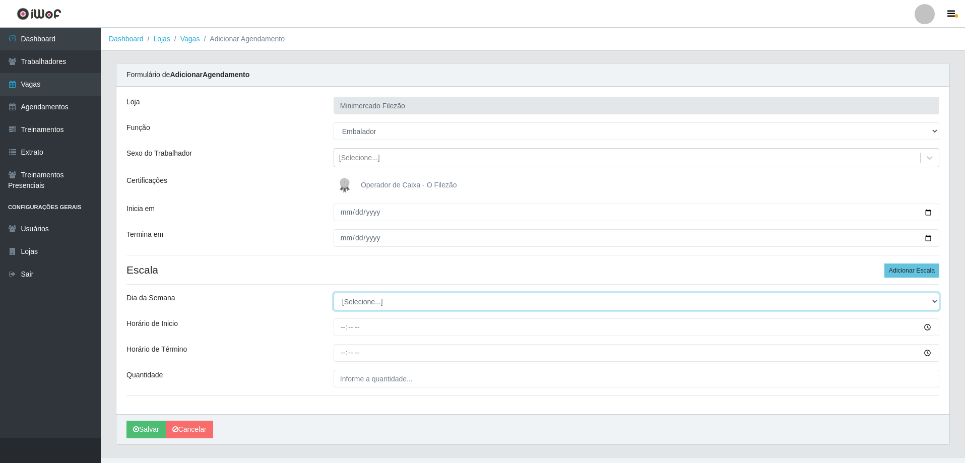
click at [480, 298] on select "[Selecione...] Segunda Terça Quarta Quinta Sexta Sábado Domingo" at bounding box center [637, 302] width 606 height 18
click at [407, 306] on select "[Selecione...] Segunda Terça Quarta Quinta Sexta Sábado Domingo" at bounding box center [637, 302] width 606 height 18
select select "4"
click at [334, 293] on select "[Selecione...] Segunda Terça Quarta Quinta Sexta Sábado Domingo" at bounding box center [637, 302] width 606 height 18
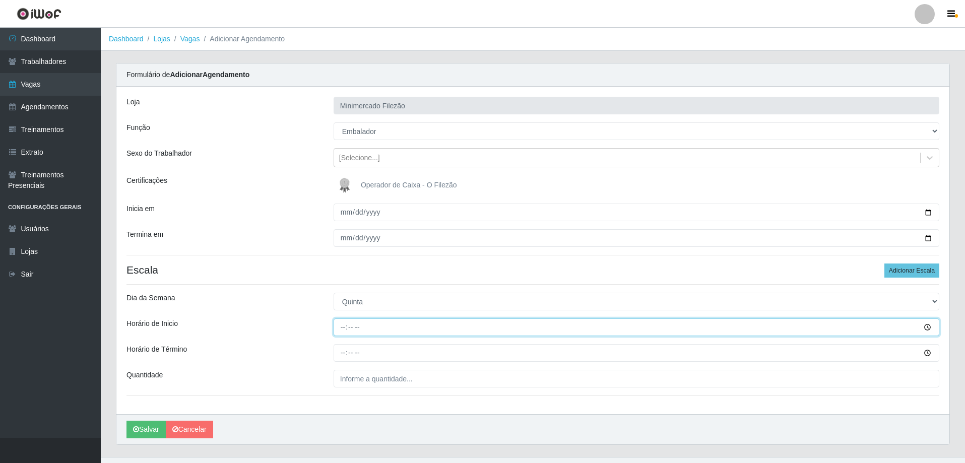
click at [404, 322] on input "Horário de Inicio" at bounding box center [637, 328] width 606 height 18
type input "13:00"
click at [400, 351] on input "Horário de Término" at bounding box center [637, 353] width 606 height 18
type input "19:00"
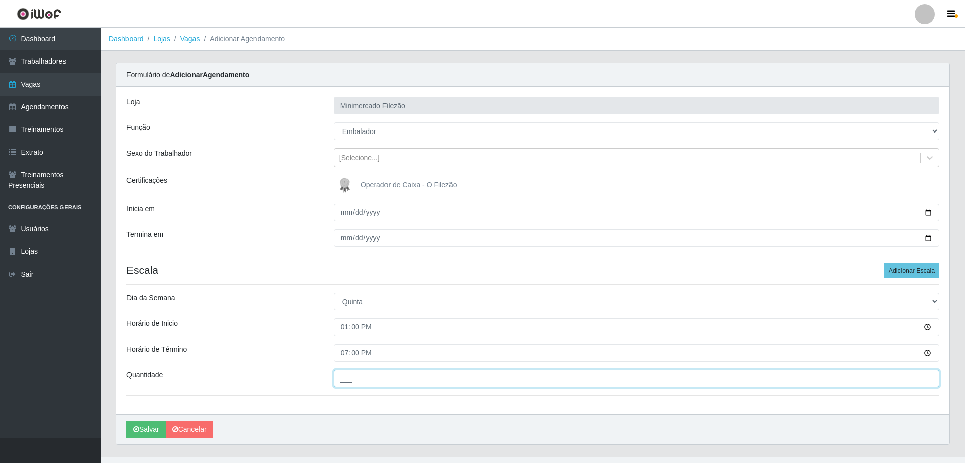
drag, startPoint x: 388, startPoint y: 373, endPoint x: 390, endPoint y: 385, distance: 11.8
click at [388, 373] on input "___" at bounding box center [637, 379] width 606 height 18
type input "1__"
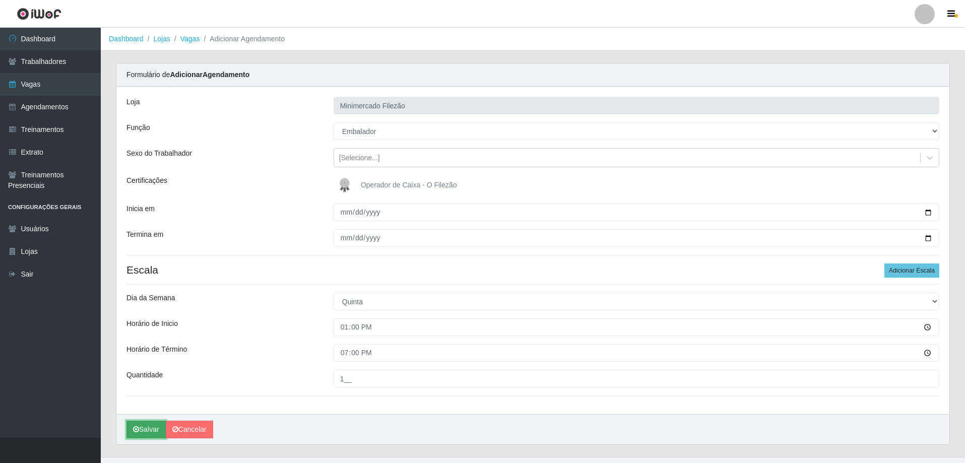
click at [153, 428] on button "Salvar" at bounding box center [146, 430] width 39 height 18
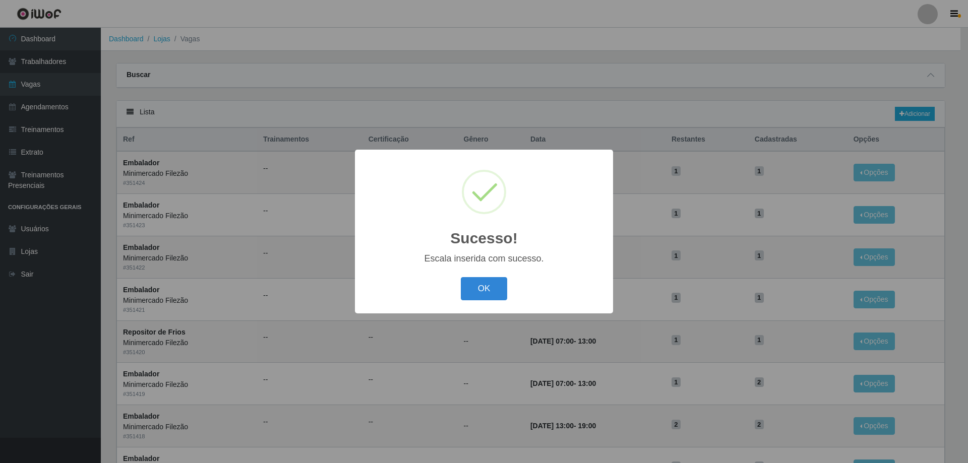
click at [485, 291] on button "OK" at bounding box center [484, 289] width 47 height 24
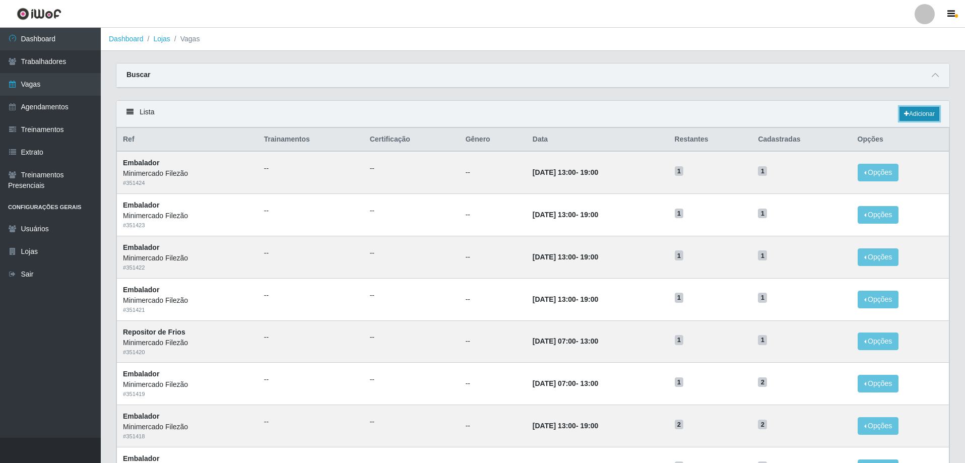
click at [908, 111] on link "Adicionar" at bounding box center [920, 114] width 40 height 14
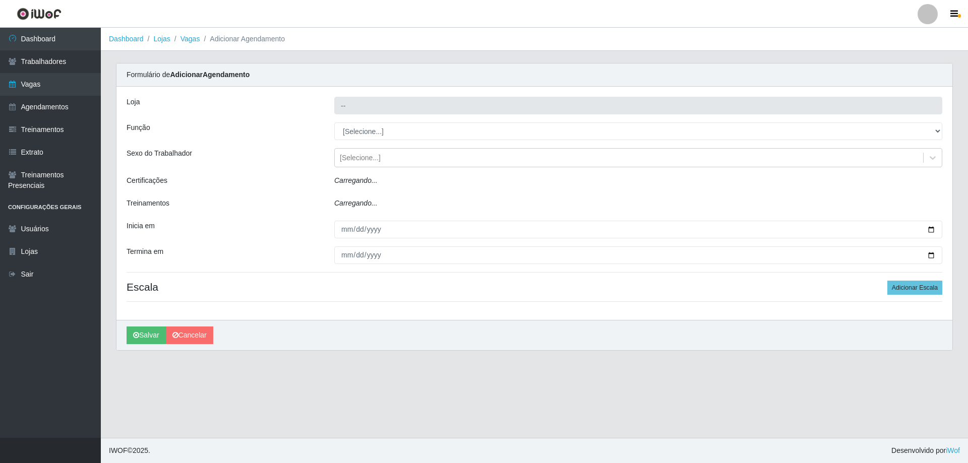
type input "Minimercado Filezão"
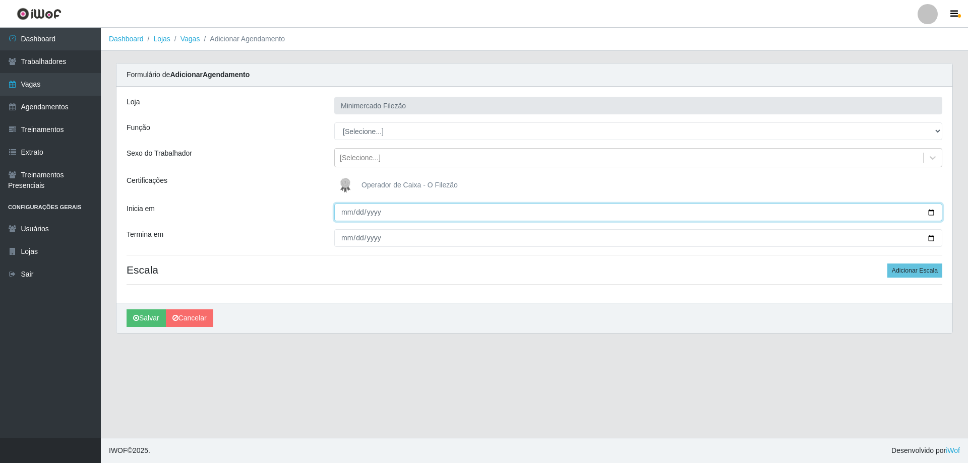
click at [930, 214] on input "Inicia em" at bounding box center [638, 213] width 608 height 18
type input "[DATE]"
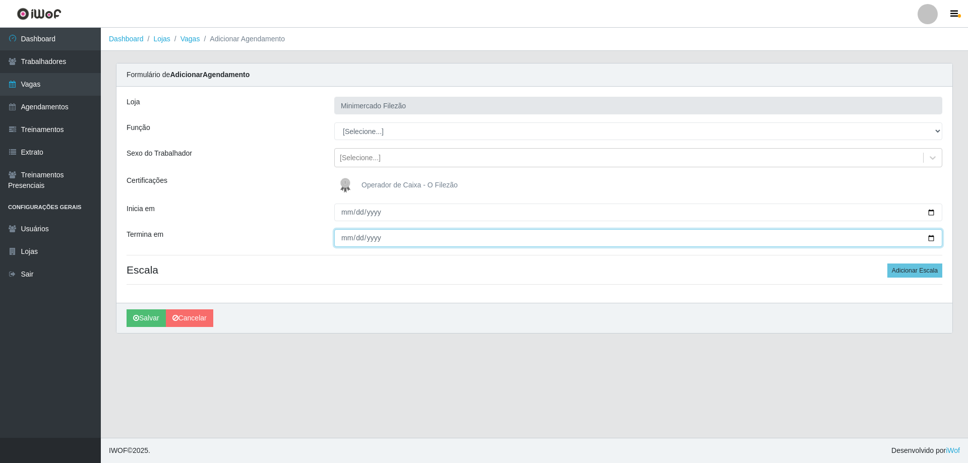
click at [932, 238] on input "Termina em" at bounding box center [638, 238] width 608 height 18
type input "[DATE]"
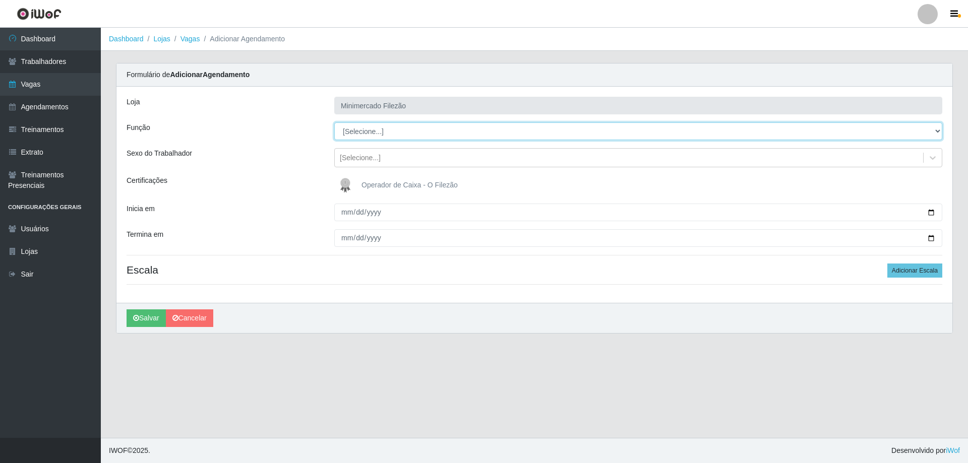
click at [397, 140] on select "[Selecione...] ASG ASG + ASG ++ Auxiliar de Estacionamento Auxiliar de Estacion…" at bounding box center [638, 131] width 608 height 18
select select "1"
click at [334, 122] on select "[Selecione...] ASG ASG + ASG ++ Auxiliar de Estacionamento Auxiliar de Estacion…" at bounding box center [638, 131] width 608 height 18
click at [935, 270] on button "Adicionar Escala" at bounding box center [914, 271] width 55 height 14
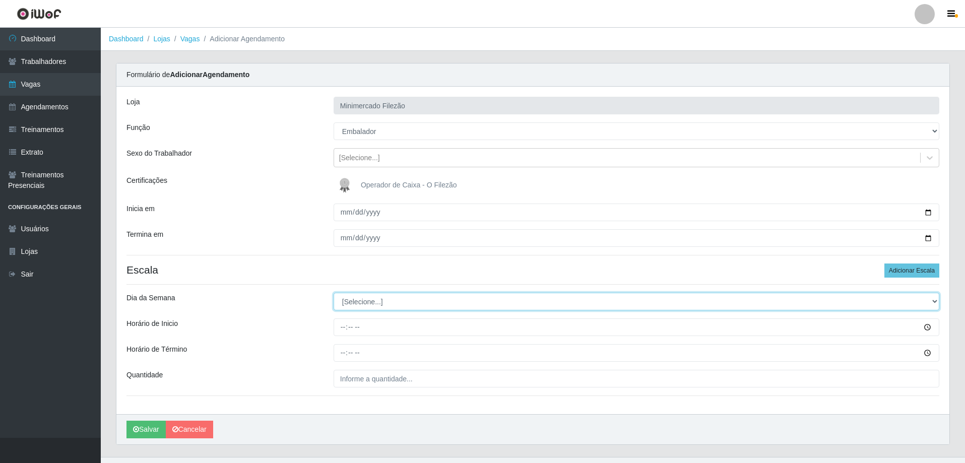
click at [401, 304] on select "[Selecione...] Segunda Terça Quarta Quinta Sexta Sábado Domingo" at bounding box center [637, 302] width 606 height 18
click at [334, 293] on select "[Selecione...] Segunda Terça Quarta Quinta Sexta Sábado Domingo" at bounding box center [637, 302] width 606 height 18
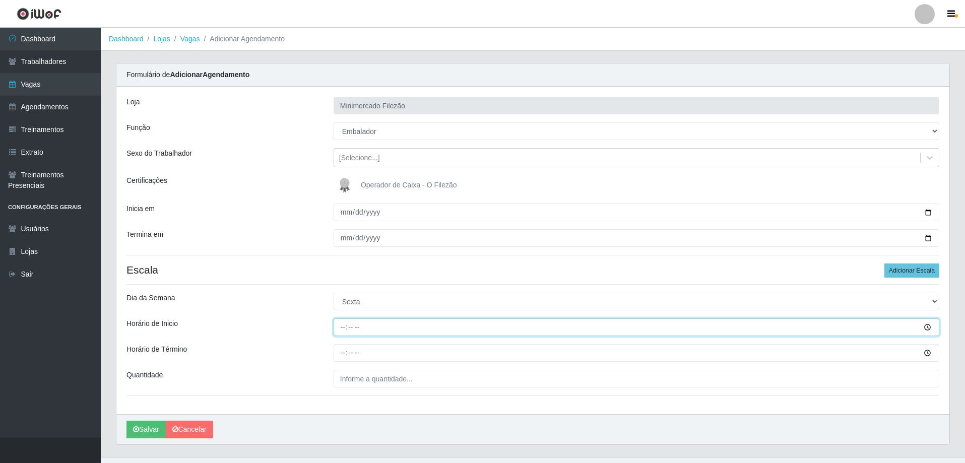
click at [370, 330] on input "Horário de Inicio" at bounding box center [637, 328] width 606 height 18
click at [366, 350] on input "Horário de Término" at bounding box center [637, 353] width 606 height 18
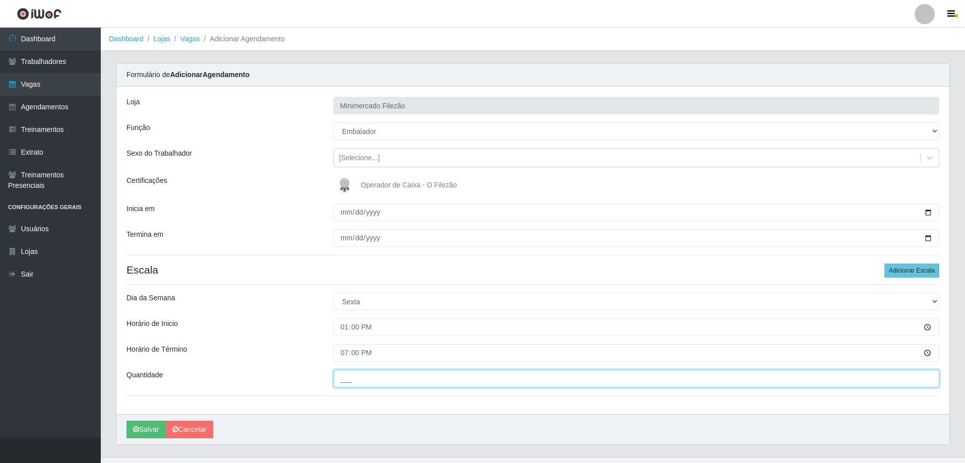
click at [364, 378] on input "___" at bounding box center [637, 379] width 606 height 18
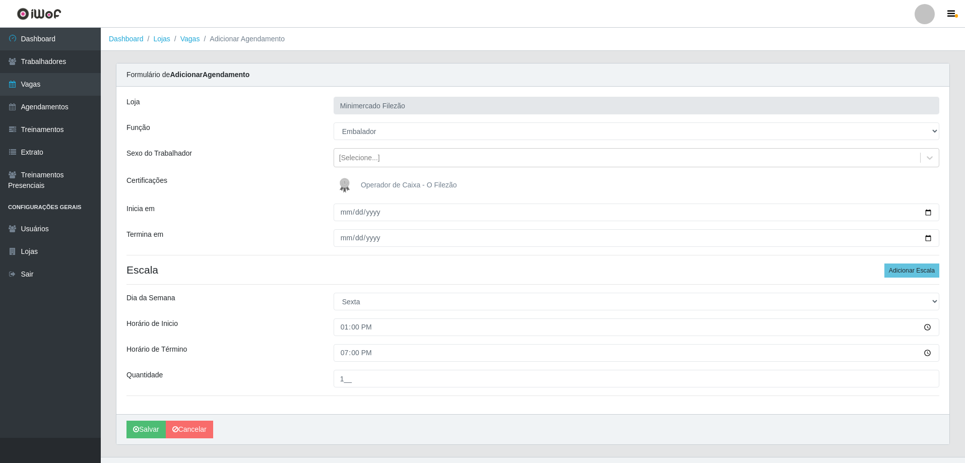
drag, startPoint x: 353, startPoint y: 411, endPoint x: 346, endPoint y: 413, distance: 7.2
click at [353, 411] on div "Loja Minimercado Filezão Função [Selecione...] ASG ASG + ASG ++ Auxiliar de Est…" at bounding box center [532, 251] width 833 height 328
click at [144, 430] on button "Salvar" at bounding box center [146, 430] width 39 height 18
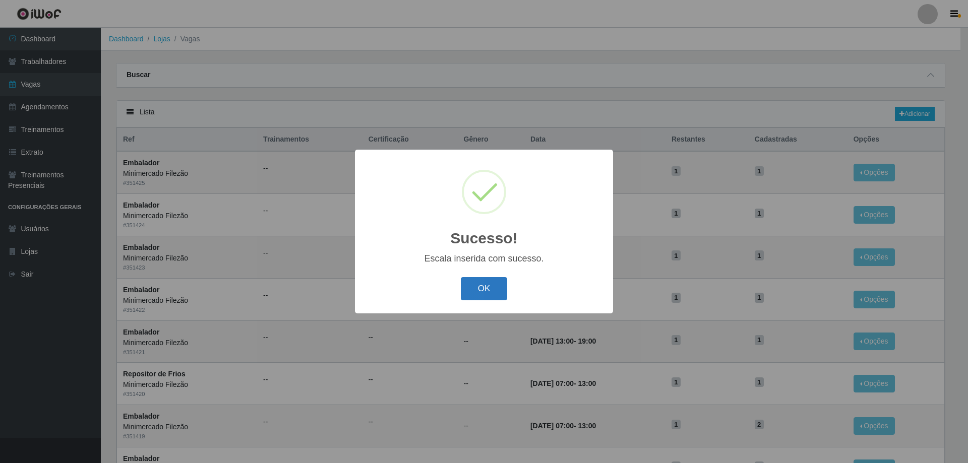
click at [485, 292] on button "OK" at bounding box center [484, 289] width 47 height 24
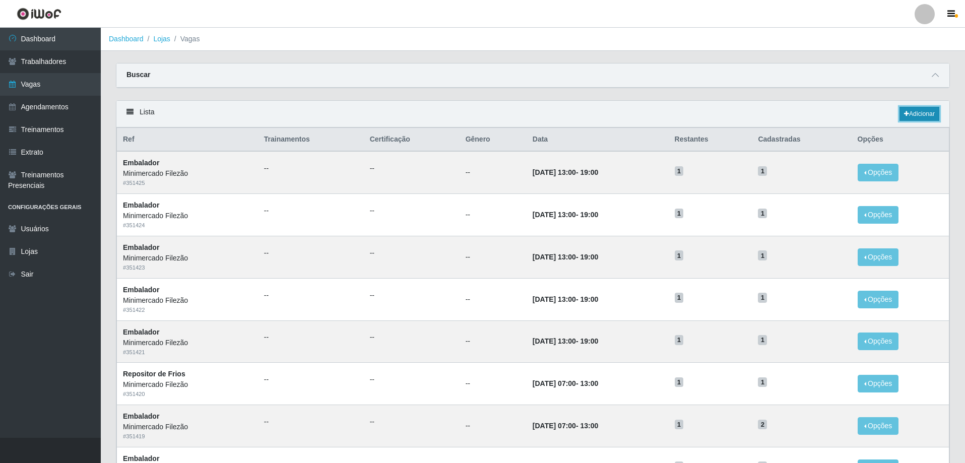
click at [928, 114] on link "Adicionar" at bounding box center [920, 114] width 40 height 14
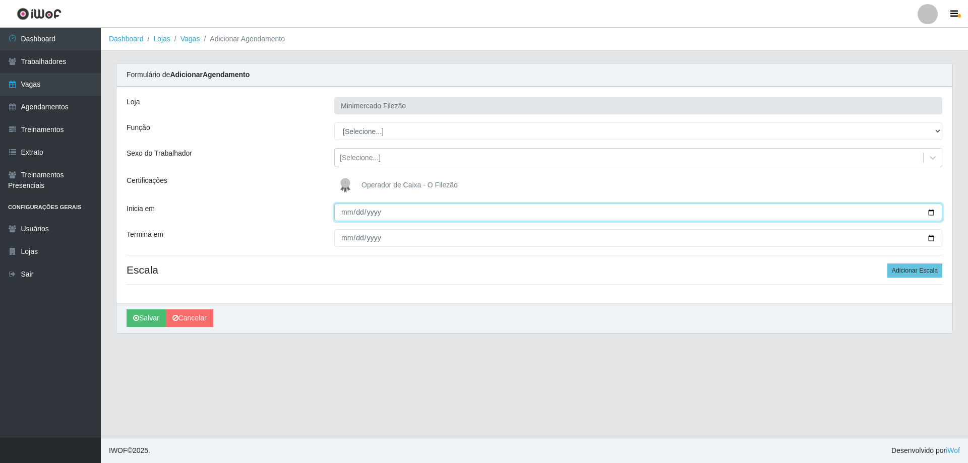
click at [929, 213] on input "Inicia em" at bounding box center [638, 213] width 608 height 18
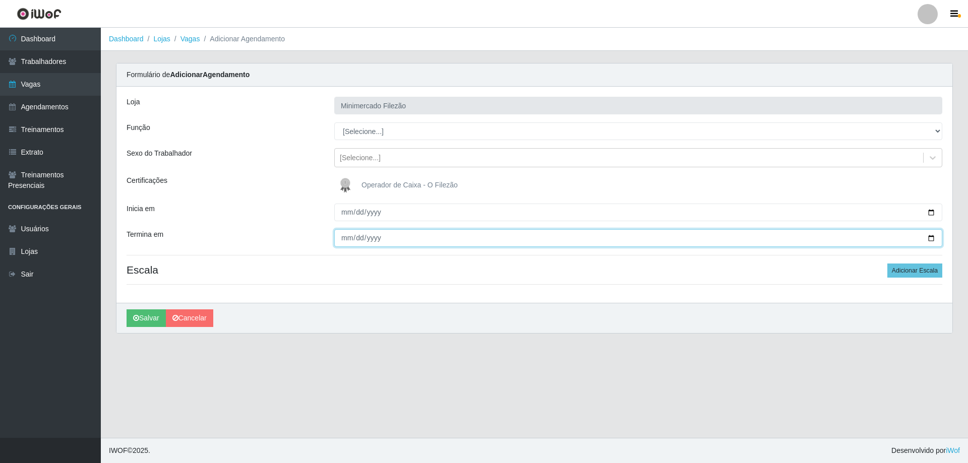
click at [933, 236] on input "Termina em" at bounding box center [638, 238] width 608 height 18
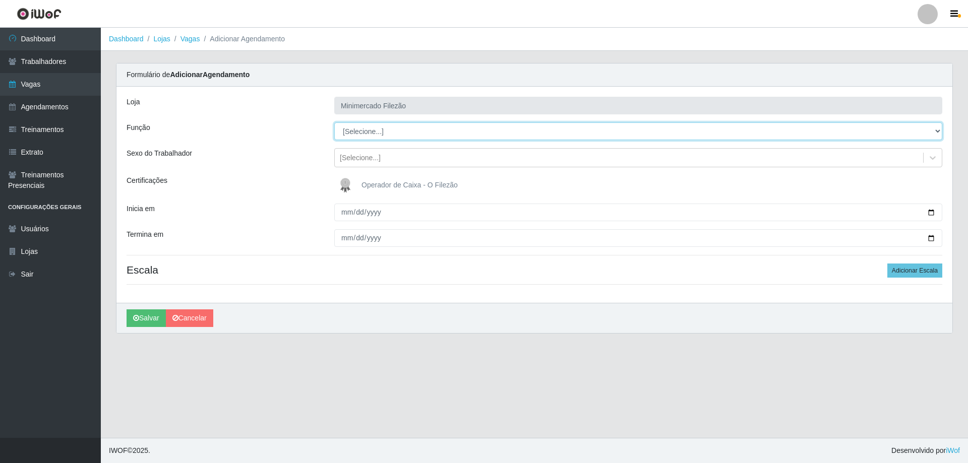
click at [380, 130] on select "[Selecione...] ASG ASG + ASG ++ Auxiliar de Estacionamento Auxiliar de Estacion…" at bounding box center [638, 131] width 608 height 18
click at [334, 122] on select "[Selecione...] ASG ASG + ASG ++ Auxiliar de Estacionamento Auxiliar de Estacion…" at bounding box center [638, 131] width 608 height 18
click at [397, 285] on hr at bounding box center [535, 284] width 816 height 1
click at [896, 276] on button "Adicionar Escala" at bounding box center [914, 271] width 55 height 14
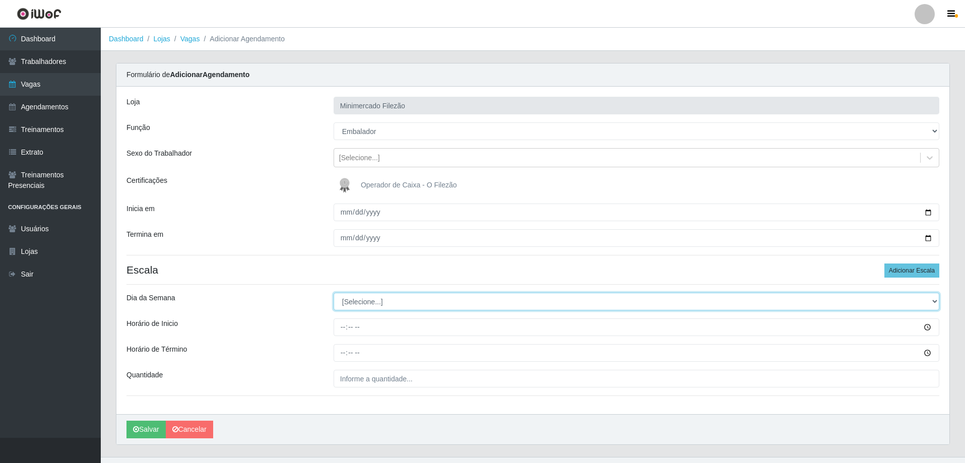
click at [392, 307] on select "[Selecione...] Segunda Terça Quarta Quinta Sexta Sábado Domingo" at bounding box center [637, 302] width 606 height 18
click at [334, 293] on select "[Selecione...] Segunda Terça Quarta Quinta Sexta Sábado Domingo" at bounding box center [637, 302] width 606 height 18
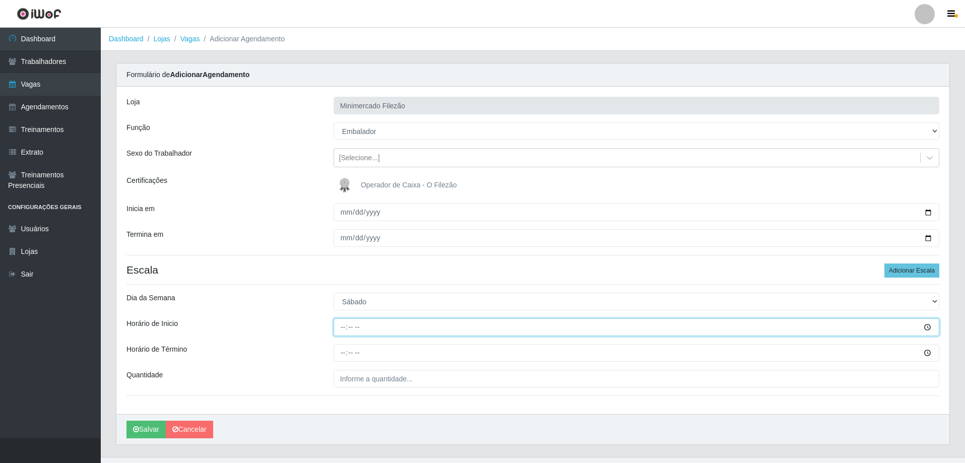
click at [388, 329] on input "Horário de Inicio" at bounding box center [637, 328] width 606 height 18
click at [376, 359] on input "Horário de Término" at bounding box center [637, 353] width 606 height 18
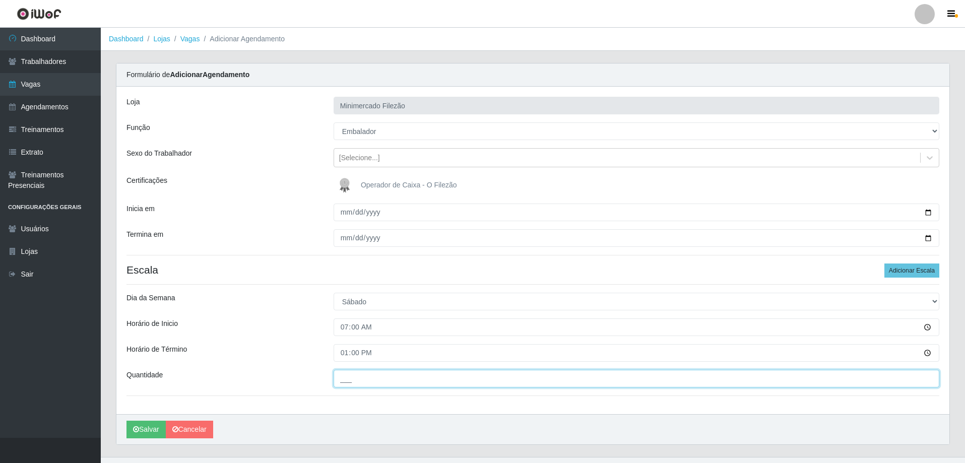
drag, startPoint x: 384, startPoint y: 374, endPoint x: 391, endPoint y: 385, distance: 13.8
click at [384, 374] on input "___" at bounding box center [637, 379] width 606 height 18
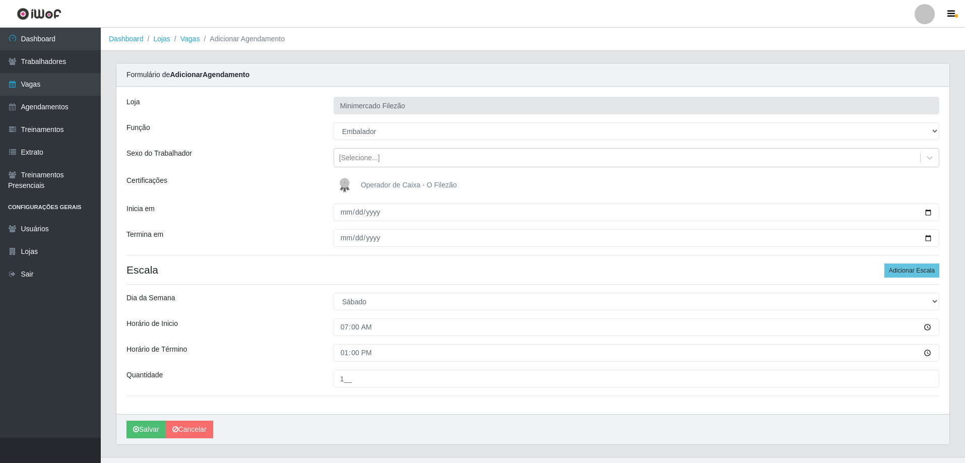
drag, startPoint x: 328, startPoint y: 400, endPoint x: 311, endPoint y: 400, distance: 16.6
click at [326, 400] on div "Loja Minimercado Filezão Função [Selecione...] ASG ASG + ASG ++ Auxiliar de Est…" at bounding box center [532, 251] width 833 height 328
click at [142, 429] on button "Salvar" at bounding box center [146, 430] width 39 height 18
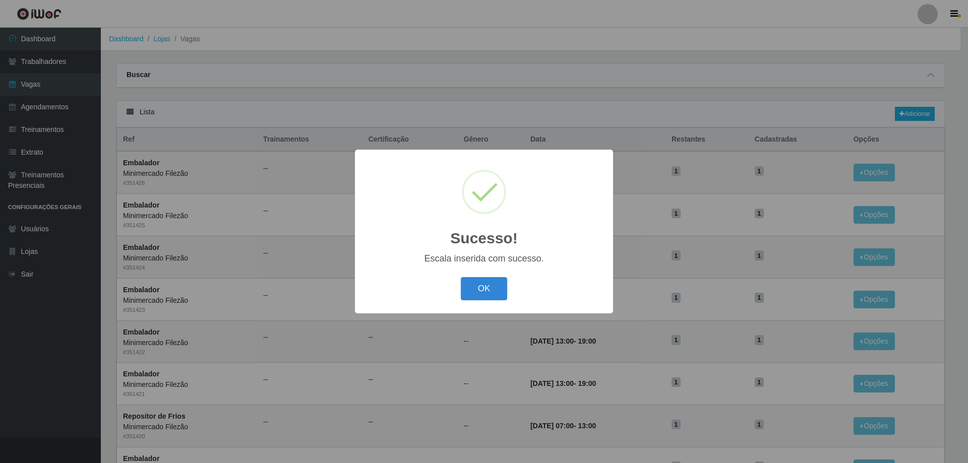
click at [480, 276] on div "OK Cancel" at bounding box center [484, 288] width 238 height 29
drag, startPoint x: 490, startPoint y: 297, endPoint x: 491, endPoint y: 286, distance: 11.2
click at [489, 297] on button "OK" at bounding box center [484, 289] width 47 height 24
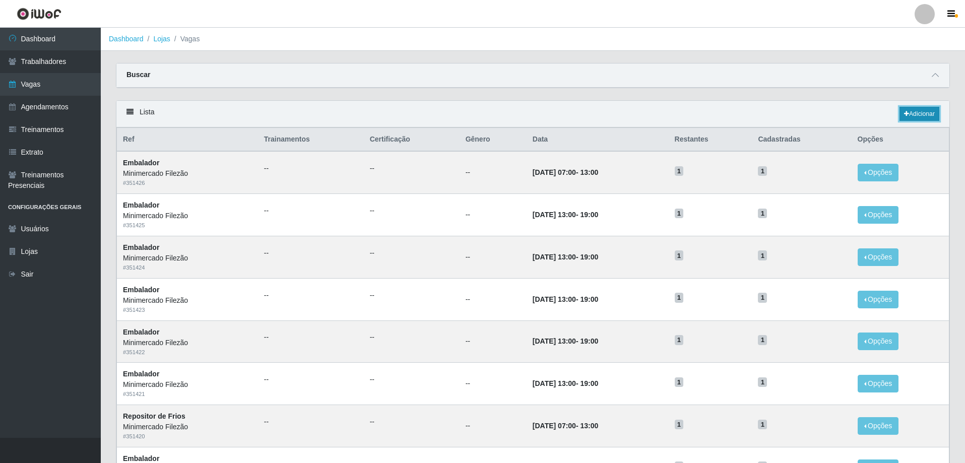
click at [926, 112] on link "Adicionar" at bounding box center [920, 114] width 40 height 14
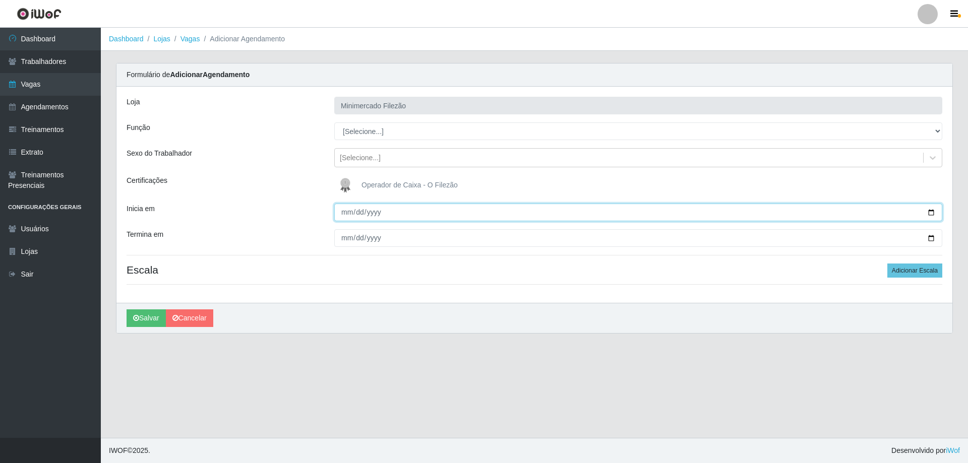
click at [934, 216] on input "Inicia em" at bounding box center [638, 213] width 608 height 18
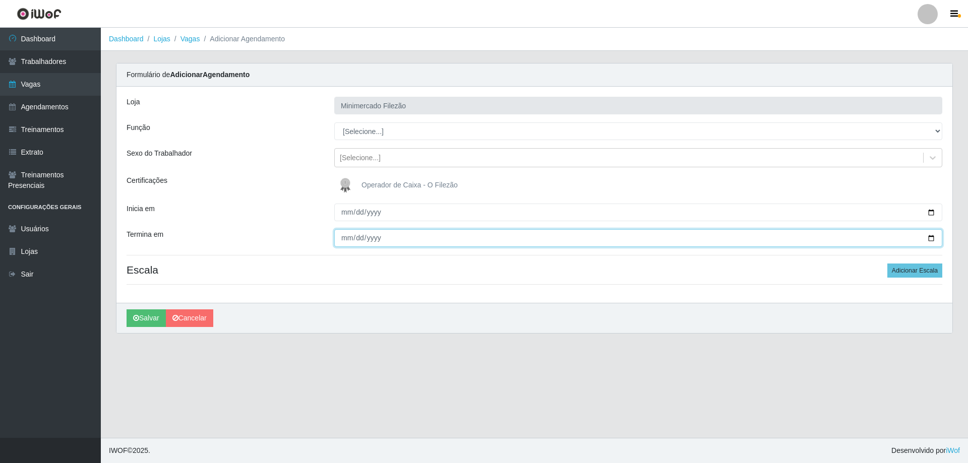
click at [929, 235] on input "Termina em" at bounding box center [638, 238] width 608 height 18
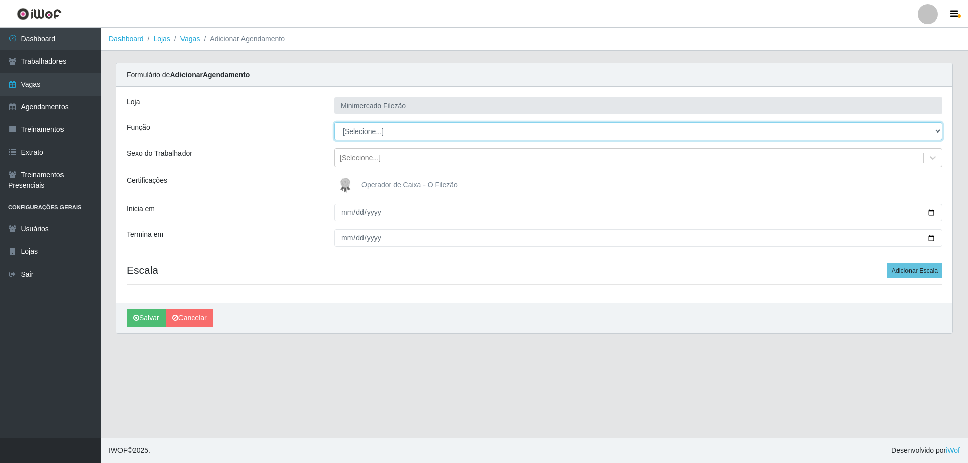
drag, startPoint x: 402, startPoint y: 132, endPoint x: 401, endPoint y: 138, distance: 6.1
click at [402, 132] on select "[Selecione...] ASG ASG + ASG ++ Auxiliar de Estacionamento Auxiliar de Estacion…" at bounding box center [638, 131] width 608 height 18
click at [334, 122] on select "[Selecione...] ASG ASG + ASG ++ Auxiliar de Estacionamento Auxiliar de Estacion…" at bounding box center [638, 131] width 608 height 18
click at [911, 271] on button "Adicionar Escala" at bounding box center [914, 271] width 55 height 14
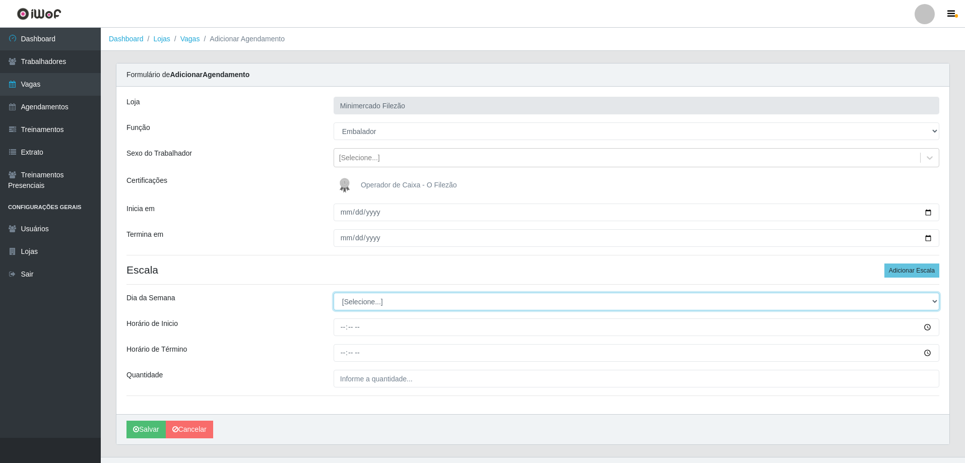
click at [349, 301] on select "[Selecione...] Segunda Terça Quarta Quinta Sexta Sábado Domingo" at bounding box center [637, 302] width 606 height 18
click at [334, 293] on select "[Selecione...] Segunda Terça Quarta Quinta Sexta Sábado Domingo" at bounding box center [637, 302] width 606 height 18
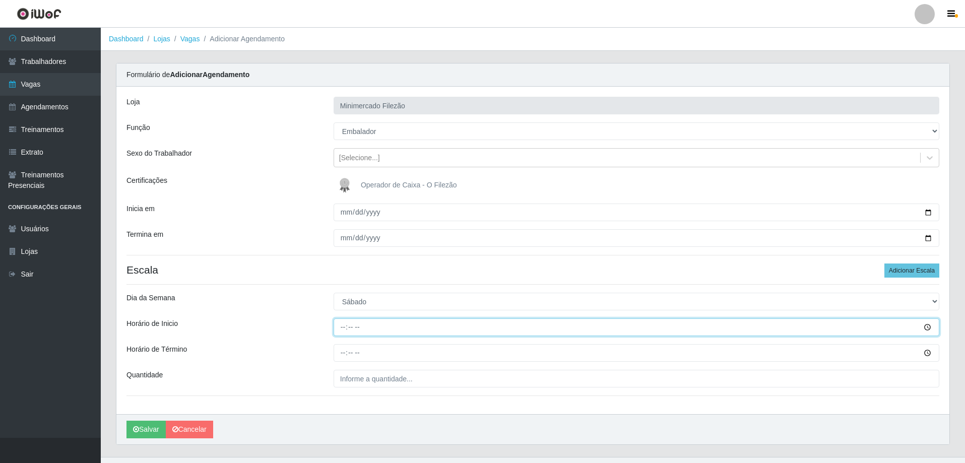
click at [373, 332] on input "Horário de Inicio" at bounding box center [637, 328] width 606 height 18
click at [375, 347] on input "Horário de Término" at bounding box center [637, 353] width 606 height 18
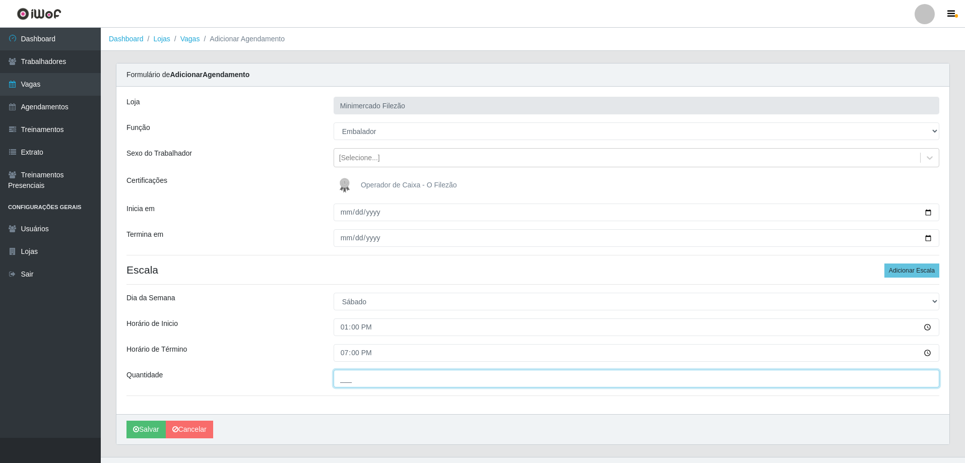
click at [388, 384] on input "___" at bounding box center [637, 379] width 606 height 18
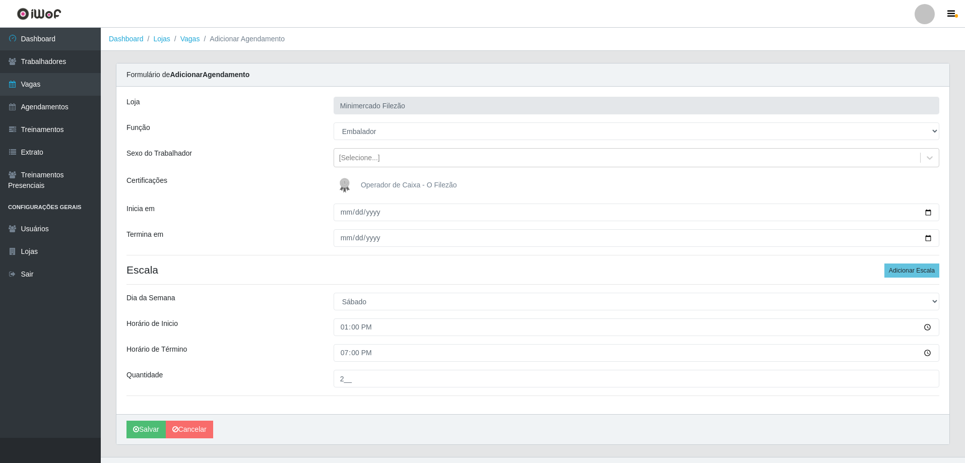
click at [354, 418] on div "[PERSON_NAME]" at bounding box center [532, 429] width 833 height 30
click at [137, 432] on icon "submit" at bounding box center [136, 429] width 6 height 7
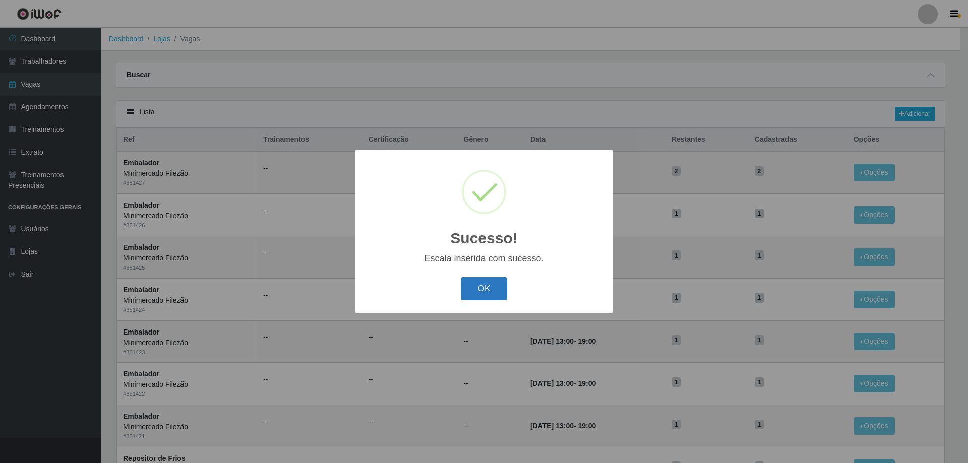
click at [468, 300] on button "OK" at bounding box center [484, 289] width 47 height 24
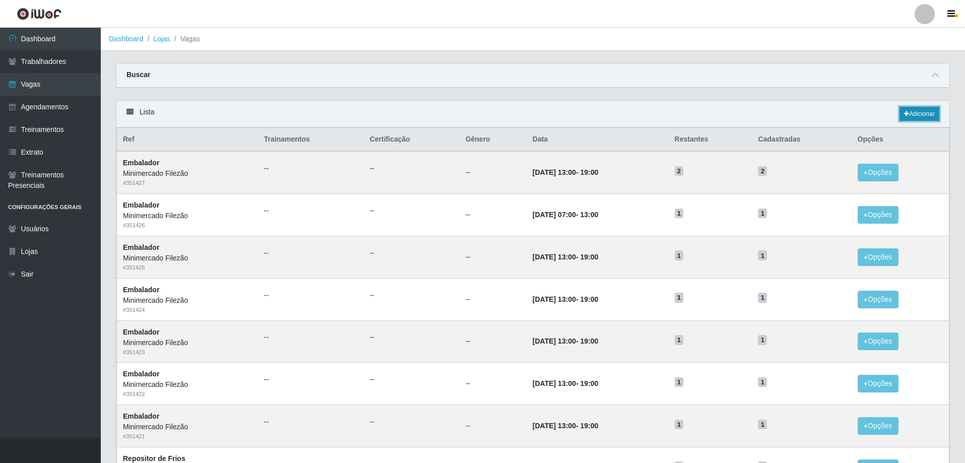
click at [904, 114] on icon at bounding box center [906, 114] width 5 height 6
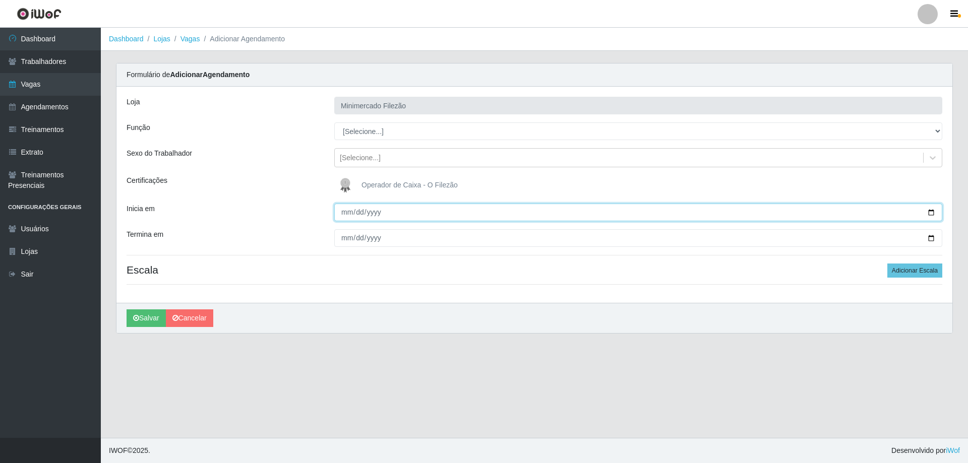
click at [933, 211] on input "Inicia em" at bounding box center [638, 213] width 608 height 18
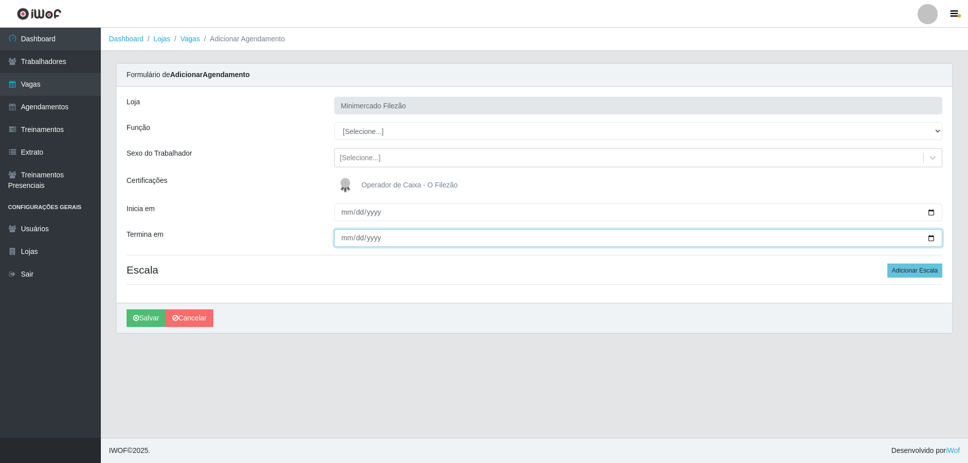
click at [931, 236] on input "Termina em" at bounding box center [638, 238] width 608 height 18
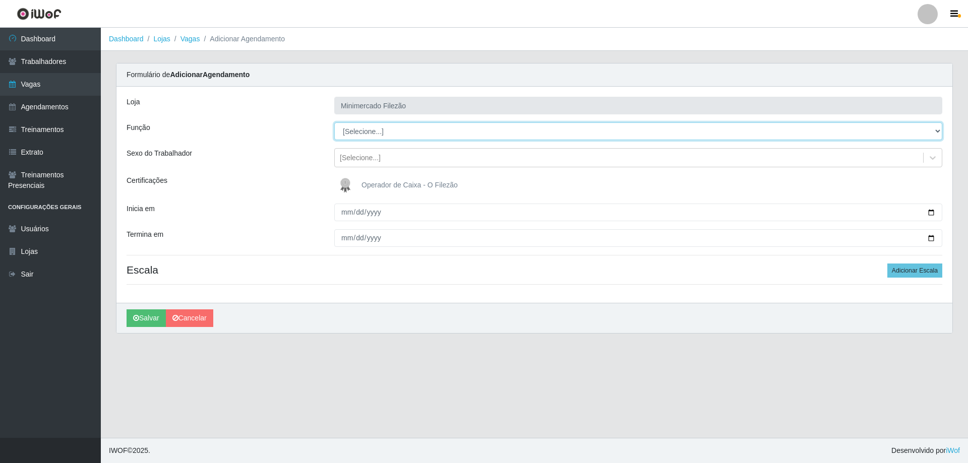
click at [410, 135] on select "[Selecione...] ASG ASG + ASG ++ Auxiliar de Estacionamento Auxiliar de Estacion…" at bounding box center [638, 131] width 608 height 18
click at [334, 122] on select "[Selecione...] ASG ASG + ASG ++ Auxiliar de Estacionamento Auxiliar de Estacion…" at bounding box center [638, 131] width 608 height 18
drag, startPoint x: 904, startPoint y: 273, endPoint x: 894, endPoint y: 274, distance: 10.1
click at [903, 273] on button "Adicionar Escala" at bounding box center [914, 271] width 55 height 14
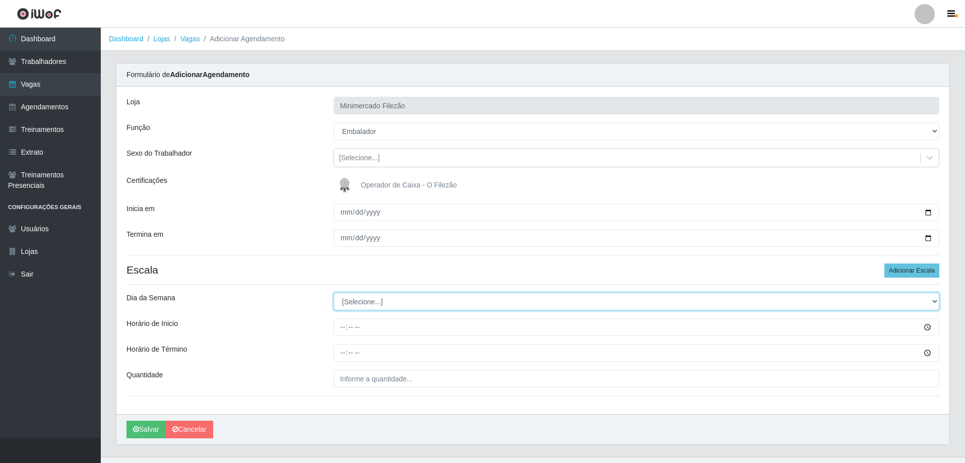
click at [363, 308] on select "[Selecione...] Segunda Terça Quarta Quinta Sexta Sábado Domingo" at bounding box center [637, 302] width 606 height 18
click at [334, 293] on select "[Selecione...] Segunda Terça Quarta Quinta Sexta Sábado Domingo" at bounding box center [637, 302] width 606 height 18
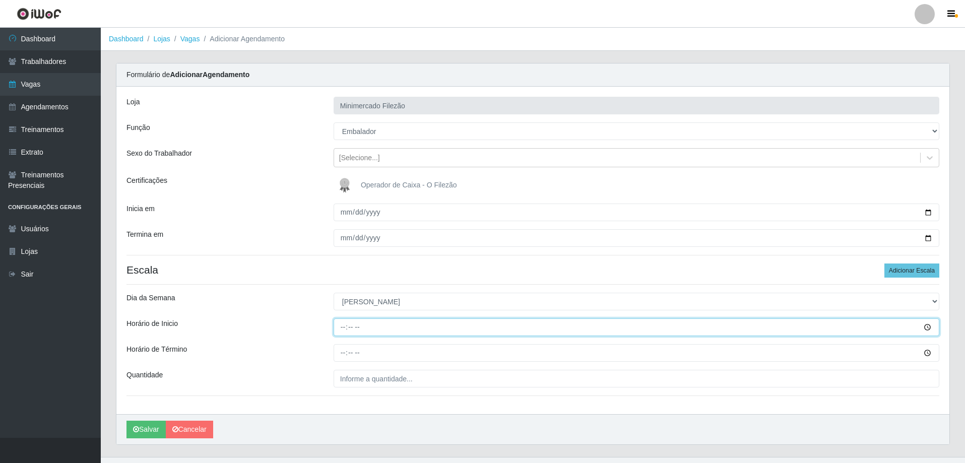
click at [369, 330] on input "Horário de Inicio" at bounding box center [637, 328] width 606 height 18
click at [381, 351] on input "Horário de Término" at bounding box center [637, 353] width 606 height 18
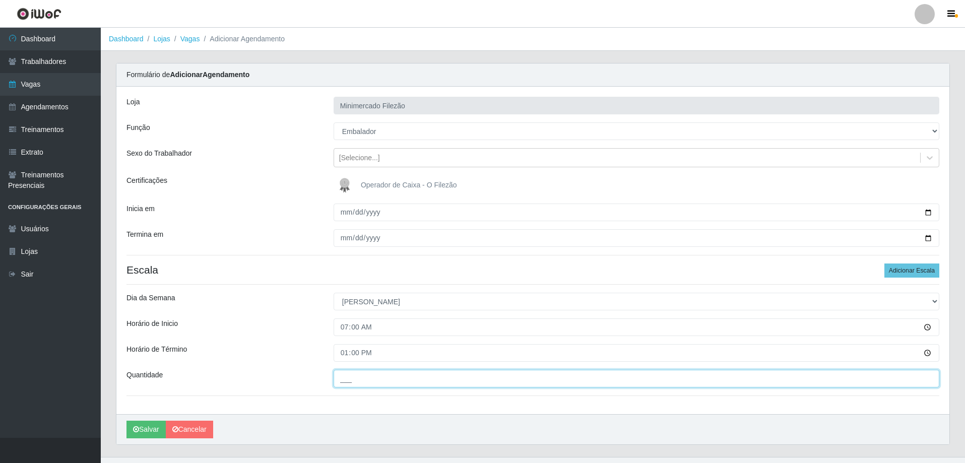
click at [388, 378] on input "___" at bounding box center [637, 379] width 606 height 18
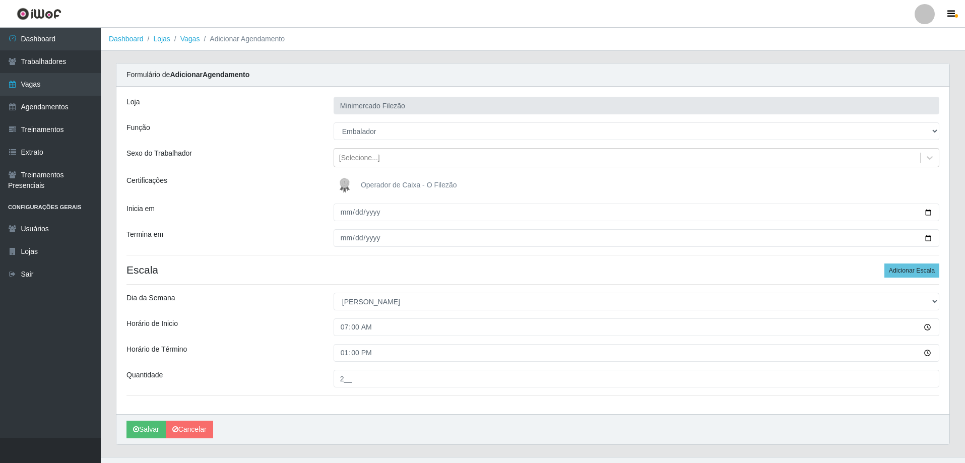
click at [340, 418] on div "[PERSON_NAME]" at bounding box center [532, 429] width 833 height 30
click at [142, 426] on button "Salvar" at bounding box center [146, 430] width 39 height 18
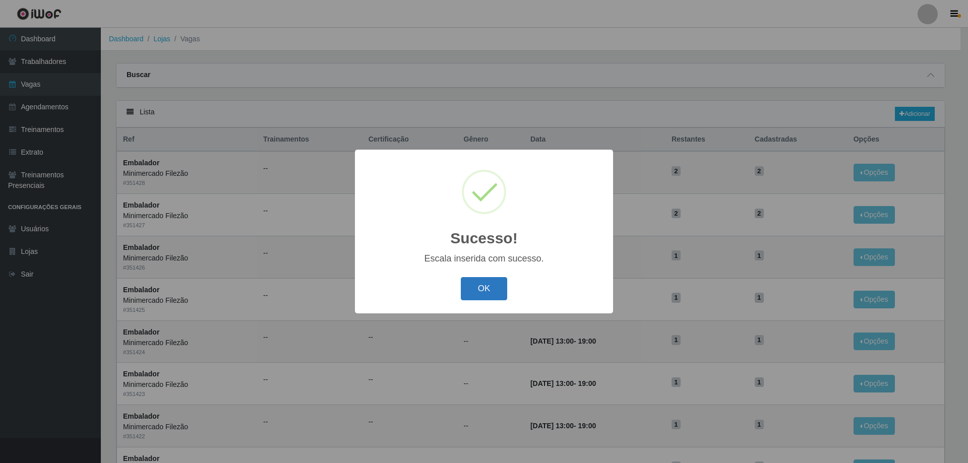
click at [485, 280] on button "OK" at bounding box center [484, 289] width 47 height 24
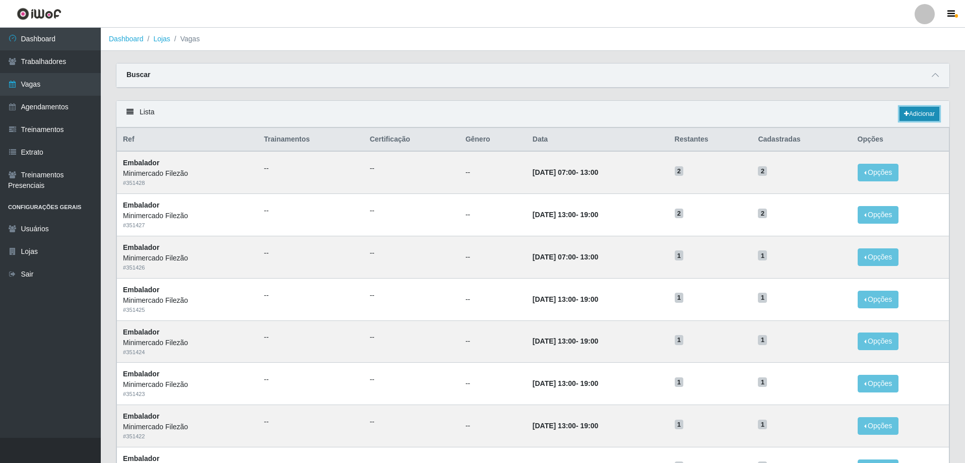
click at [910, 120] on link "Adicionar" at bounding box center [920, 114] width 40 height 14
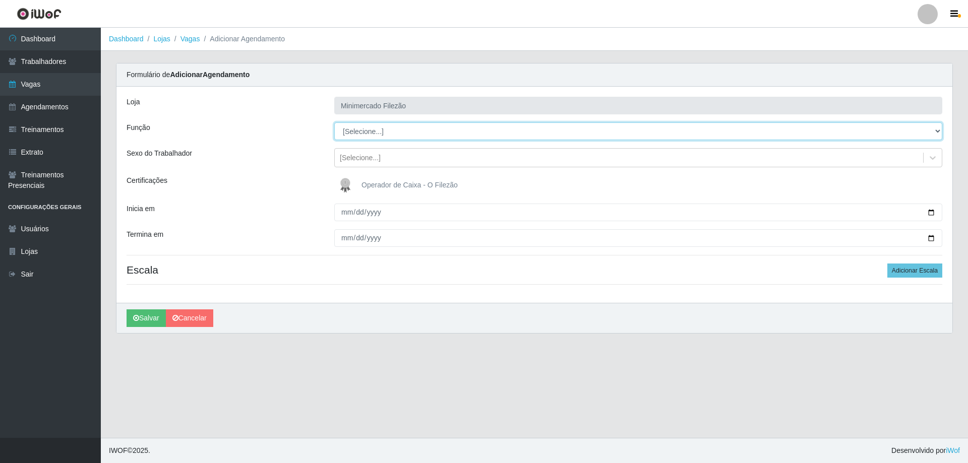
click at [381, 133] on select "[Selecione...] ASG ASG + ASG ++ Auxiliar de Estacionamento Auxiliar de Estacion…" at bounding box center [638, 131] width 608 height 18
click at [334, 122] on select "[Selecione...] ASG ASG + ASG ++ Auxiliar de Estacionamento Auxiliar de Estacion…" at bounding box center [638, 131] width 608 height 18
click at [929, 212] on input "Inicia em" at bounding box center [638, 213] width 608 height 18
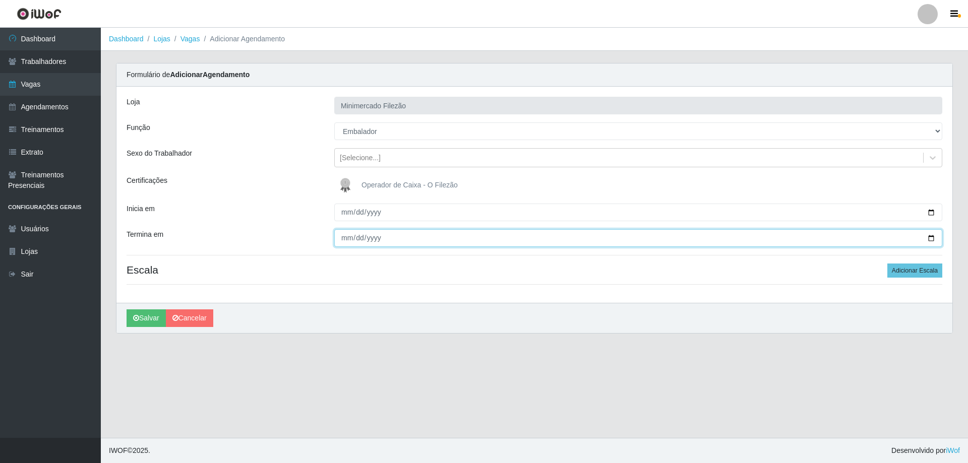
click at [932, 236] on input "Termina em" at bounding box center [638, 238] width 608 height 18
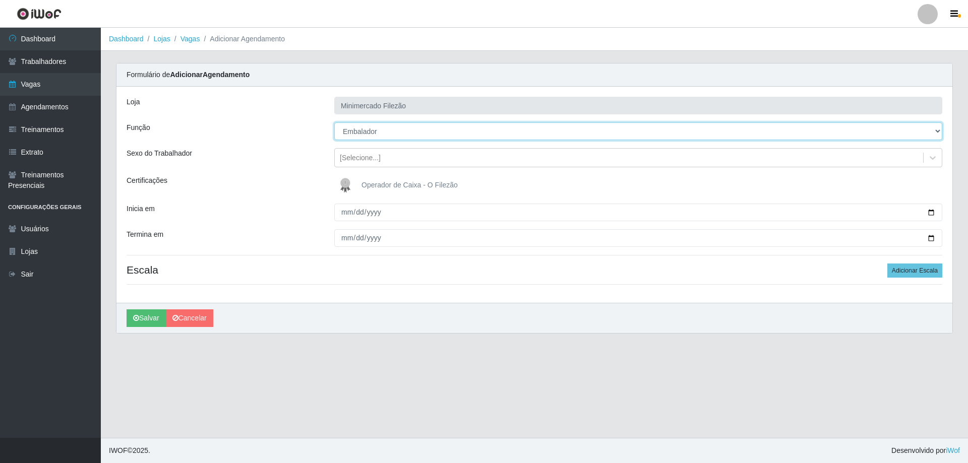
click at [398, 134] on select "[Selecione...] ASG ASG + ASG ++ Auxiliar de Estacionamento Auxiliar de Estacion…" at bounding box center [638, 131] width 608 height 18
click at [334, 122] on select "[Selecione...] ASG ASG + ASG ++ Auxiliar de Estacionamento Auxiliar de Estacion…" at bounding box center [638, 131] width 608 height 18
click at [929, 264] on button "Adicionar Escala" at bounding box center [914, 271] width 55 height 14
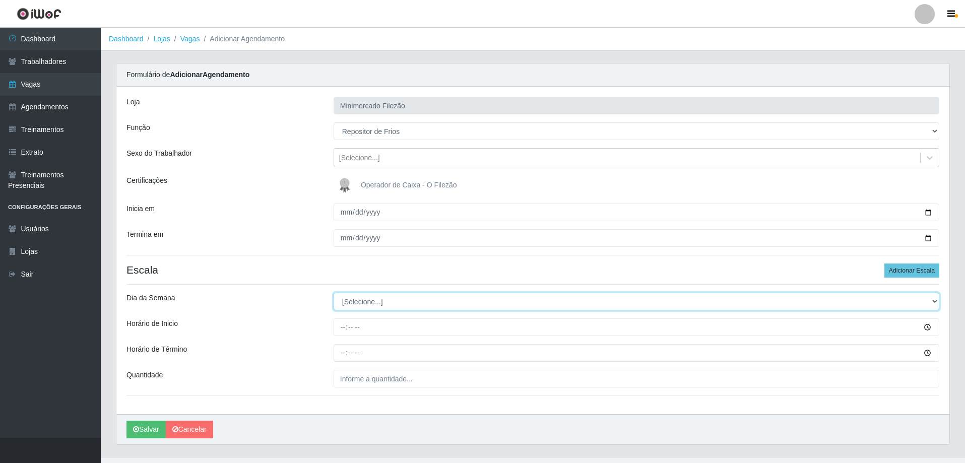
click at [378, 308] on select "[Selecione...] Segunda Terça Quarta Quinta Sexta Sábado Domingo" at bounding box center [637, 302] width 606 height 18
click at [334, 293] on select "[Selecione...] Segunda Terça Quarta Quinta Sexta Sábado Domingo" at bounding box center [637, 302] width 606 height 18
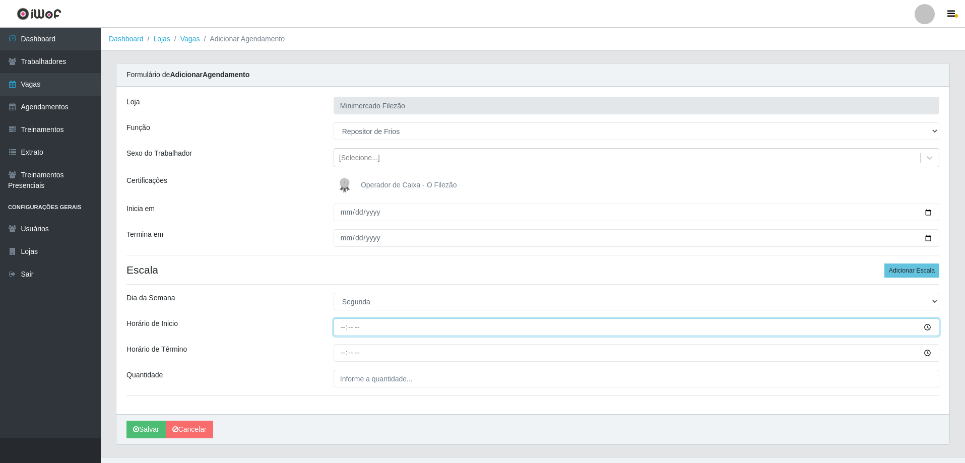
click at [377, 326] on input "Horário de Inicio" at bounding box center [637, 328] width 606 height 18
click at [383, 356] on input "Horário de Término" at bounding box center [637, 353] width 606 height 18
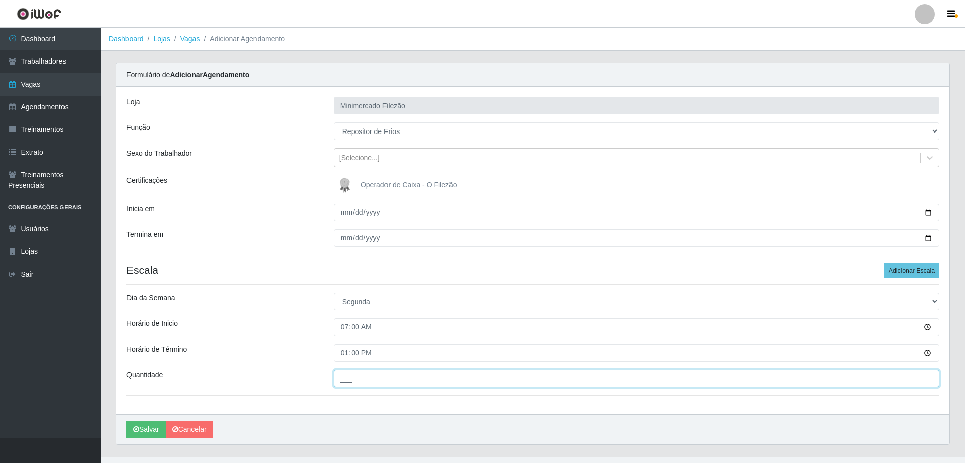
click at [392, 376] on input "___" at bounding box center [637, 379] width 606 height 18
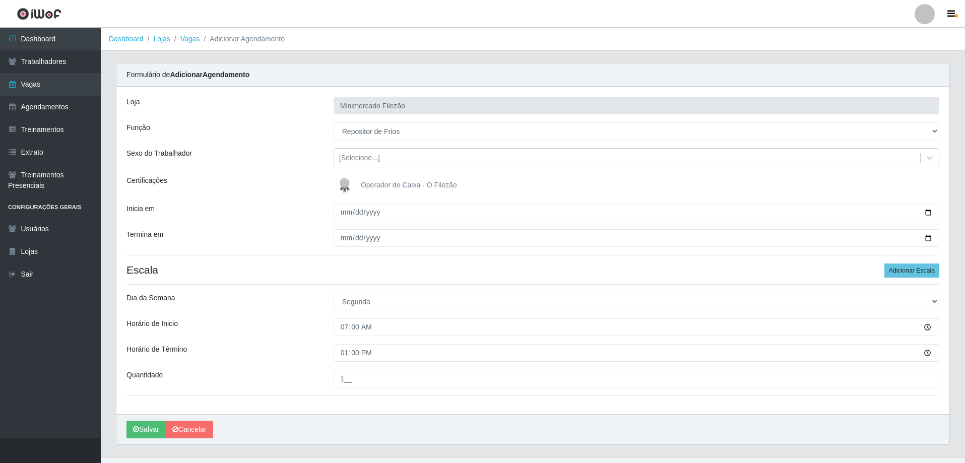
click at [368, 410] on div "Loja Minimercado Filezão Função [Selecione...] ASG ASG + ASG ++ Auxiliar de Est…" at bounding box center [532, 251] width 833 height 328
click at [145, 425] on button "Salvar" at bounding box center [146, 430] width 39 height 18
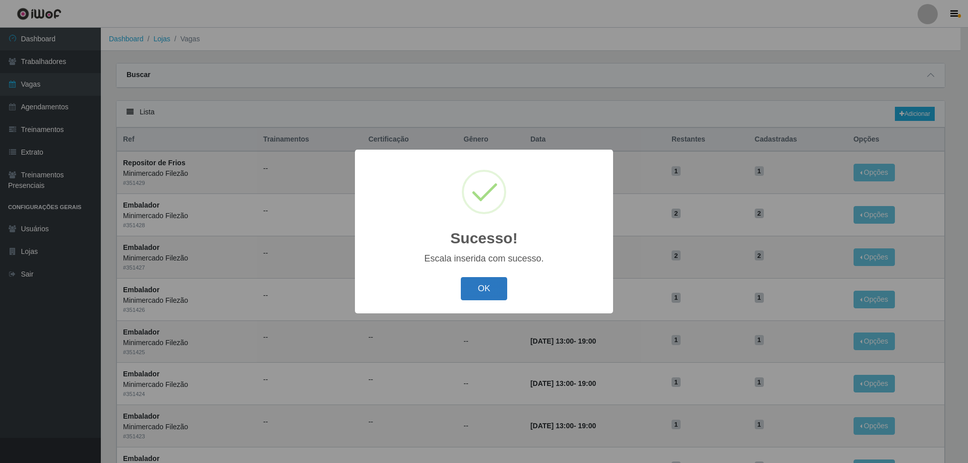
click at [489, 291] on button "OK" at bounding box center [484, 289] width 47 height 24
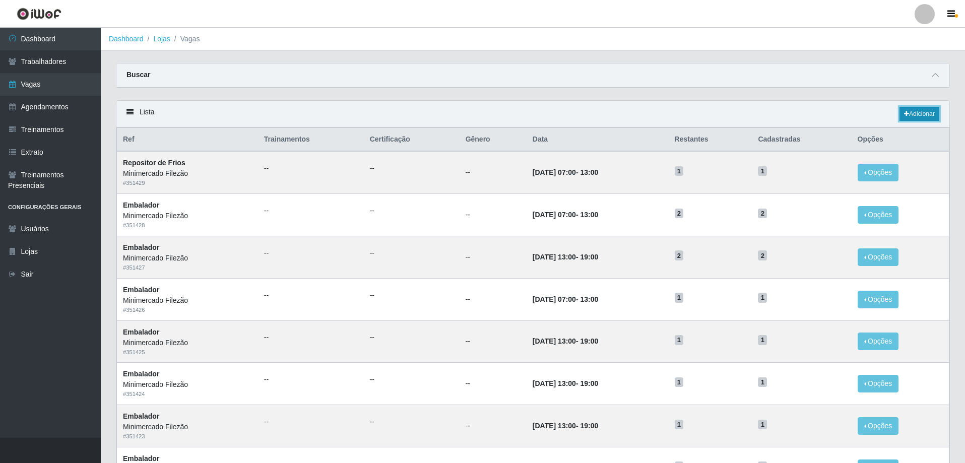
click at [904, 112] on icon at bounding box center [906, 114] width 5 height 6
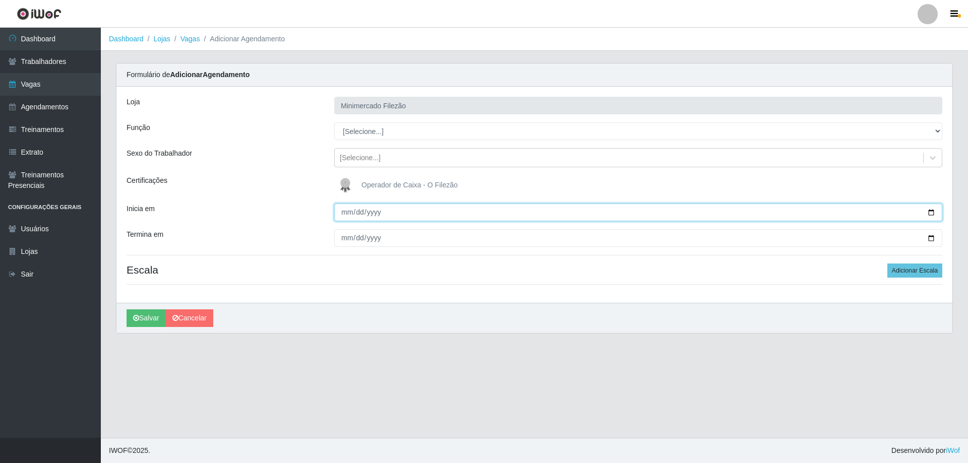
click at [934, 209] on input "Inicia em" at bounding box center [638, 213] width 608 height 18
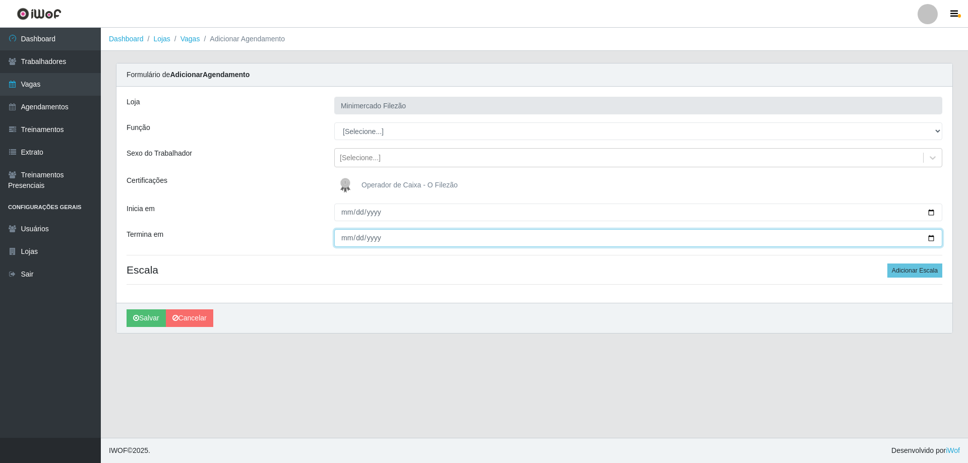
drag, startPoint x: 931, startPoint y: 236, endPoint x: 788, endPoint y: 236, distance: 142.7
click at [929, 236] on input "Termina em" at bounding box center [638, 238] width 608 height 18
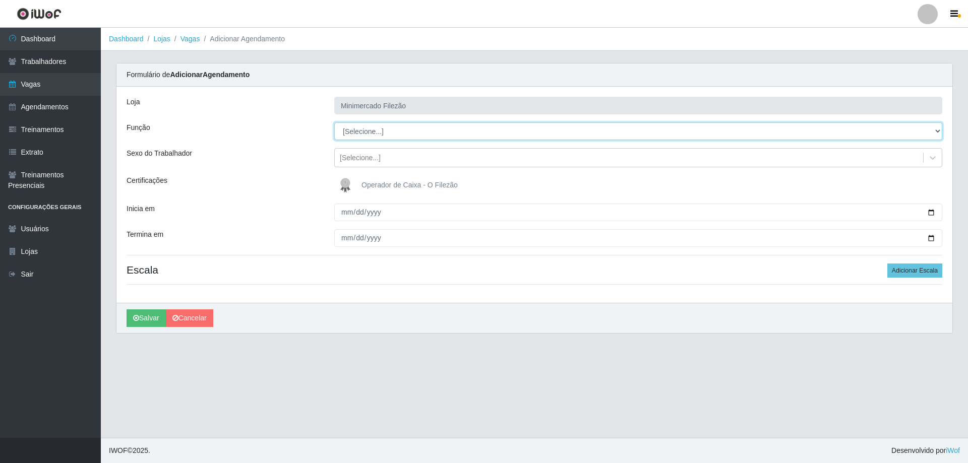
click at [388, 139] on select "[Selecione...] ASG ASG + ASG ++ Auxiliar de Estacionamento Auxiliar de Estacion…" at bounding box center [638, 131] width 608 height 18
click at [334, 122] on select "[Selecione...] ASG ASG + ASG ++ Auxiliar de Estacionamento Auxiliar de Estacion…" at bounding box center [638, 131] width 608 height 18
click at [900, 268] on button "Adicionar Escala" at bounding box center [914, 271] width 55 height 14
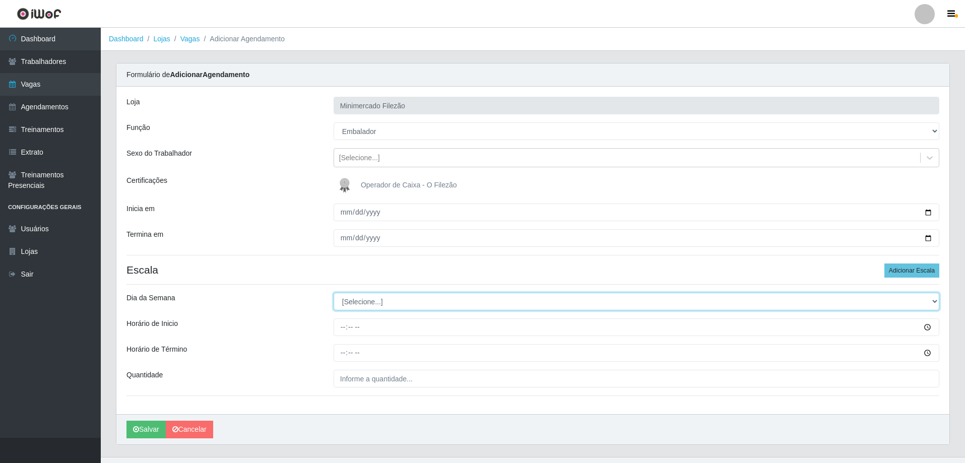
drag, startPoint x: 366, startPoint y: 297, endPoint x: 361, endPoint y: 309, distance: 13.1
click at [366, 297] on select "[Selecione...] Segunda Terça Quarta Quinta Sexta Sábado Domingo" at bounding box center [637, 302] width 606 height 18
click at [334, 293] on select "[Selecione...] Segunda Terça Quarta Quinta Sexta Sábado Domingo" at bounding box center [637, 302] width 606 height 18
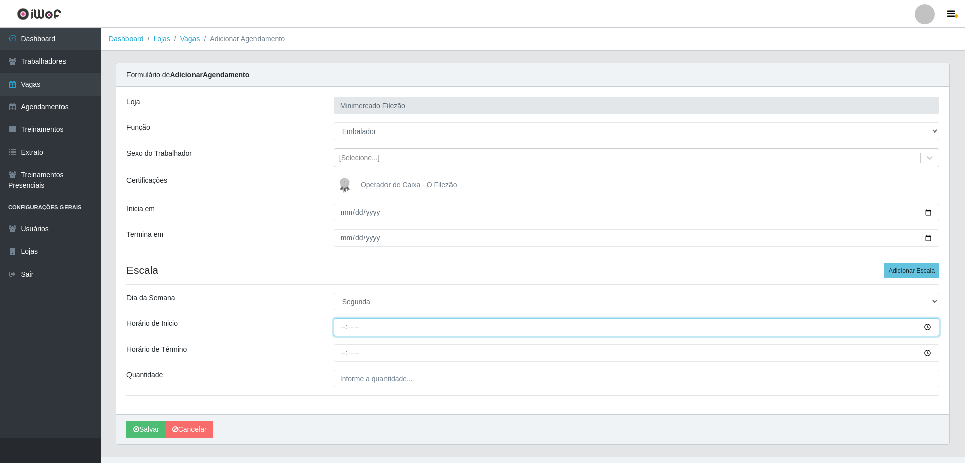
click at [398, 324] on input "Horário de Inicio" at bounding box center [637, 328] width 606 height 18
click at [405, 355] on input "Horário de Término" at bounding box center [637, 353] width 606 height 18
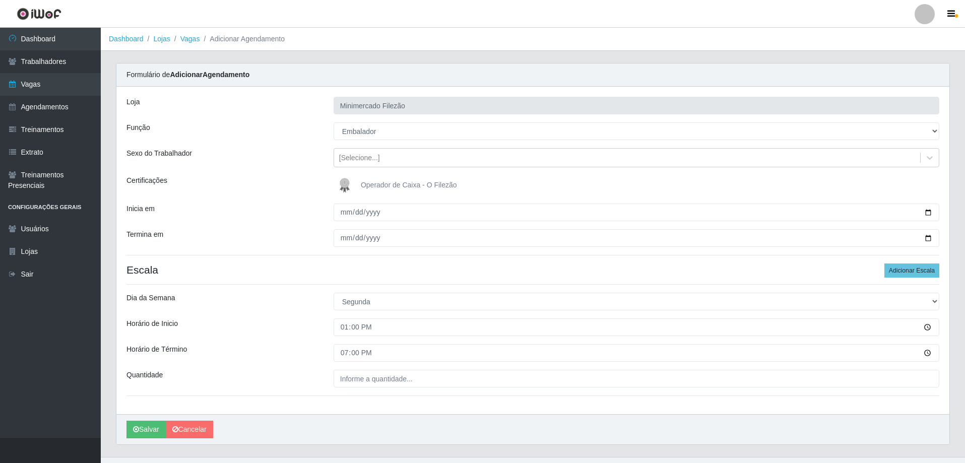
click at [383, 373] on div "Loja Minimercado Filezão Função [Selecione...] ASG ASG + ASG ++ Auxiliar de Est…" at bounding box center [532, 251] width 833 height 328
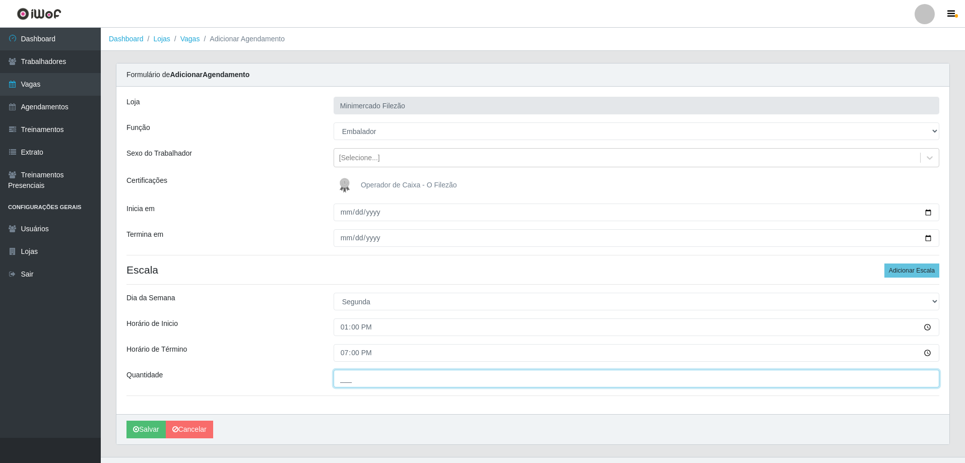
drag, startPoint x: 388, startPoint y: 381, endPoint x: 402, endPoint y: 381, distance: 14.6
click at [388, 381] on input "___" at bounding box center [637, 379] width 606 height 18
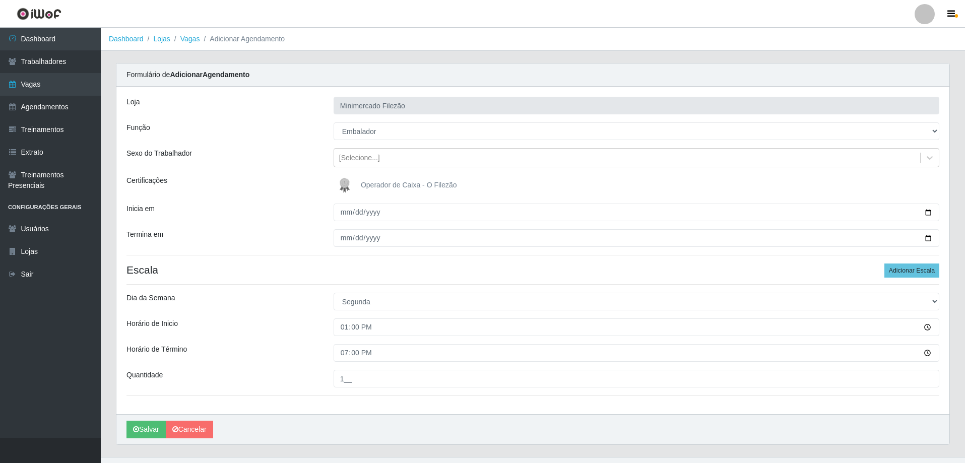
click at [306, 400] on div "Loja Minimercado Filezão Função [Selecione...] ASG ASG + ASG ++ Auxiliar de Est…" at bounding box center [532, 251] width 833 height 328
click at [142, 424] on button "Salvar" at bounding box center [146, 430] width 39 height 18
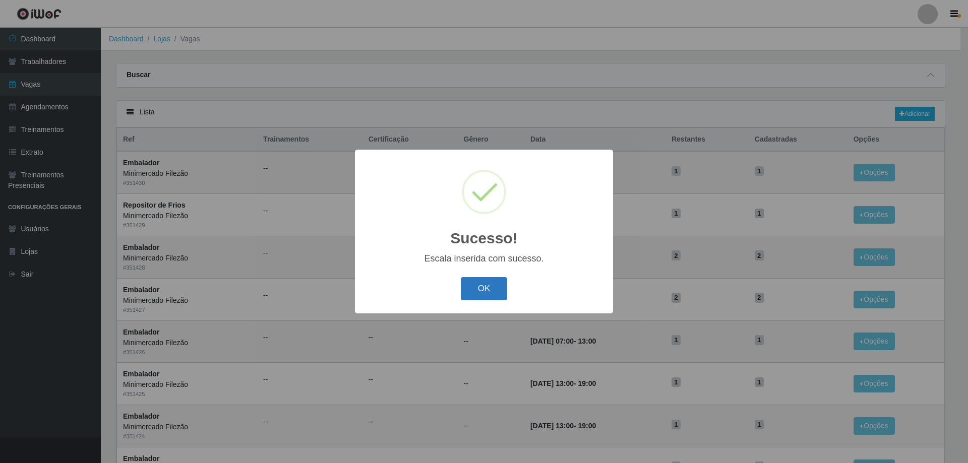
click at [502, 286] on button "OK" at bounding box center [484, 289] width 47 height 24
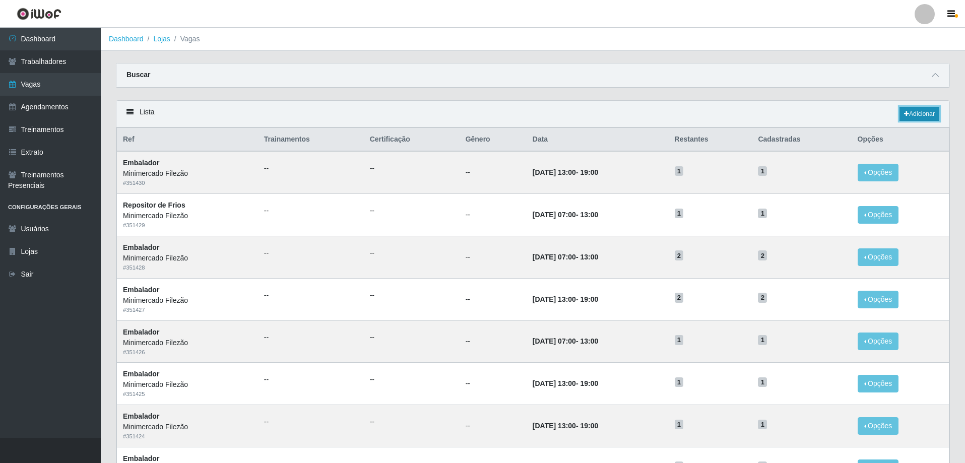
click at [904, 117] on icon at bounding box center [906, 114] width 5 height 6
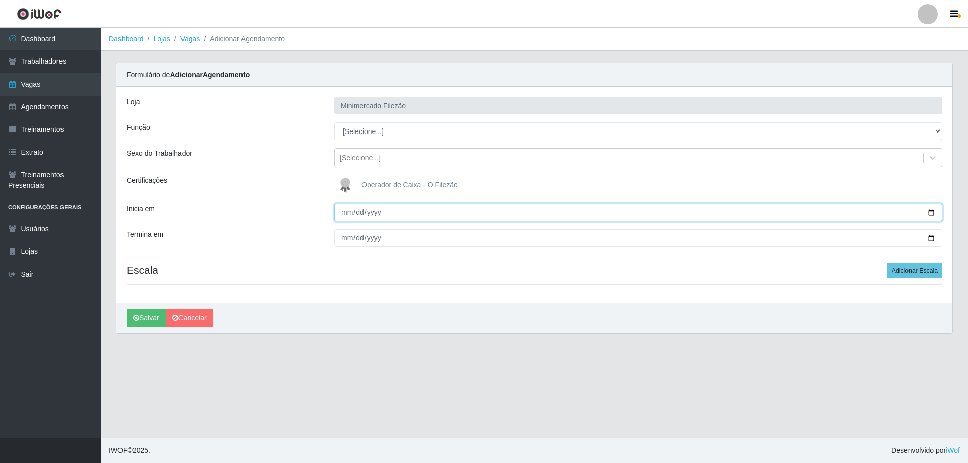
click at [931, 212] on input "Inicia em" at bounding box center [638, 213] width 608 height 18
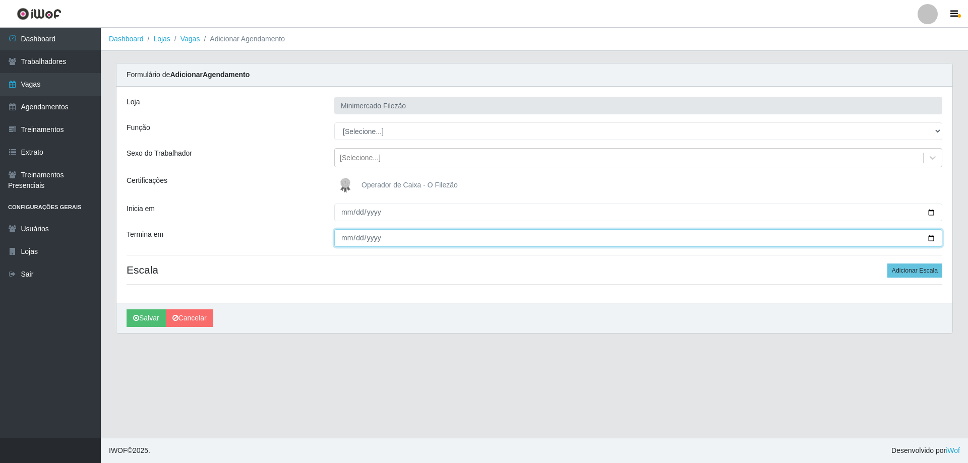
click at [931, 240] on input "Termina em" at bounding box center [638, 238] width 608 height 18
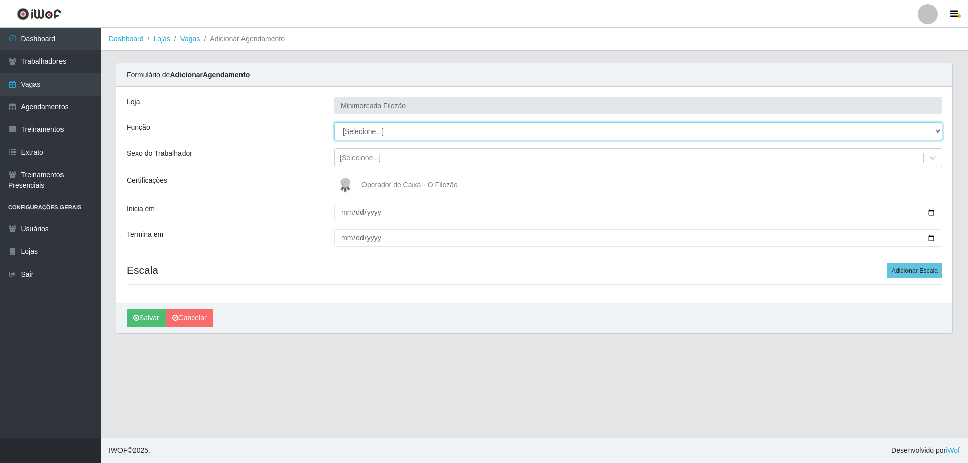
click at [406, 133] on select "[Selecione...] ASG ASG + ASG ++ Auxiliar de Estacionamento Auxiliar de Estacion…" at bounding box center [638, 131] width 608 height 18
click at [334, 122] on select "[Selecione...] ASG ASG + ASG ++ Auxiliar de Estacionamento Auxiliar de Estacion…" at bounding box center [638, 131] width 608 height 18
click at [894, 270] on button "Adicionar Escala" at bounding box center [914, 271] width 55 height 14
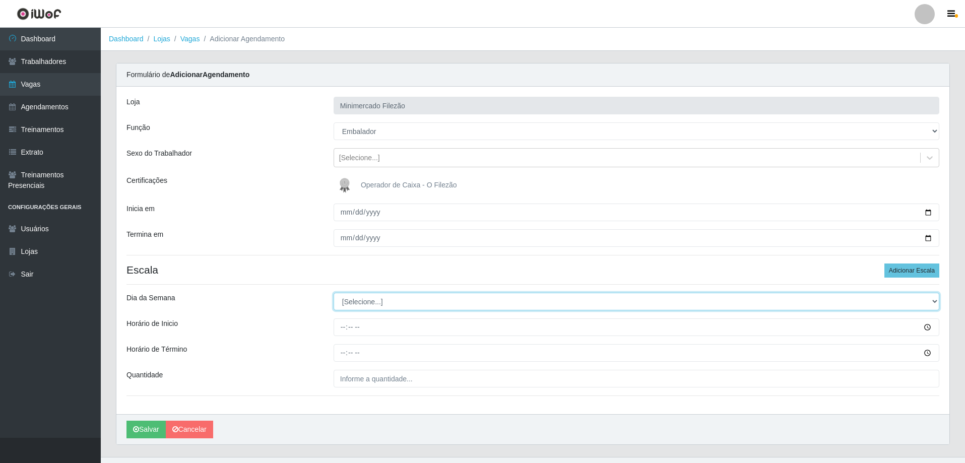
drag, startPoint x: 361, startPoint y: 298, endPoint x: 358, endPoint y: 309, distance: 12.0
click at [361, 298] on select "[Selecione...] Segunda Terça Quarta Quinta Sexta Sábado Domingo" at bounding box center [637, 302] width 606 height 18
click at [334, 293] on select "[Selecione...] Segunda Terça Quarta Quinta Sexta Sábado Domingo" at bounding box center [637, 302] width 606 height 18
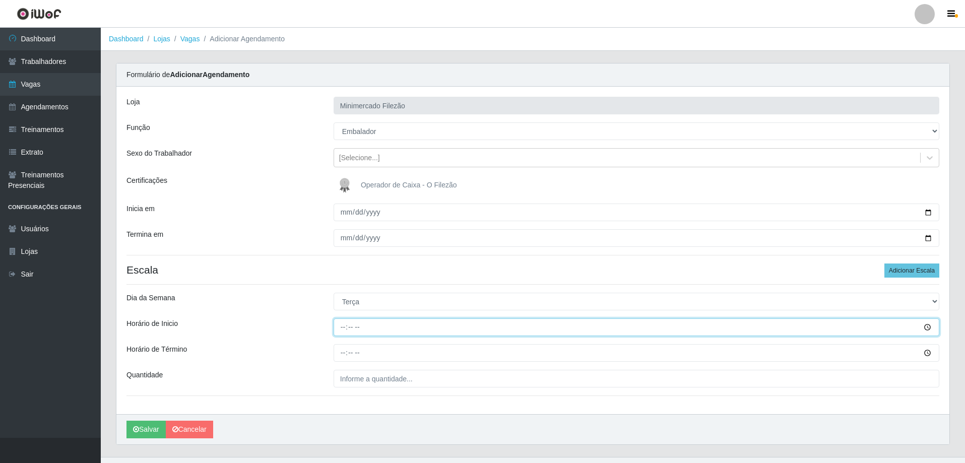
click at [387, 326] on input "Horário de Inicio" at bounding box center [637, 328] width 606 height 18
click at [403, 356] on input "Horário de Término" at bounding box center [637, 353] width 606 height 18
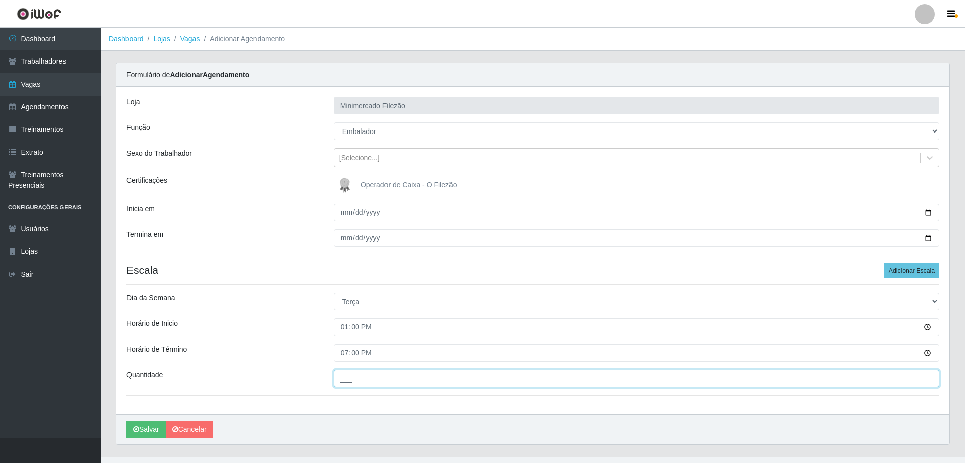
click at [402, 381] on input "___" at bounding box center [637, 379] width 606 height 18
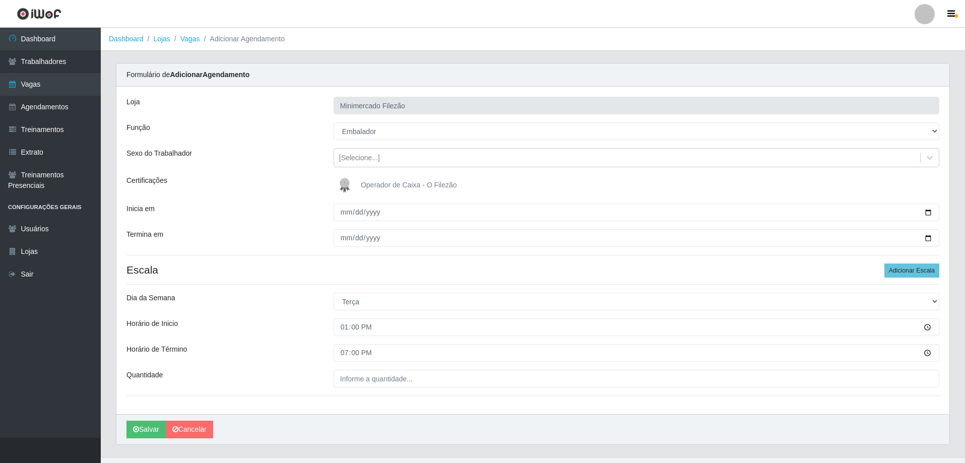
drag, startPoint x: 348, startPoint y: 408, endPoint x: 302, endPoint y: 422, distance: 48.0
click at [348, 408] on div "Loja Minimercado Filezão Função [Selecione...] ASG ASG + ASG ++ Auxiliar de Est…" at bounding box center [532, 251] width 833 height 328
click at [140, 431] on button "Salvar" at bounding box center [146, 430] width 39 height 18
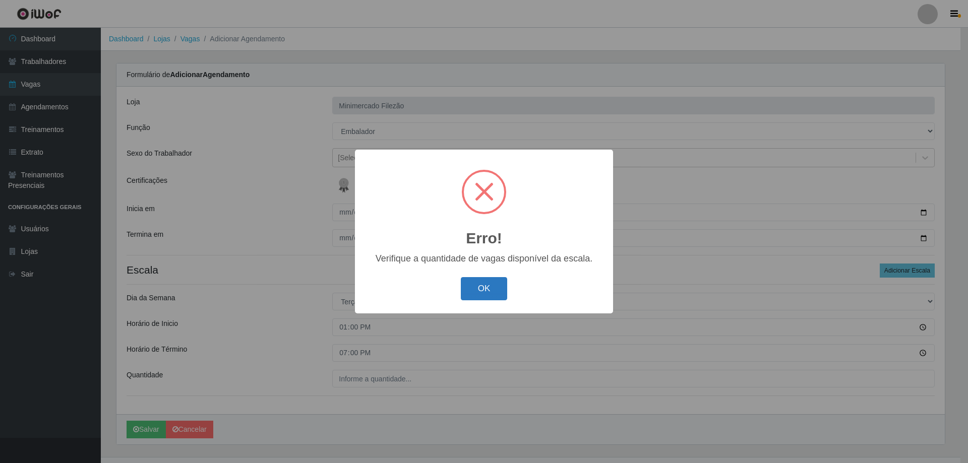
click at [475, 290] on button "OK" at bounding box center [484, 289] width 47 height 24
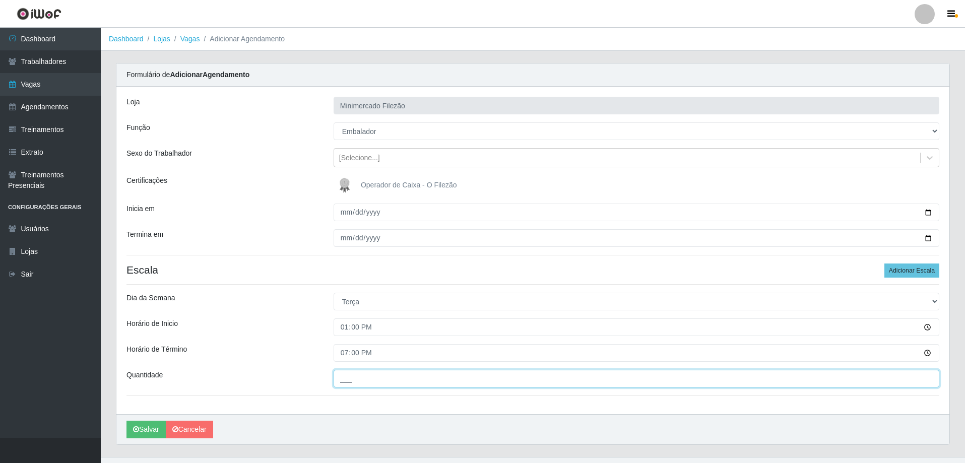
drag, startPoint x: 415, startPoint y: 377, endPoint x: 411, endPoint y: 386, distance: 9.7
click at [414, 377] on input "___" at bounding box center [637, 379] width 606 height 18
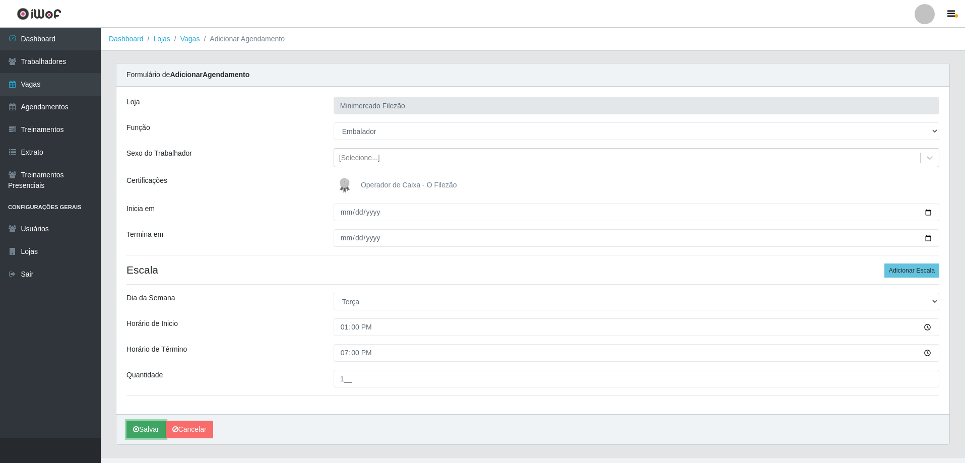
click at [158, 425] on button "Salvar" at bounding box center [146, 430] width 39 height 18
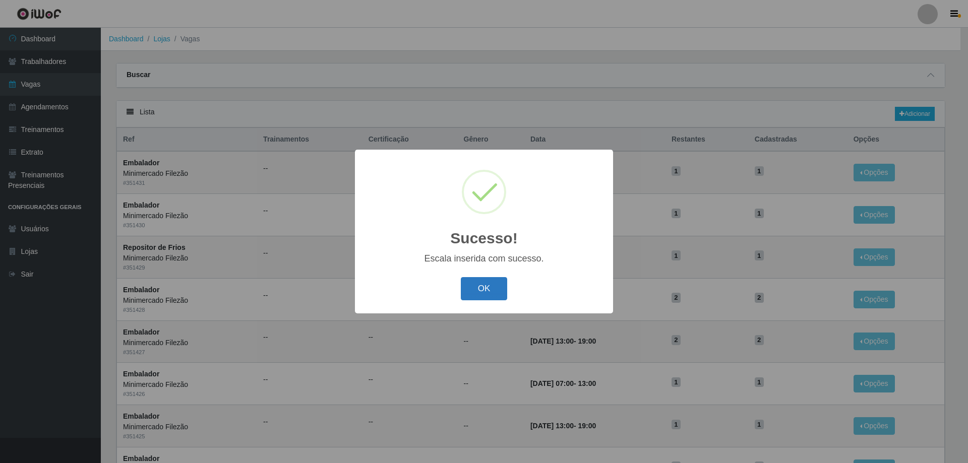
click at [484, 283] on button "OK" at bounding box center [484, 289] width 47 height 24
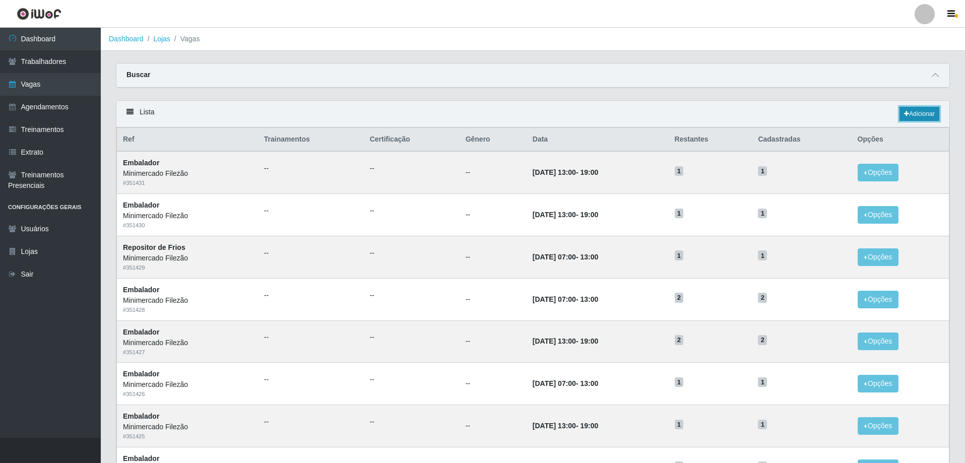
click at [909, 115] on link "Adicionar" at bounding box center [920, 114] width 40 height 14
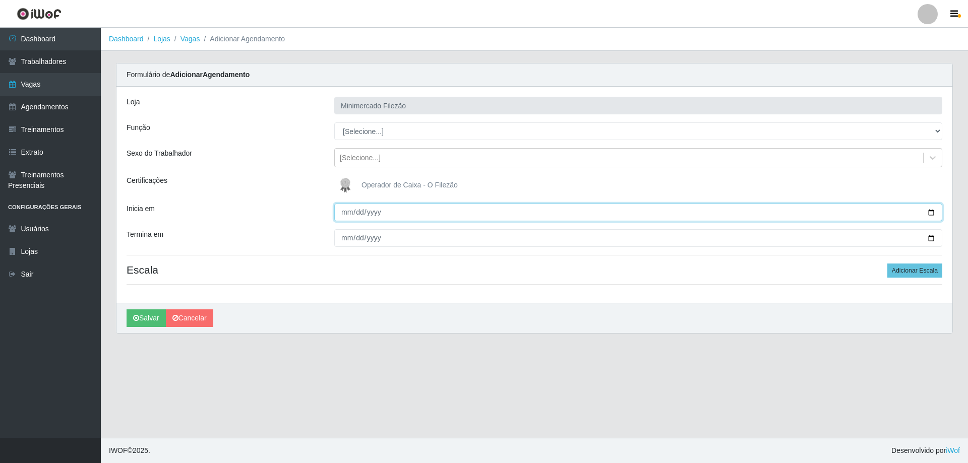
click at [928, 211] on input "Inicia em" at bounding box center [638, 213] width 608 height 18
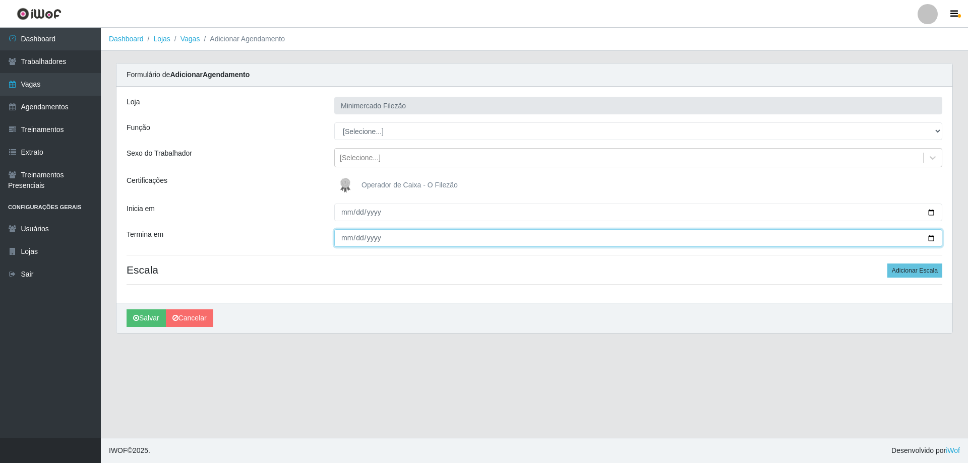
click at [931, 241] on input "Termina em" at bounding box center [638, 238] width 608 height 18
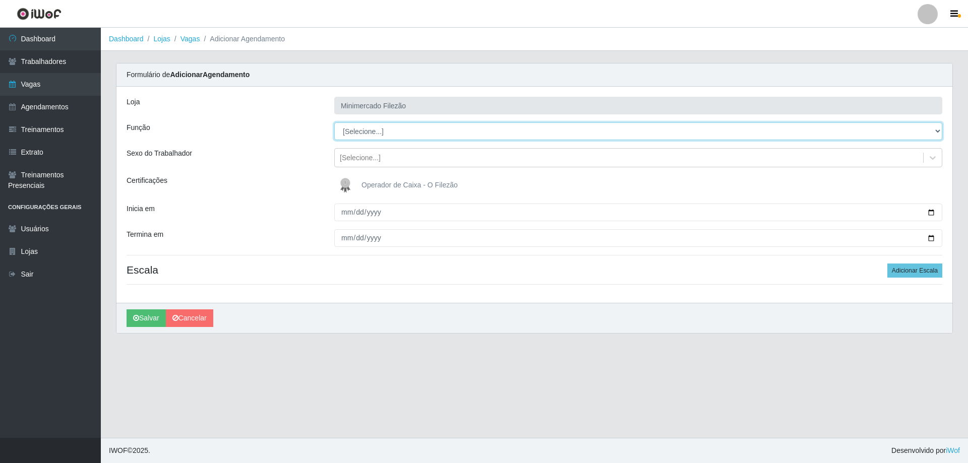
click at [380, 137] on select "[Selecione...] ASG ASG + ASG ++ Auxiliar de Estacionamento Auxiliar de Estacion…" at bounding box center [638, 131] width 608 height 18
click at [334, 122] on select "[Selecione...] ASG ASG + ASG ++ Auxiliar de Estacionamento Auxiliar de Estacion…" at bounding box center [638, 131] width 608 height 18
click at [905, 271] on button "Adicionar Escala" at bounding box center [914, 271] width 55 height 14
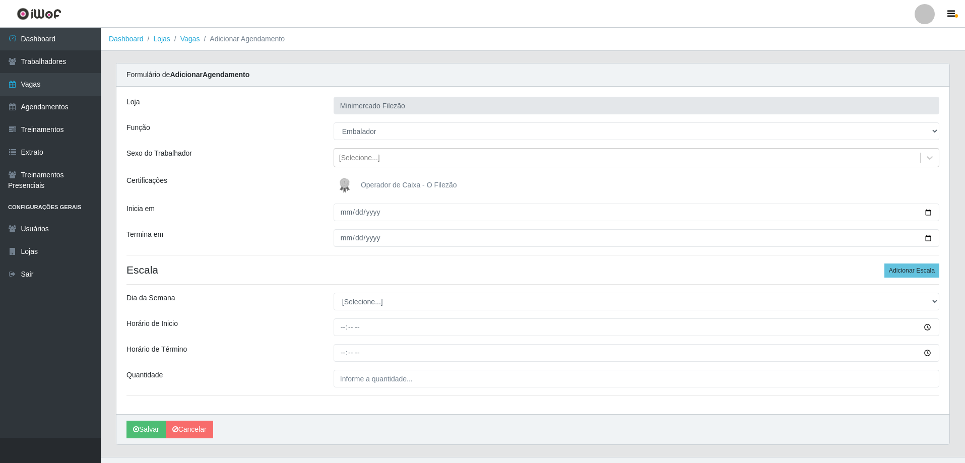
click at [919, 461] on footer "IWOF © 2025 . Desenvolvido por iWof" at bounding box center [533, 469] width 864 height 25
drag, startPoint x: 500, startPoint y: 298, endPoint x: 461, endPoint y: 309, distance: 40.0
click at [499, 298] on select "[Selecione...] Segunda Terça Quarta Quinta Sexta Sábado Domingo" at bounding box center [637, 302] width 606 height 18
click at [334, 293] on select "[Selecione...] Segunda Terça Quarta Quinta Sexta Sábado Domingo" at bounding box center [637, 302] width 606 height 18
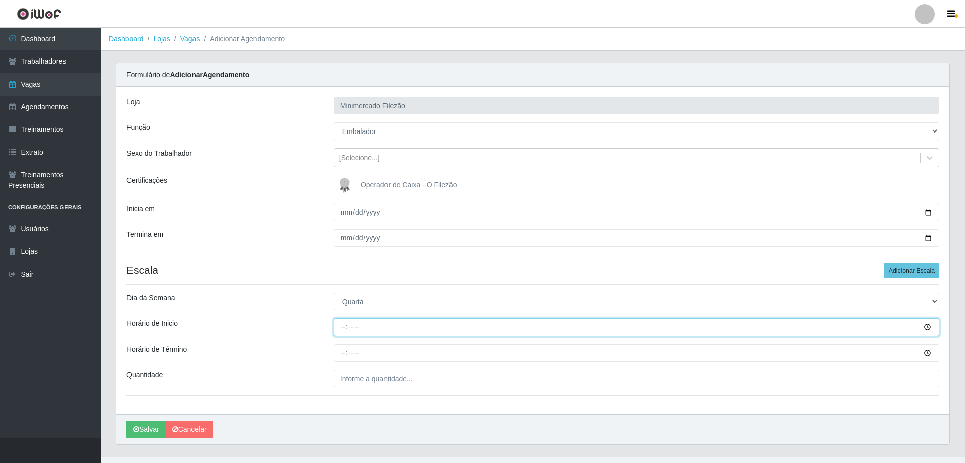
click at [408, 326] on input "Horário de Inicio" at bounding box center [637, 328] width 606 height 18
click at [387, 361] on input "Horário de Término" at bounding box center [637, 353] width 606 height 18
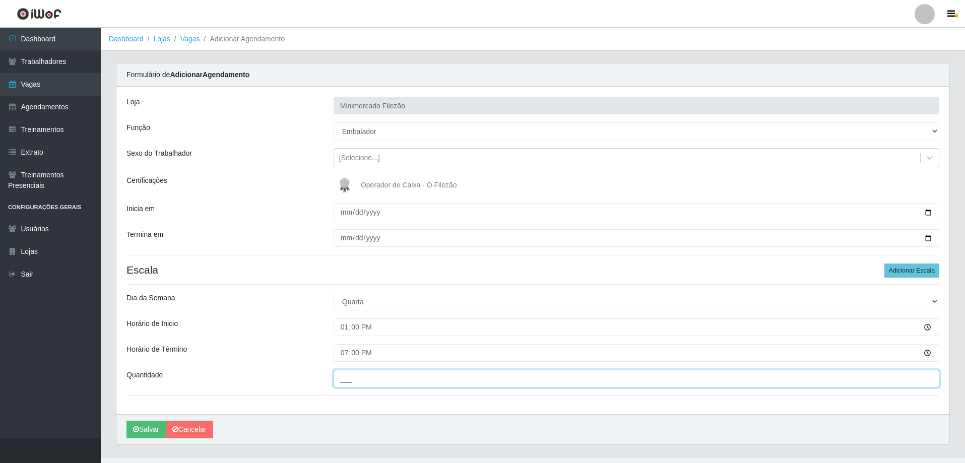
click at [362, 381] on input "___" at bounding box center [637, 379] width 606 height 18
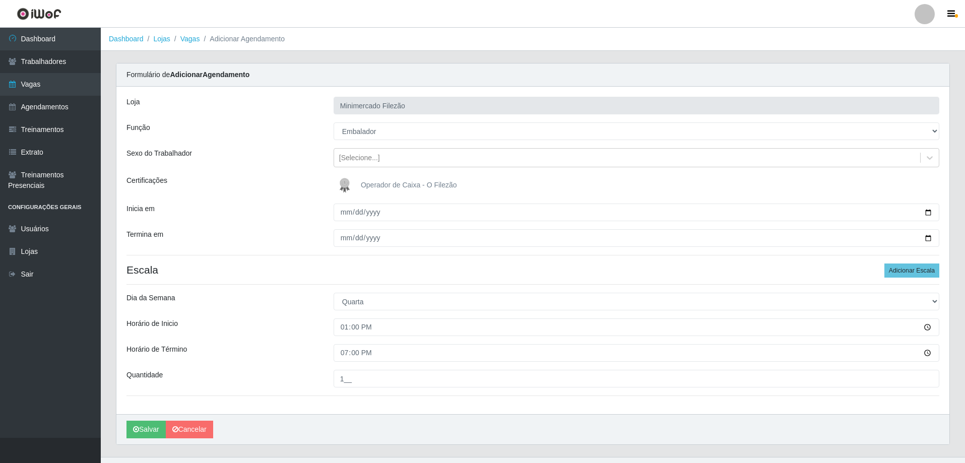
drag, startPoint x: 349, startPoint y: 408, endPoint x: 340, endPoint y: 407, distance: 9.2
click at [348, 408] on div "Loja Minimercado Filezão Função [Selecione...] ASG ASG + ASG ++ Auxiliar de Est…" at bounding box center [532, 251] width 833 height 328
click at [149, 430] on button "Salvar" at bounding box center [146, 430] width 39 height 18
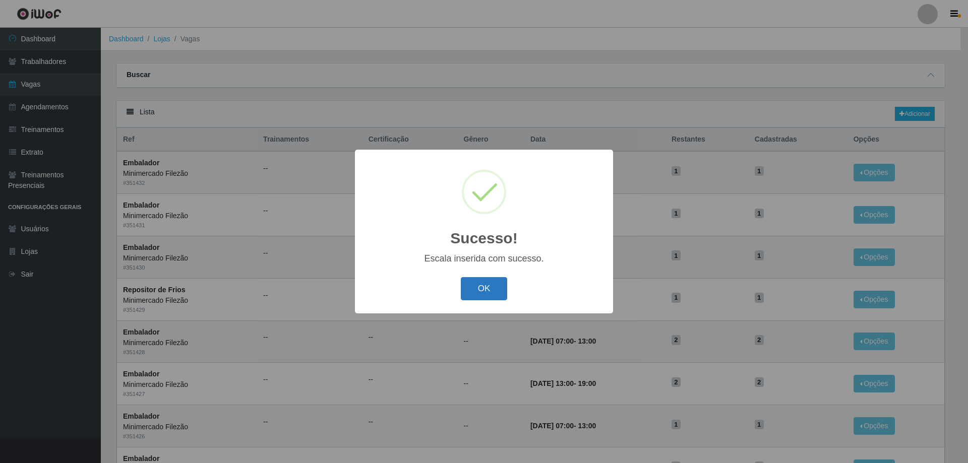
click at [484, 280] on button "OK" at bounding box center [484, 289] width 47 height 24
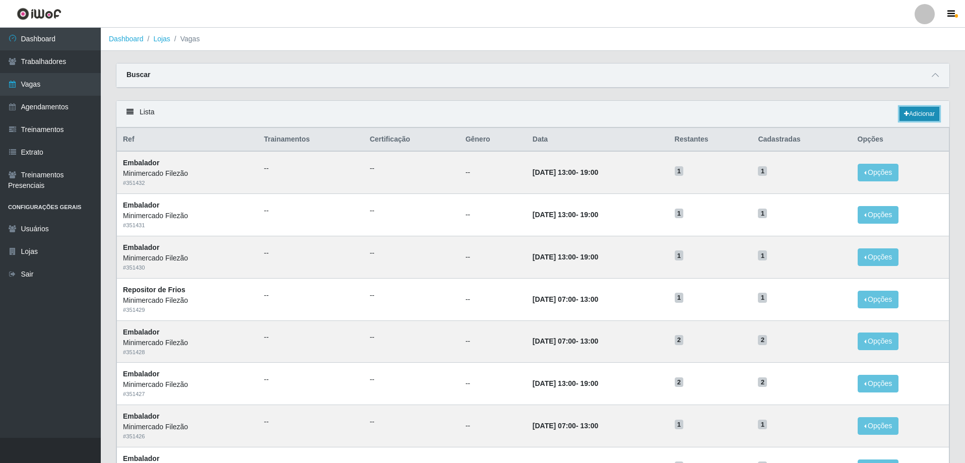
click at [916, 113] on link "Adicionar" at bounding box center [920, 114] width 40 height 14
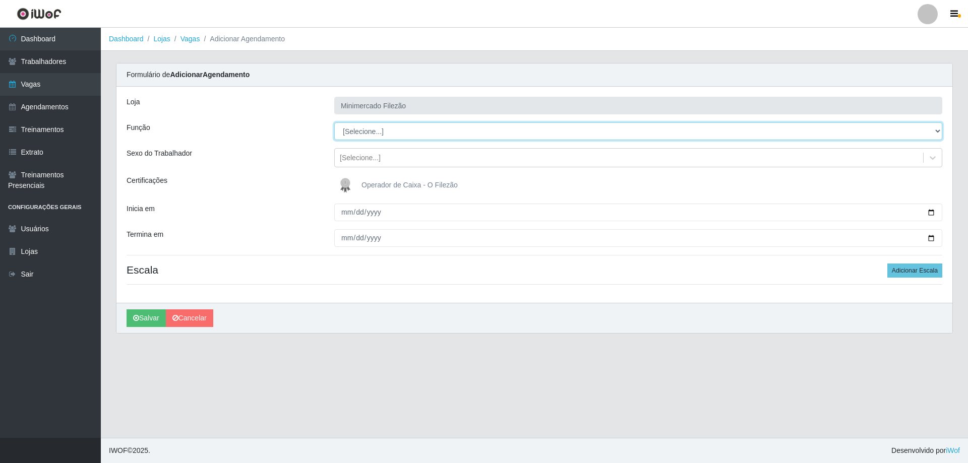
click at [378, 132] on select "[Selecione...] ASG ASG + ASG ++ Auxiliar de Estacionamento Auxiliar de Estacion…" at bounding box center [638, 131] width 608 height 18
click at [334, 122] on select "[Selecione...] ASG ASG + ASG ++ Auxiliar de Estacionamento Auxiliar de Estacion…" at bounding box center [638, 131] width 608 height 18
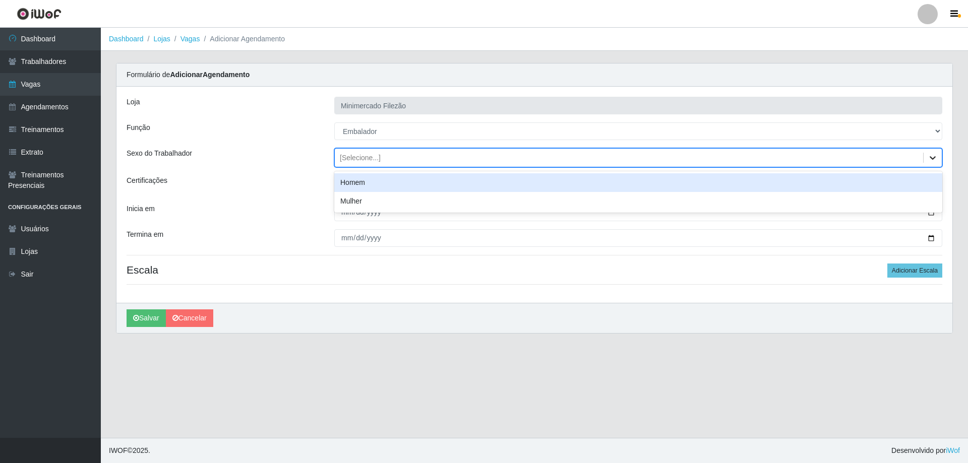
click at [932, 160] on icon at bounding box center [932, 158] width 10 height 10
click at [251, 195] on div "Certificações" at bounding box center [223, 185] width 208 height 20
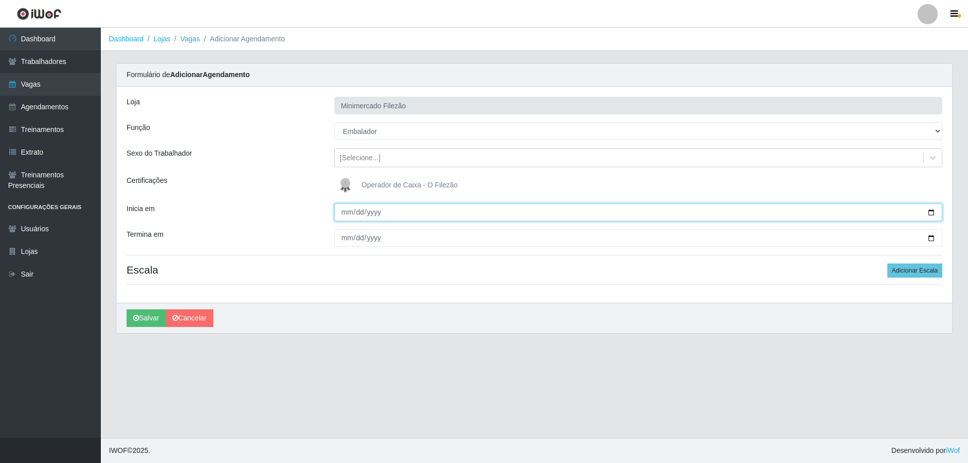
click at [933, 215] on input "Inicia em" at bounding box center [638, 213] width 608 height 18
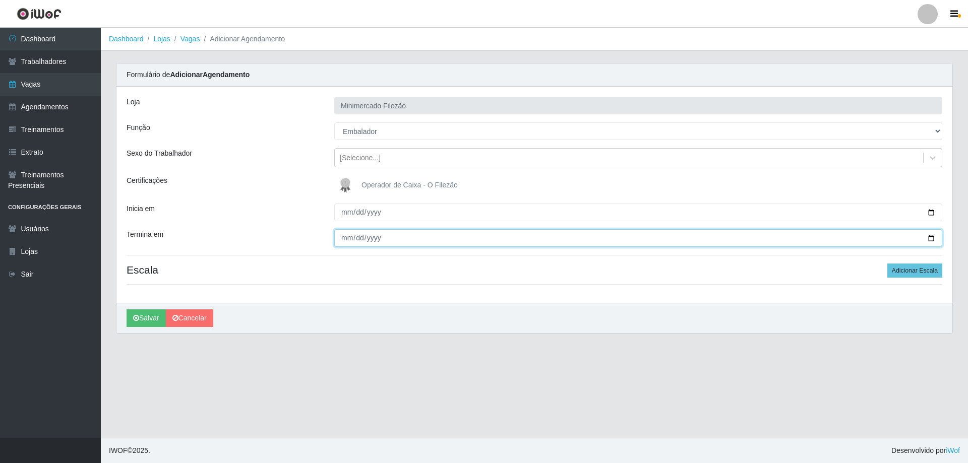
click at [932, 242] on input "Termina em" at bounding box center [638, 238] width 608 height 18
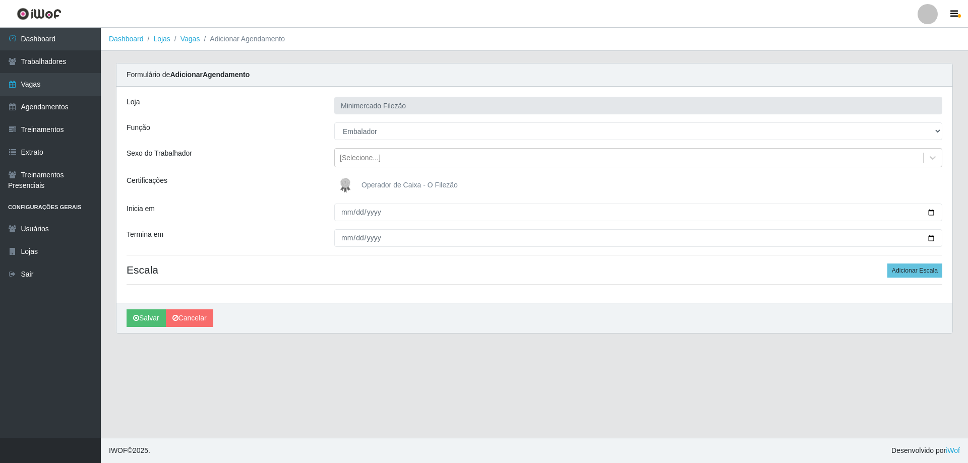
click at [442, 292] on div "Loja Minimercado Filezão Função [Selecione...] ASG ASG + ASG ++ Auxiliar de Est…" at bounding box center [534, 195] width 836 height 216
click at [466, 258] on div "Loja Minimercado Filezão Função [Selecione...] ASG ASG + ASG ++ Auxiliar de Est…" at bounding box center [534, 195] width 836 height 216
click at [910, 267] on button "Adicionar Escala" at bounding box center [914, 271] width 55 height 14
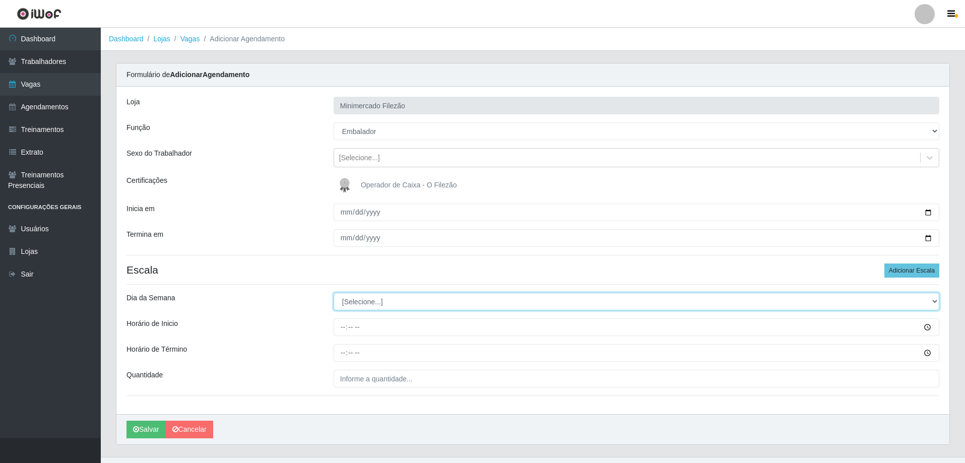
click at [406, 306] on select "[Selecione...] Segunda Terça Quarta Quinta Sexta Sábado Domingo" at bounding box center [637, 302] width 606 height 18
click at [334, 293] on select "[Selecione...] Segunda Terça Quarta Quinta Sexta Sábado Domingo" at bounding box center [637, 302] width 606 height 18
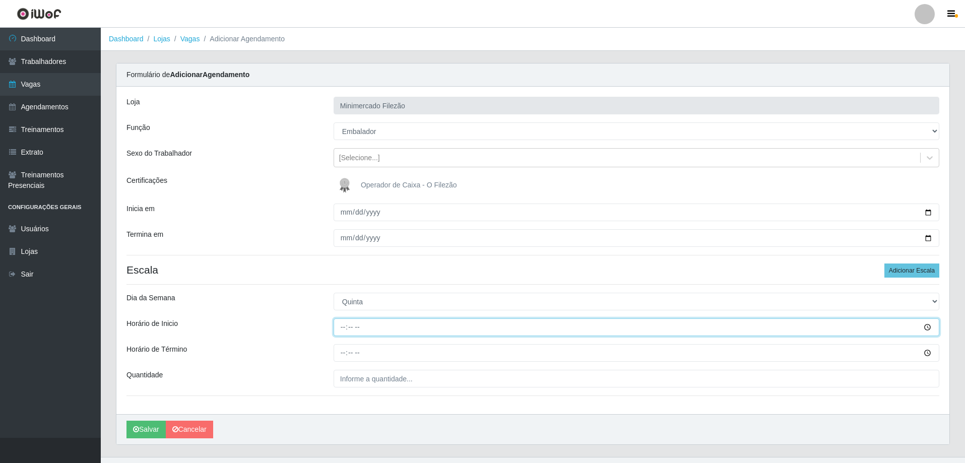
click at [409, 325] on input "Horário de Inicio" at bounding box center [637, 328] width 606 height 18
click at [396, 350] on input "Horário de Término" at bounding box center [637, 353] width 606 height 18
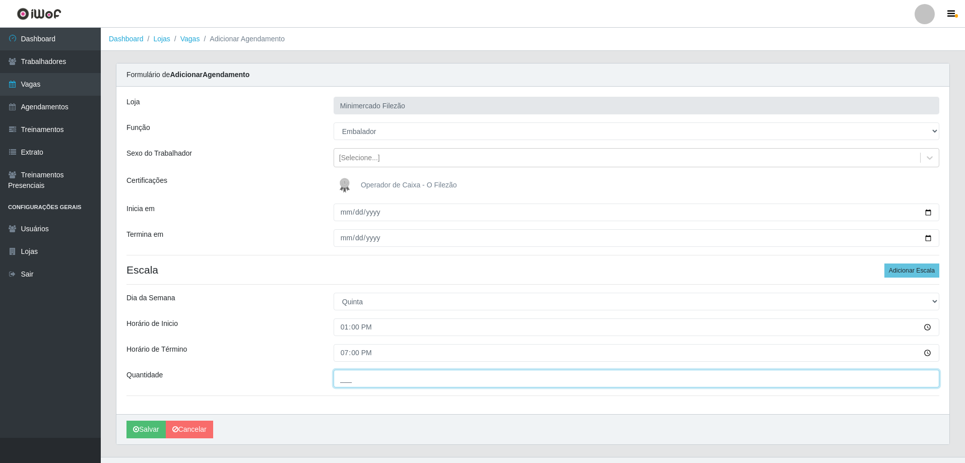
click at [403, 379] on input "___" at bounding box center [637, 379] width 606 height 18
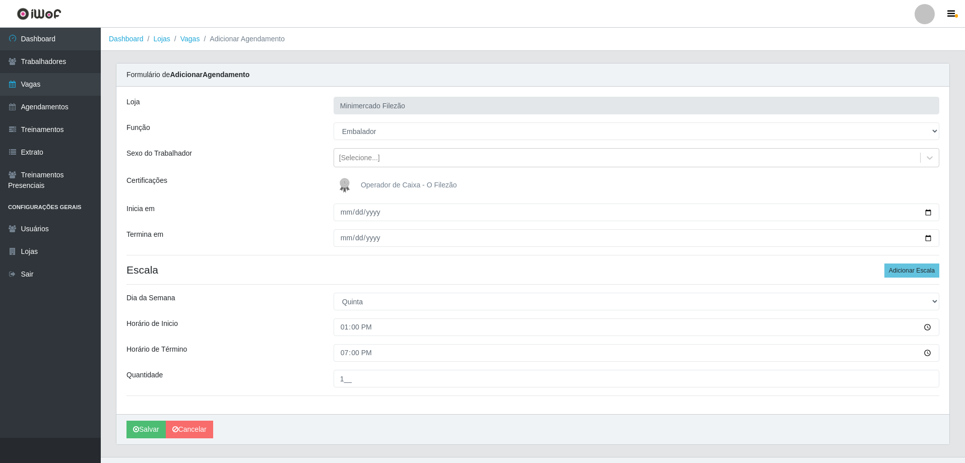
click at [335, 405] on div "Loja Minimercado Filezão Função [Selecione...] ASG ASG + ASG ++ Auxiliar de Est…" at bounding box center [532, 251] width 833 height 328
click at [145, 432] on button "Salvar" at bounding box center [146, 430] width 39 height 18
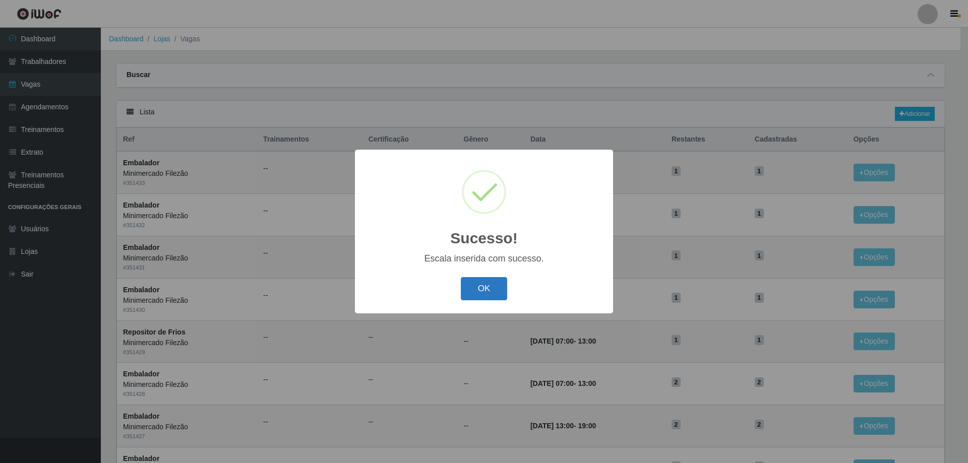
click at [491, 285] on button "OK" at bounding box center [484, 289] width 47 height 24
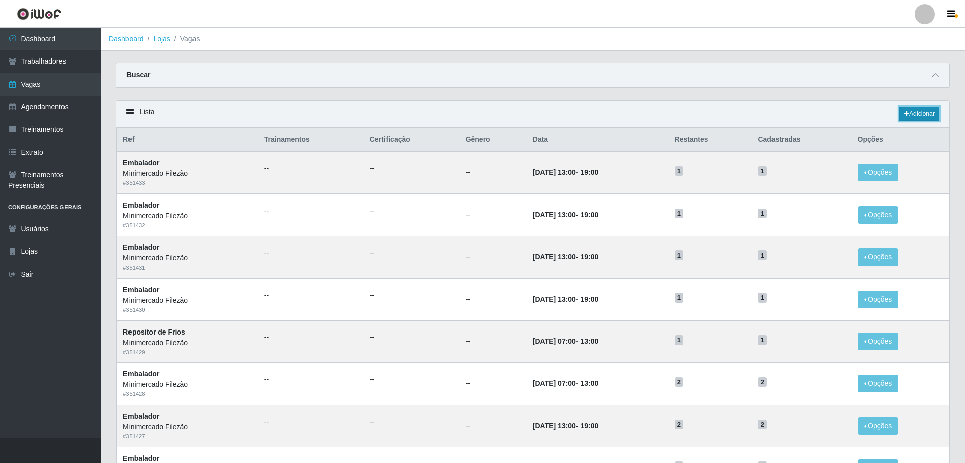
click at [925, 113] on link "Adicionar" at bounding box center [920, 114] width 40 height 14
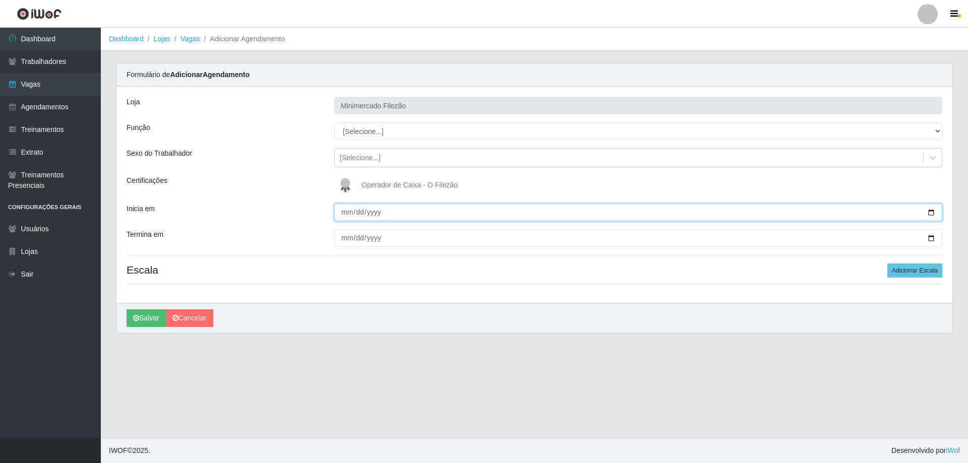
click at [932, 215] on input "Inicia em" at bounding box center [638, 213] width 608 height 18
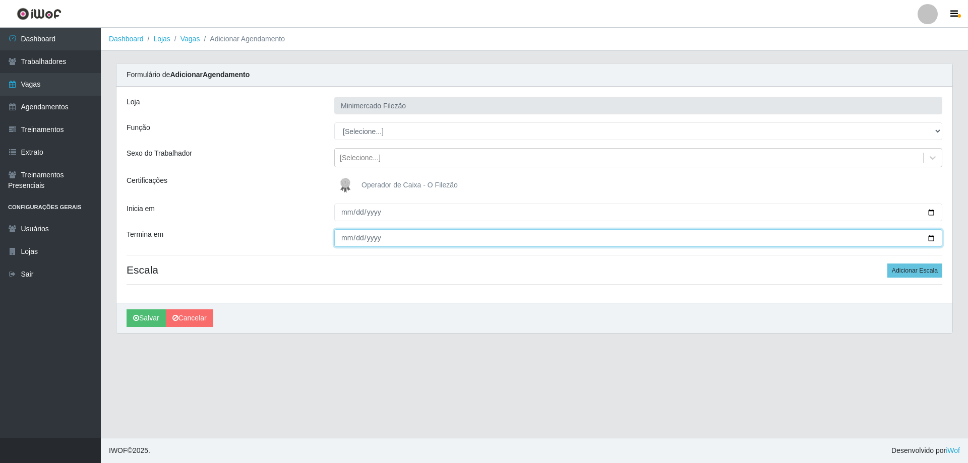
click at [932, 241] on input "Termina em" at bounding box center [638, 238] width 608 height 18
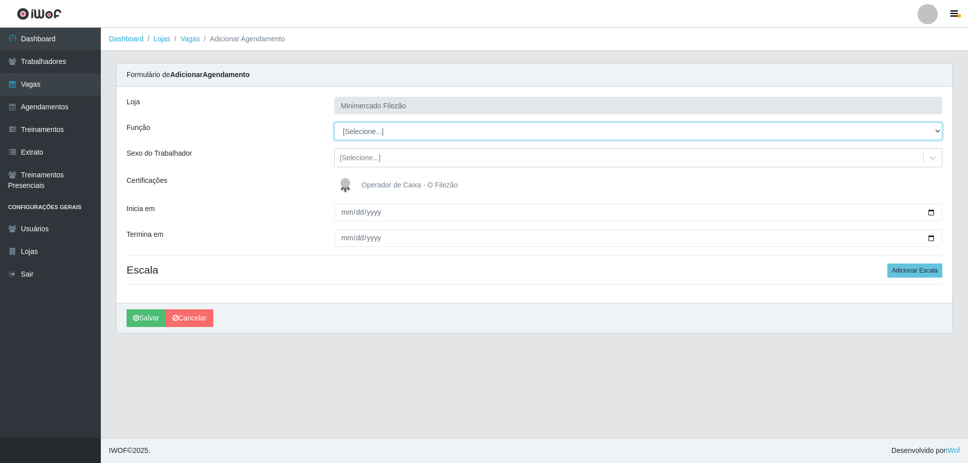
click at [407, 139] on select "[Selecione...] ASG ASG + ASG ++ Auxiliar de Estacionamento Auxiliar de Estacion…" at bounding box center [638, 131] width 608 height 18
click at [334, 122] on select "[Selecione...] ASG ASG + ASG ++ Auxiliar de Estacionamento Auxiliar de Estacion…" at bounding box center [638, 131] width 608 height 18
click at [896, 269] on button "Adicionar Escala" at bounding box center [914, 271] width 55 height 14
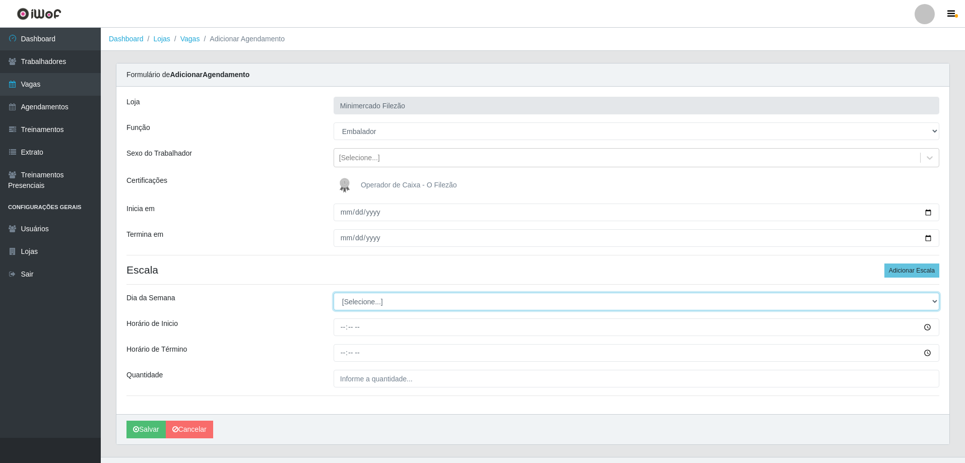
click at [342, 309] on select "[Selecione...] Segunda Terça Quarta Quinta Sexta Sábado Domingo" at bounding box center [637, 302] width 606 height 18
click at [334, 293] on select "[Selecione...] Segunda Terça Quarta Quinta Sexta Sábado Domingo" at bounding box center [637, 302] width 606 height 18
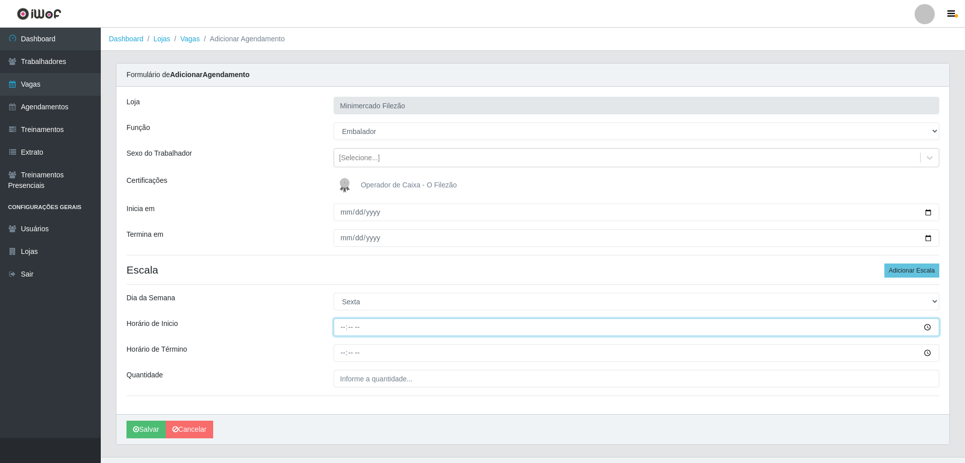
click at [405, 327] on input "Horário de Inicio" at bounding box center [637, 328] width 606 height 18
click at [397, 349] on input "Horário de Término" at bounding box center [637, 353] width 606 height 18
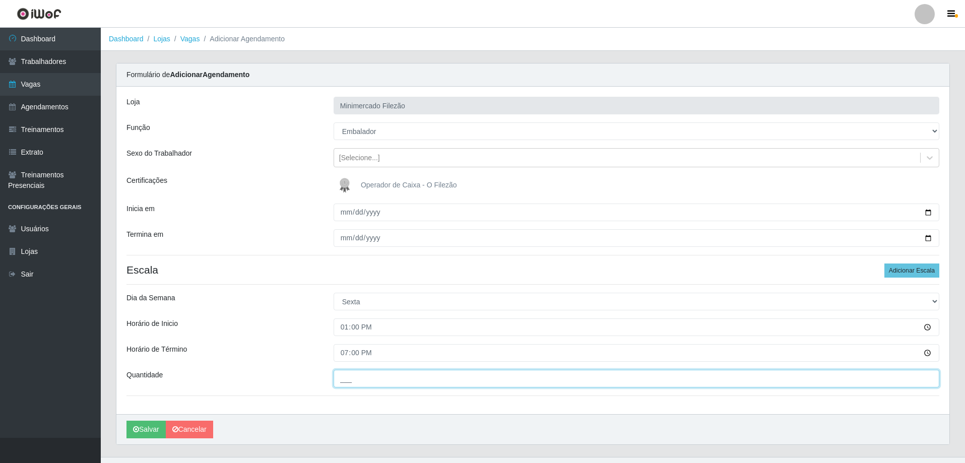
click at [395, 381] on input "___" at bounding box center [637, 379] width 606 height 18
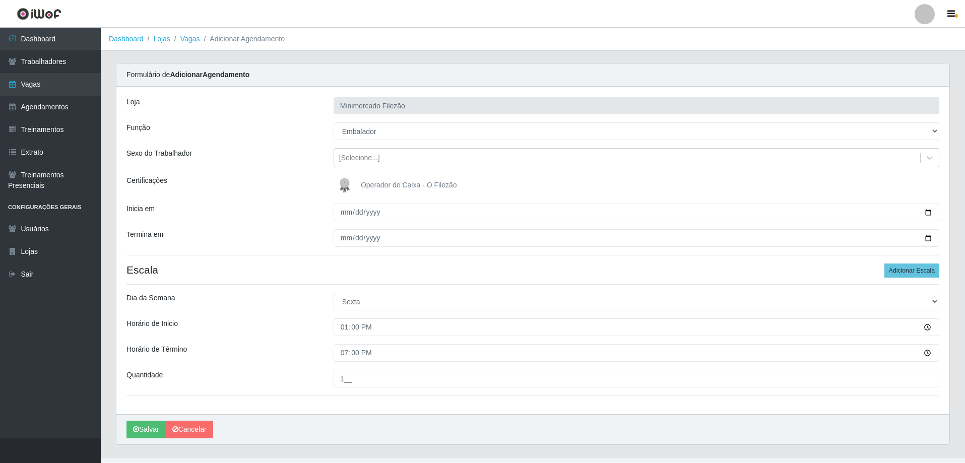
click at [313, 416] on div "[PERSON_NAME]" at bounding box center [532, 429] width 833 height 30
click at [136, 430] on icon "submit" at bounding box center [136, 429] width 6 height 7
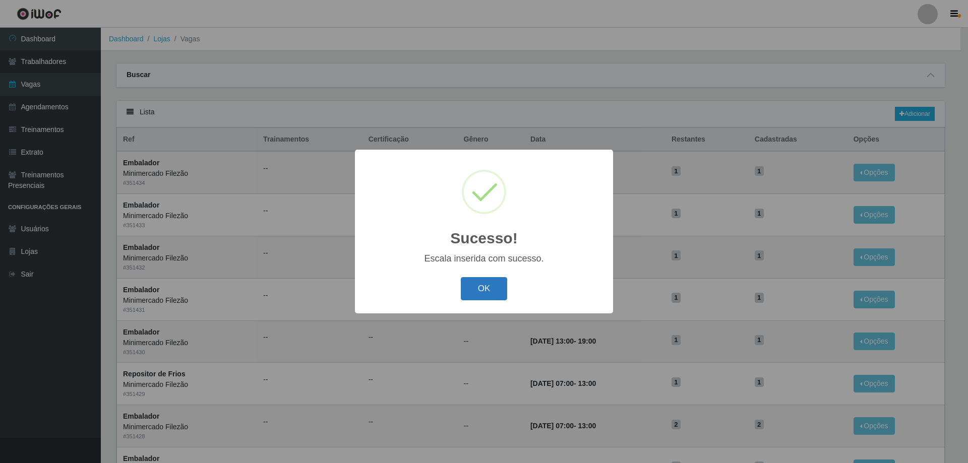
click at [477, 287] on button "OK" at bounding box center [484, 289] width 47 height 24
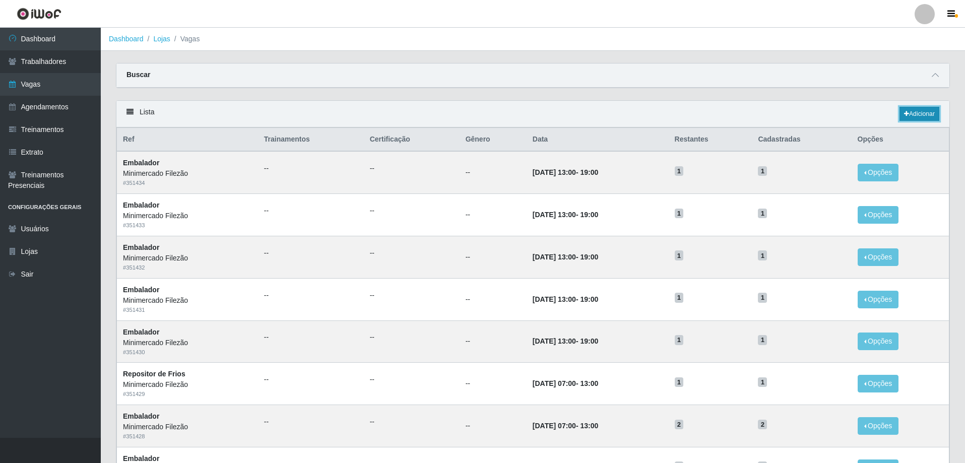
click at [912, 113] on link "Adicionar" at bounding box center [920, 114] width 40 height 14
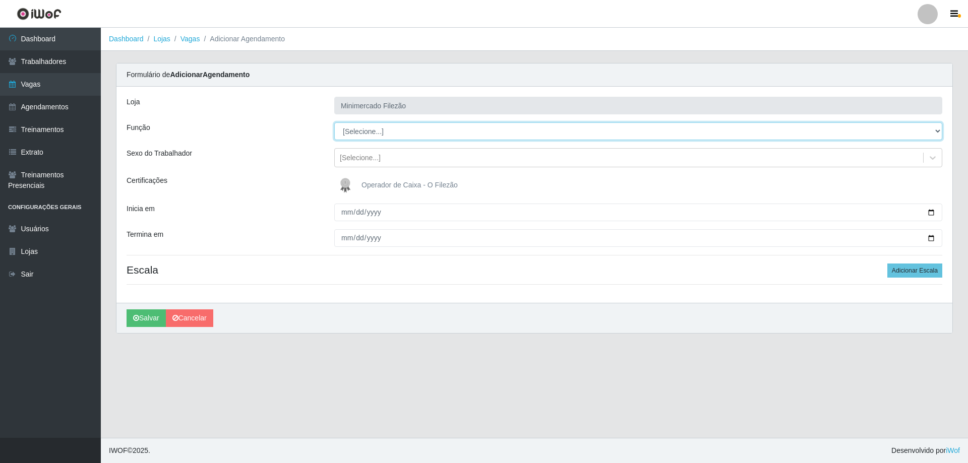
click at [363, 134] on select "[Selecione...] ASG ASG + ASG ++ Auxiliar de Estacionamento Auxiliar de Estacion…" at bounding box center [638, 131] width 608 height 18
click at [334, 122] on select "[Selecione...] ASG ASG + ASG ++ Auxiliar de Estacionamento Auxiliar de Estacion…" at bounding box center [638, 131] width 608 height 18
drag, startPoint x: 932, startPoint y: 210, endPoint x: 786, endPoint y: 222, distance: 145.6
click at [932, 210] on input "Inicia em" at bounding box center [638, 213] width 608 height 18
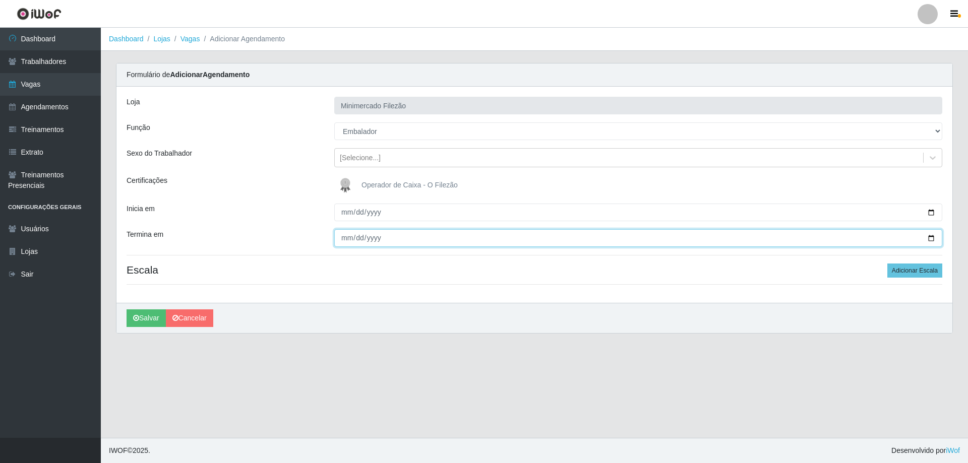
click at [928, 239] on input "Termina em" at bounding box center [638, 238] width 608 height 18
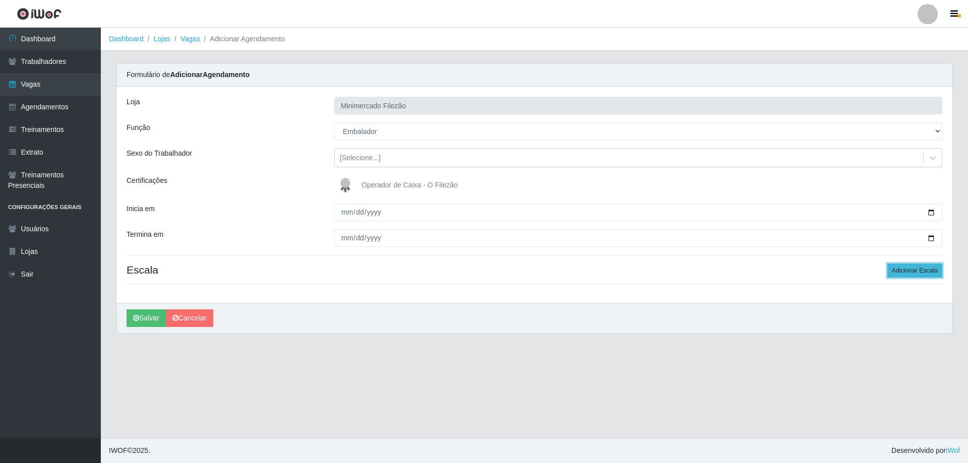
click at [918, 272] on button "Adicionar Escala" at bounding box center [914, 271] width 55 height 14
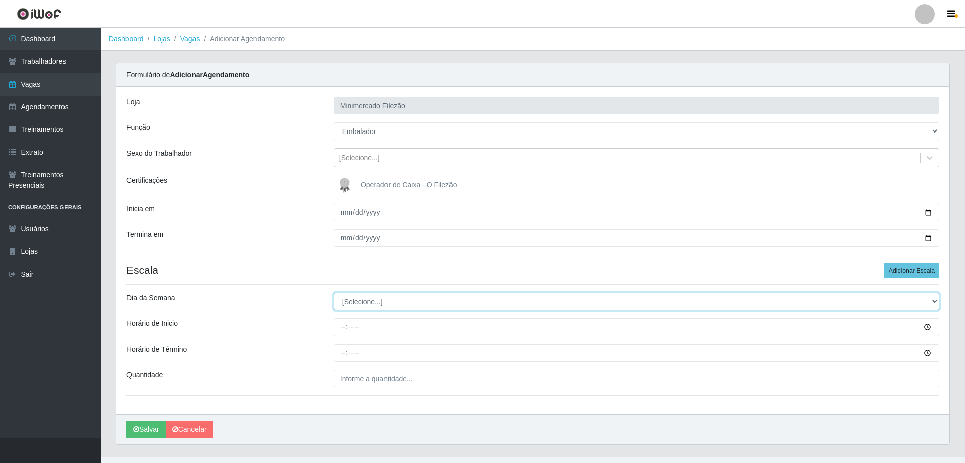
click at [382, 306] on select "[Selecione...] Segunda Terça Quarta Quinta Sexta Sábado Domingo" at bounding box center [637, 302] width 606 height 18
click at [334, 293] on select "[Selecione...] Segunda Terça Quarta Quinta Sexta Sábado Domingo" at bounding box center [637, 302] width 606 height 18
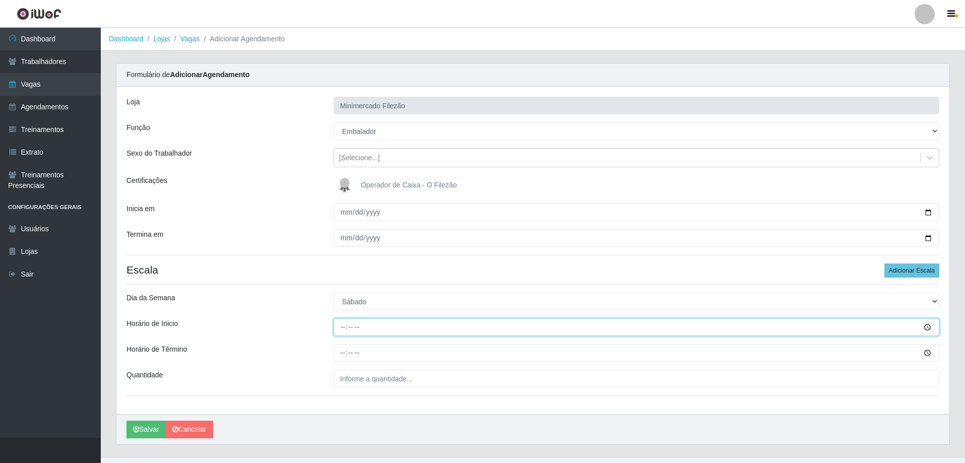
click at [409, 327] on input "Horário de Inicio" at bounding box center [637, 328] width 606 height 18
click at [385, 360] on input "Horário de Término" at bounding box center [637, 353] width 606 height 18
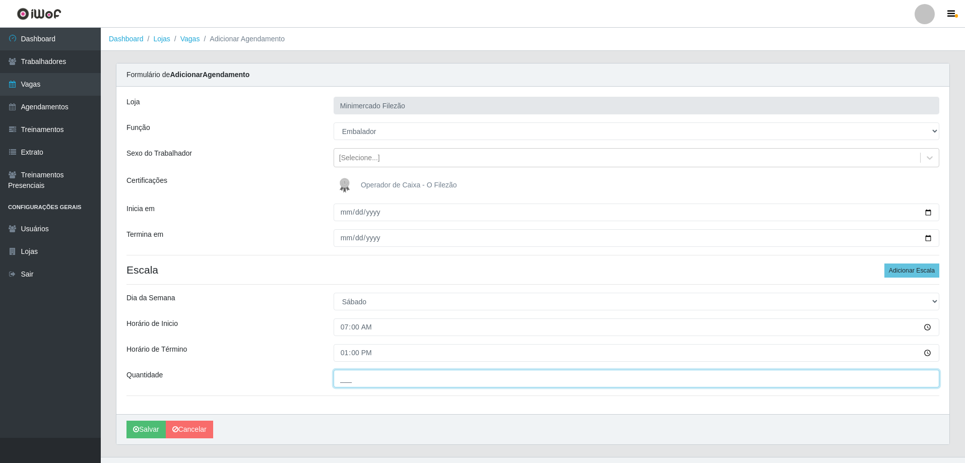
click at [389, 370] on input "___" at bounding box center [637, 379] width 606 height 18
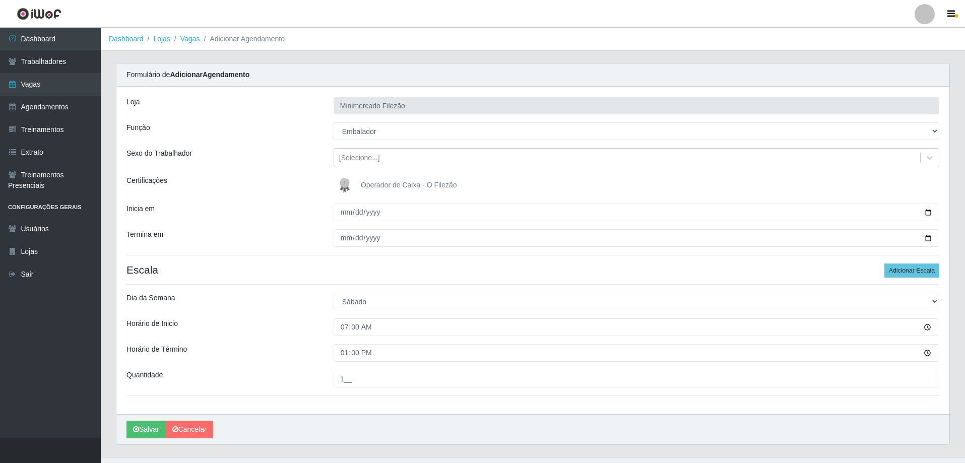
click at [356, 403] on div "Loja Minimercado Filezão Função [Selecione...] ASG ASG + ASG ++ Auxiliar de Est…" at bounding box center [532, 251] width 833 height 328
click at [146, 429] on button "Salvar" at bounding box center [146, 430] width 39 height 18
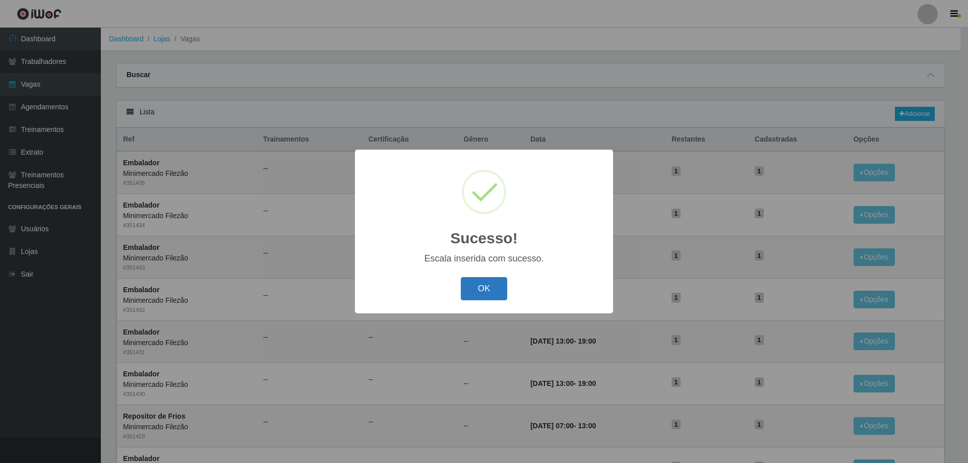
click at [497, 283] on button "OK" at bounding box center [484, 289] width 47 height 24
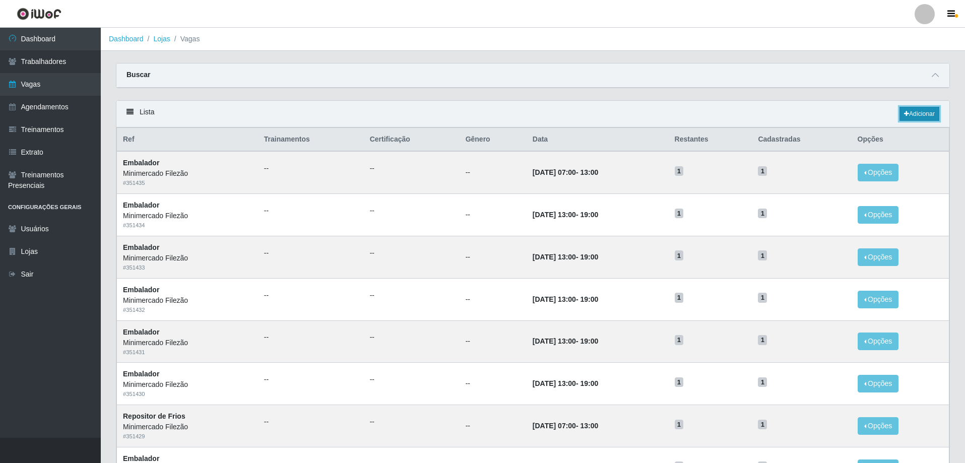
click at [906, 117] on icon at bounding box center [906, 114] width 5 height 6
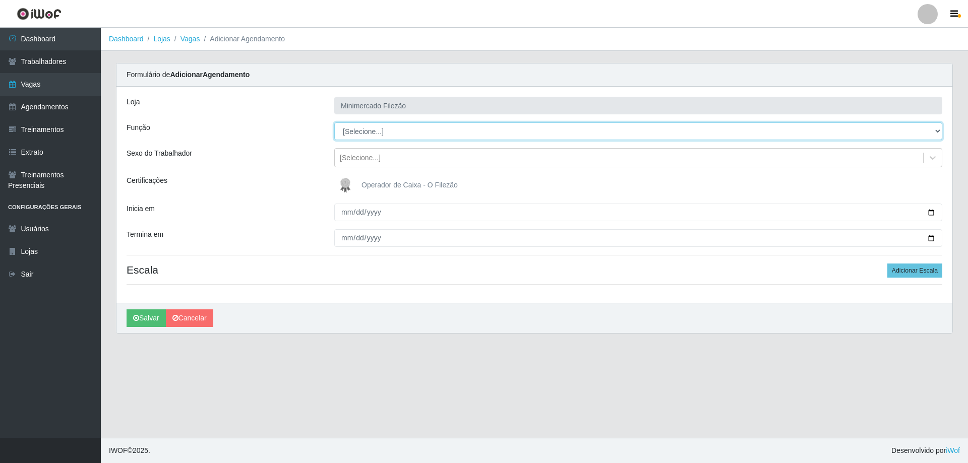
drag, startPoint x: 404, startPoint y: 132, endPoint x: 401, endPoint y: 136, distance: 5.5
click at [404, 132] on select "[Selecione...] ASG ASG + ASG ++ Auxiliar de Estacionamento Auxiliar de Estacion…" at bounding box center [638, 131] width 608 height 18
click at [334, 122] on select "[Selecione...] ASG ASG + ASG ++ Auxiliar de Estacionamento Auxiliar de Estacion…" at bounding box center [638, 131] width 608 height 18
click at [932, 210] on input "Inicia em" at bounding box center [638, 213] width 608 height 18
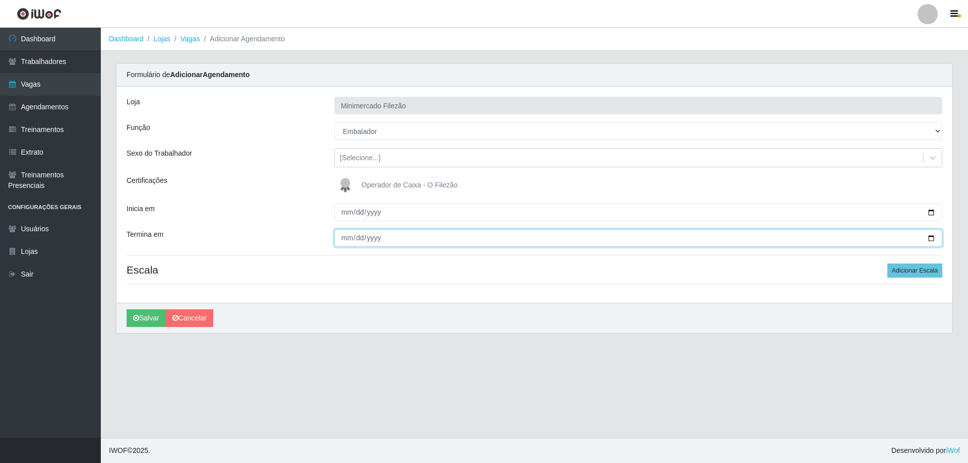
click at [929, 237] on input "Termina em" at bounding box center [638, 238] width 608 height 18
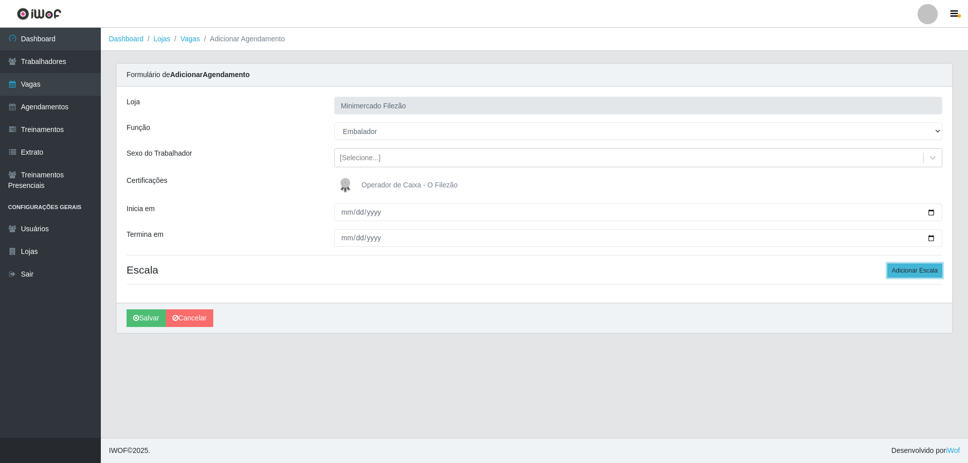
click at [920, 266] on button "Adicionar Escala" at bounding box center [914, 271] width 55 height 14
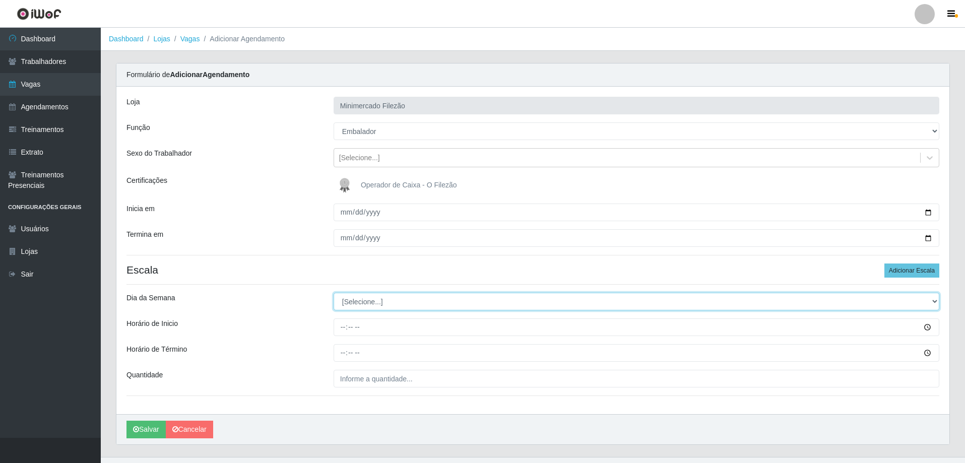
click at [425, 304] on select "[Selecione...] Segunda Terça Quarta Quinta Sexta Sábado Domingo" at bounding box center [637, 302] width 606 height 18
click at [334, 293] on select "[Selecione...] Segunda Terça Quarta Quinta Sexta Sábado Domingo" at bounding box center [637, 302] width 606 height 18
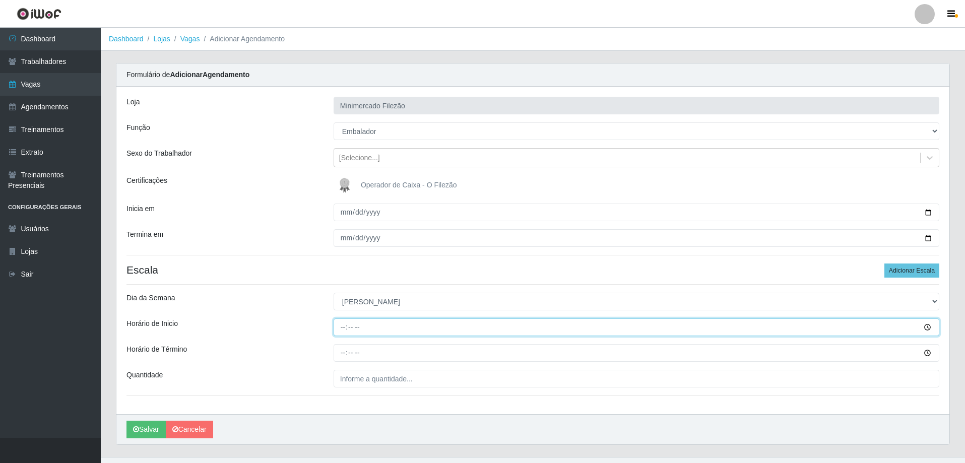
click at [420, 332] on input "Horário de Inicio" at bounding box center [637, 328] width 606 height 18
click at [408, 356] on input "Horário de Término" at bounding box center [637, 353] width 606 height 18
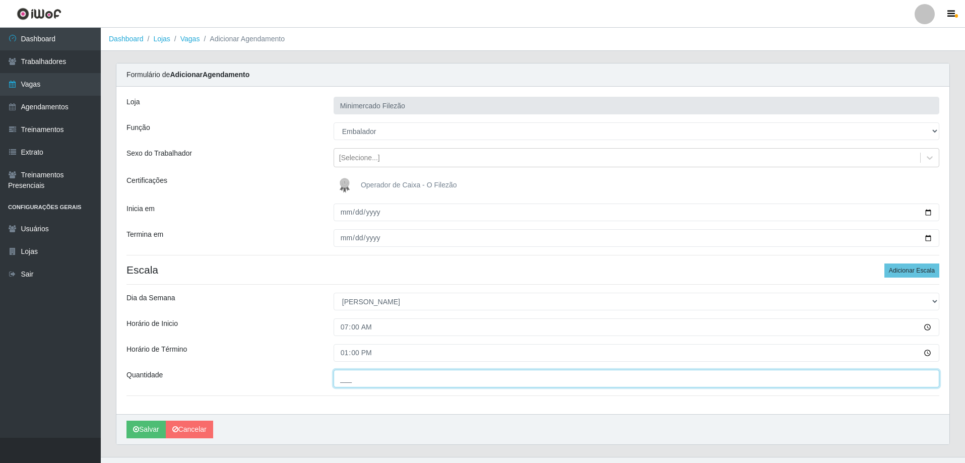
drag, startPoint x: 401, startPoint y: 377, endPoint x: 399, endPoint y: 383, distance: 6.4
click at [401, 377] on input "___" at bounding box center [637, 379] width 606 height 18
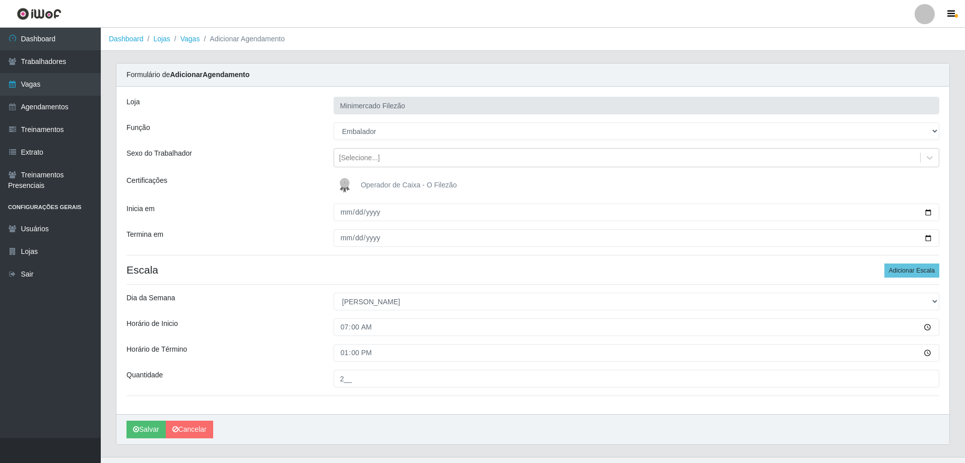
click at [345, 421] on div "[PERSON_NAME]" at bounding box center [532, 429] width 833 height 30
click at [157, 425] on button "Salvar" at bounding box center [146, 430] width 39 height 18
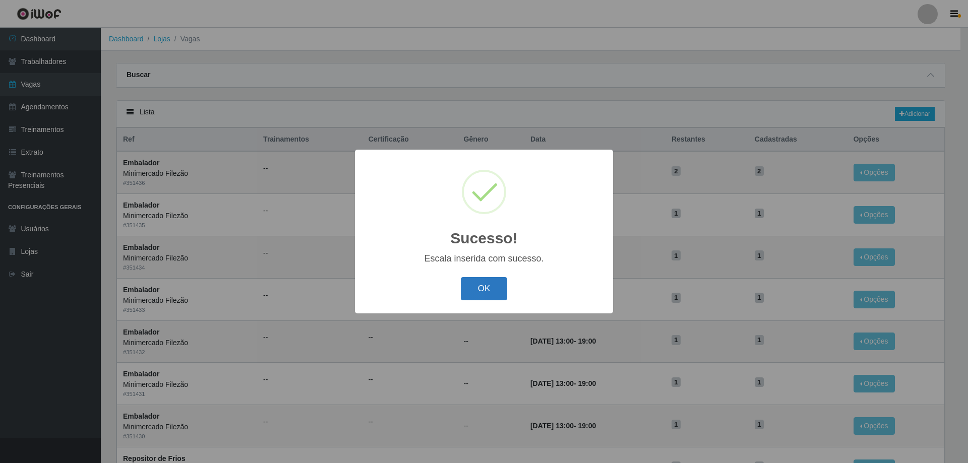
click at [488, 289] on button "OK" at bounding box center [484, 289] width 47 height 24
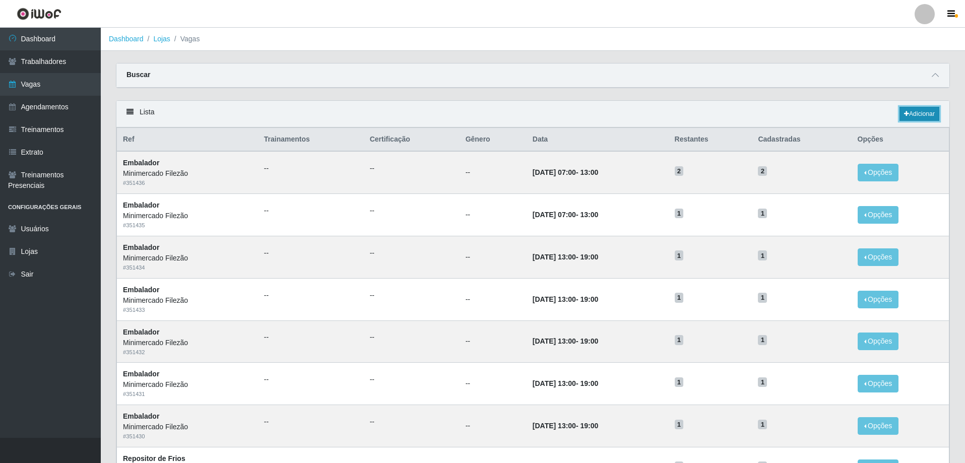
click at [922, 119] on link "Adicionar" at bounding box center [920, 114] width 40 height 14
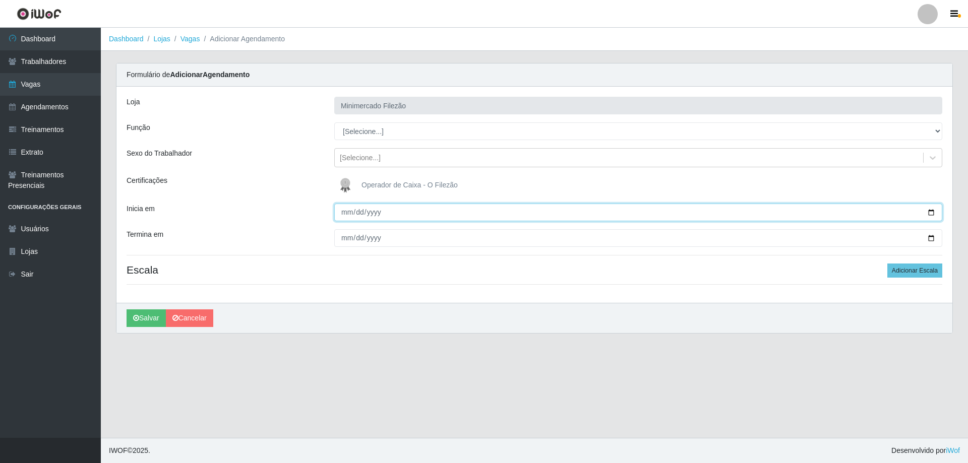
click at [932, 212] on input "Inicia em" at bounding box center [638, 213] width 608 height 18
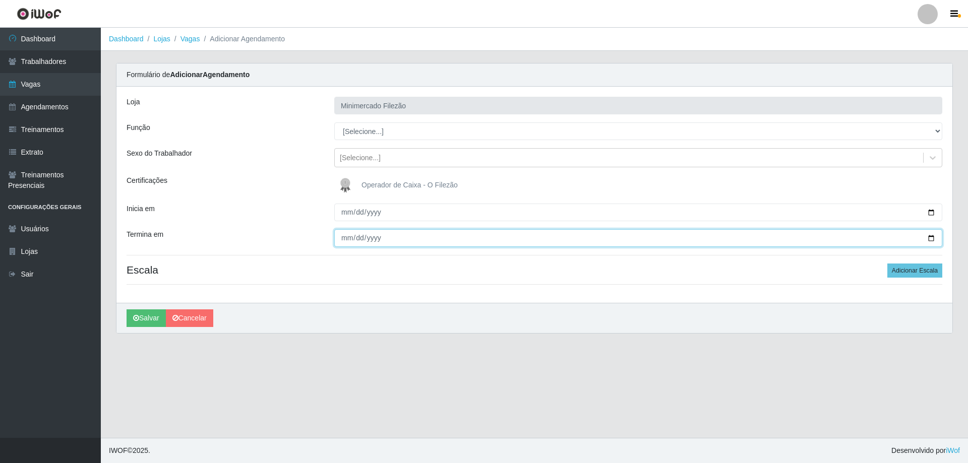
drag, startPoint x: 935, startPoint y: 236, endPoint x: 911, endPoint y: 242, distance: 24.8
click at [934, 236] on input "Termina em" at bounding box center [638, 238] width 608 height 18
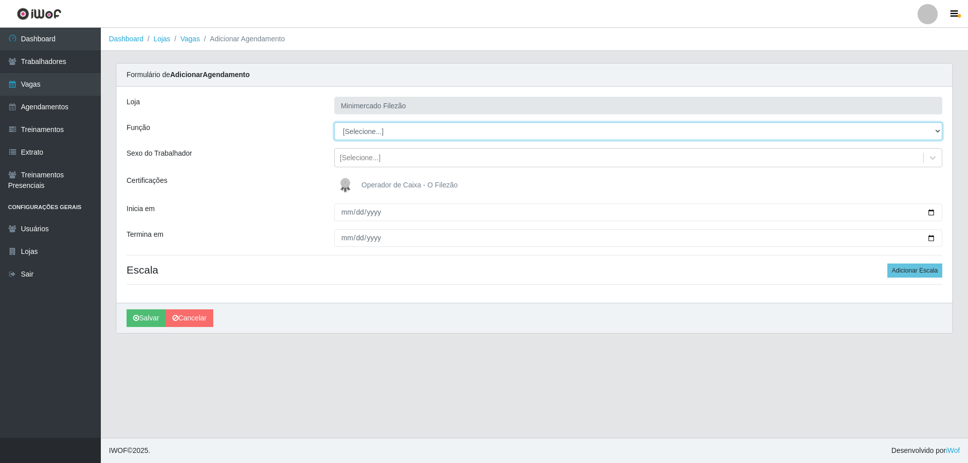
click at [389, 139] on select "[Selecione...] ASG ASG + ASG ++ Auxiliar de Estacionamento Auxiliar de Estacion…" at bounding box center [638, 131] width 608 height 18
click at [334, 122] on select "[Selecione...] ASG ASG + ASG ++ Auxiliar de Estacionamento Auxiliar de Estacion…" at bounding box center [638, 131] width 608 height 18
click at [923, 262] on div "Loja Minimercado Filezão Função [Selecione...] ASG ASG + ASG ++ Auxiliar de Est…" at bounding box center [534, 195] width 836 height 216
drag, startPoint x: 895, startPoint y: 269, endPoint x: 850, endPoint y: 283, distance: 46.5
click at [894, 269] on button "Adicionar Escala" at bounding box center [914, 271] width 55 height 14
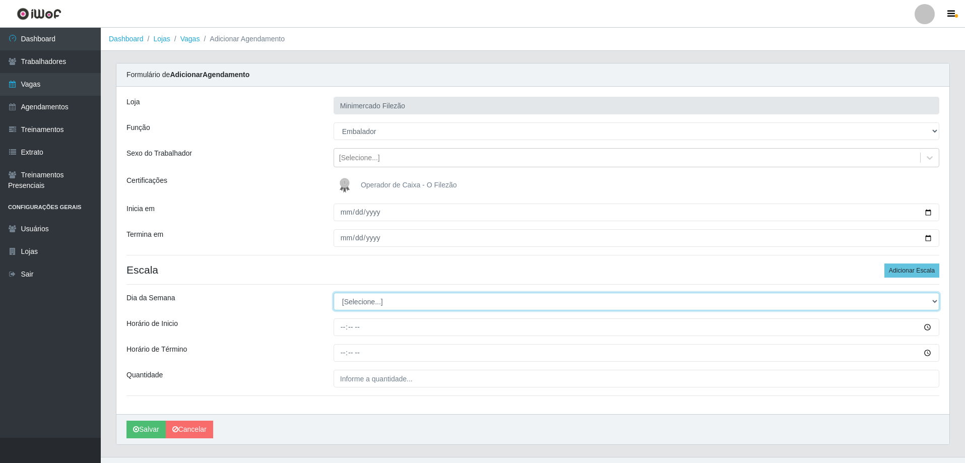
click at [339, 304] on select "[Selecione...] Segunda Terça Quarta Quinta Sexta Sábado Domingo" at bounding box center [637, 302] width 606 height 18
click at [334, 293] on select "[Selecione...] Segunda Terça Quarta Quinta Sexta Sábado Domingo" at bounding box center [637, 302] width 606 height 18
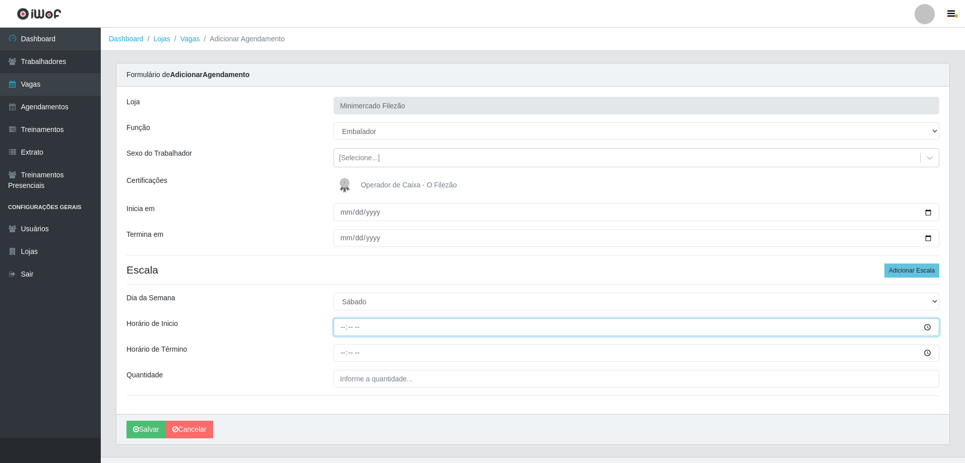
click at [413, 328] on input "Horário de Inicio" at bounding box center [637, 328] width 606 height 18
click at [393, 358] on input "Horário de Término" at bounding box center [637, 353] width 606 height 18
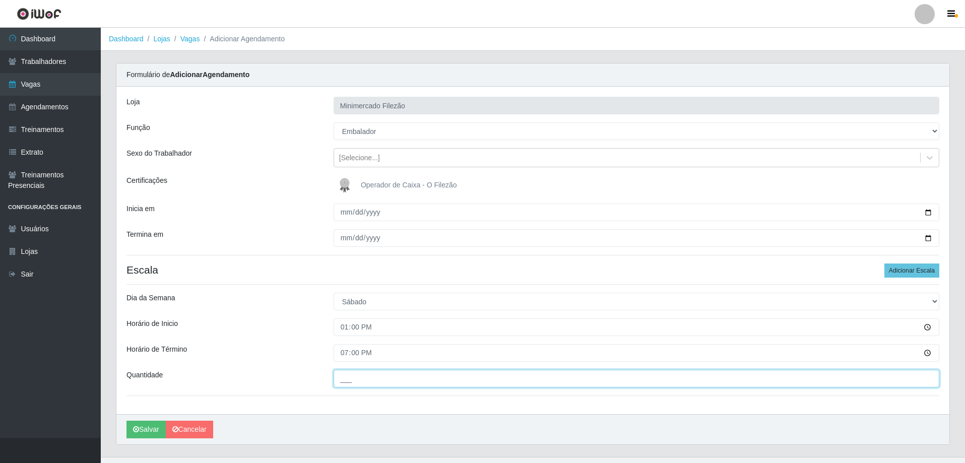
click at [399, 379] on input "___" at bounding box center [637, 379] width 606 height 18
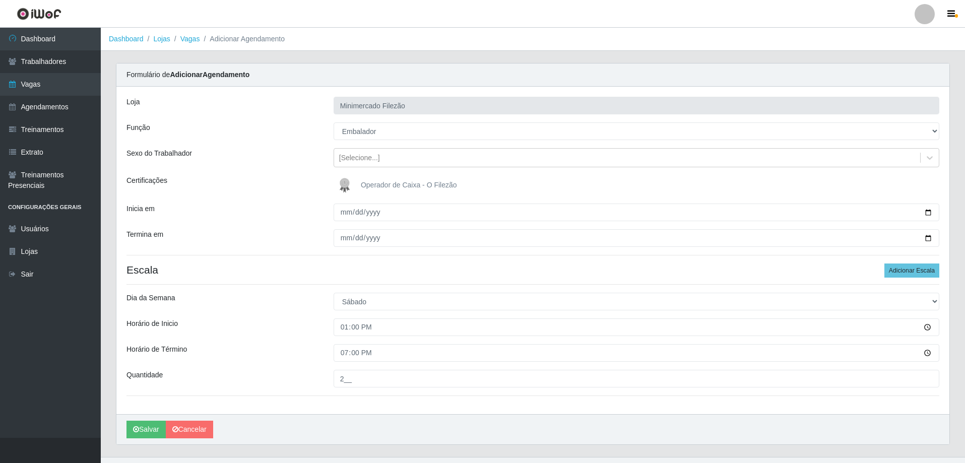
click at [380, 427] on div "[PERSON_NAME]" at bounding box center [532, 429] width 833 height 30
click at [134, 432] on icon "submit" at bounding box center [136, 429] width 6 height 7
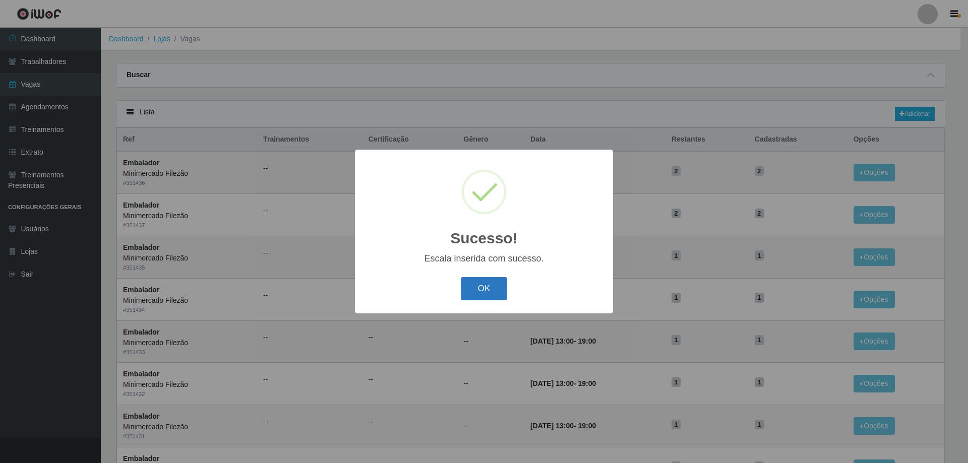
click at [492, 290] on button "OK" at bounding box center [484, 289] width 47 height 24
